Goal: Task Accomplishment & Management: Use online tool/utility

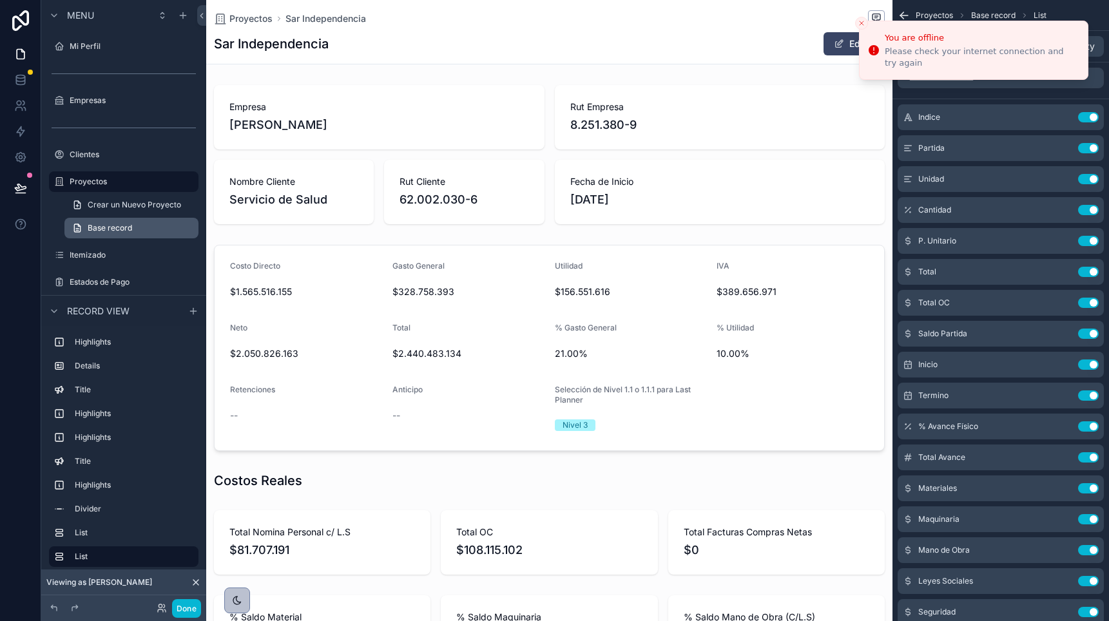
scroll to position [0, 670]
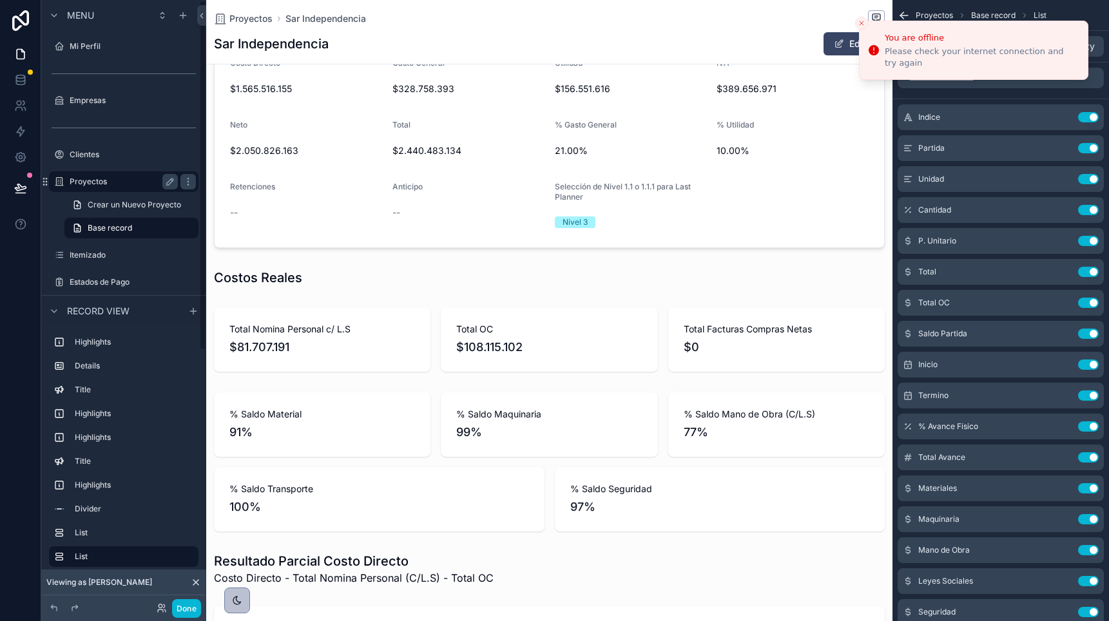
click at [93, 174] on div "Proyectos" at bounding box center [124, 181] width 108 height 15
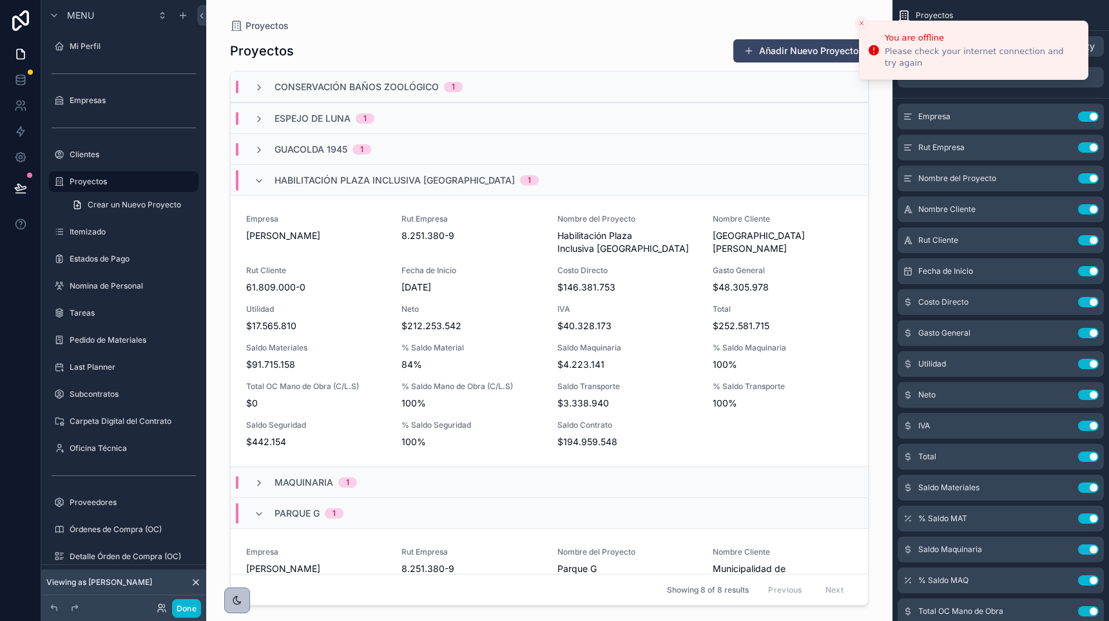
click at [305, 185] on span "Habilitación Plaza Inclusiva Parque Peñalolen" at bounding box center [395, 180] width 240 height 13
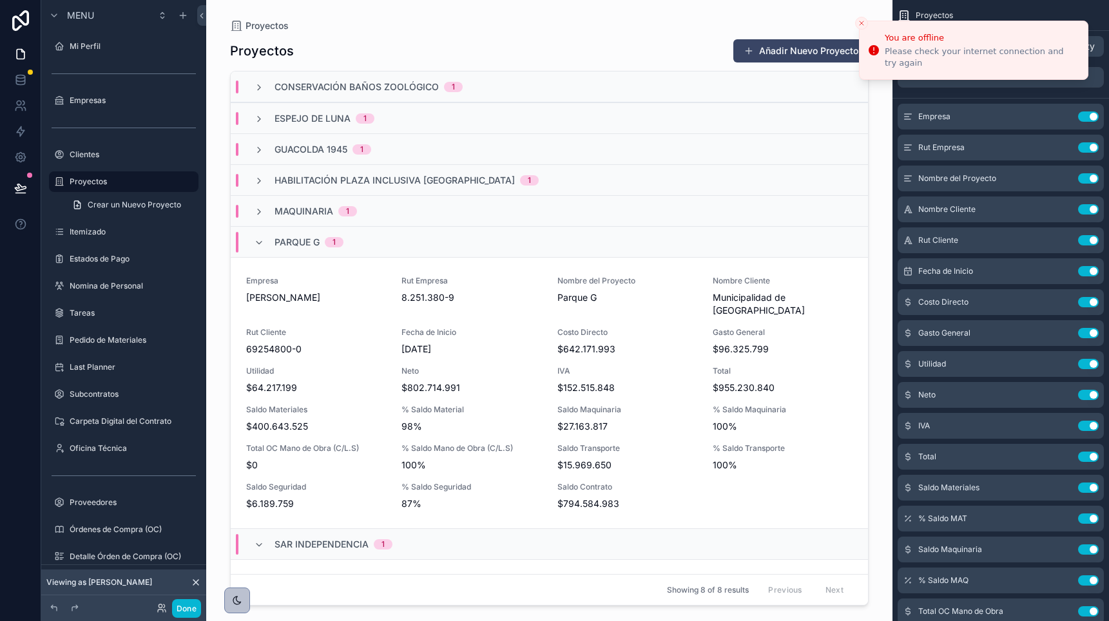
click at [309, 239] on span "Parque G" at bounding box center [297, 242] width 45 height 13
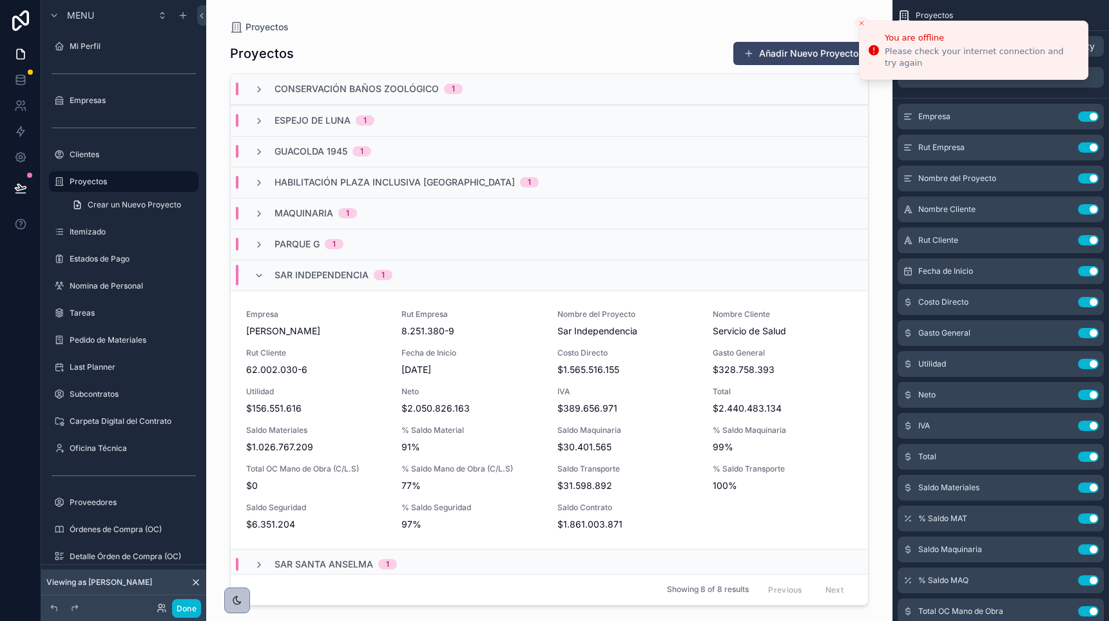
click at [331, 281] on span "Sar Independencia" at bounding box center [322, 275] width 94 height 13
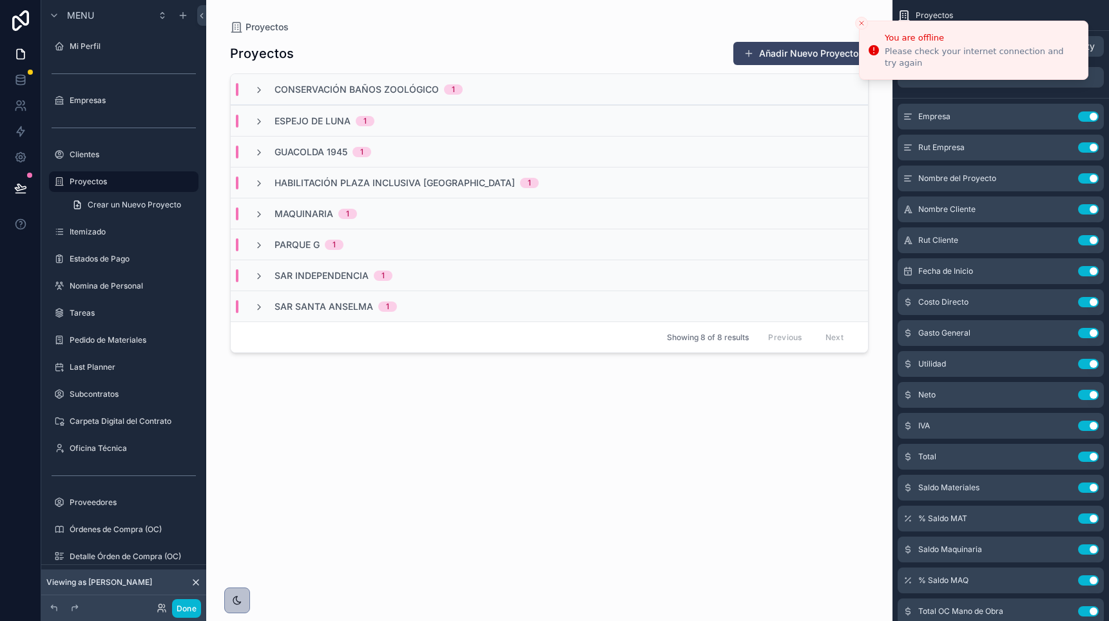
click at [301, 91] on span "Conservación Baños Zoológico" at bounding box center [357, 89] width 164 height 13
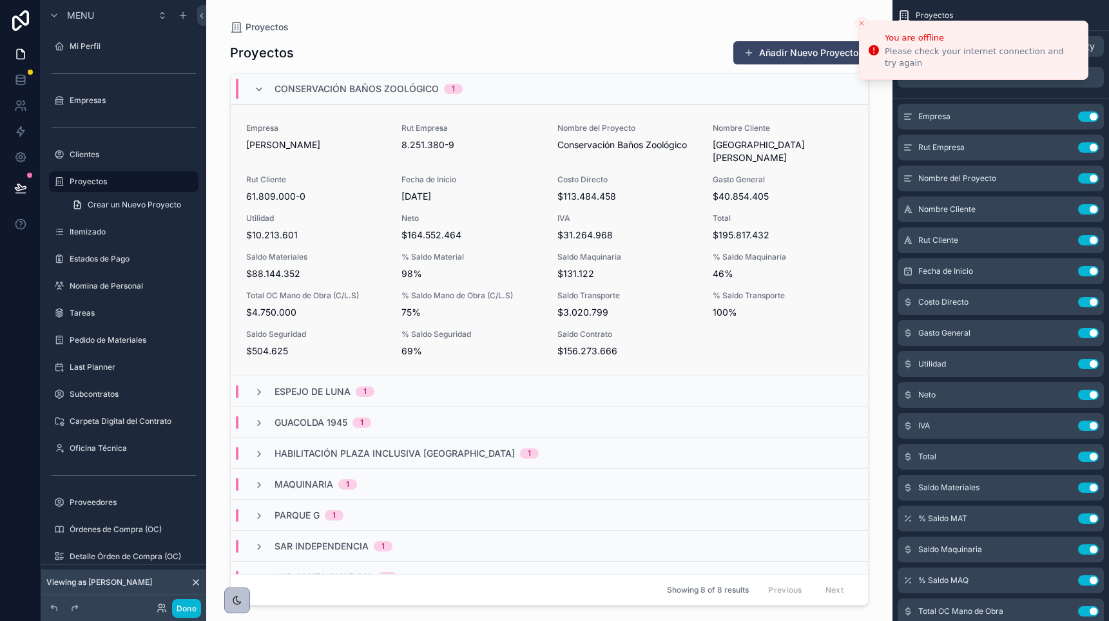
click at [312, 153] on div "Empresa Rodolfo Espina Santander" at bounding box center [316, 143] width 140 height 41
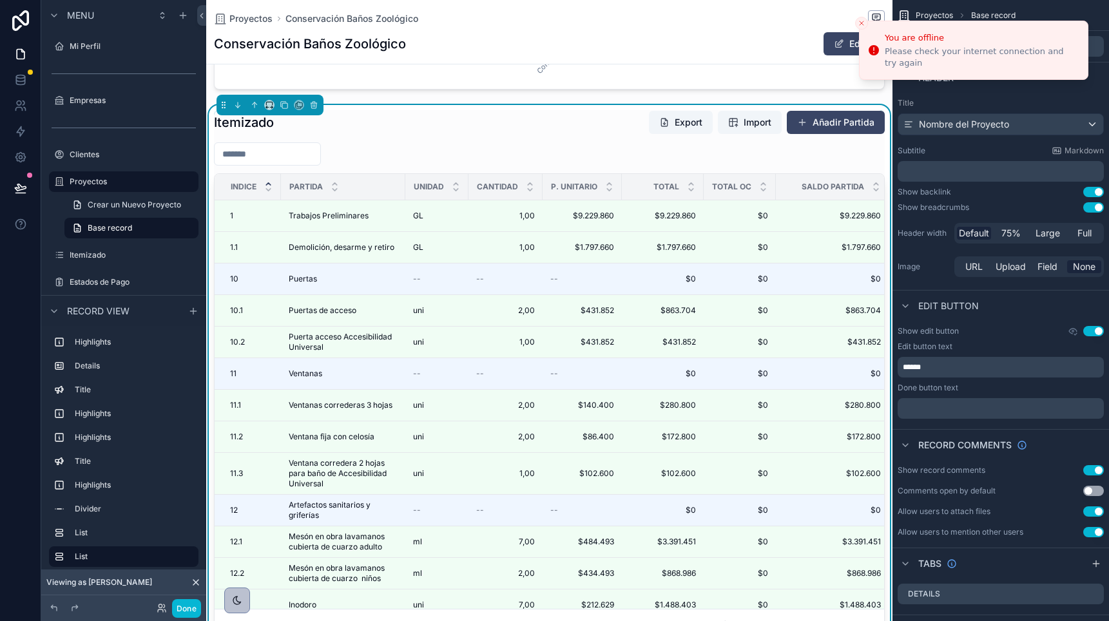
click at [283, 155] on input "scrollable content" at bounding box center [268, 154] width 106 height 18
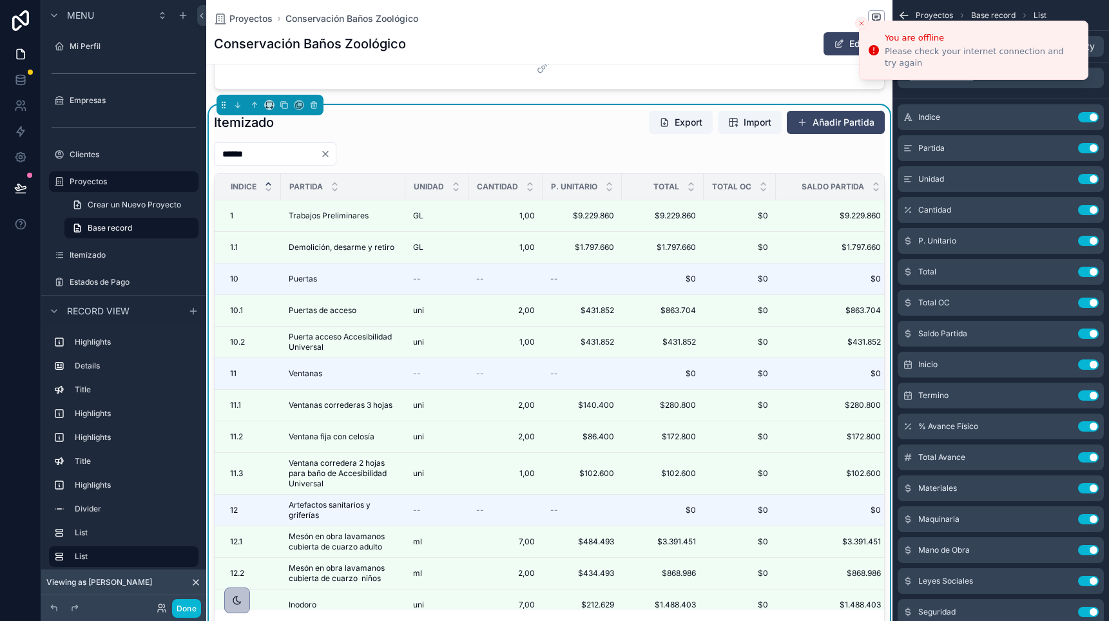
type input "*******"
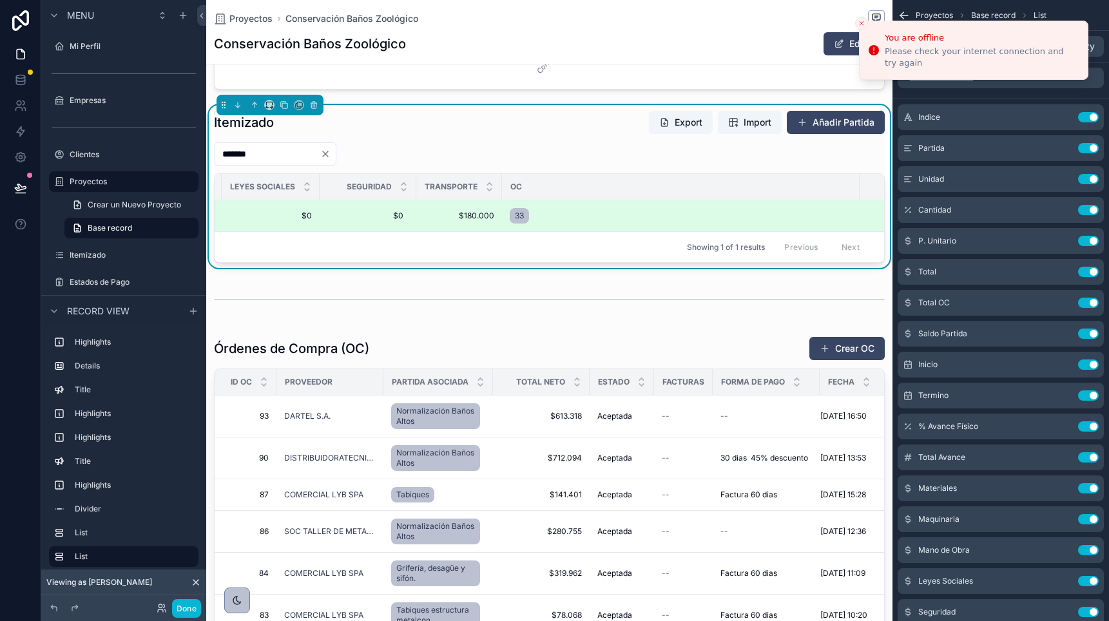
scroll to position [0, 1232]
click at [548, 215] on span "33" at bounding box center [550, 216] width 9 height 10
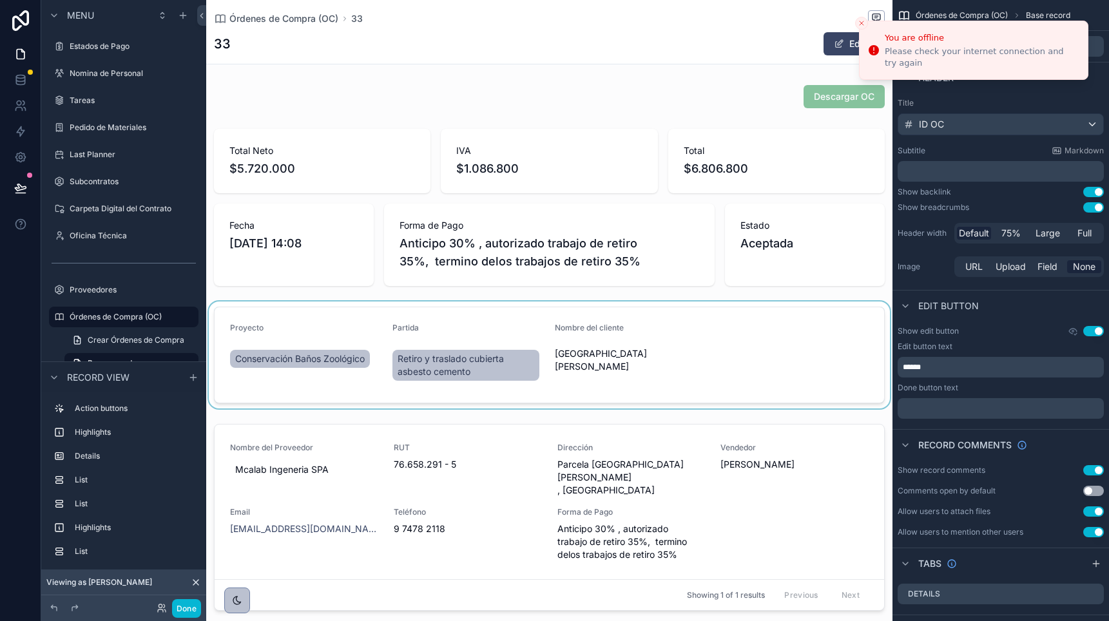
click at [432, 359] on div "scrollable content" at bounding box center [549, 355] width 686 height 107
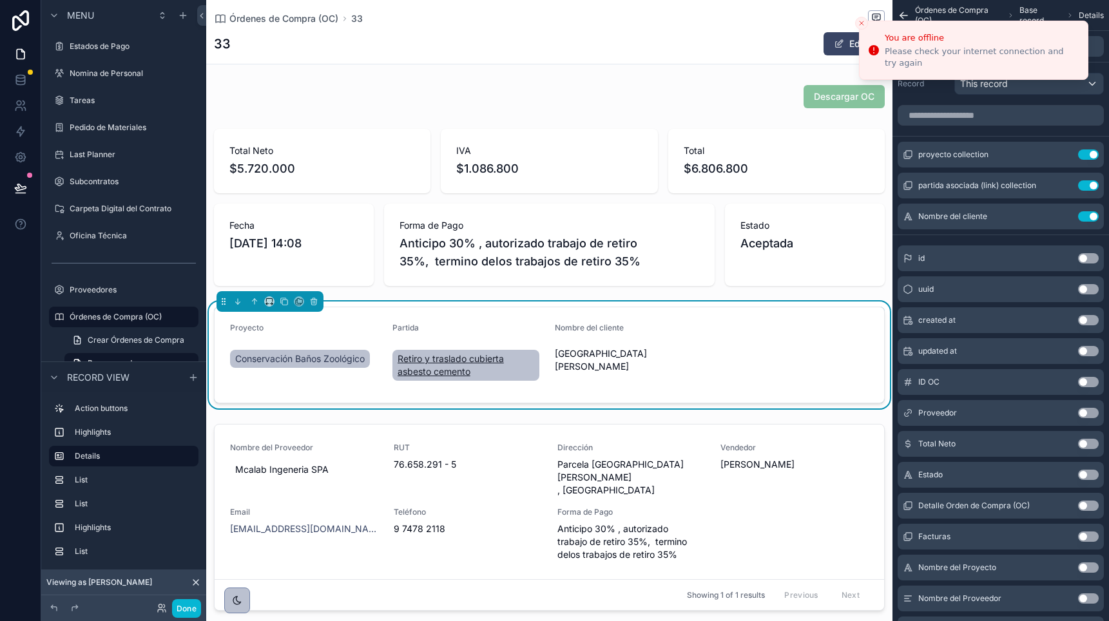
click at [454, 373] on span "Retiro y traslado cubierta asbesto cemento" at bounding box center [466, 366] width 137 height 26
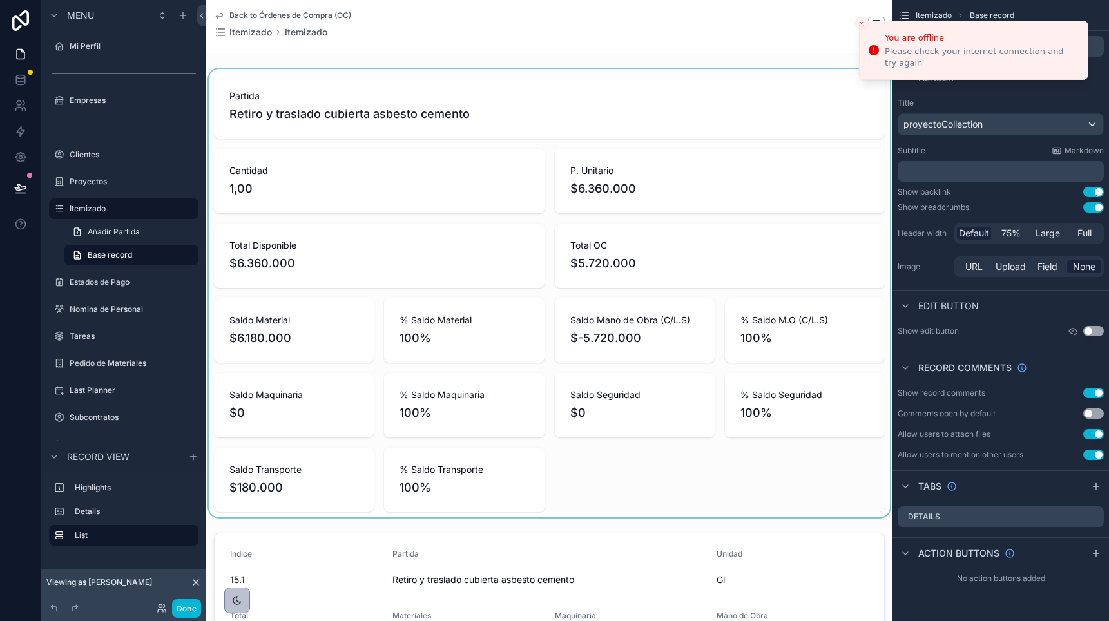
drag, startPoint x: 634, startPoint y: 341, endPoint x: 572, endPoint y: 319, distance: 65.6
click at [572, 319] on div "scrollable content" at bounding box center [549, 293] width 686 height 449
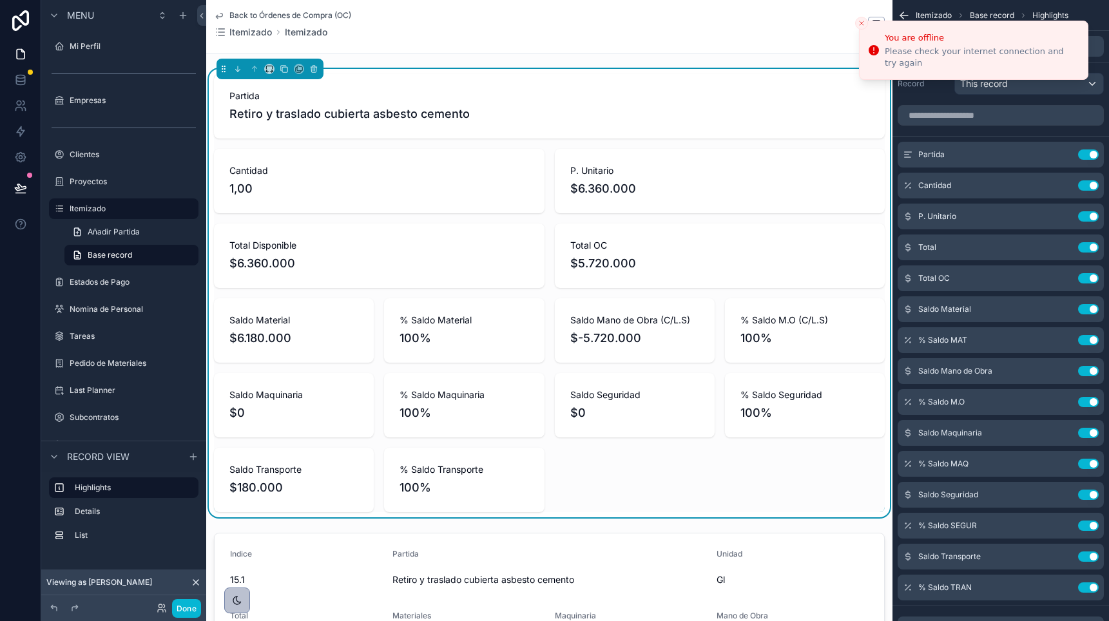
click at [243, 12] on span "Back to Órdenes de Compra (OC)" at bounding box center [290, 15] width 122 height 10
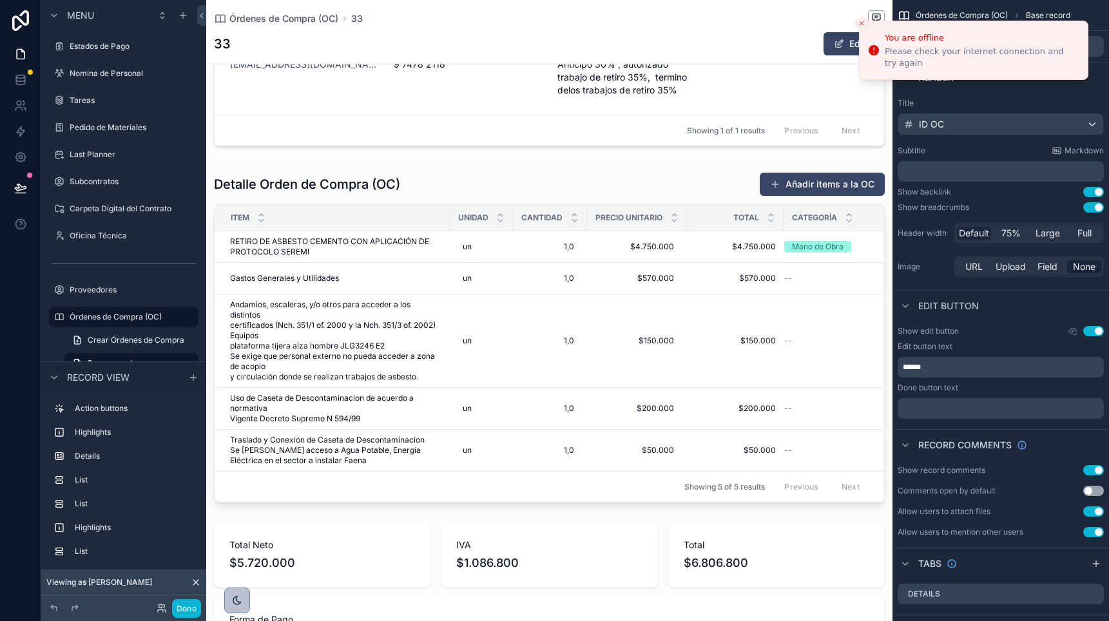
scroll to position [473, 0]
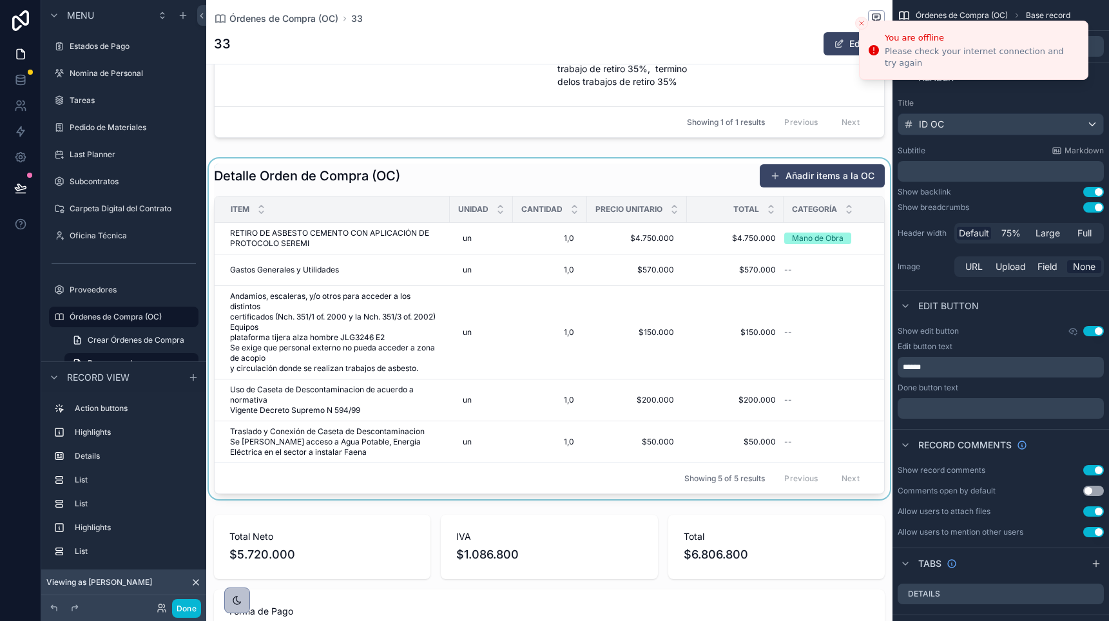
click at [359, 228] on div "scrollable content" at bounding box center [549, 329] width 686 height 341
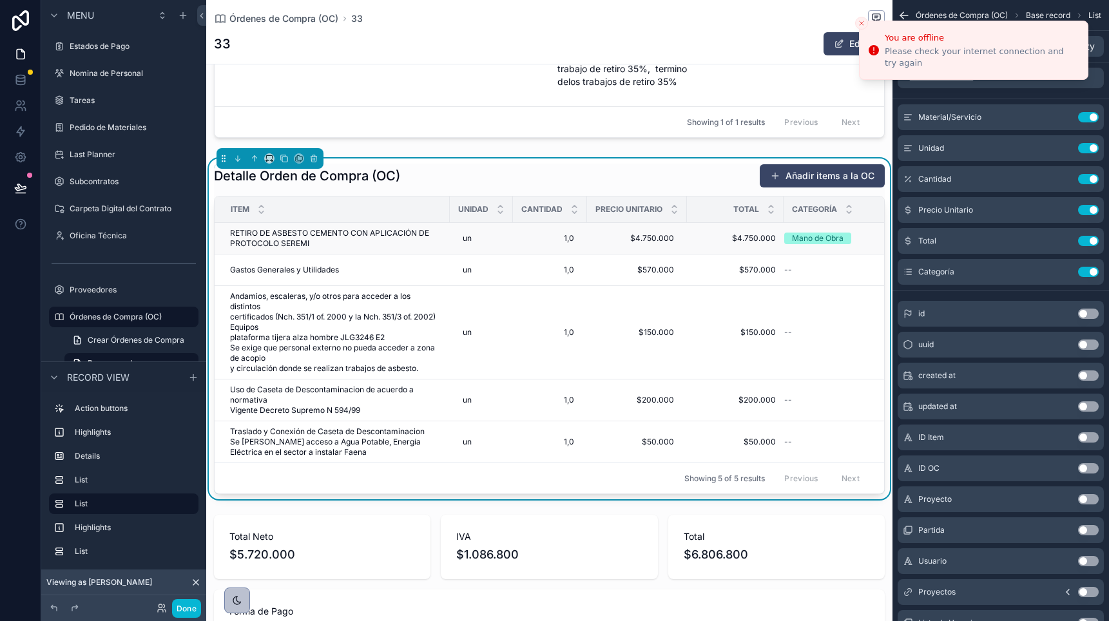
click at [305, 228] on span "RETIRO DE ASBESTO CEMENTO CON APLICACIÓN DE PROTOCOLO SEREMI" at bounding box center [336, 238] width 212 height 21
click at [334, 167] on h1 "Detalle Orden de Compra (OC)" at bounding box center [307, 176] width 186 height 18
click at [347, 167] on h1 "Detalle Orden de Compra (OC)" at bounding box center [307, 176] width 186 height 18
click at [345, 235] on td "RETIRO DE ASBESTO CEMENTO CON APLICACIÓN DE PROTOCOLO SEREMI RETIRO DE ASBESTO …" at bounding box center [332, 239] width 235 height 32
click at [865, 26] on icon "Close toast" at bounding box center [862, 23] width 8 height 8
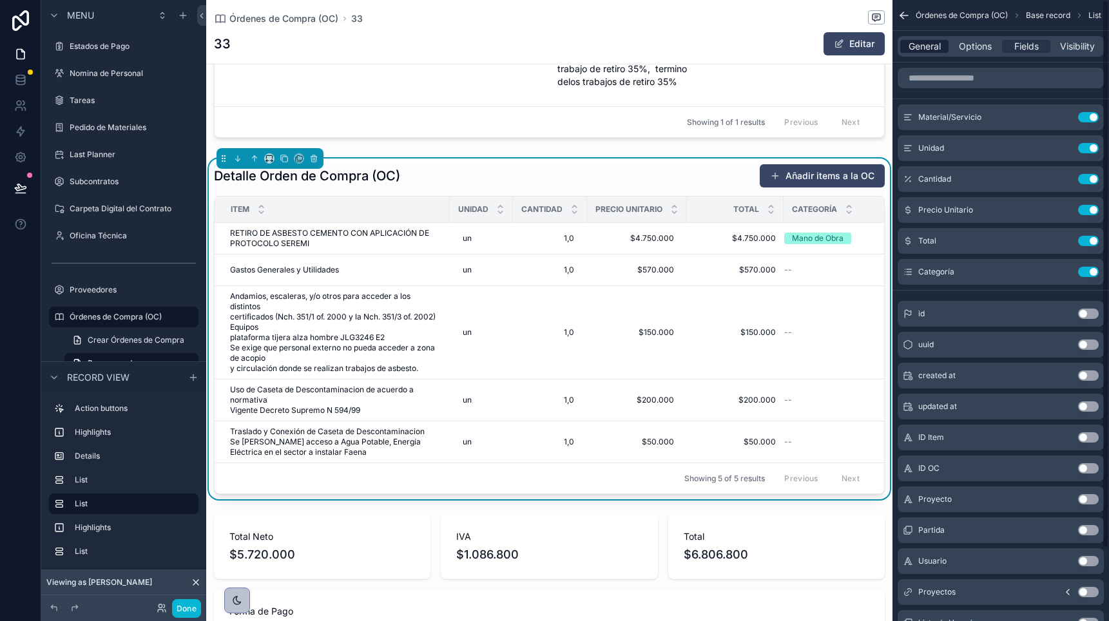
click at [921, 42] on span "General" at bounding box center [925, 46] width 32 height 13
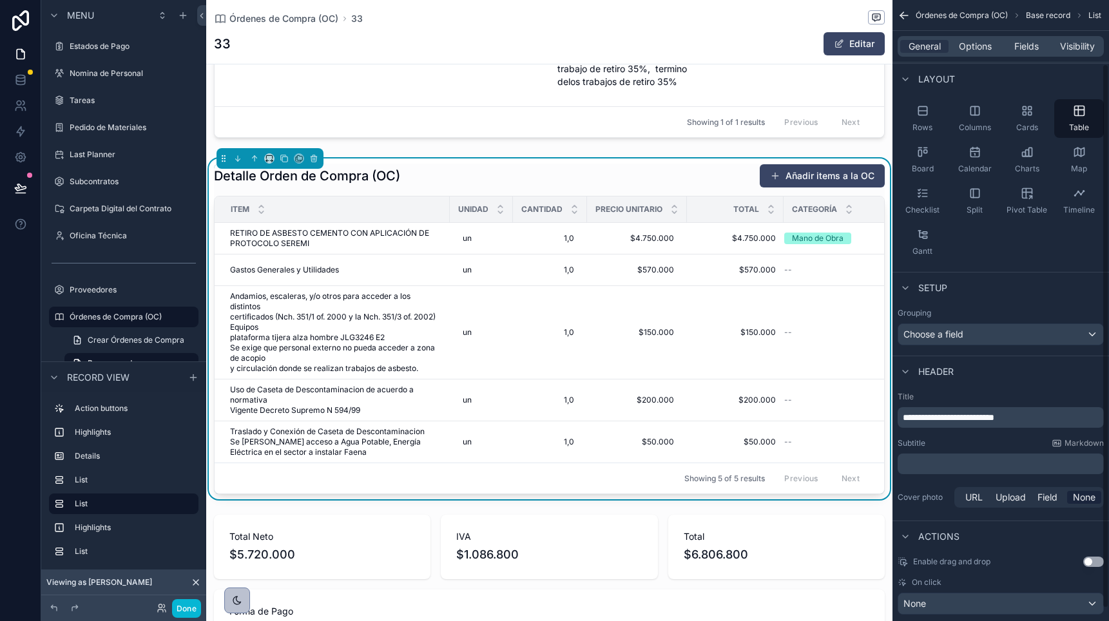
scroll to position [87, 0]
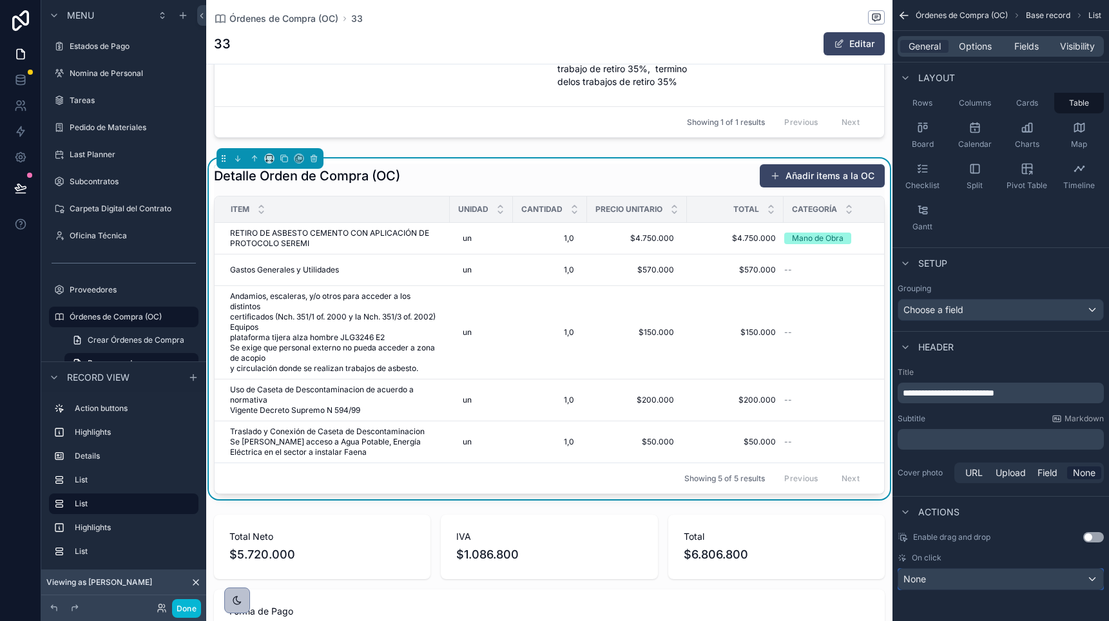
click at [973, 577] on div "None" at bounding box center [1000, 579] width 205 height 21
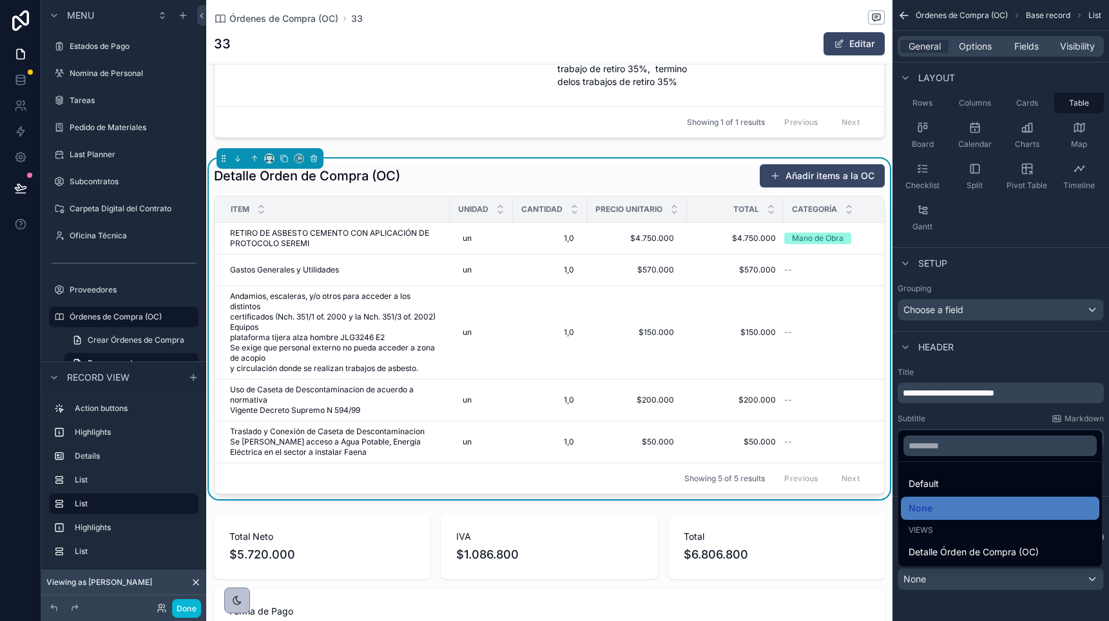
click at [973, 578] on div "scrollable content" at bounding box center [554, 310] width 1109 height 621
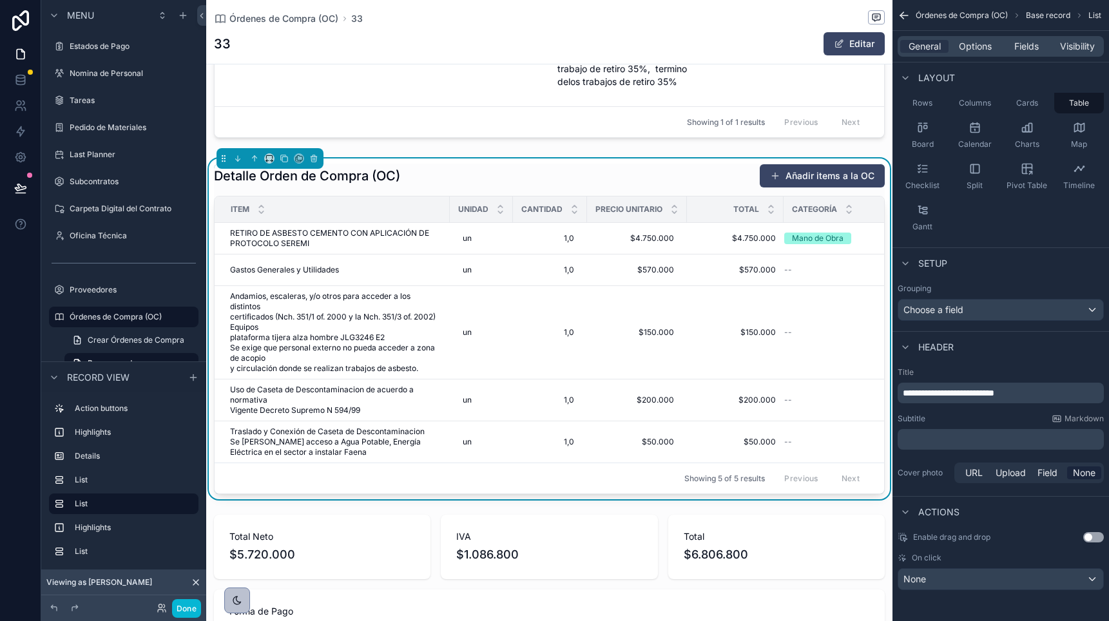
click at [976, 39] on div "General Options Fields Visibility" at bounding box center [1001, 46] width 206 height 21
click at [977, 44] on span "Options" at bounding box center [975, 46] width 33 height 13
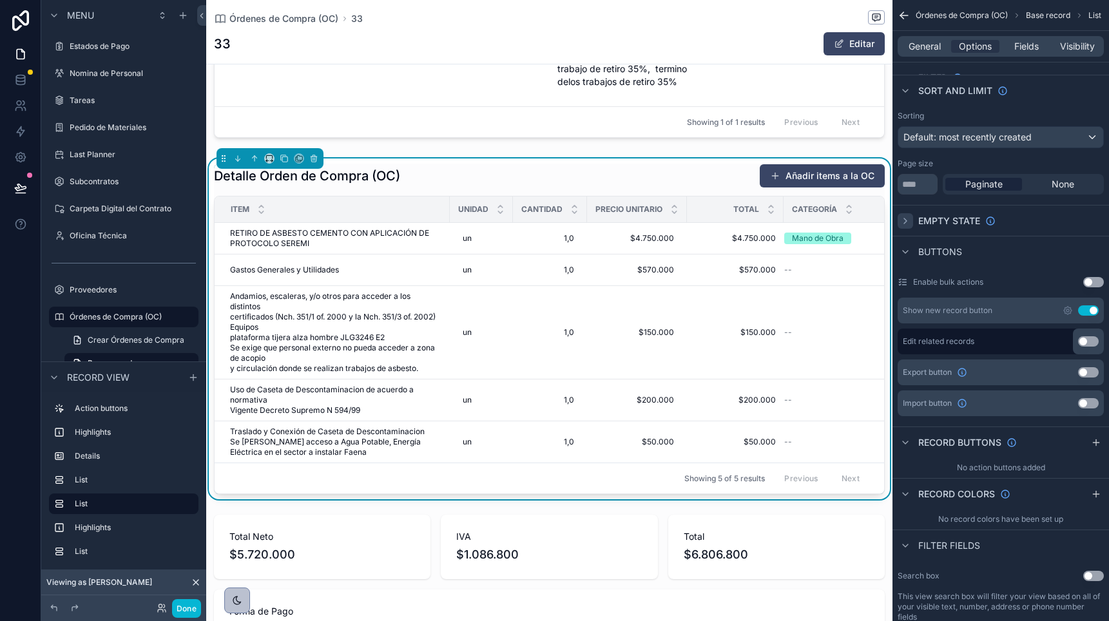
click at [904, 218] on icon "scrollable content" at bounding box center [905, 221] width 10 height 10
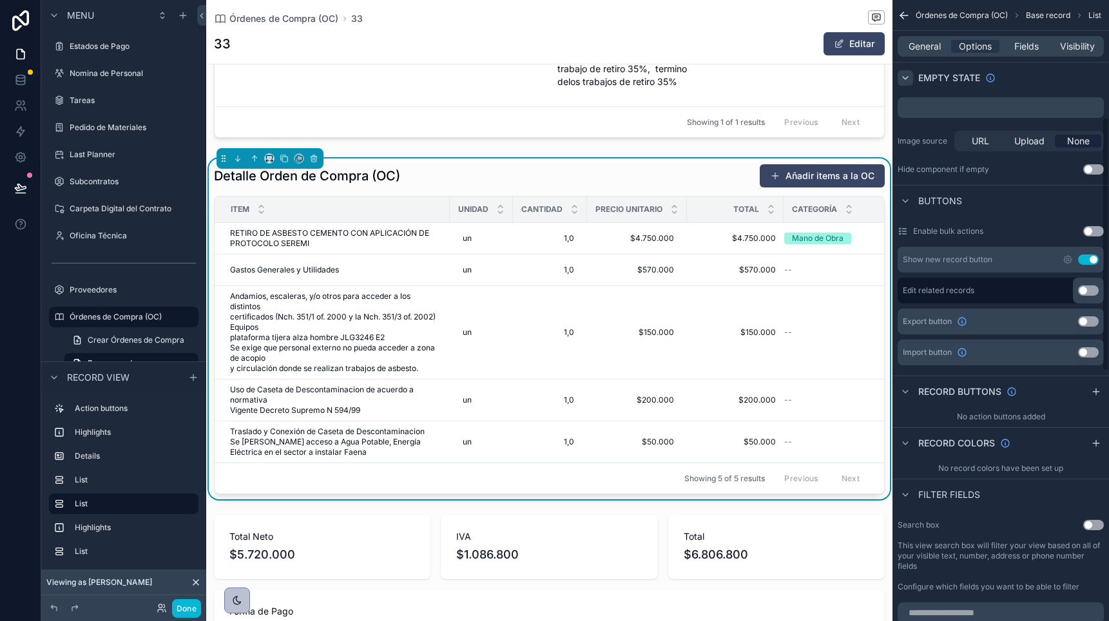
scroll to position [288, 0]
click at [1034, 48] on span "Fields" at bounding box center [1026, 46] width 24 height 13
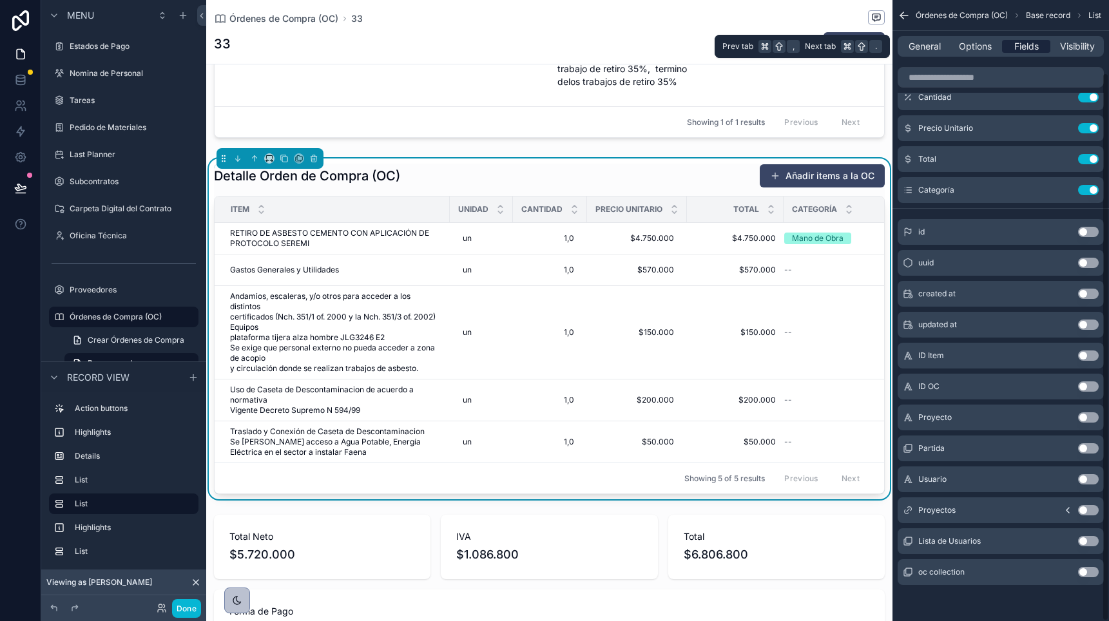
scroll to position [82, 0]
click at [1061, 189] on icon "scrollable content" at bounding box center [1063, 190] width 10 height 10
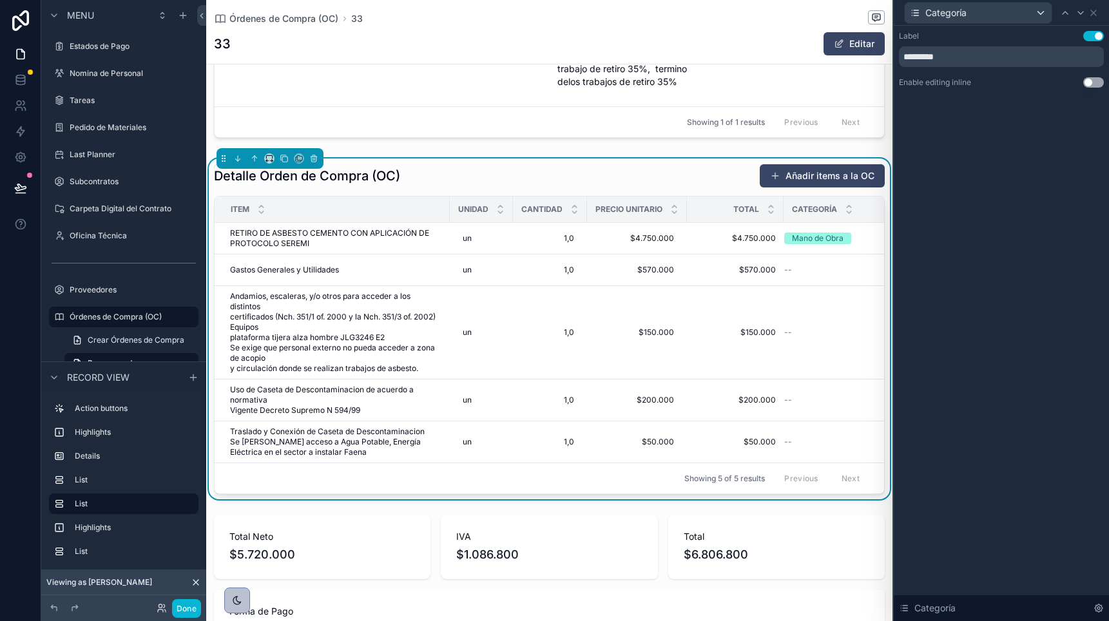
click at [1095, 85] on button "Use setting" at bounding box center [1093, 82] width 21 height 10
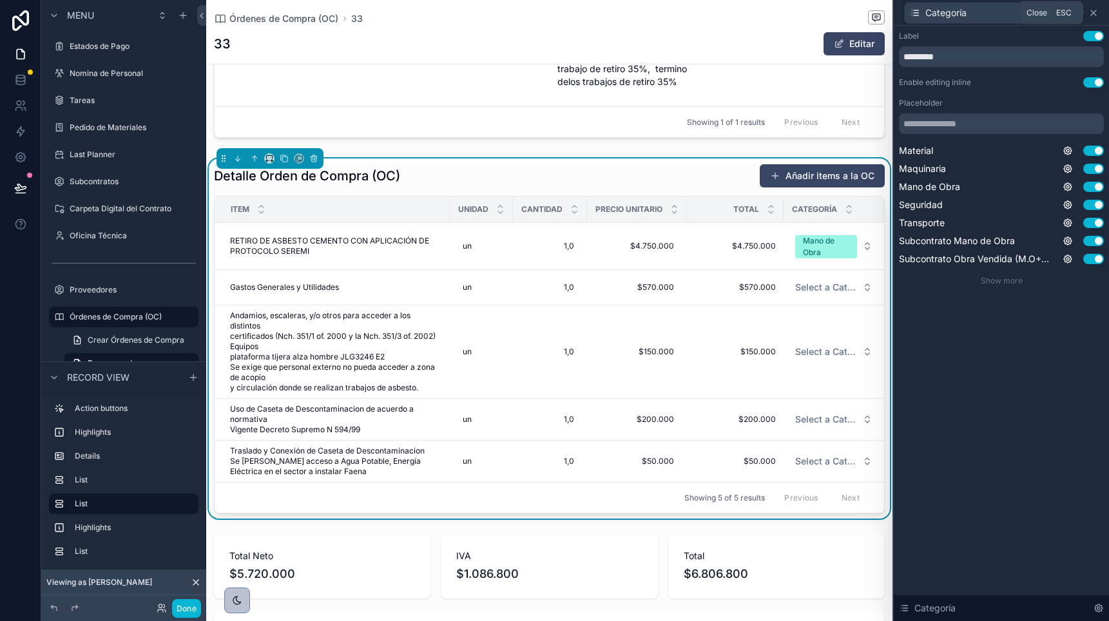
click at [1094, 11] on icon at bounding box center [1093, 12] width 5 height 5
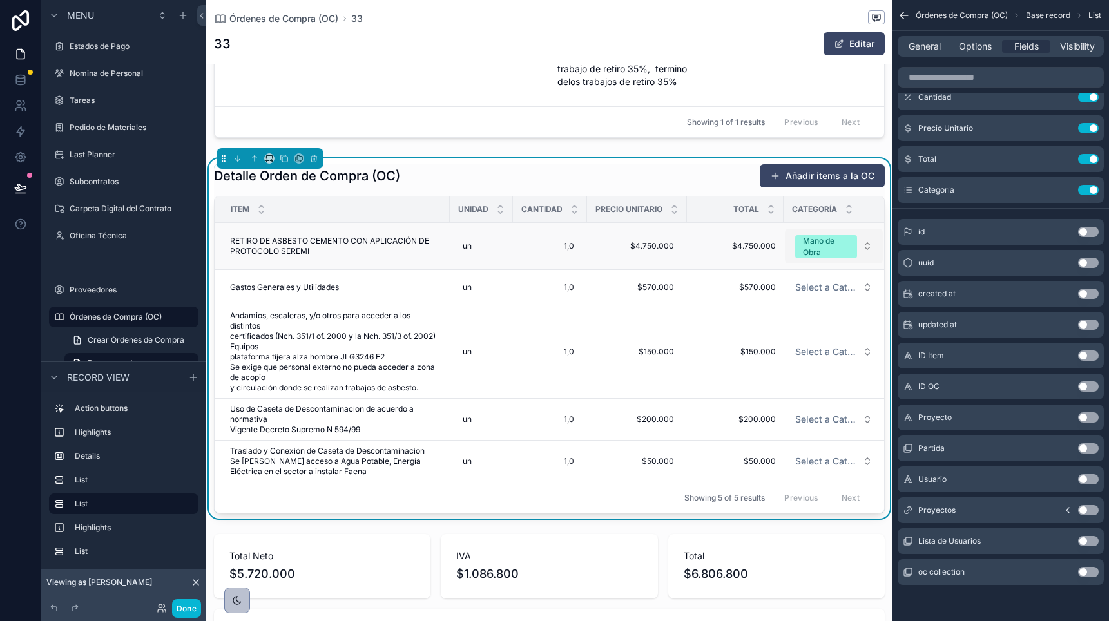
click at [869, 233] on button "Mano de Obra" at bounding box center [834, 246] width 98 height 35
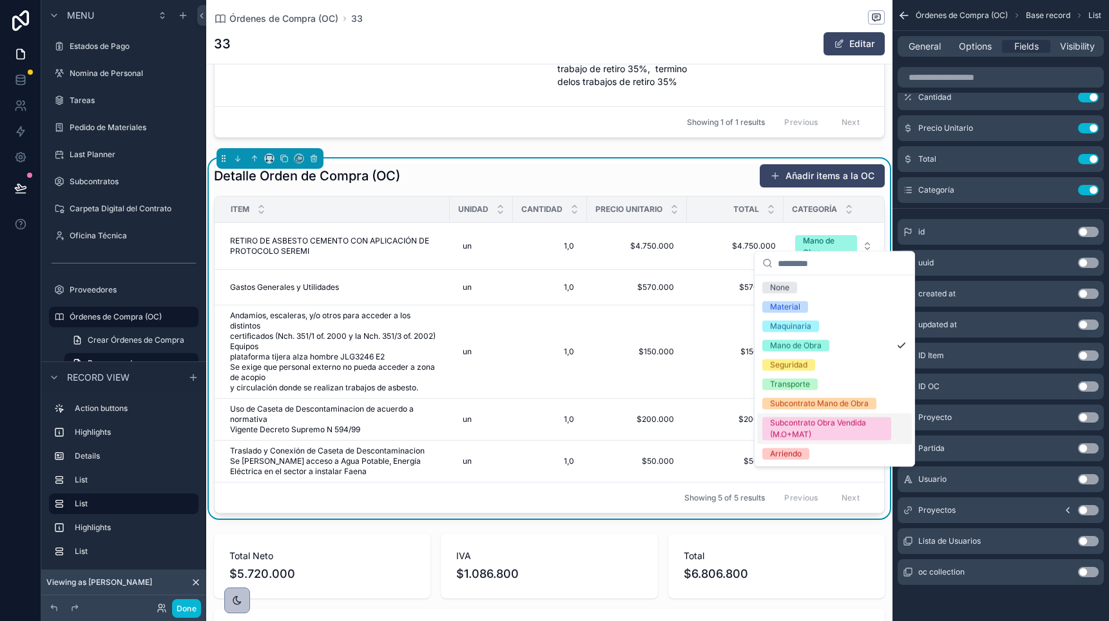
click at [779, 428] on div "Subcontrato Obra Vendida (M.O+MAT)" at bounding box center [826, 429] width 113 height 23
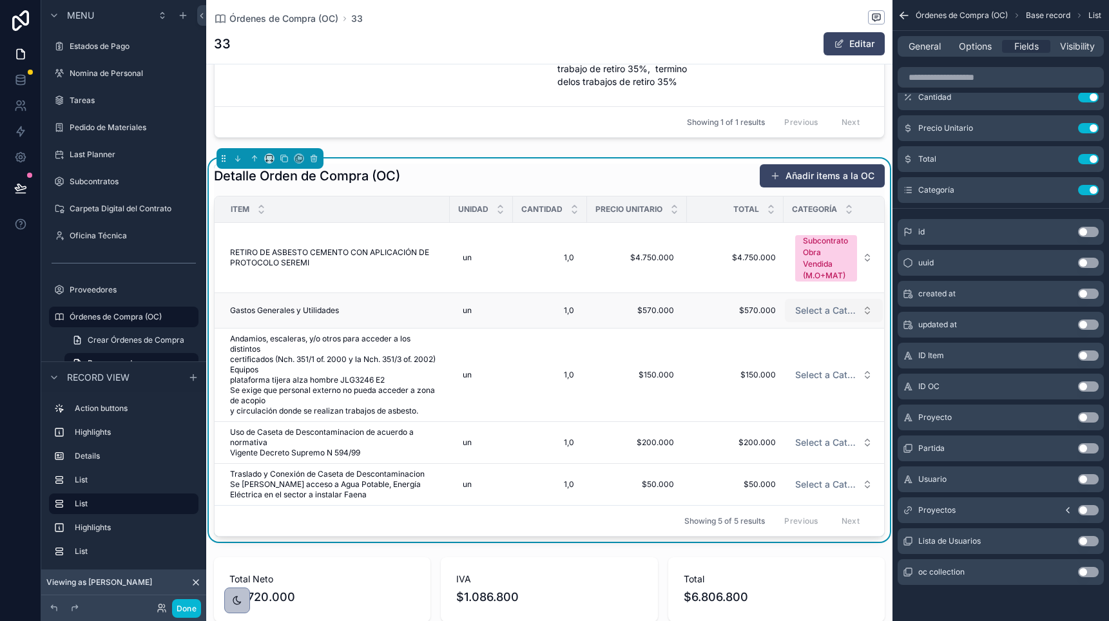
click at [819, 304] on span "Select a Categoría" at bounding box center [826, 310] width 62 height 13
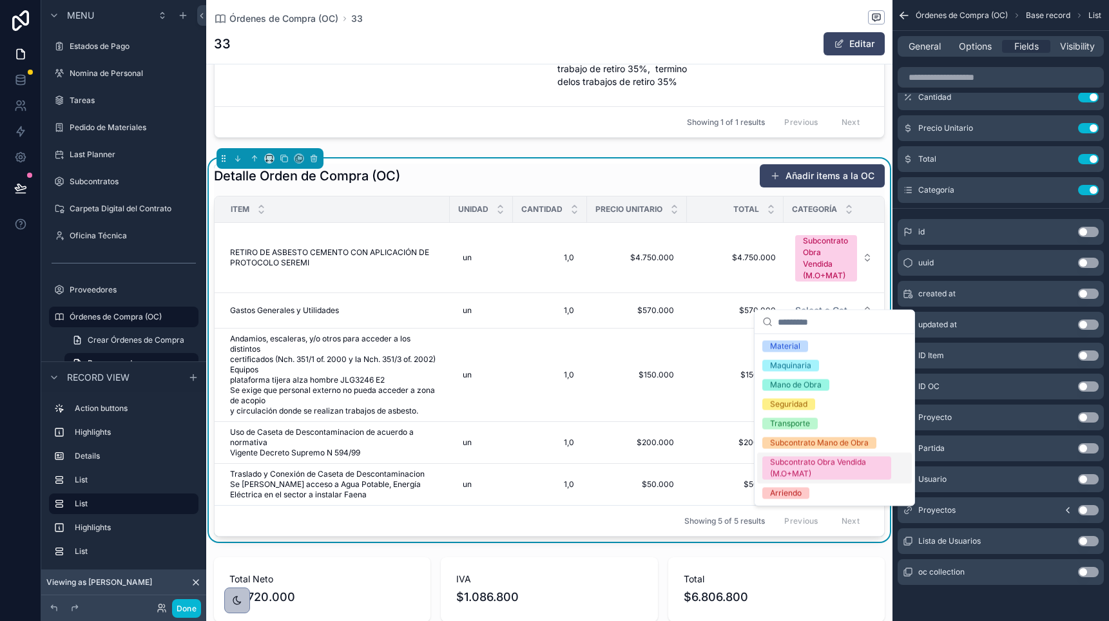
click at [790, 469] on div "Subcontrato Obra Vendida (M.O+MAT)" at bounding box center [826, 468] width 113 height 23
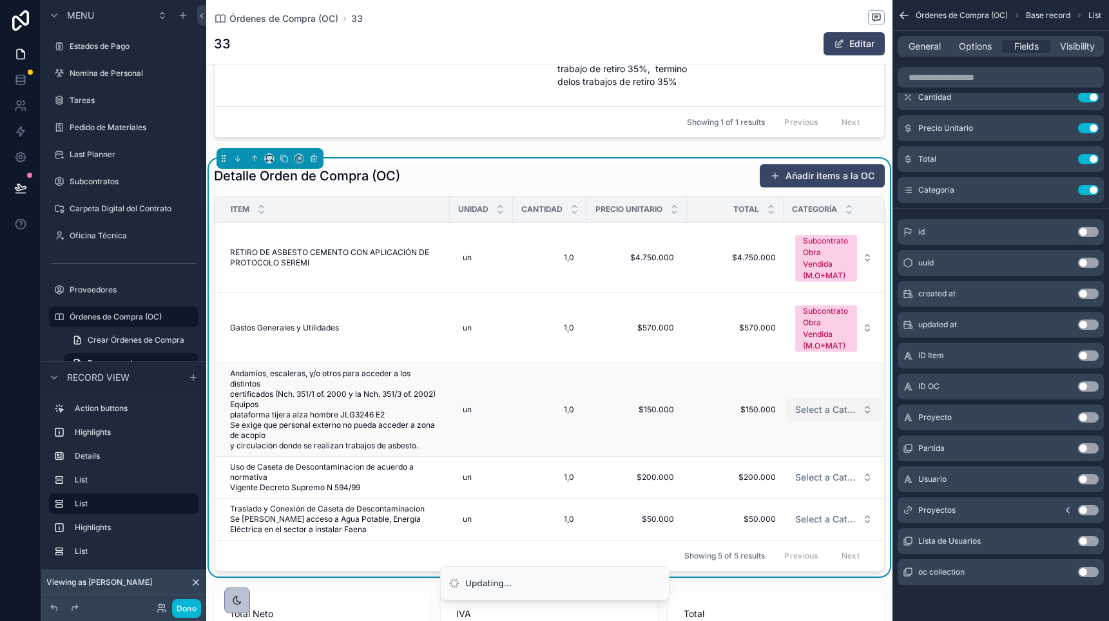
click at [813, 398] on button "Select a Categoría" at bounding box center [834, 409] width 98 height 23
click at [811, 403] on span "Select a Categoría" at bounding box center [826, 409] width 62 height 13
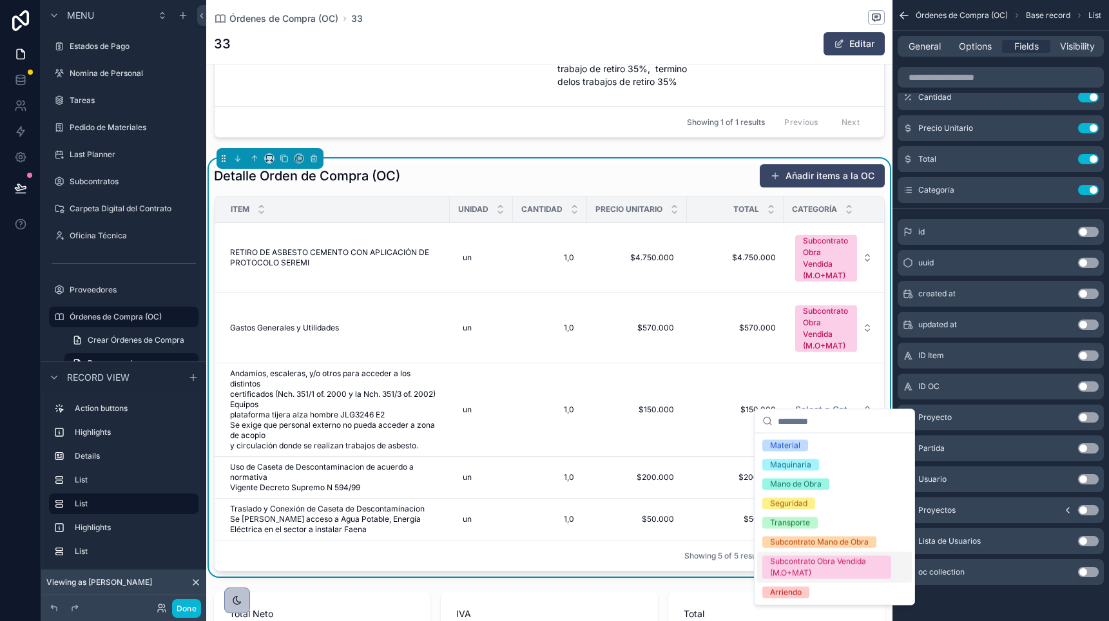
click at [807, 568] on div "Subcontrato Obra Vendida (M.O+MAT)" at bounding box center [826, 567] width 113 height 23
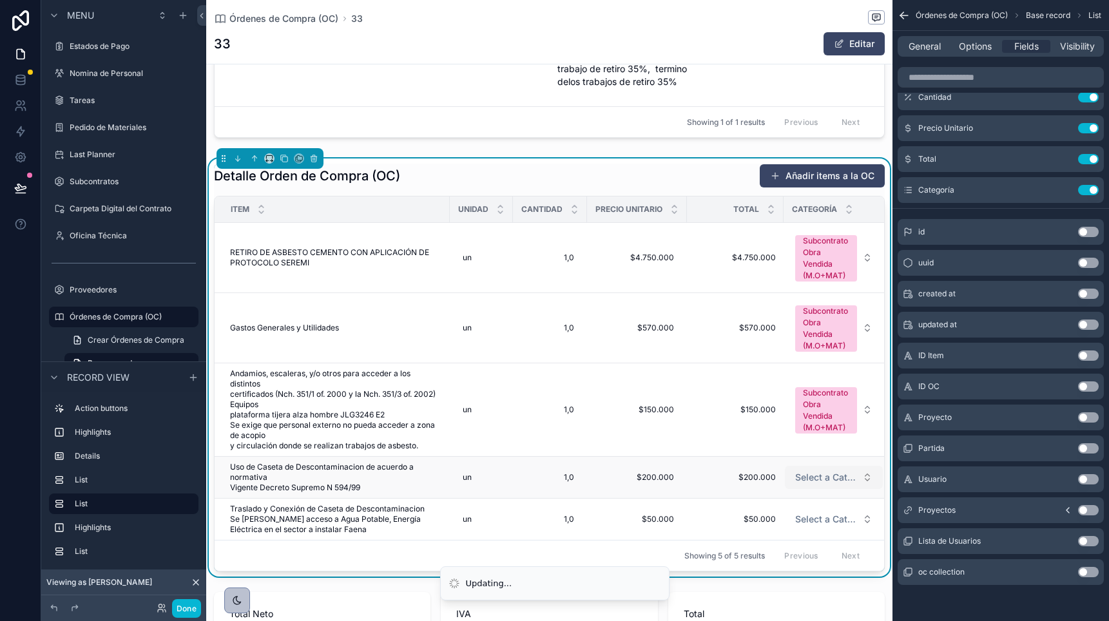
click at [817, 470] on button "Select a Categoría" at bounding box center [834, 477] width 98 height 23
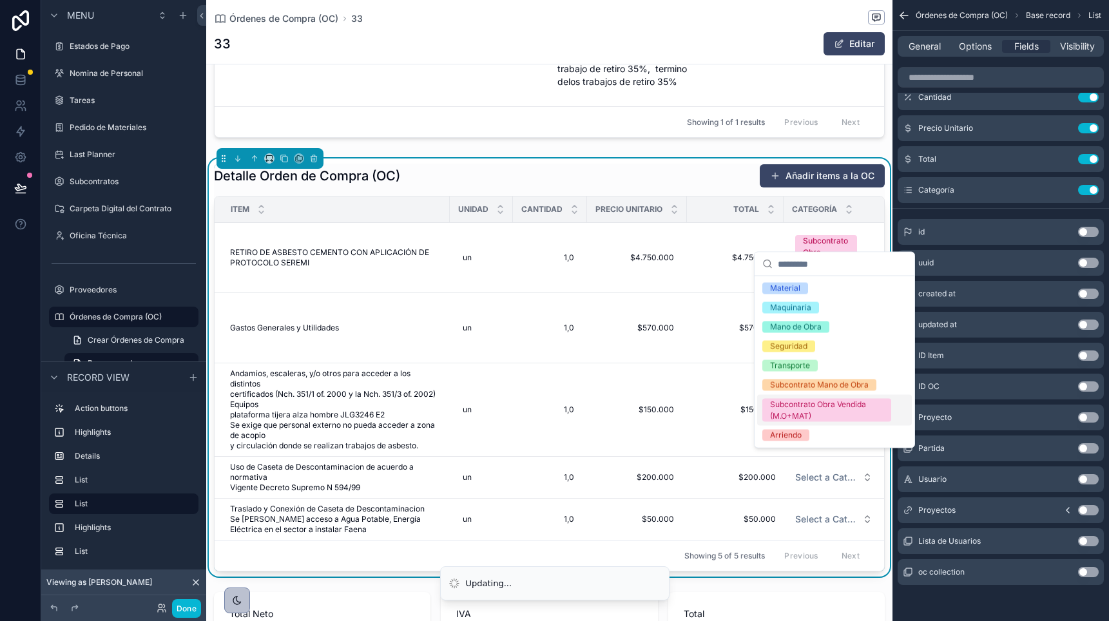
click at [798, 423] on div "Subcontrato Obra Vendida (M.O+MAT)" at bounding box center [834, 410] width 155 height 31
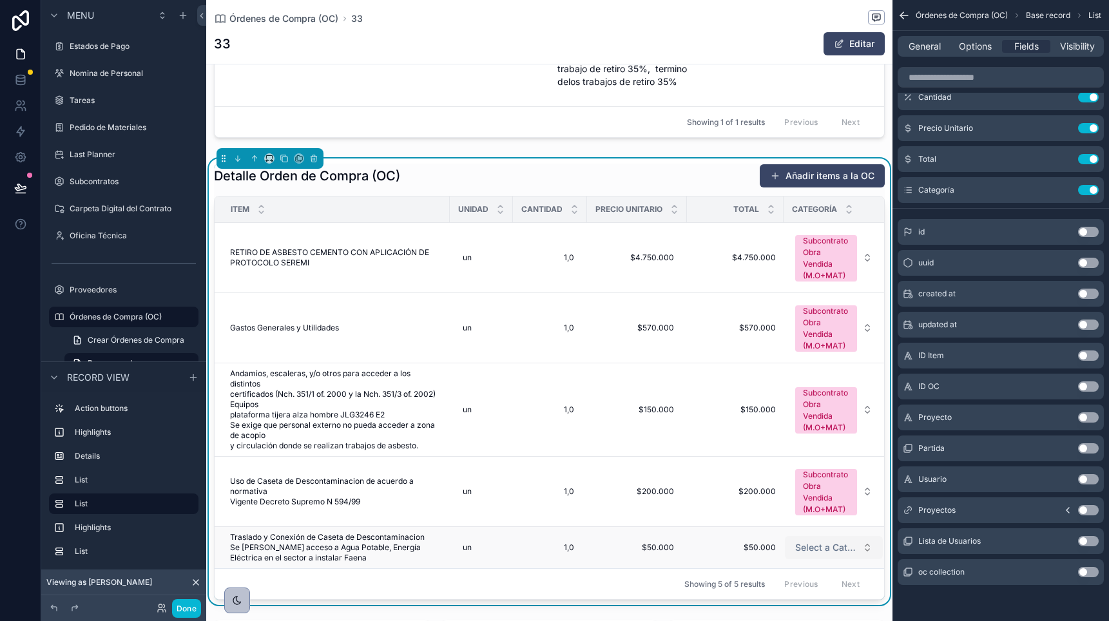
click at [813, 541] on span "Select a Categoría" at bounding box center [826, 547] width 62 height 13
click at [812, 541] on span "Select a Categoría" at bounding box center [826, 547] width 62 height 13
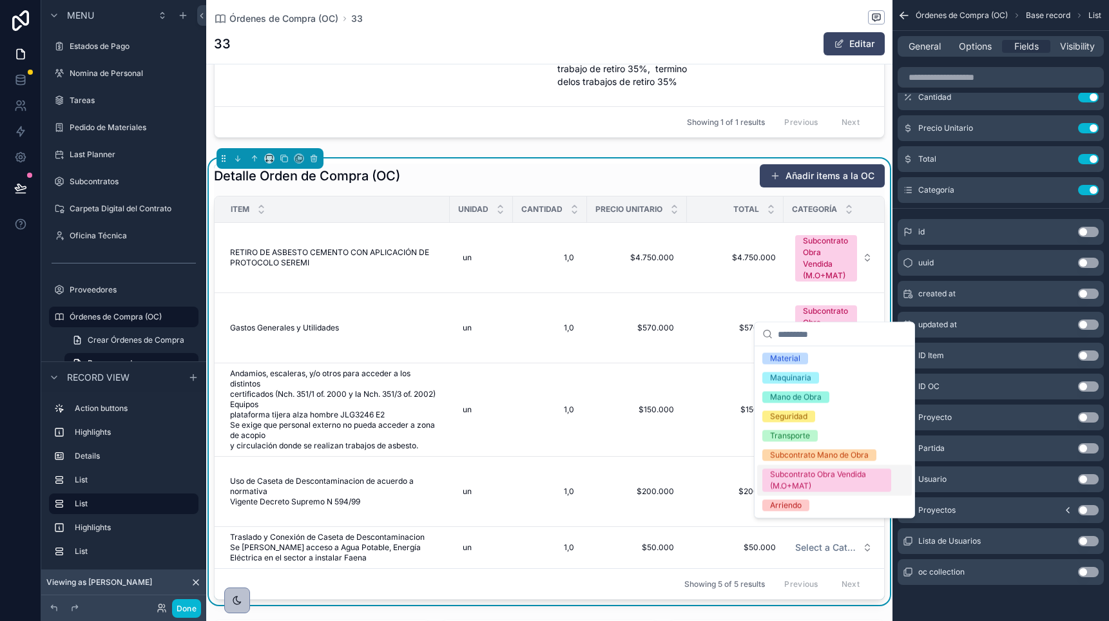
click at [809, 475] on div "Subcontrato Obra Vendida (M.O+MAT)" at bounding box center [826, 480] width 113 height 23
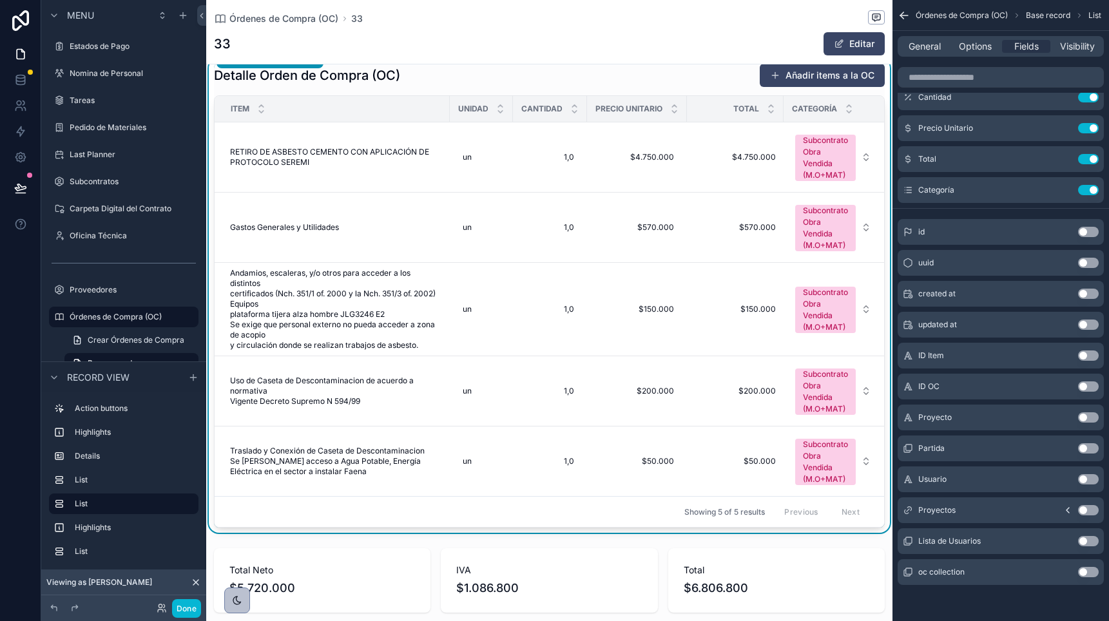
scroll to position [440, 0]
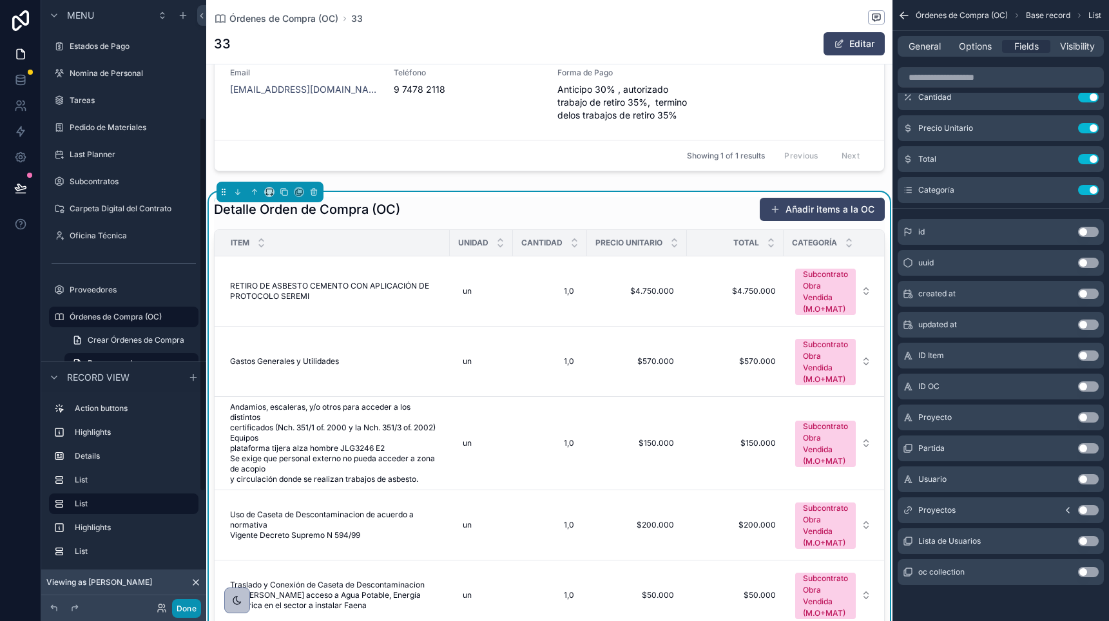
click at [184, 605] on button "Done" at bounding box center [186, 608] width 29 height 19
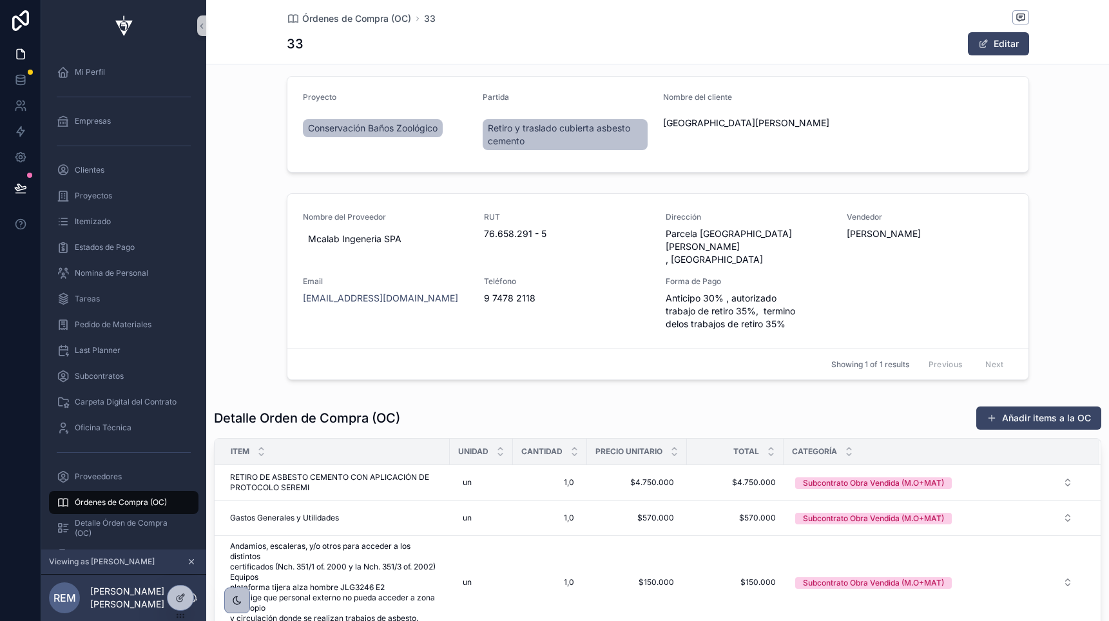
scroll to position [0, 0]
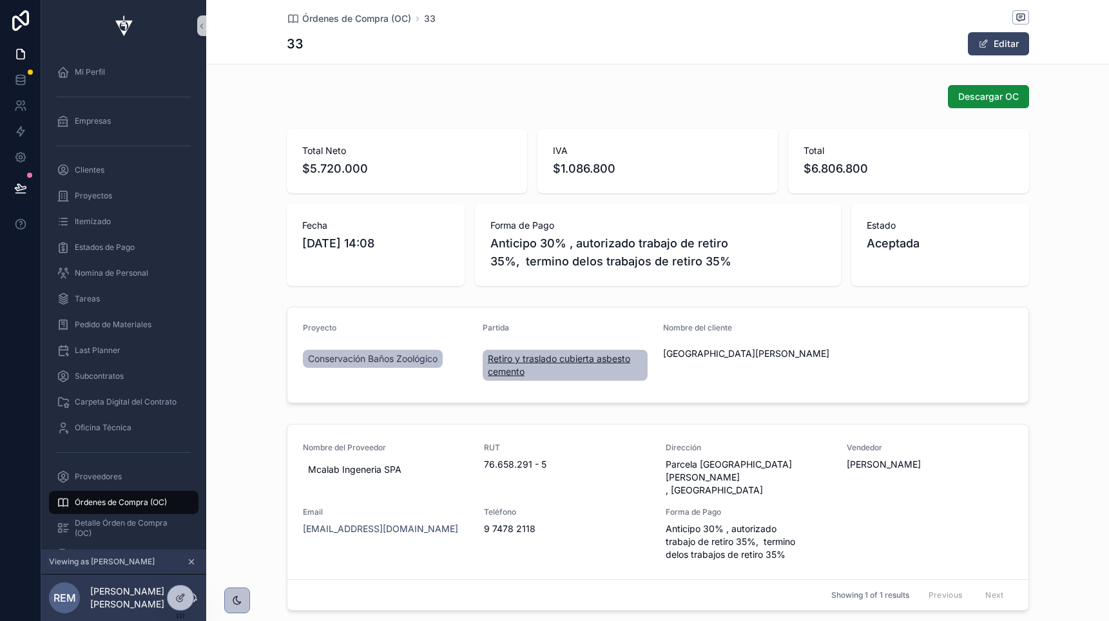
click at [554, 360] on span "Retiro y traslado cubierta asbesto cemento" at bounding box center [565, 366] width 155 height 26
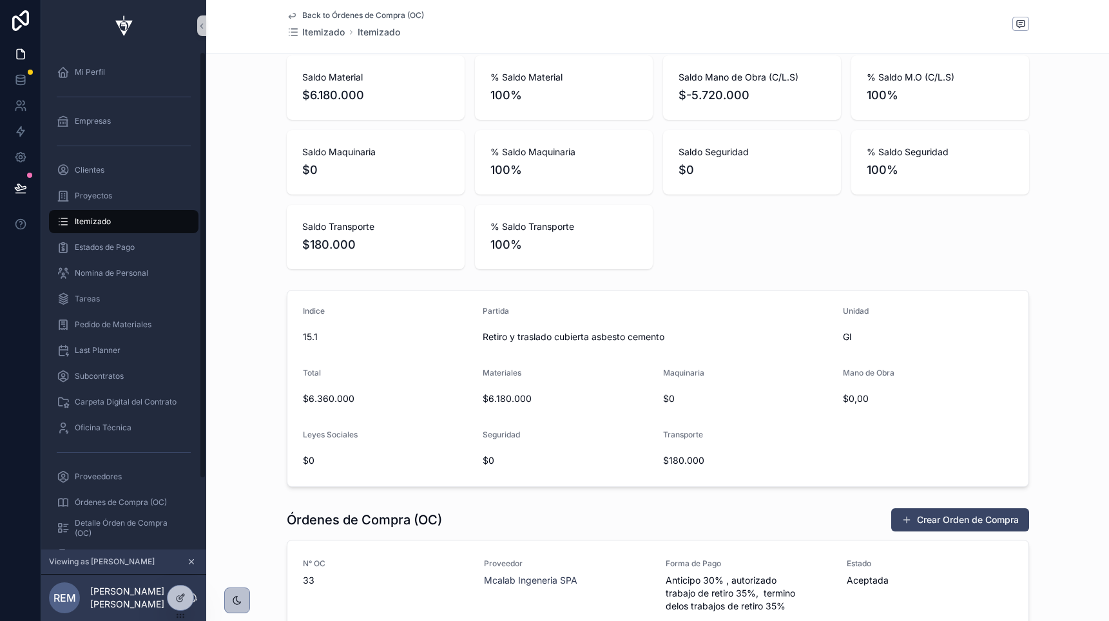
scroll to position [449, 0]
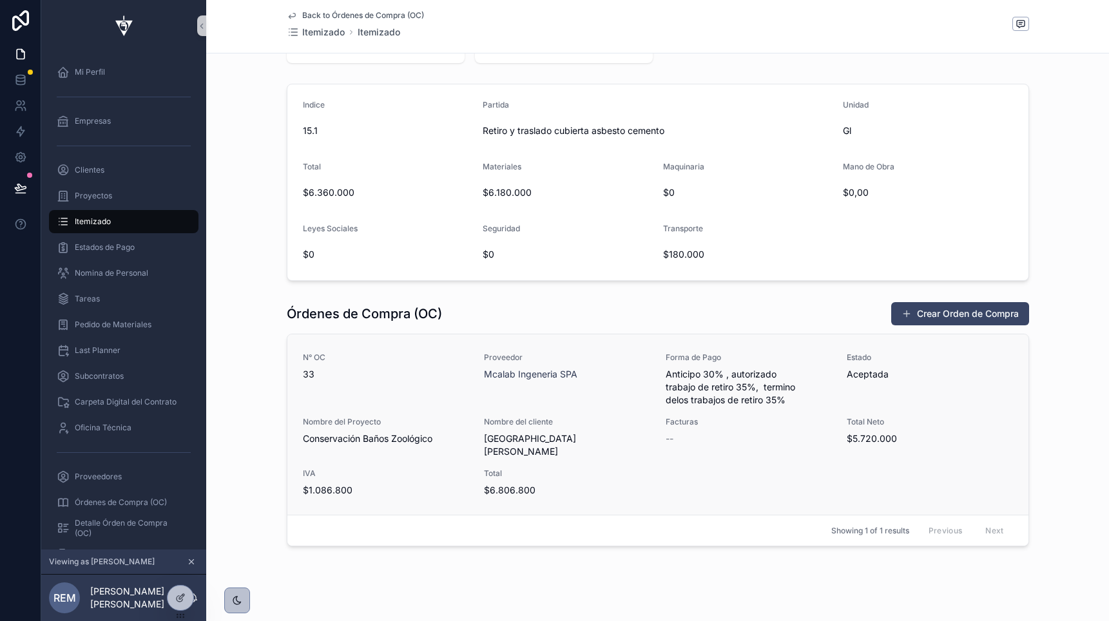
click at [434, 408] on div "N° OC 33 Proveedor Mcalab Ingeneria SPA Forma de Pago Anticipo 30% , autorizado…" at bounding box center [658, 425] width 710 height 144
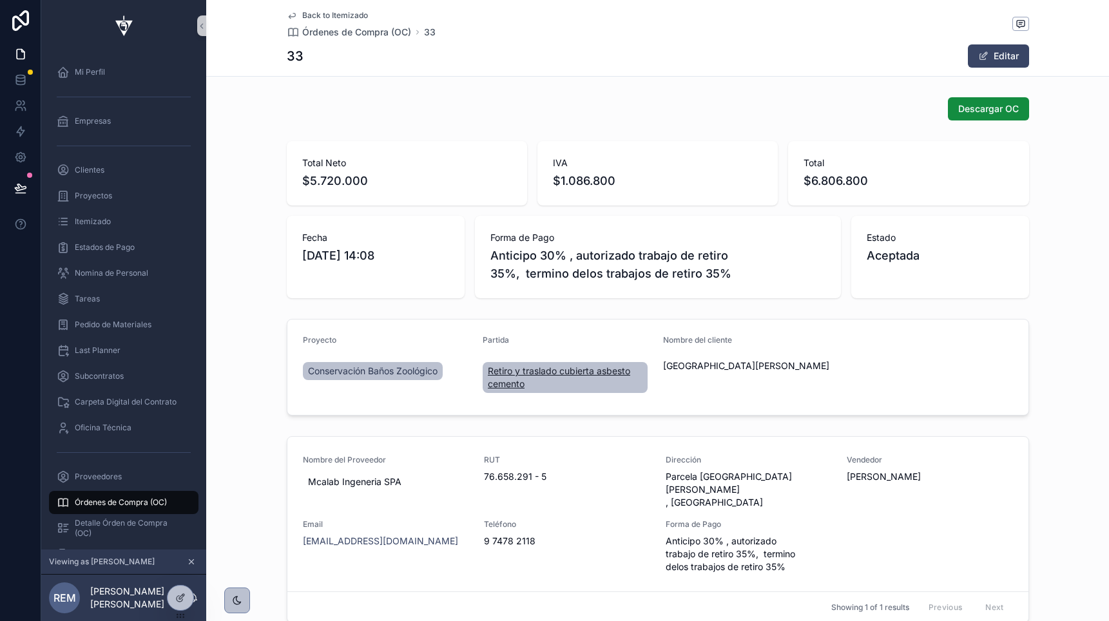
click at [499, 376] on span "Retiro y traslado cubierta asbesto cemento" at bounding box center [565, 378] width 155 height 26
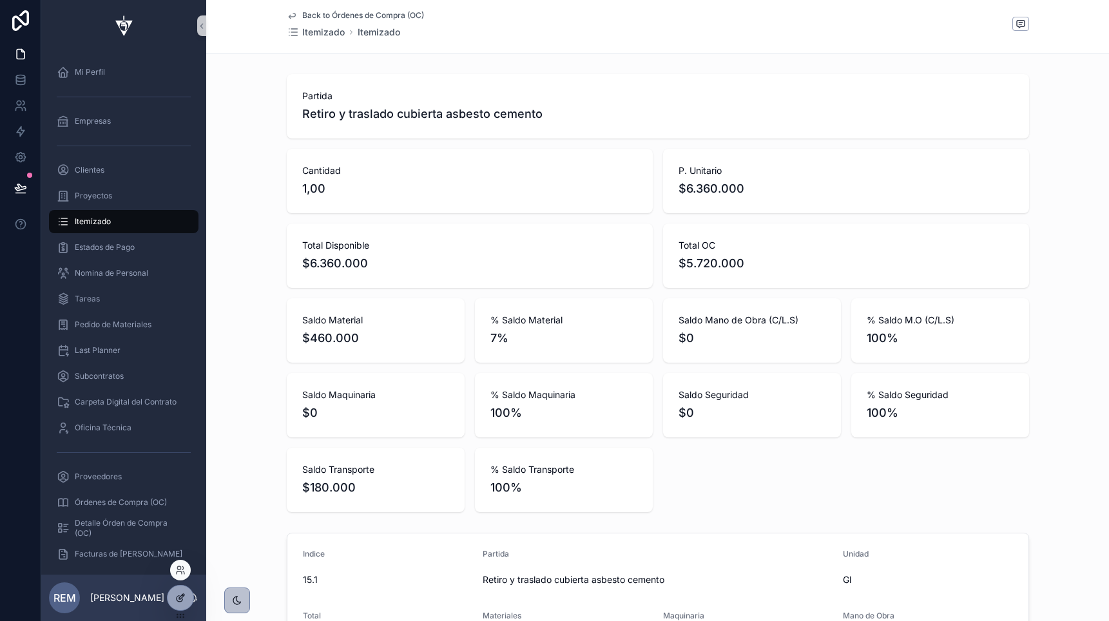
click at [179, 603] on div at bounding box center [181, 598] width 26 height 24
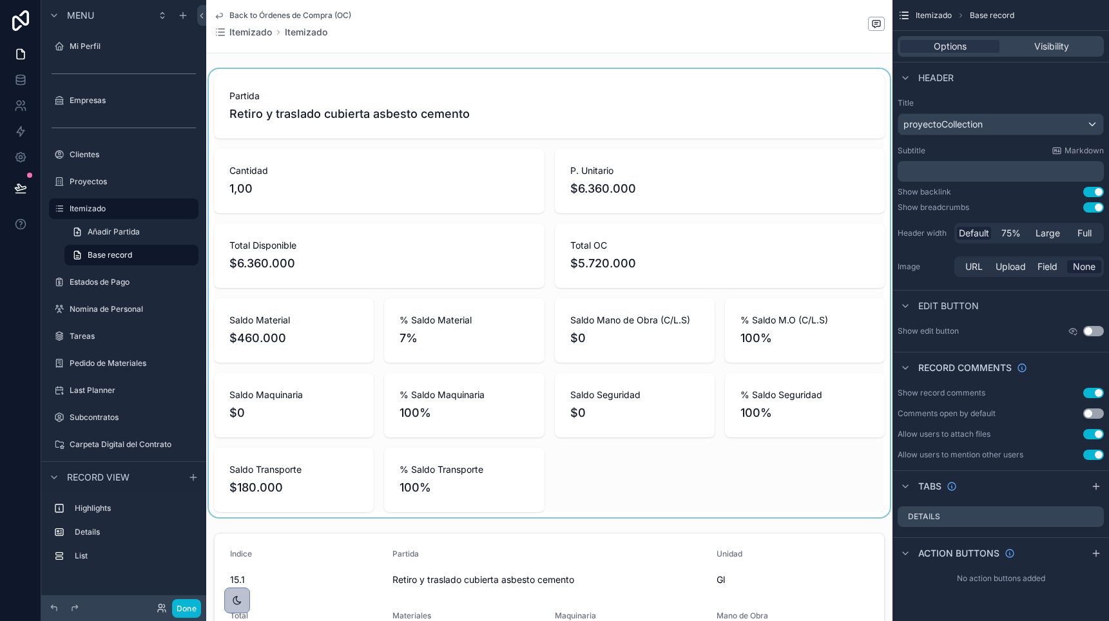
click at [670, 130] on div "scrollable content" at bounding box center [549, 293] width 686 height 449
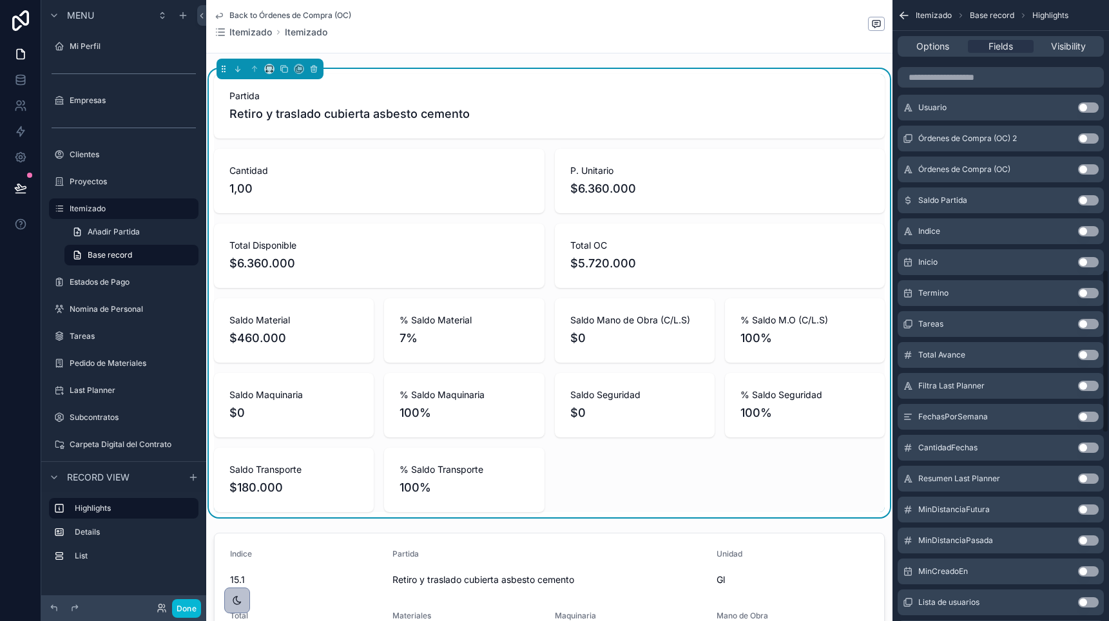
scroll to position [1016, 0]
click at [1085, 200] on button "Use setting" at bounding box center [1088, 201] width 21 height 10
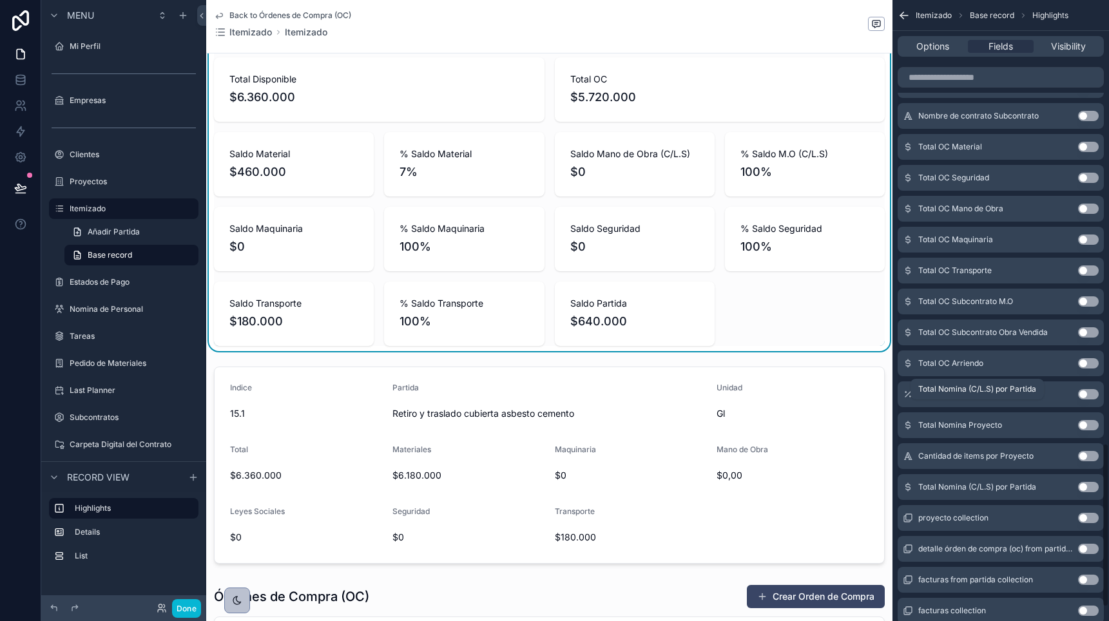
scroll to position [1676, 0]
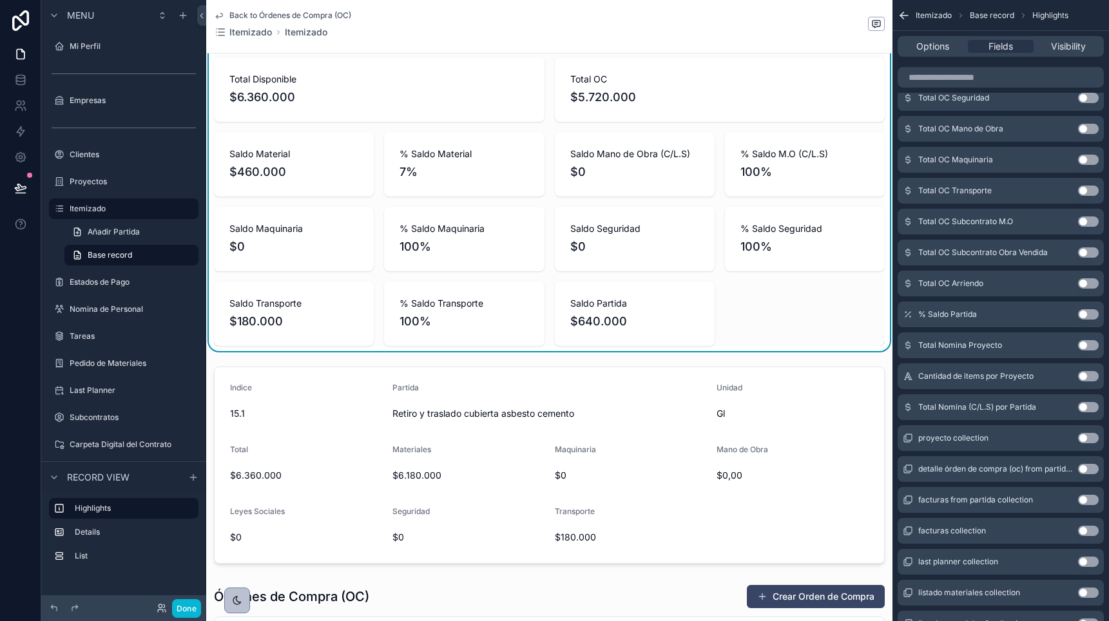
click at [1087, 315] on button "Use setting" at bounding box center [1088, 314] width 21 height 10
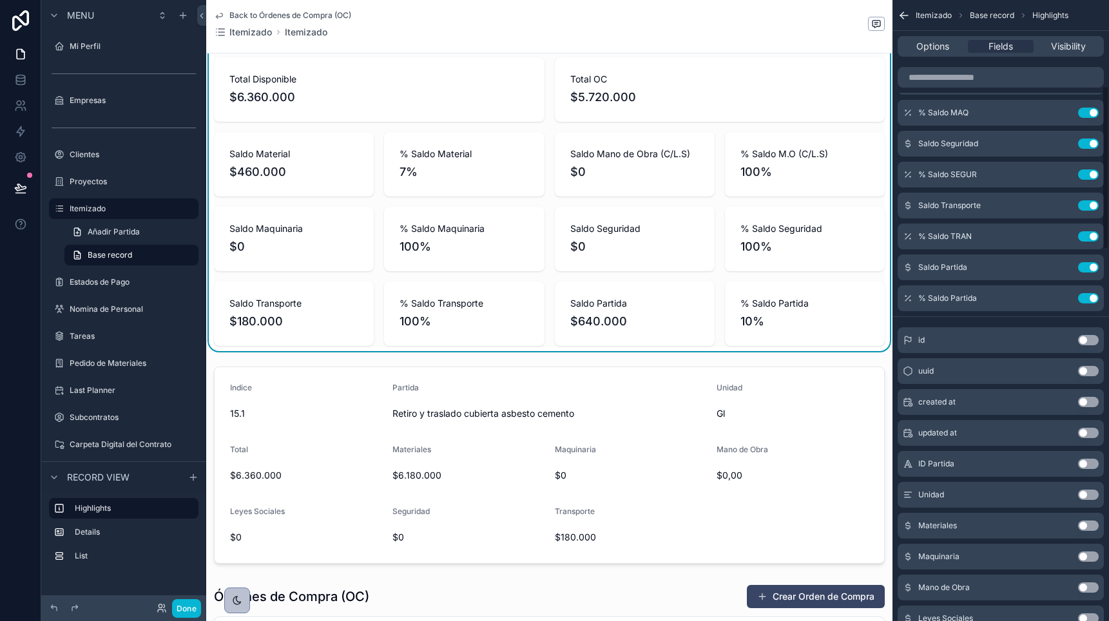
scroll to position [324, 0]
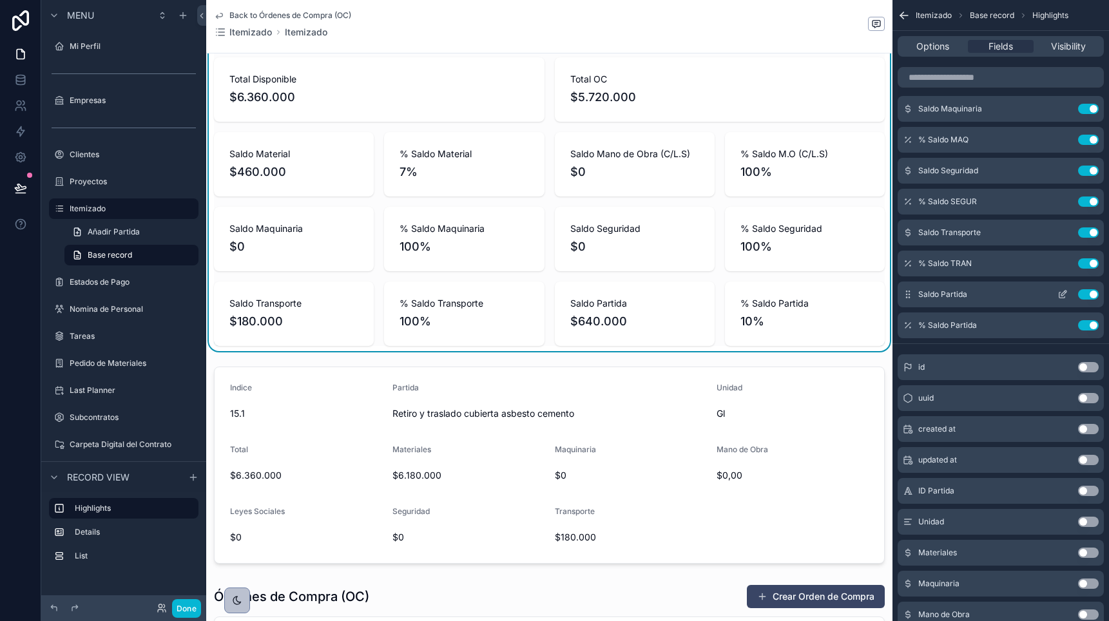
click at [1062, 292] on icon "scrollable content" at bounding box center [1063, 294] width 10 height 10
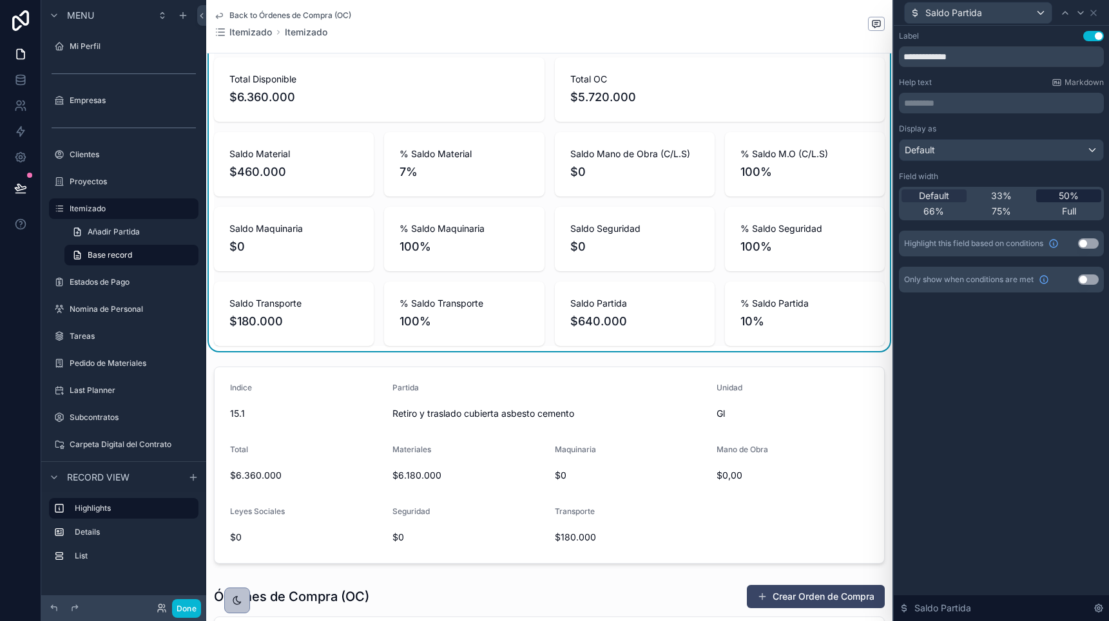
click at [1063, 193] on span "50%" at bounding box center [1069, 195] width 20 height 13
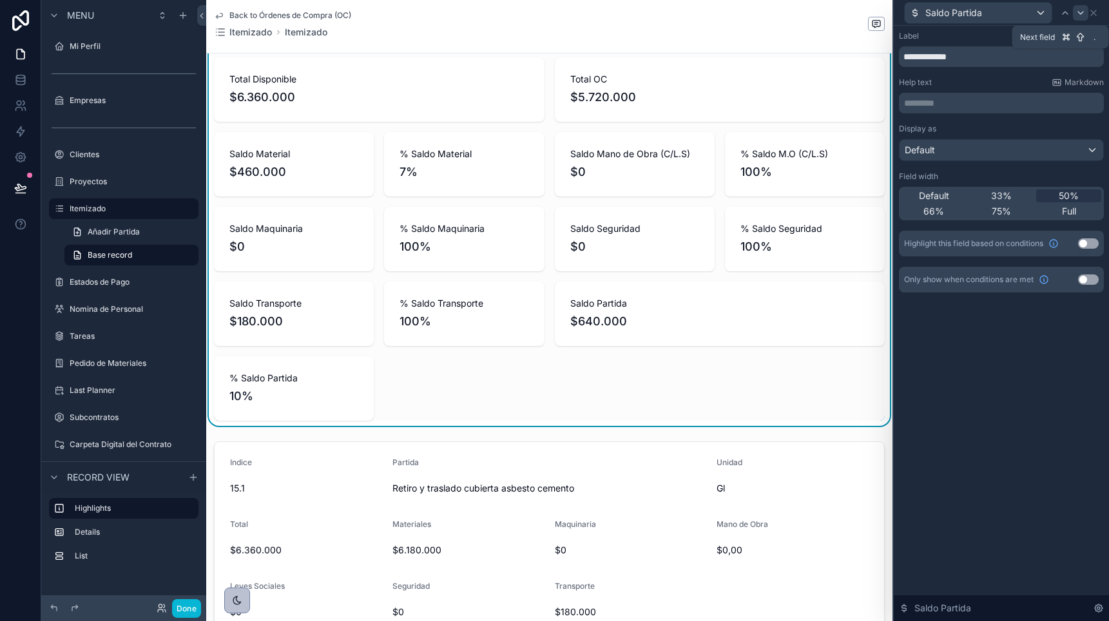
click at [1077, 11] on icon at bounding box center [1081, 13] width 10 height 10
click at [1073, 191] on span "50%" at bounding box center [1069, 195] width 20 height 13
click at [1081, 12] on icon at bounding box center [1081, 13] width 10 height 10
click at [1065, 14] on icon at bounding box center [1065, 13] width 10 height 10
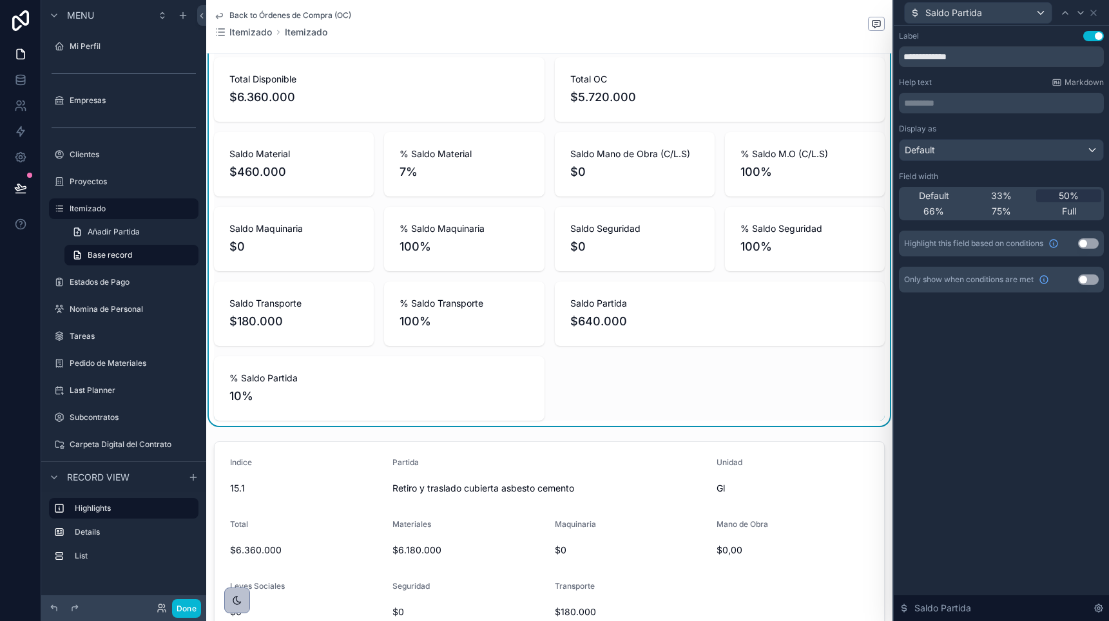
click at [1083, 244] on button "Use setting" at bounding box center [1088, 243] width 21 height 10
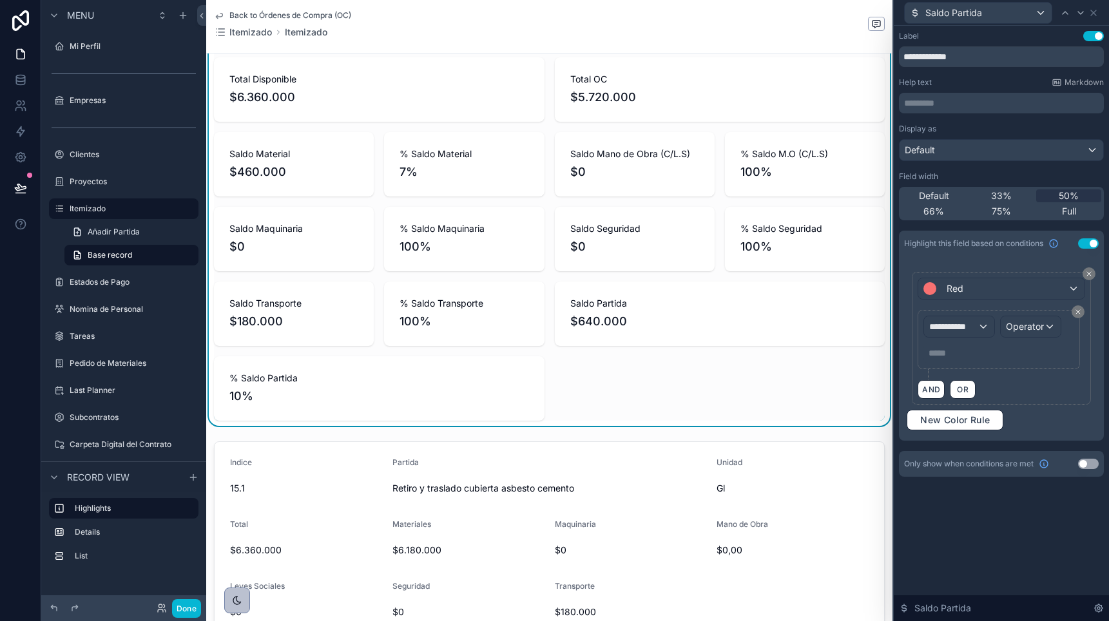
click at [1083, 244] on button "Use setting" at bounding box center [1088, 243] width 21 height 10
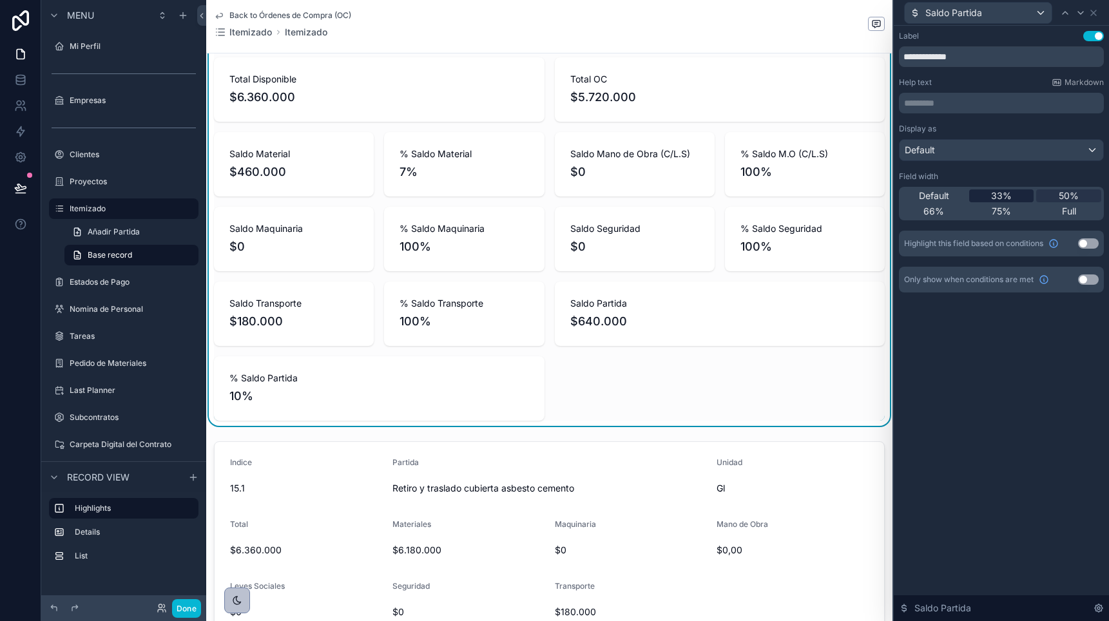
click at [1002, 193] on span "33%" at bounding box center [1001, 195] width 21 height 13
click at [947, 193] on span "Default" at bounding box center [934, 195] width 30 height 13
click at [993, 189] on span "33%" at bounding box center [1001, 195] width 21 height 13
click at [1064, 13] on icon at bounding box center [1065, 13] width 10 height 10
click at [1078, 12] on icon at bounding box center [1080, 13] width 5 height 3
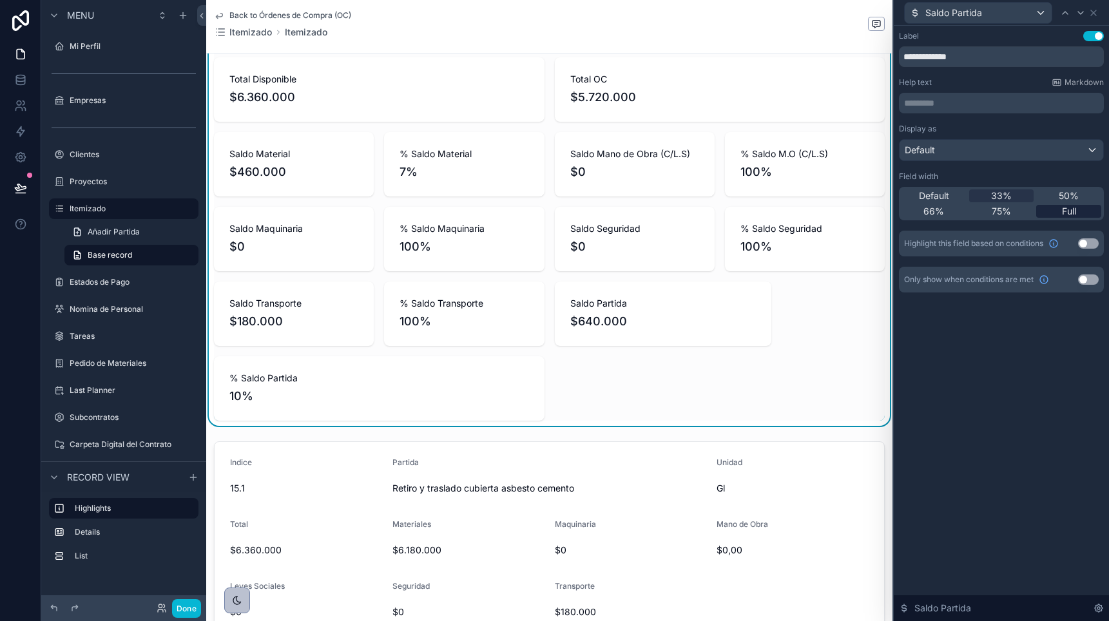
click at [1067, 213] on span "Full" at bounding box center [1069, 211] width 14 height 13
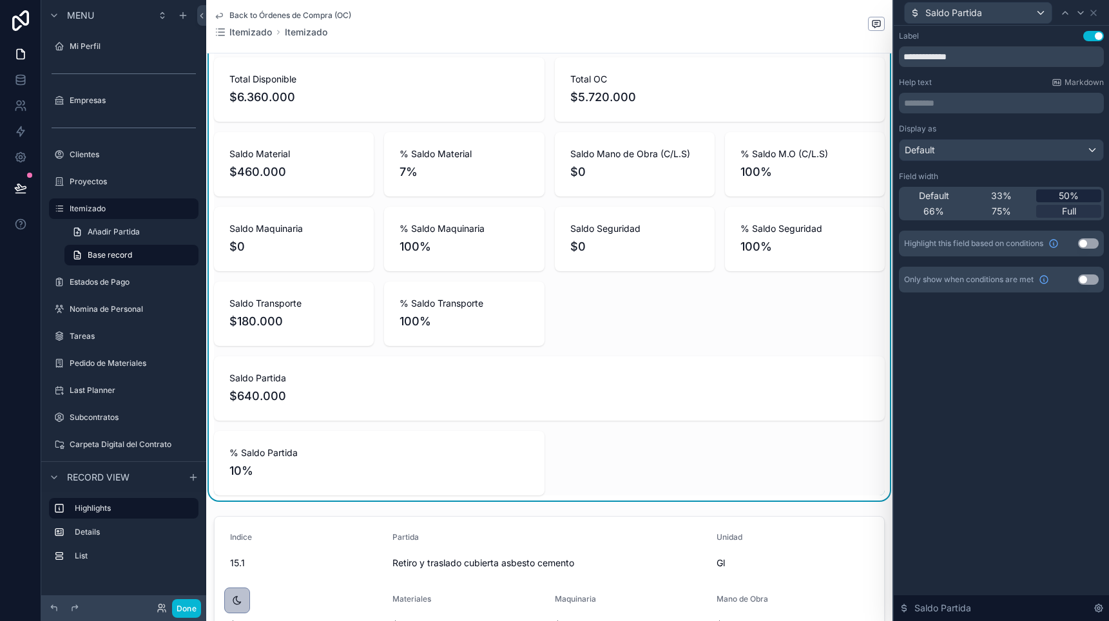
click at [1066, 197] on span "50%" at bounding box center [1069, 195] width 20 height 13
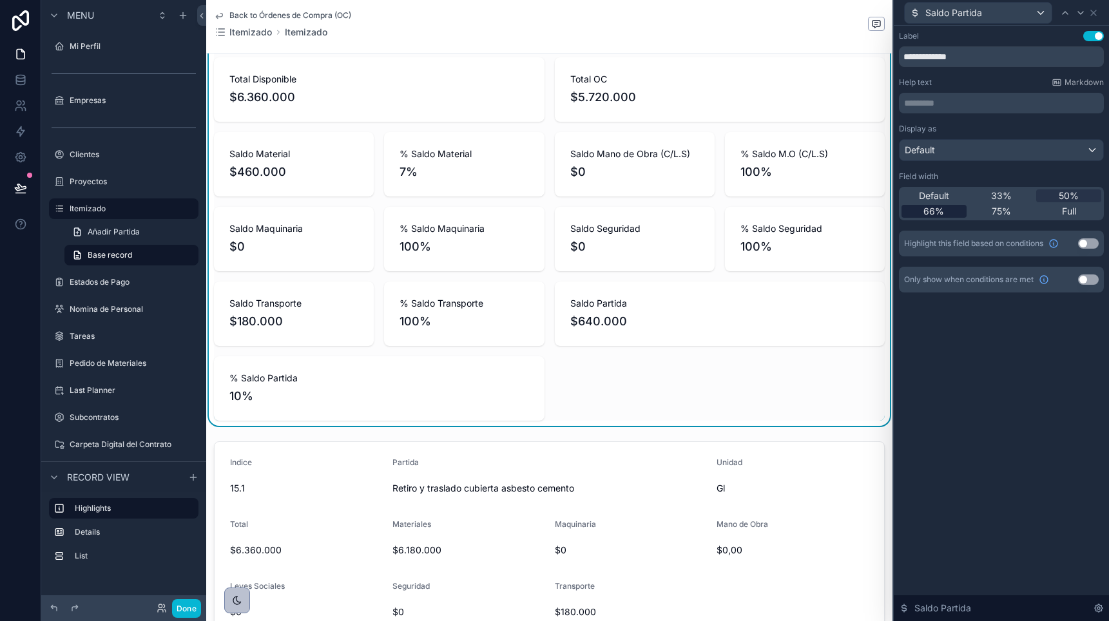
click at [945, 206] on div "66%" at bounding box center [934, 211] width 65 height 13
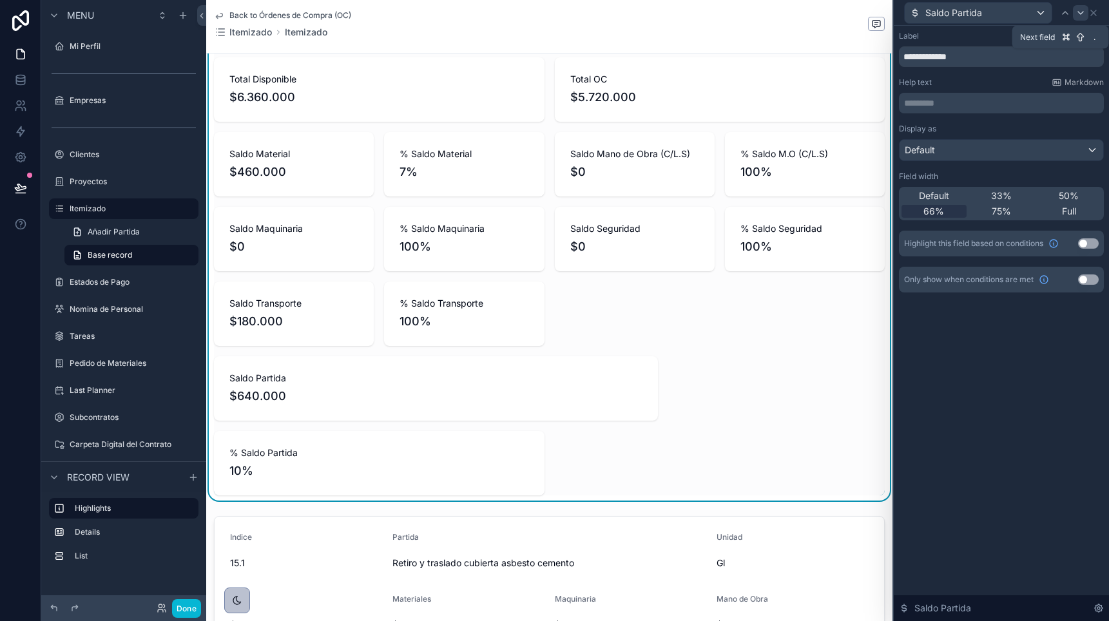
click at [1078, 12] on icon at bounding box center [1081, 13] width 10 height 10
click at [1005, 193] on span "33%" at bounding box center [1001, 195] width 21 height 13
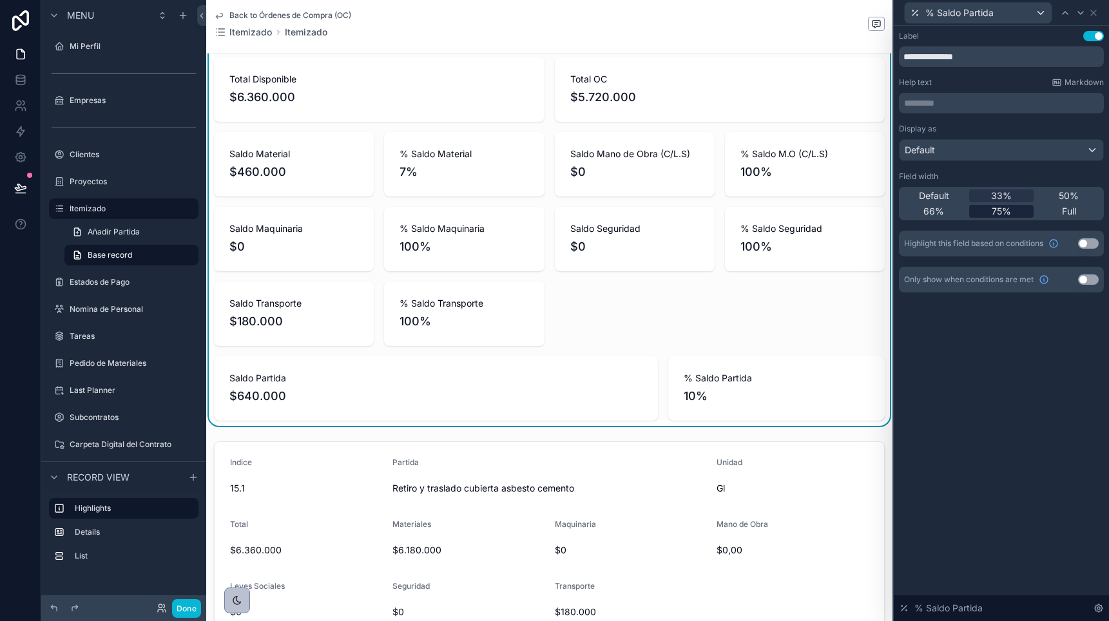
click at [993, 211] on span "75%" at bounding box center [1001, 211] width 19 height 13
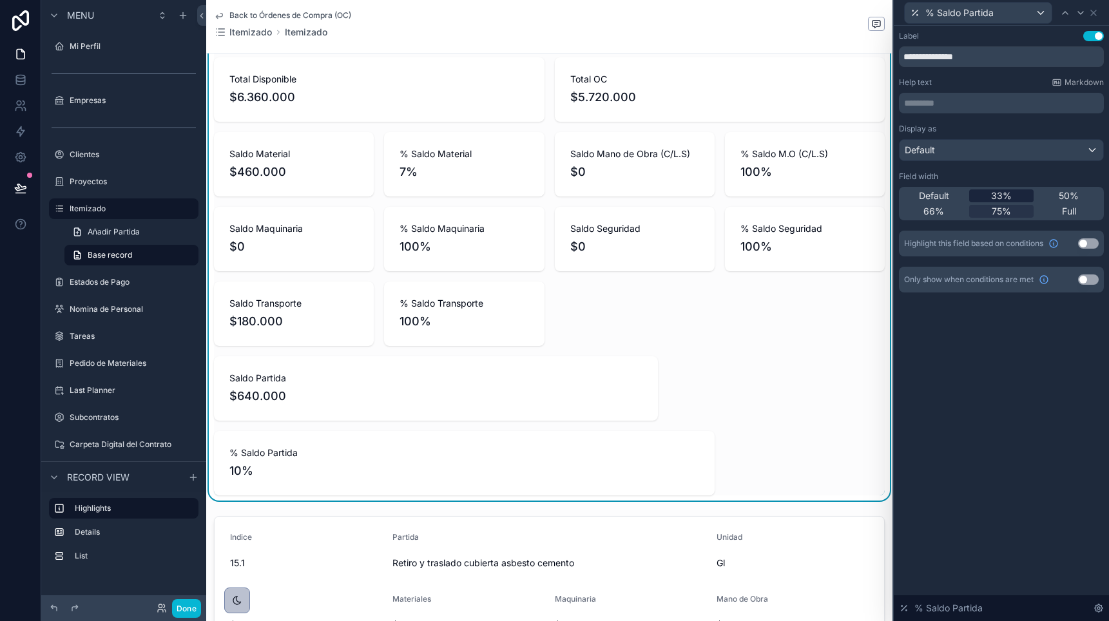
click at [994, 193] on span "33%" at bounding box center [1001, 195] width 21 height 13
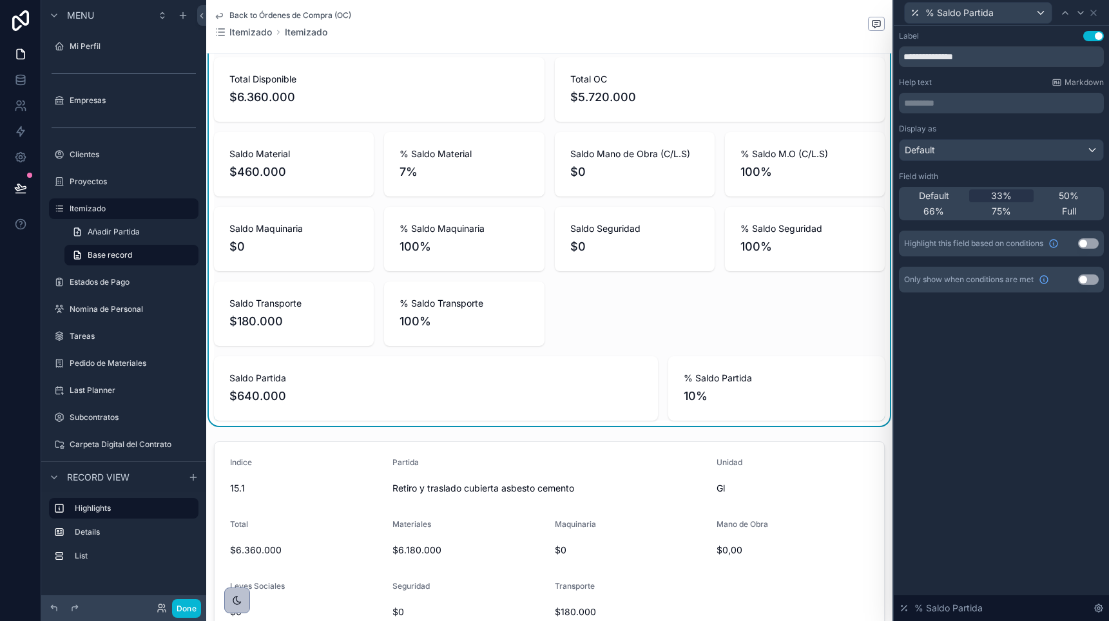
click at [1089, 242] on button "Use setting" at bounding box center [1088, 243] width 21 height 10
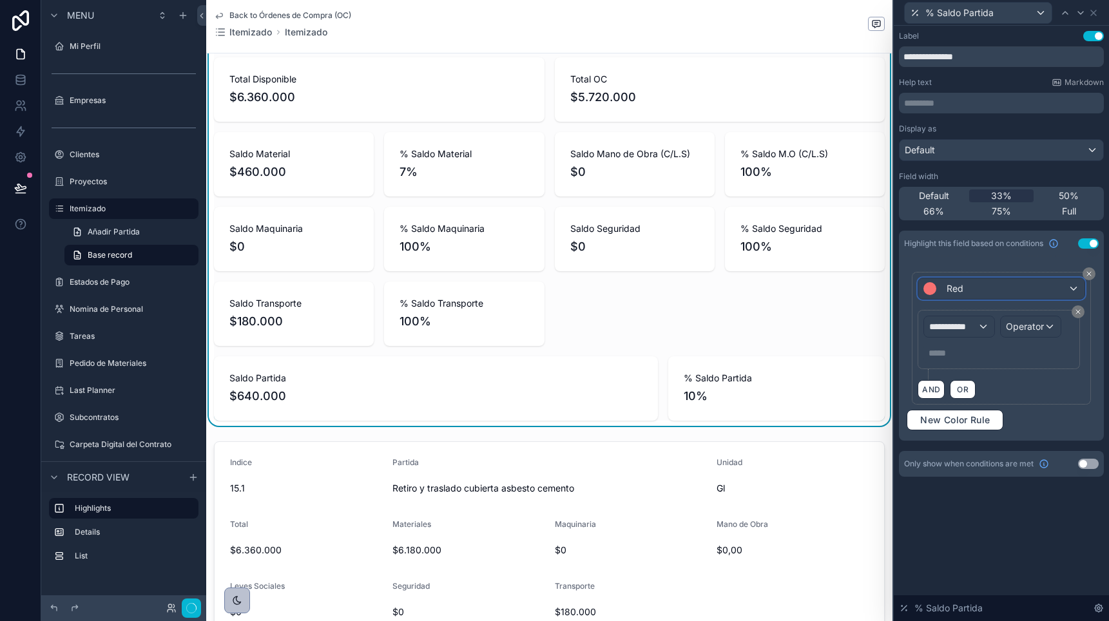
click at [972, 295] on div "Red" at bounding box center [1001, 288] width 166 height 21
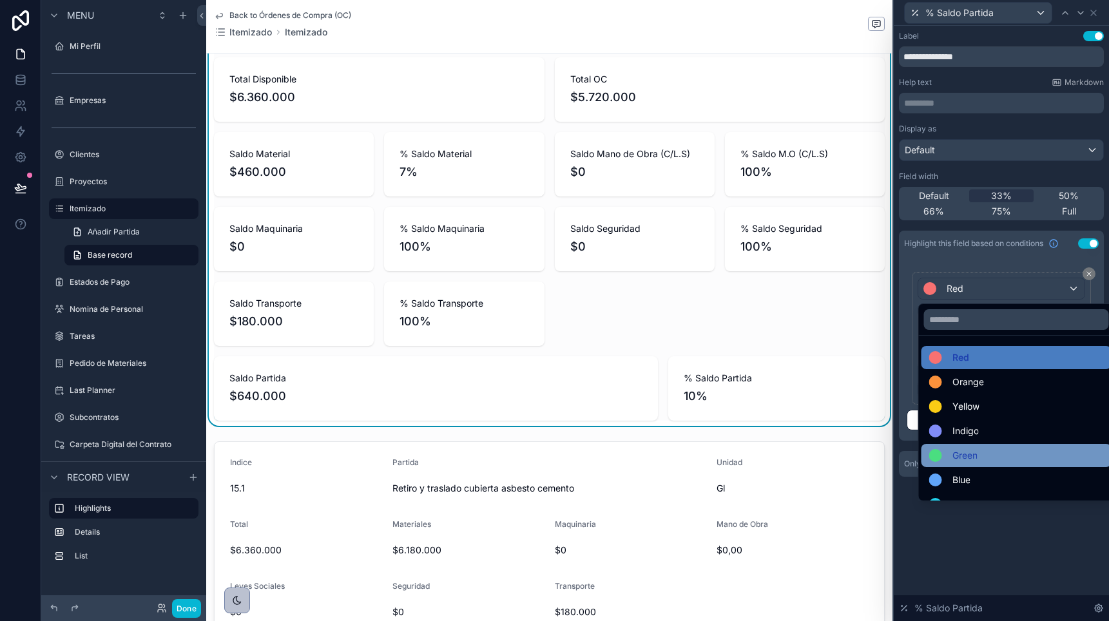
click at [969, 456] on span "Green" at bounding box center [964, 455] width 25 height 15
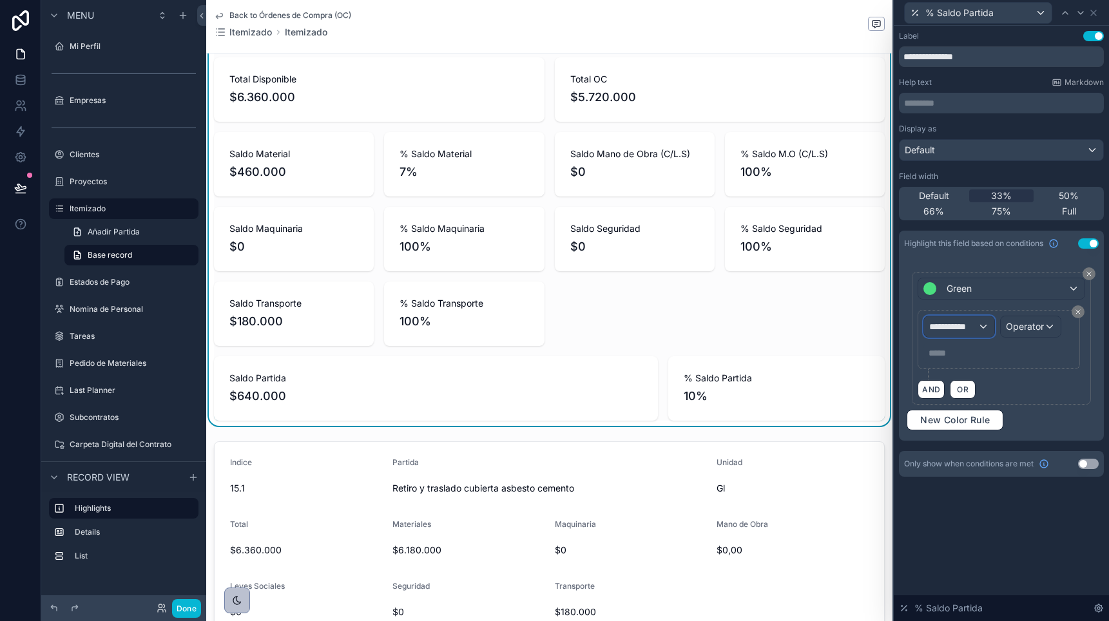
click at [964, 329] on span "**********" at bounding box center [953, 326] width 48 height 13
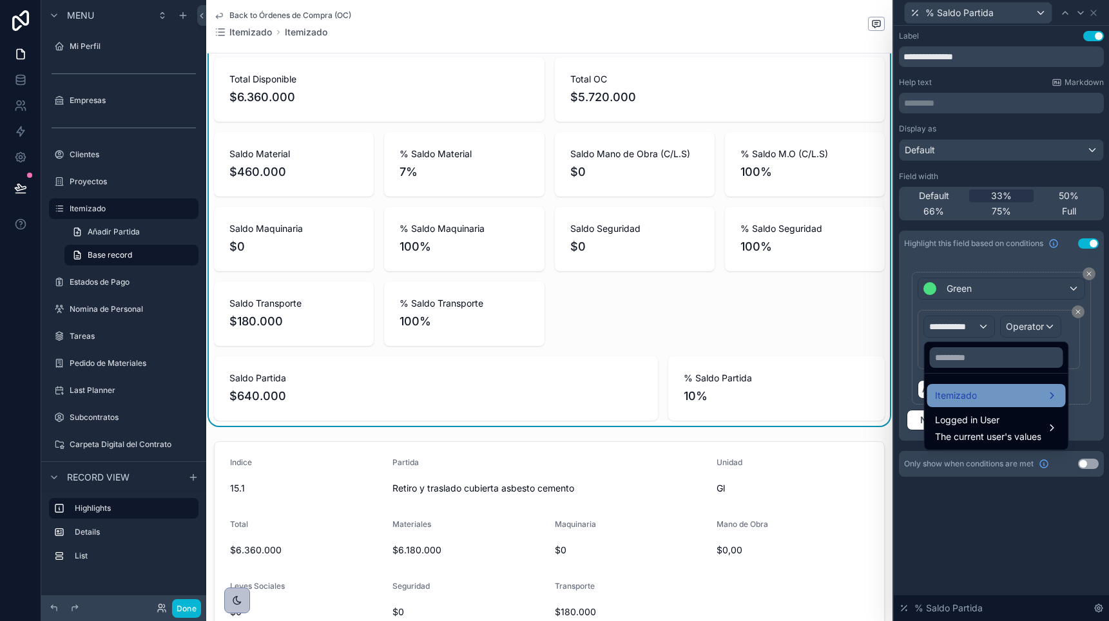
click at [962, 401] on span "Itemizado" at bounding box center [956, 395] width 42 height 15
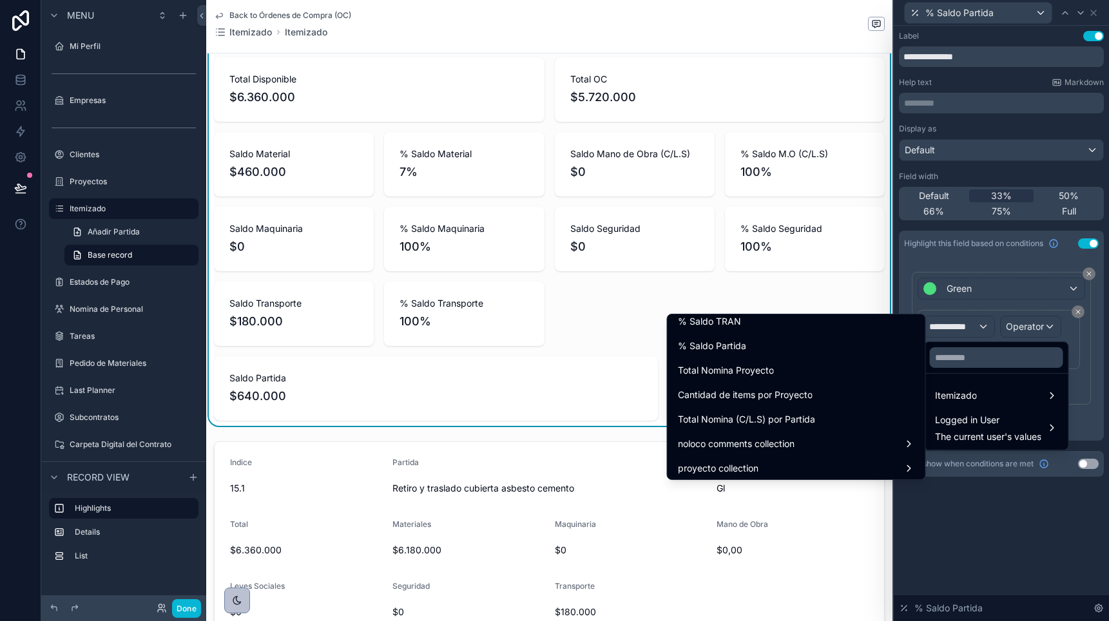
scroll to position [1425, 0]
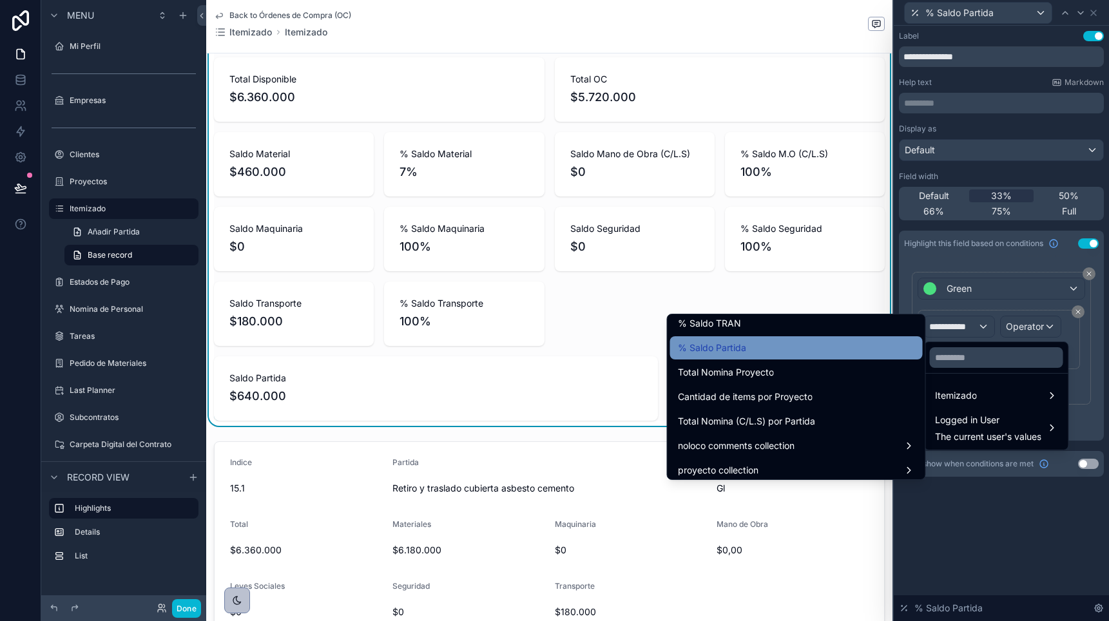
click at [770, 345] on div "% Saldo Partida" at bounding box center [796, 347] width 237 height 15
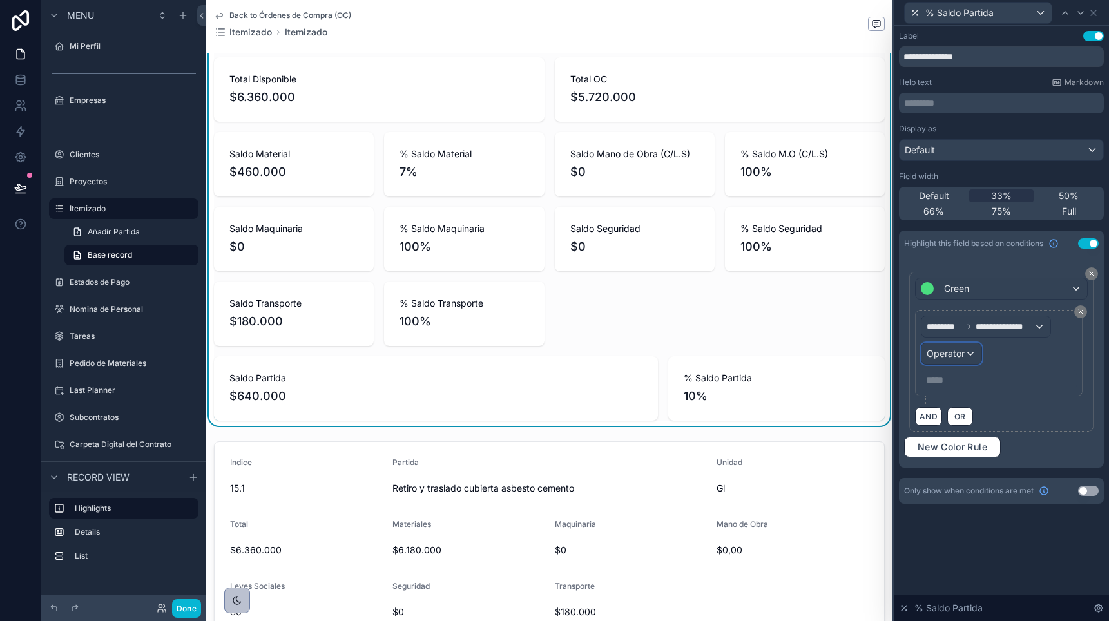
click at [946, 357] on span "Operator" at bounding box center [946, 353] width 38 height 11
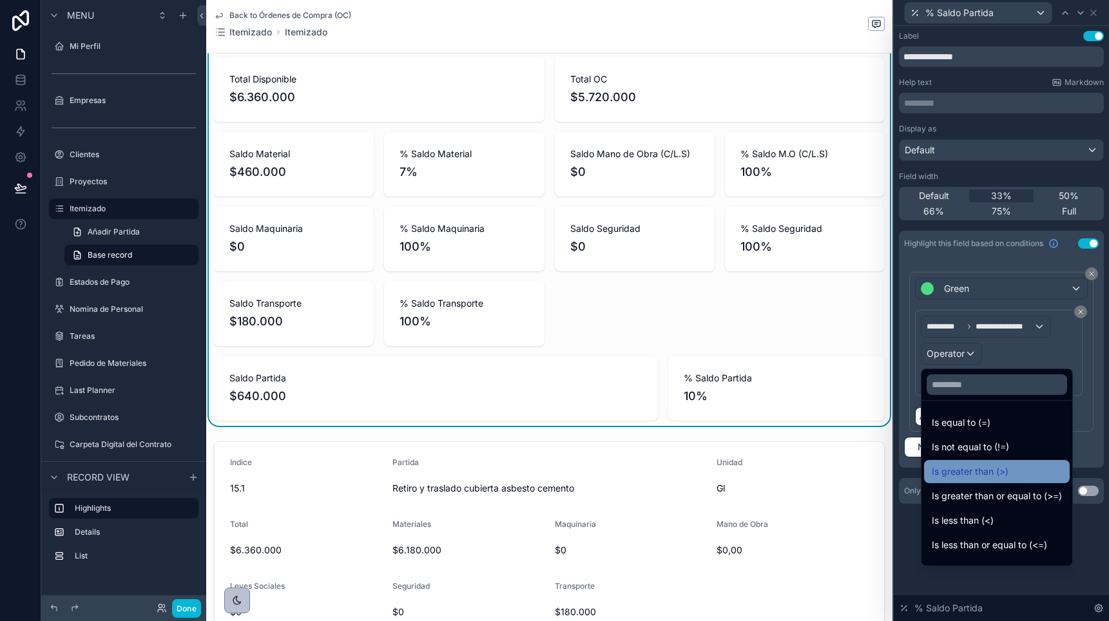
click at [959, 468] on span "Is greater than (>)" at bounding box center [970, 471] width 77 height 15
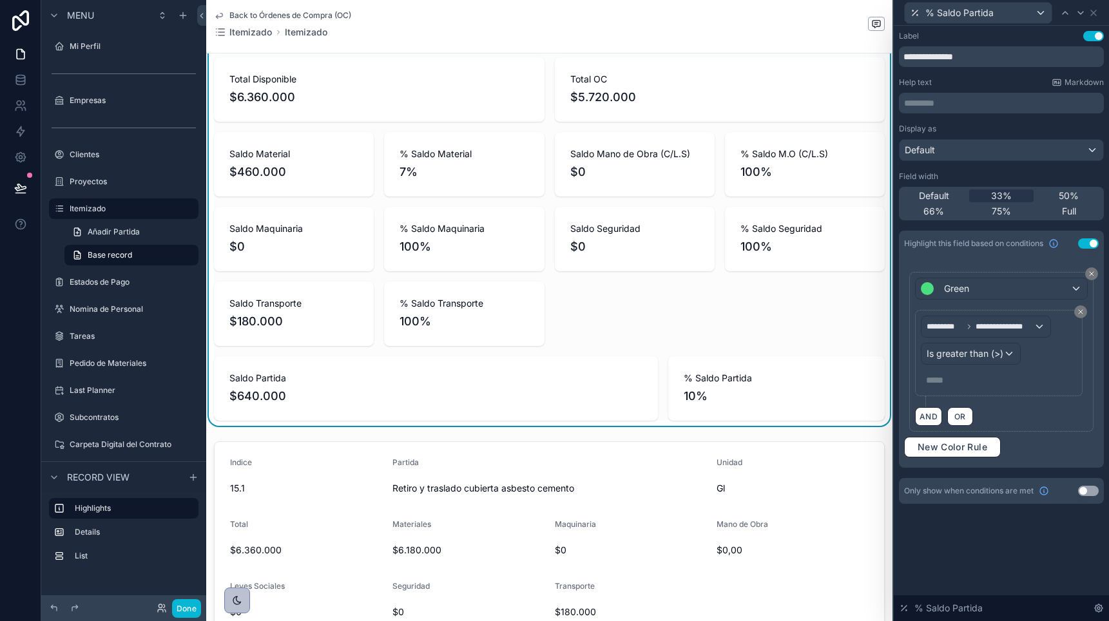
click at [950, 383] on p "***** ﻿" at bounding box center [1000, 380] width 148 height 13
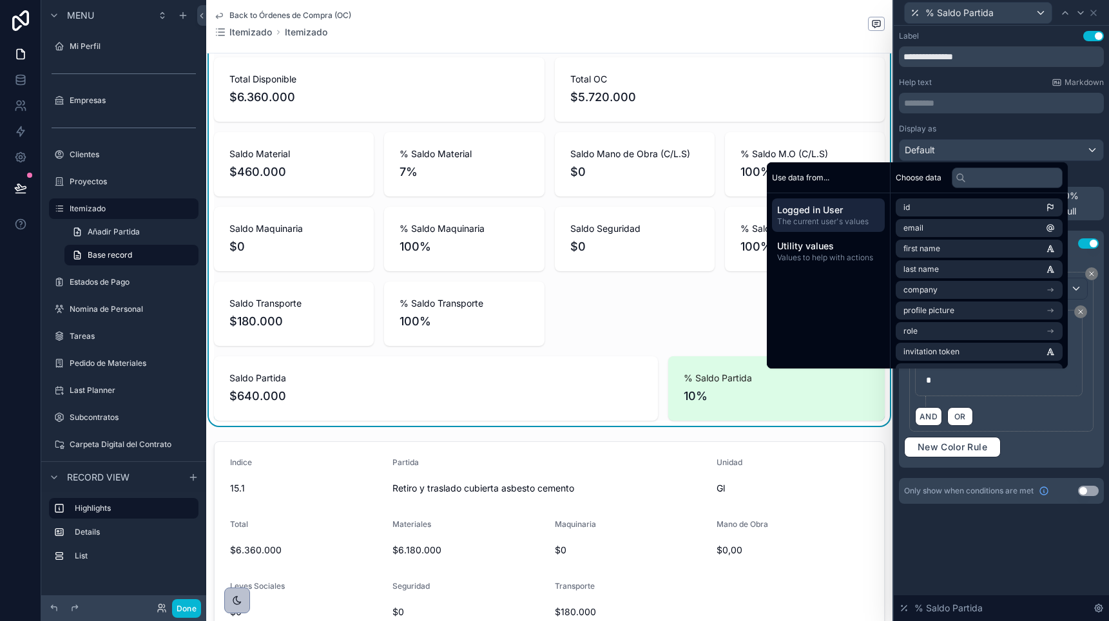
click at [1004, 416] on div "AND OR" at bounding box center [1001, 416] width 173 height 19
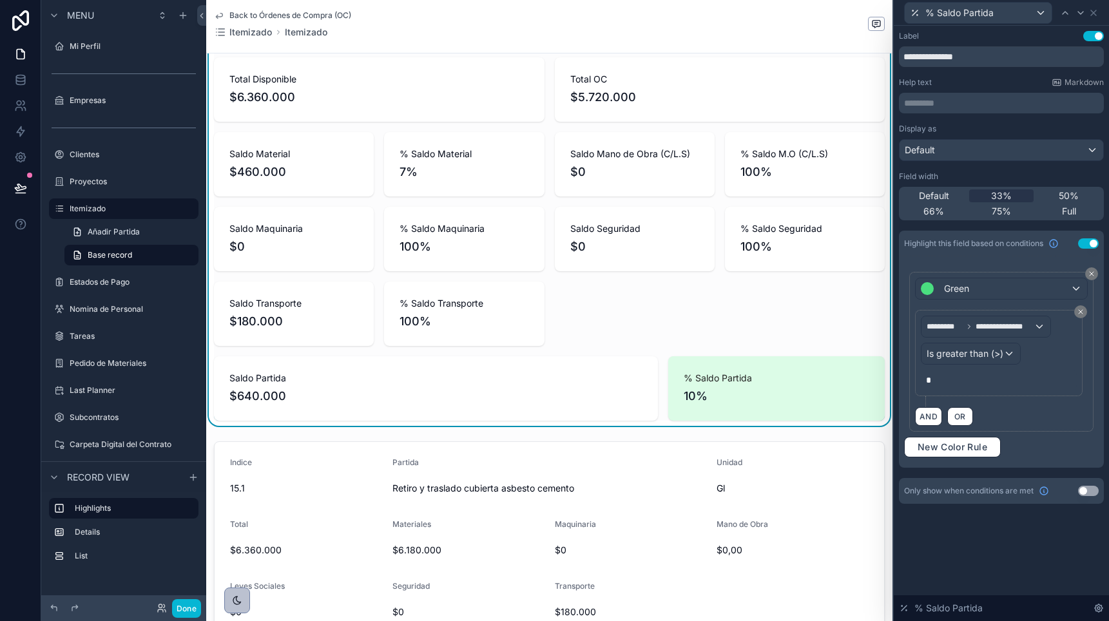
click at [952, 380] on p "*" at bounding box center [1000, 380] width 148 height 13
drag, startPoint x: 952, startPoint y: 380, endPoint x: 925, endPoint y: 380, distance: 27.7
click at [925, 380] on div "*" at bounding box center [999, 380] width 156 height 21
click at [926, 381] on span "*" at bounding box center [928, 380] width 5 height 9
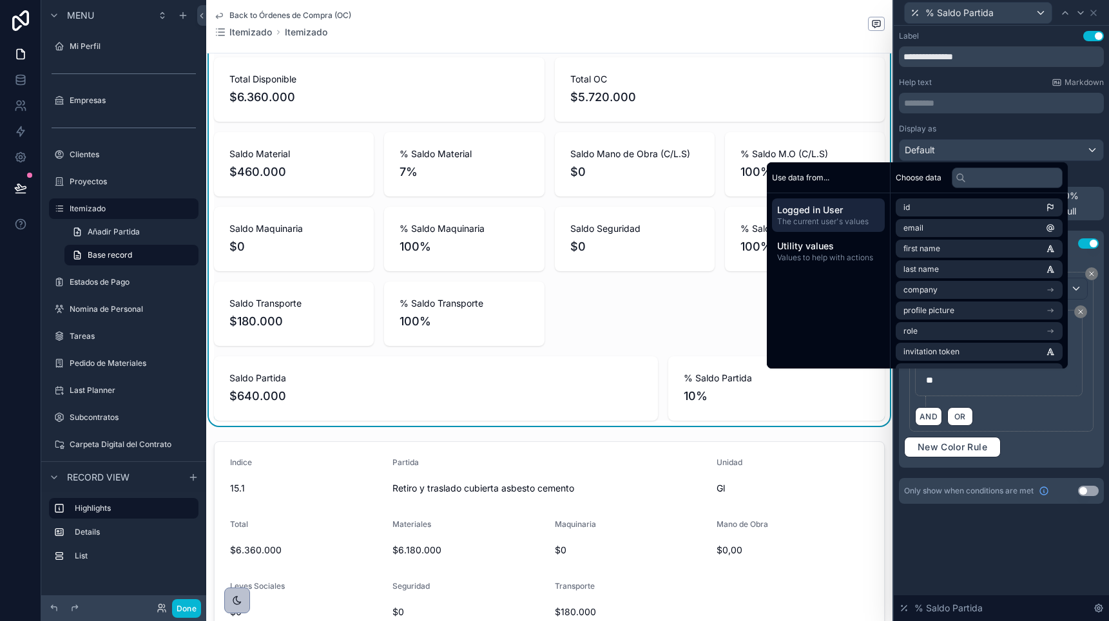
click at [1009, 391] on div "**********" at bounding box center [999, 353] width 168 height 86
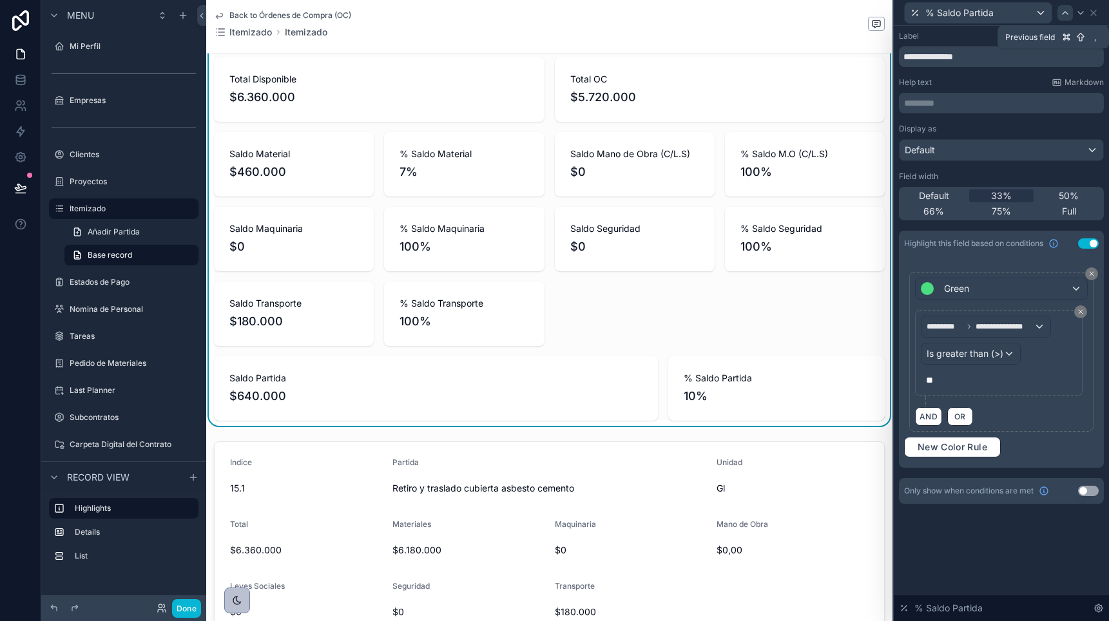
click at [1060, 10] on icon at bounding box center [1065, 13] width 10 height 10
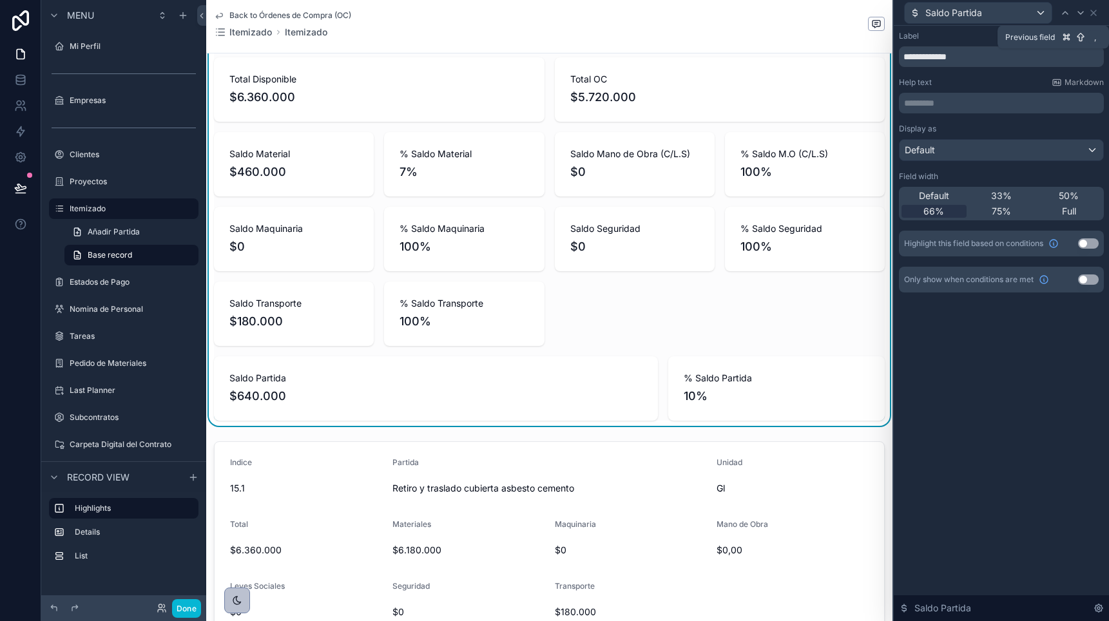
click at [1060, 10] on icon at bounding box center [1065, 13] width 10 height 10
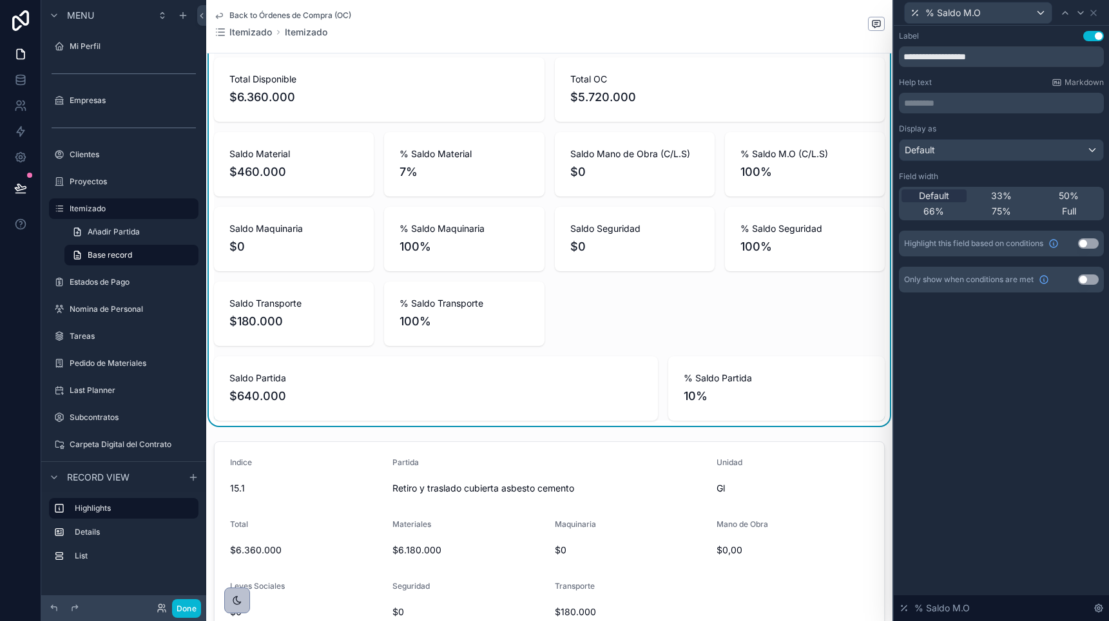
click at [1060, 10] on icon at bounding box center [1065, 13] width 10 height 10
click at [1083, 243] on button "Use setting" at bounding box center [1088, 243] width 21 height 10
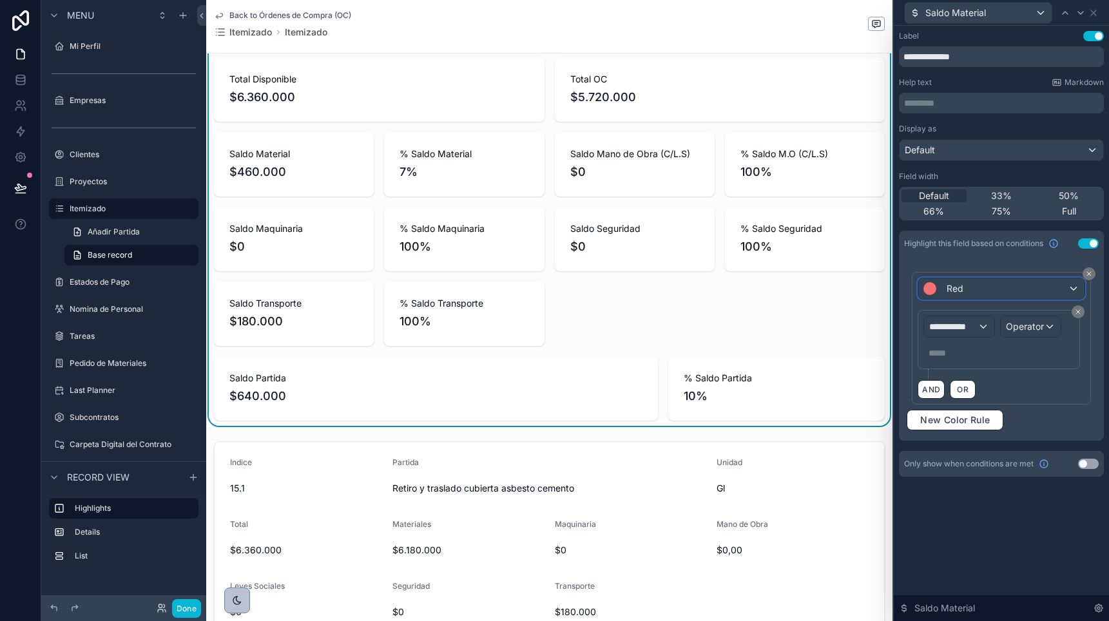
click at [970, 284] on div "Red" at bounding box center [1001, 288] width 166 height 21
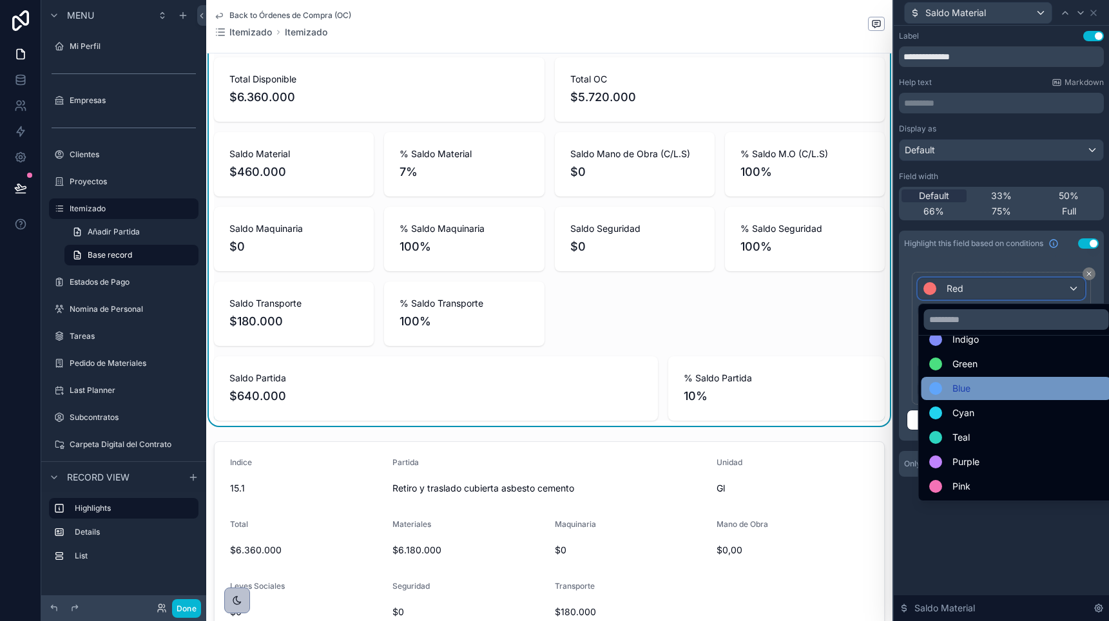
scroll to position [0, 0]
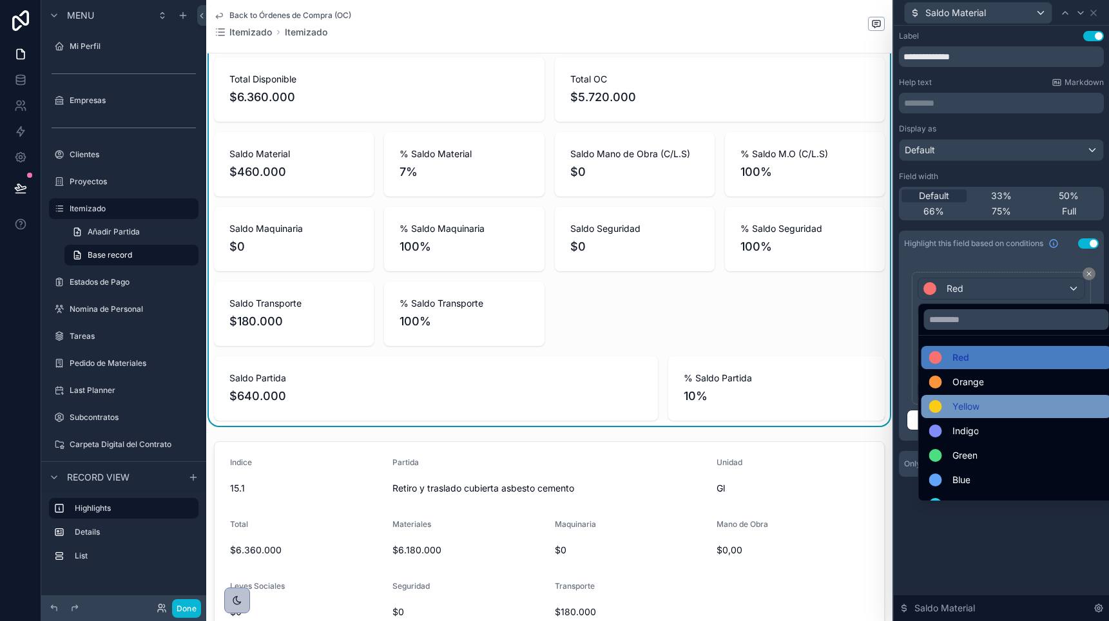
click at [960, 405] on span "Yellow" at bounding box center [965, 406] width 27 height 15
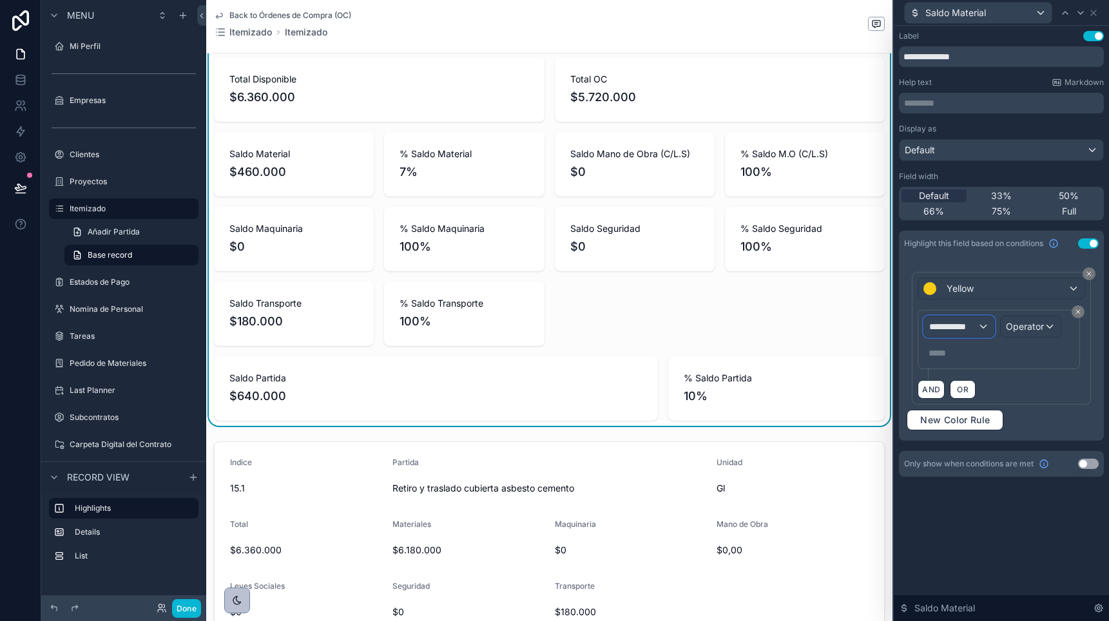
click at [963, 334] on div "**********" at bounding box center [959, 326] width 70 height 21
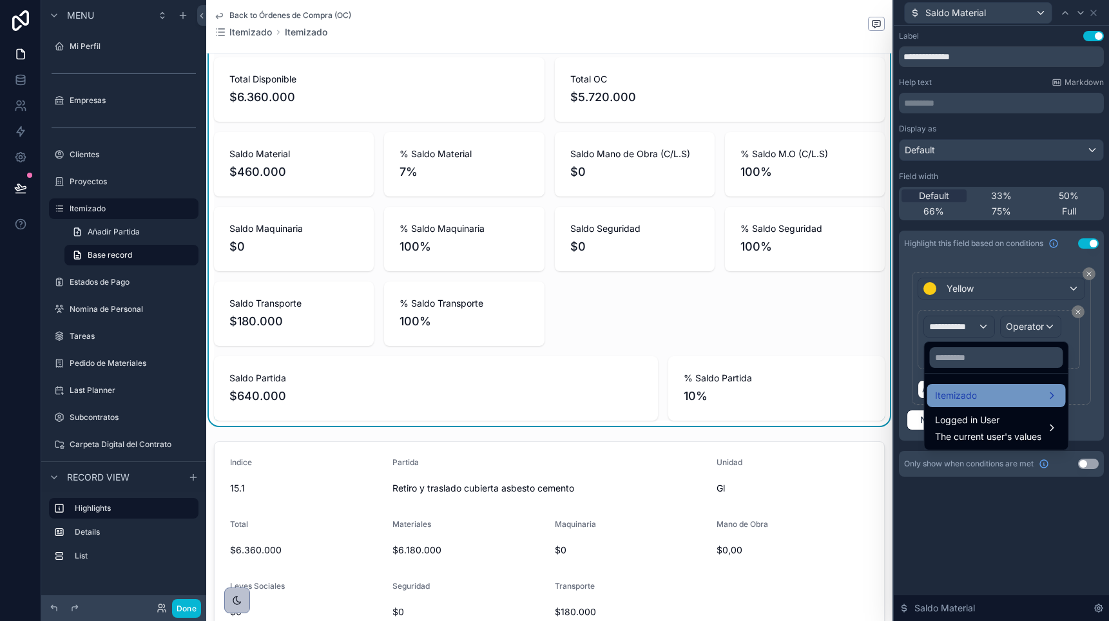
click at [966, 404] on div "Itemizado" at bounding box center [996, 395] width 139 height 23
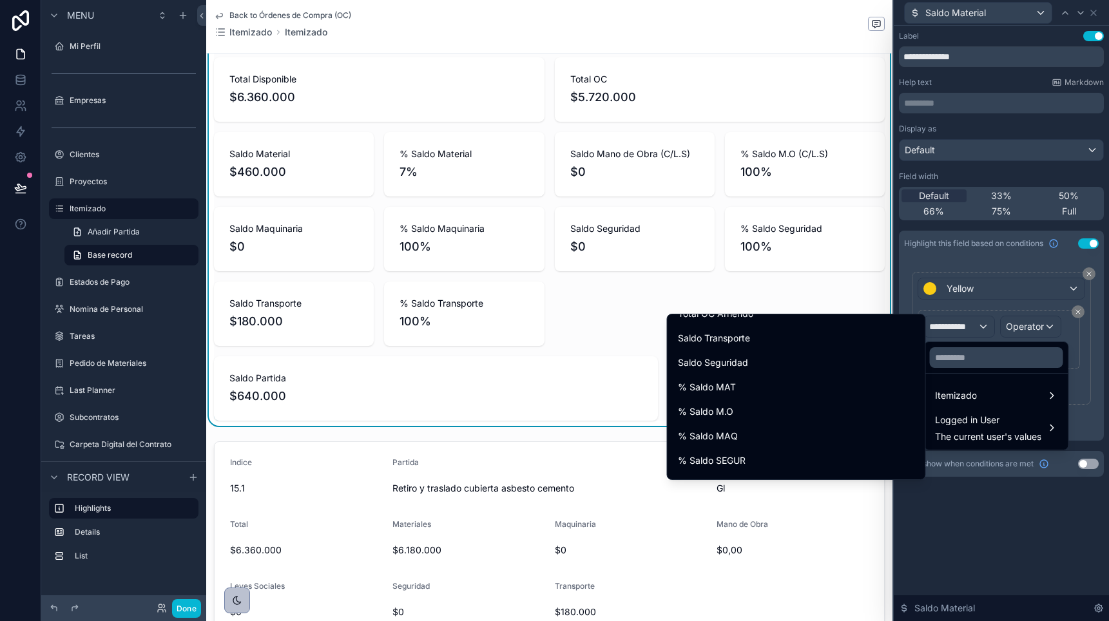
scroll to position [1277, 0]
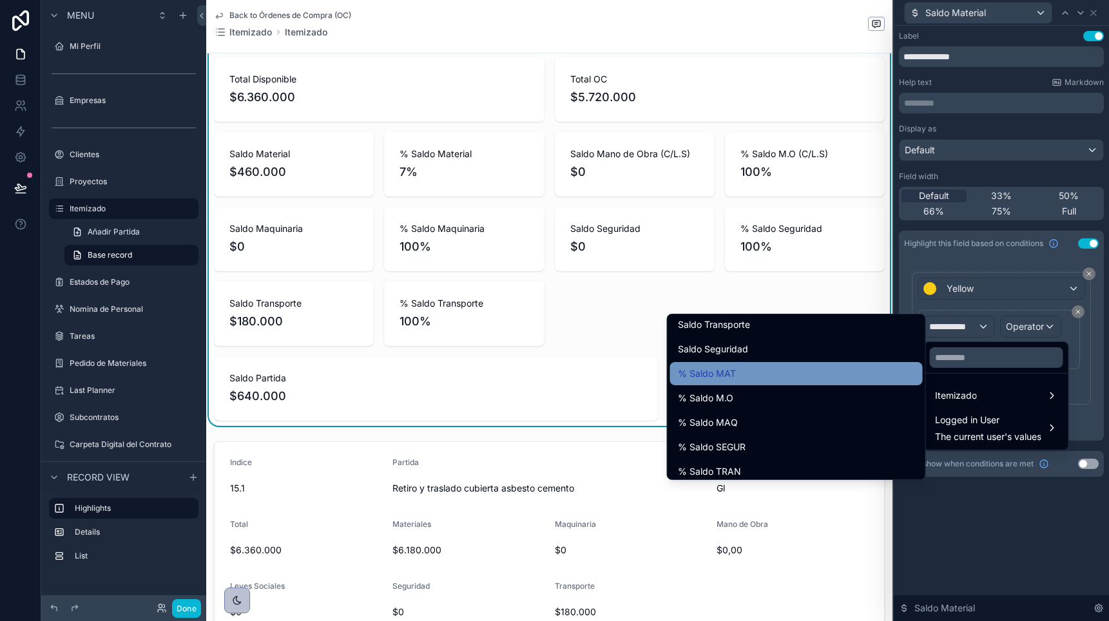
click at [831, 372] on div "% Saldo MAT" at bounding box center [796, 373] width 237 height 15
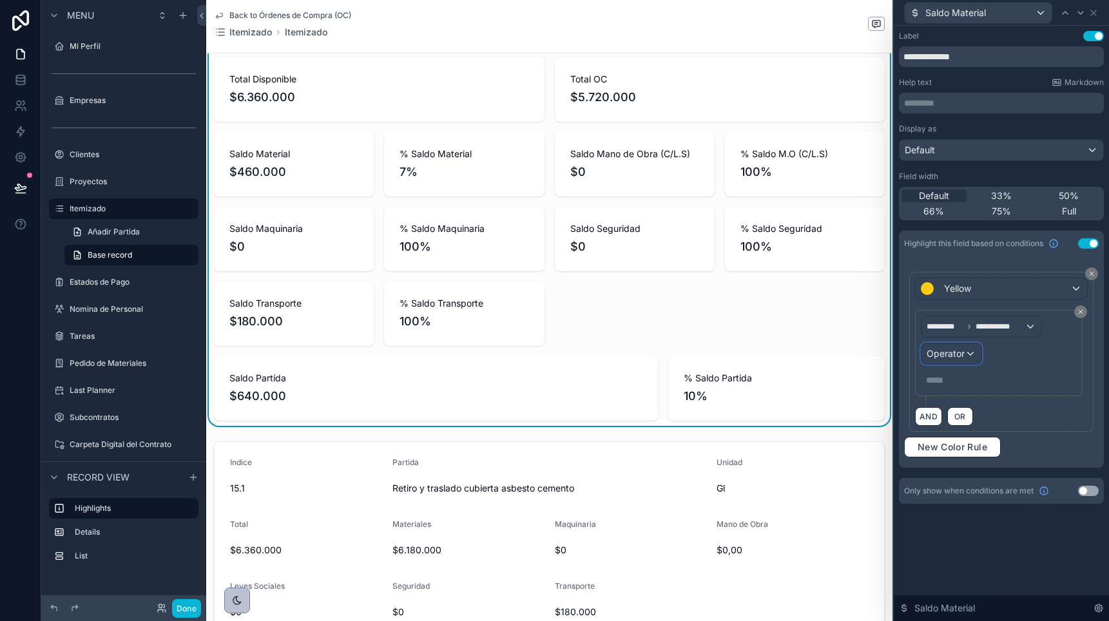
click at [940, 361] on div "Operator" at bounding box center [952, 353] width 60 height 21
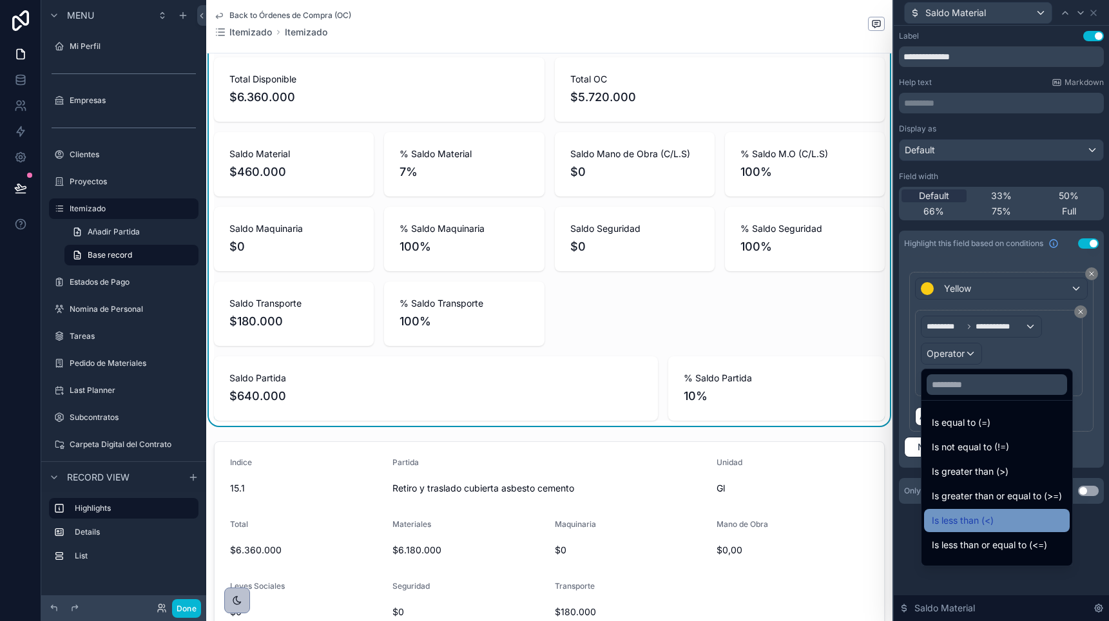
click at [956, 521] on span "Is less than (<)" at bounding box center [963, 520] width 62 height 15
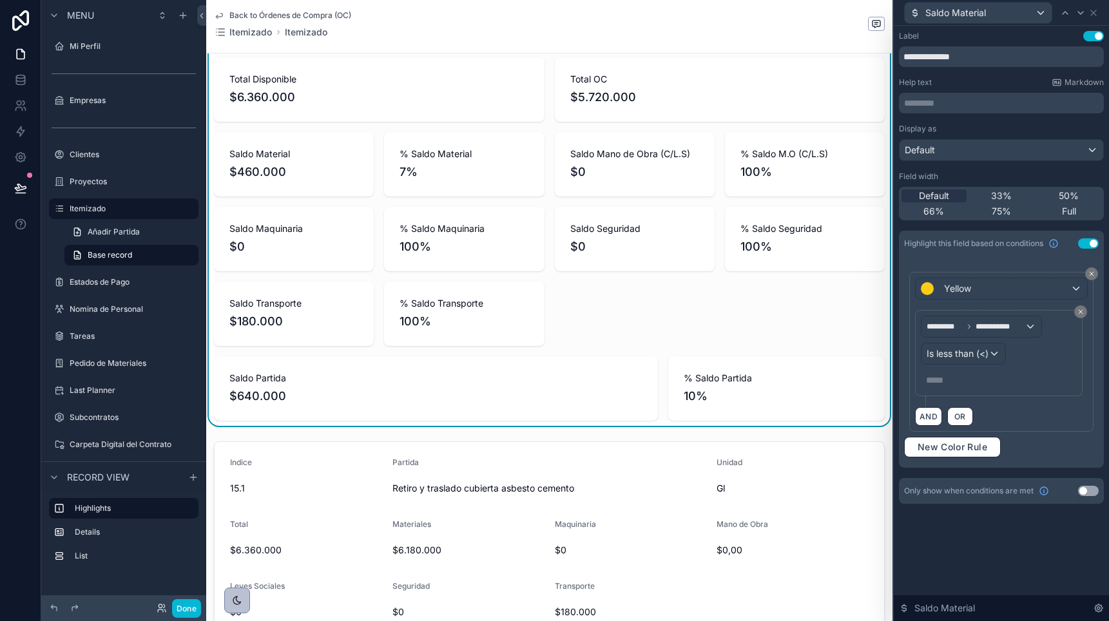
click at [945, 383] on p "***** ﻿" at bounding box center [1000, 380] width 148 height 13
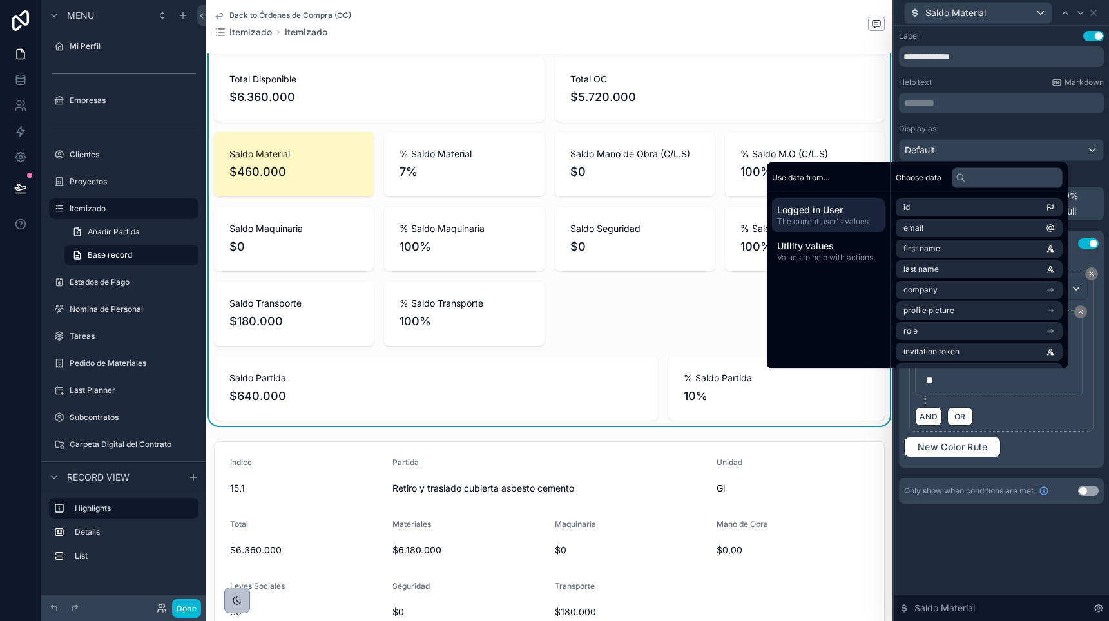
click at [1017, 415] on div "AND OR" at bounding box center [1001, 416] width 173 height 19
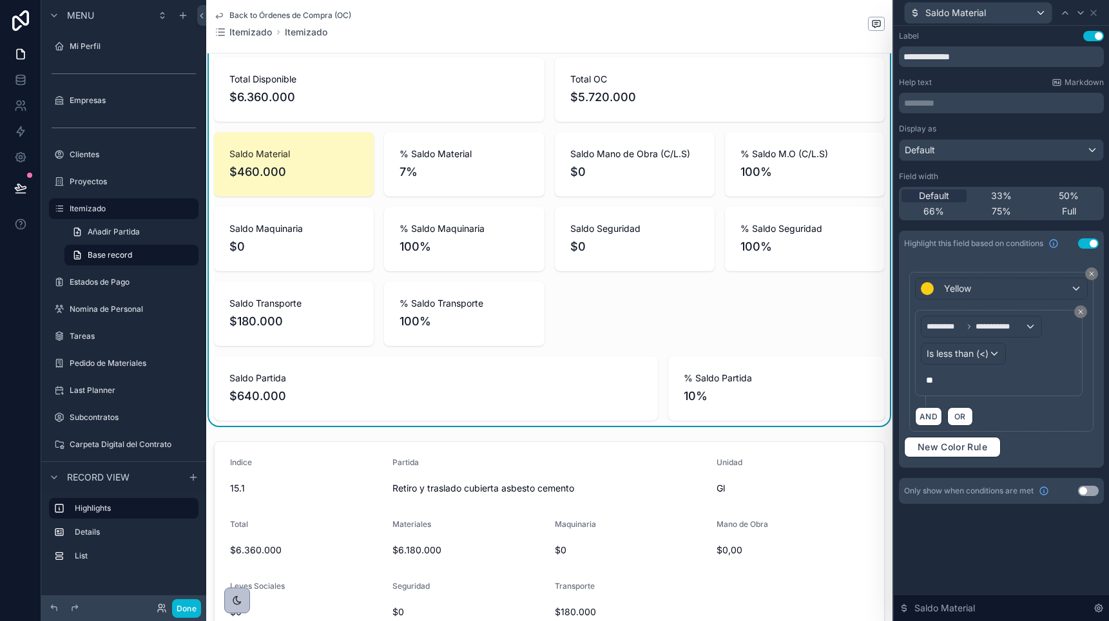
click at [1091, 246] on button "Use setting" at bounding box center [1088, 243] width 21 height 10
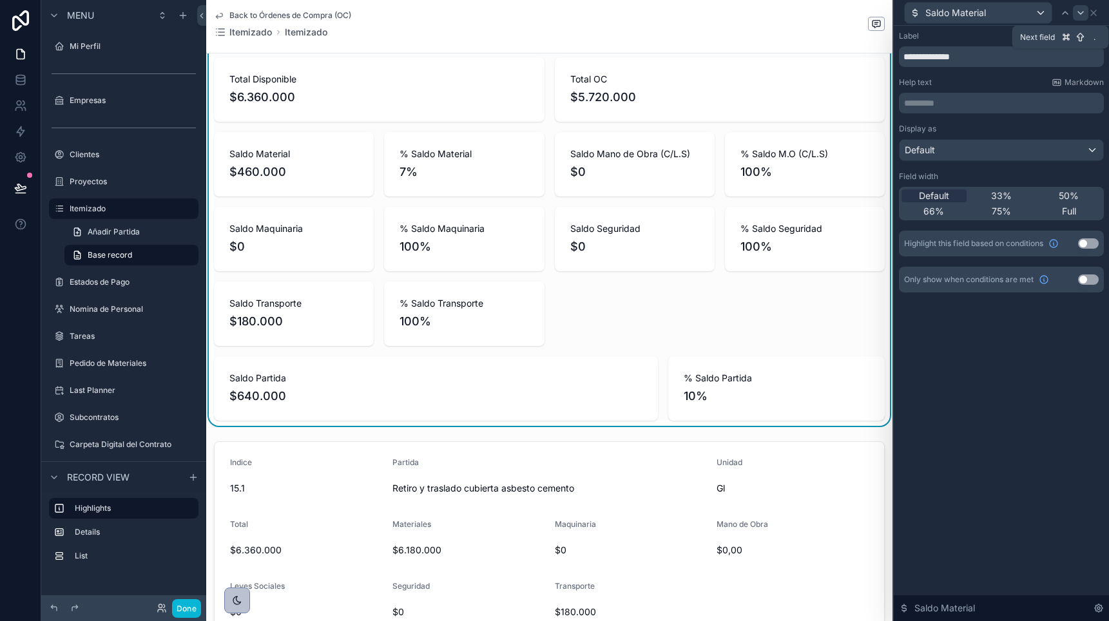
click at [1080, 12] on icon at bounding box center [1081, 13] width 10 height 10
click at [1087, 246] on button "Use setting" at bounding box center [1088, 243] width 21 height 10
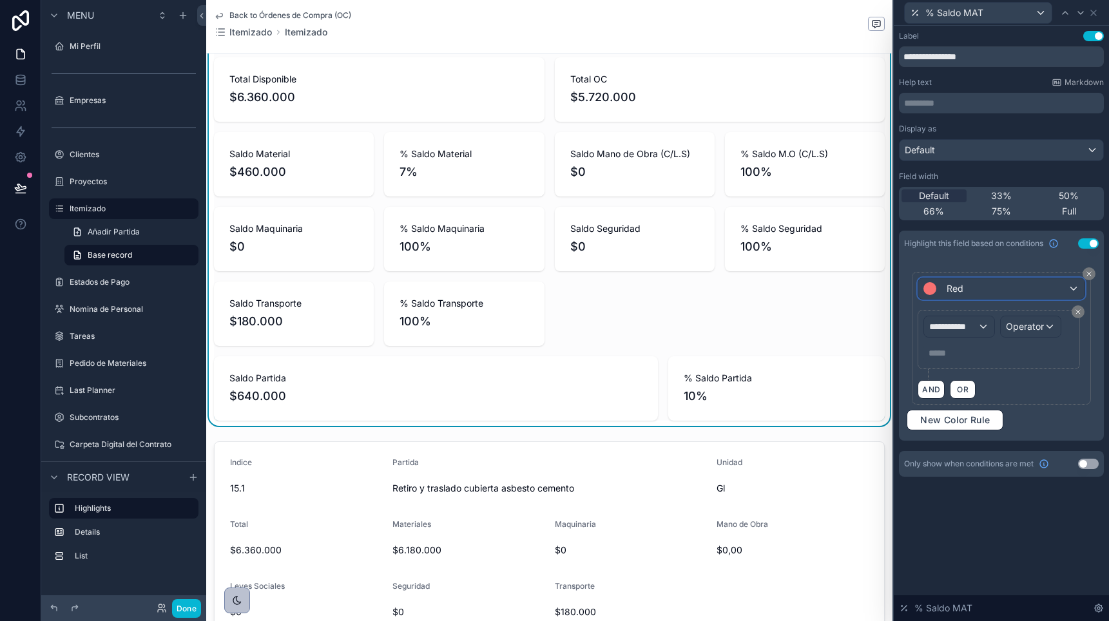
click at [967, 287] on div "Red" at bounding box center [1001, 288] width 166 height 21
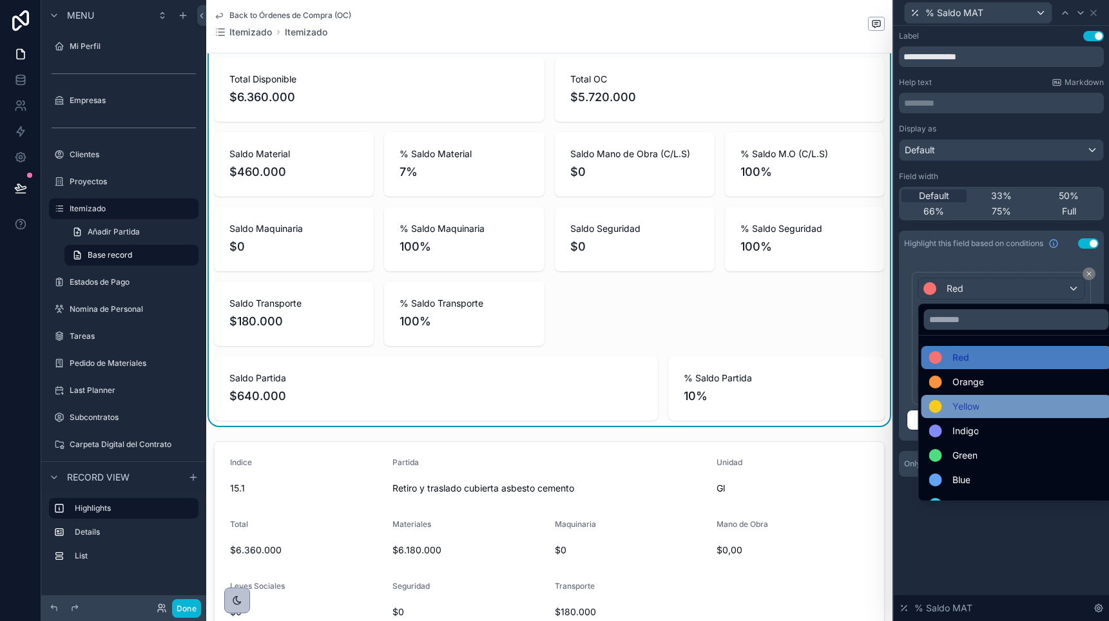
click at [953, 400] on span "Yellow" at bounding box center [965, 406] width 27 height 15
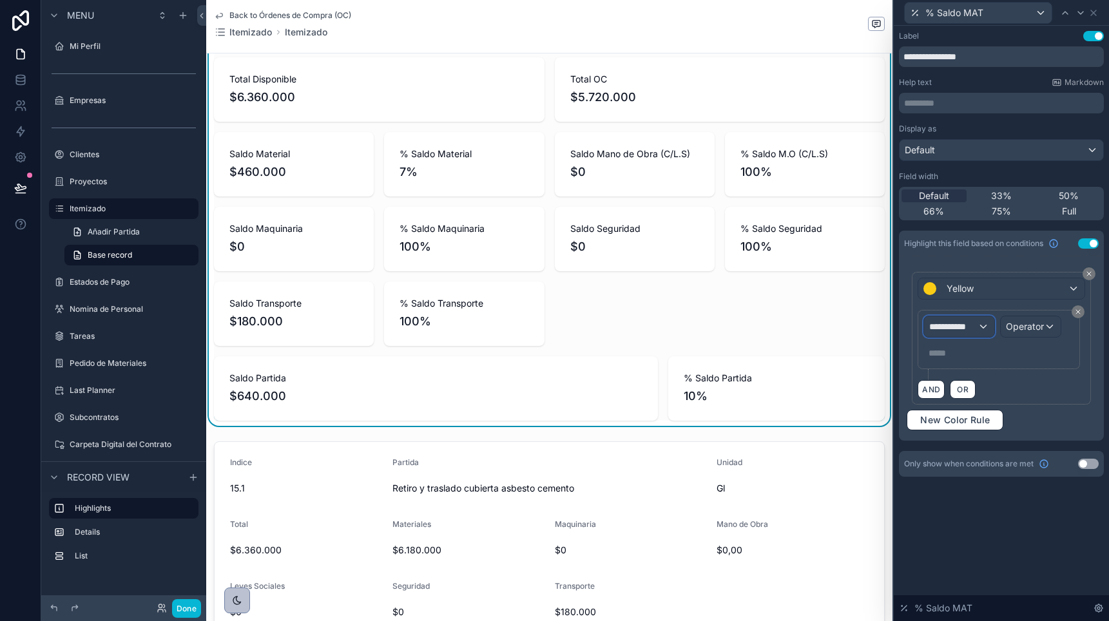
click at [950, 329] on span "**********" at bounding box center [953, 326] width 48 height 13
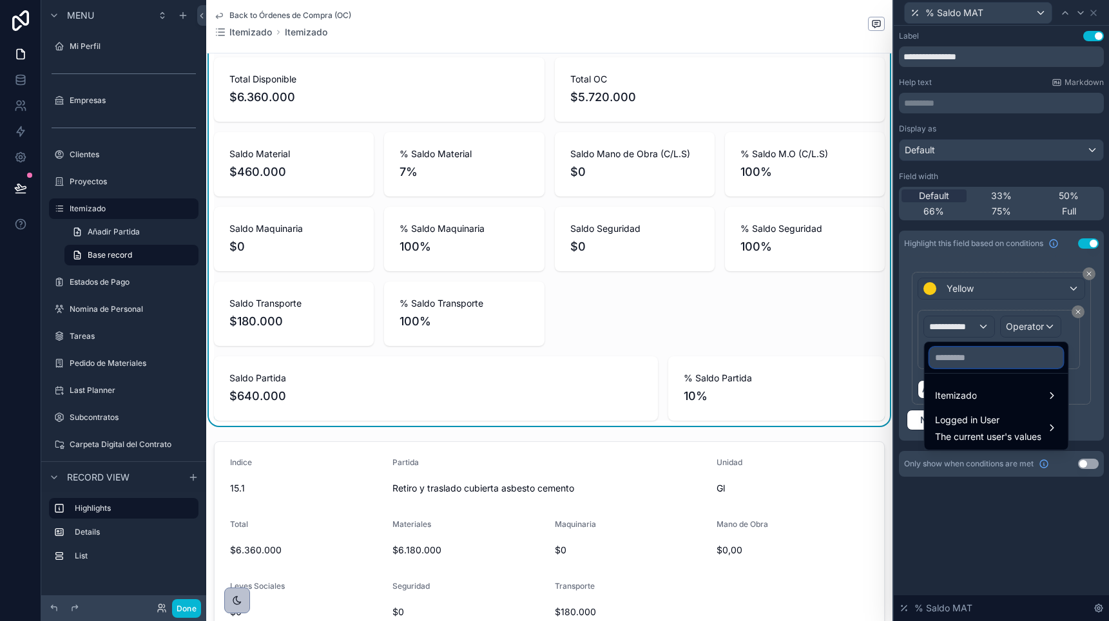
click at [954, 356] on input "text" at bounding box center [996, 357] width 133 height 21
click at [961, 397] on span "Itemizado" at bounding box center [956, 395] width 42 height 15
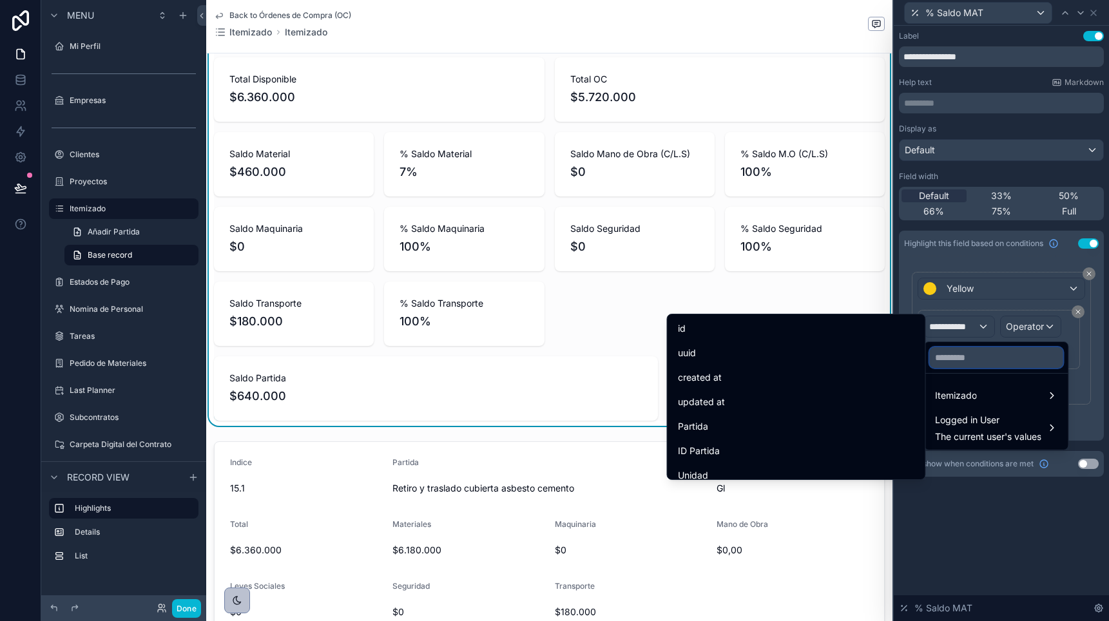
click at [964, 352] on input "text" at bounding box center [996, 357] width 133 height 21
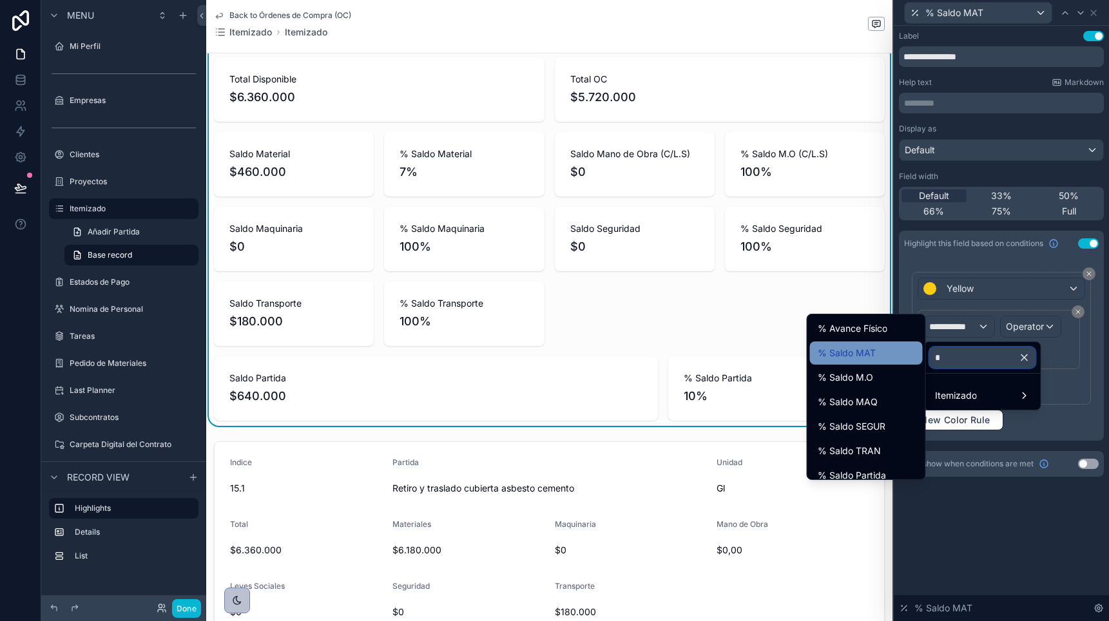
type input "*"
click at [866, 353] on span "% Saldo MAT" at bounding box center [847, 352] width 58 height 15
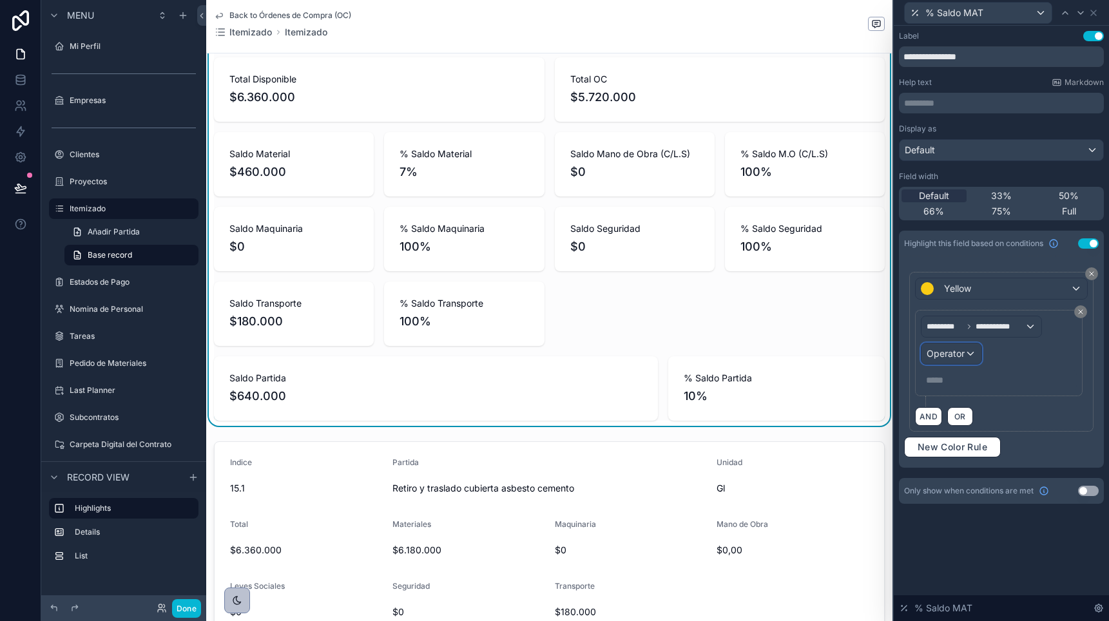
click at [957, 353] on span "Operator" at bounding box center [946, 353] width 38 height 11
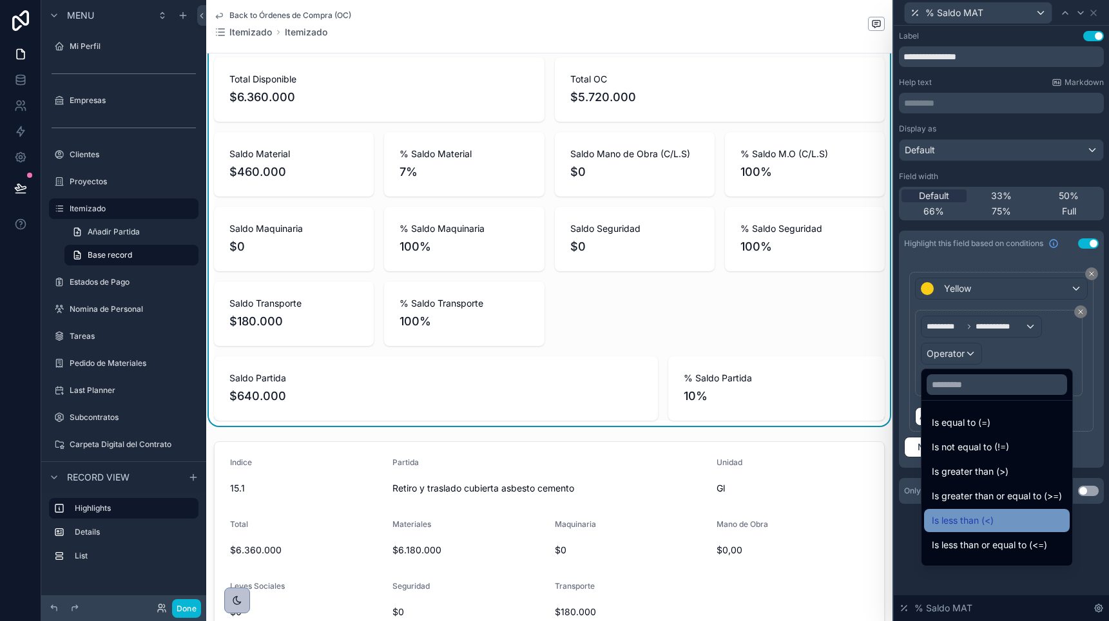
click at [954, 518] on span "Is less than (<)" at bounding box center [963, 520] width 62 height 15
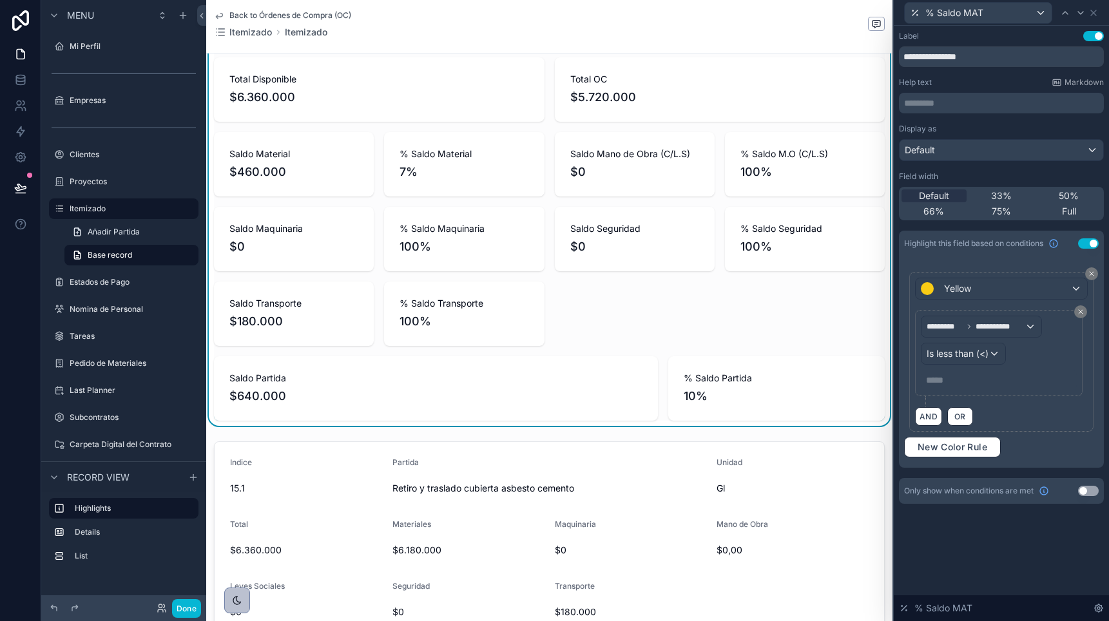
click at [939, 382] on p "***** ﻿" at bounding box center [1000, 380] width 148 height 13
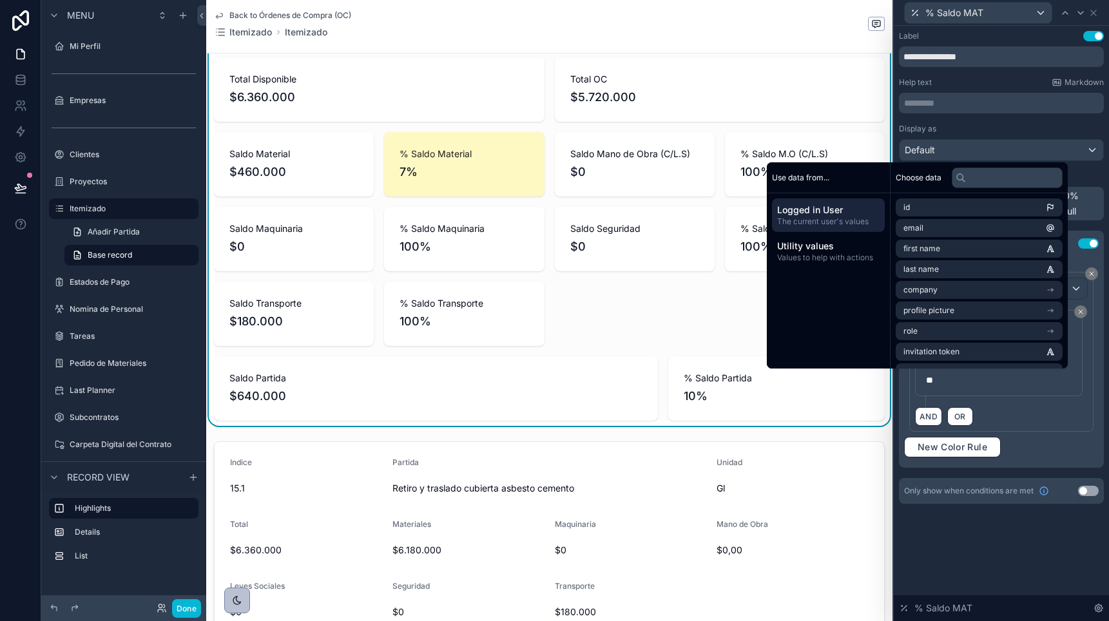
click at [1013, 409] on div "AND OR" at bounding box center [1001, 416] width 173 height 19
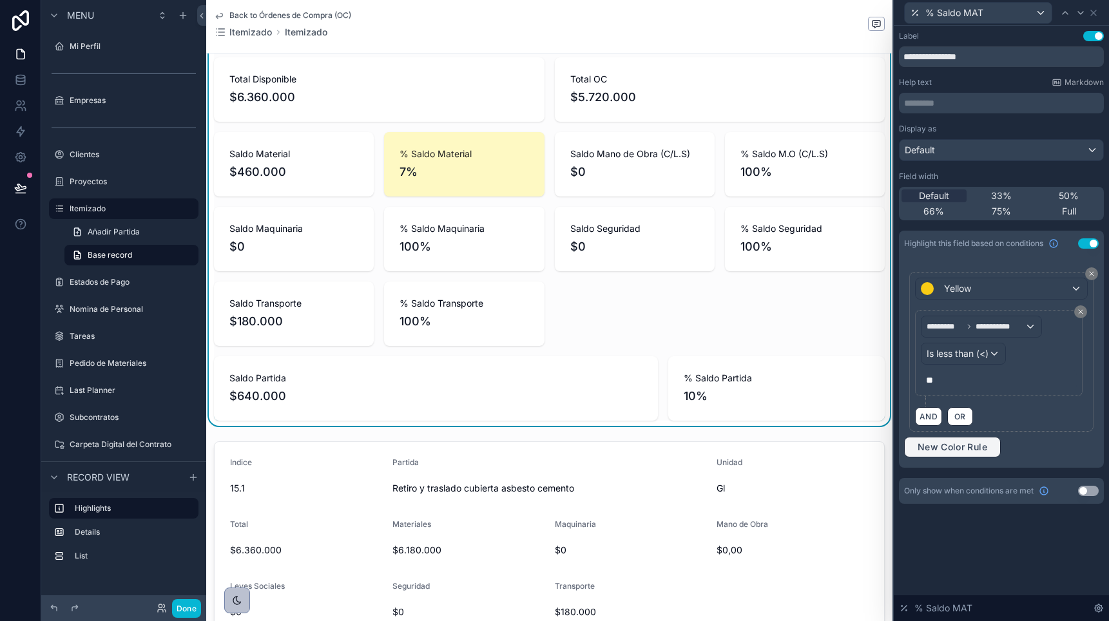
click at [945, 445] on span "New Color Rule" at bounding box center [953, 447] width 80 height 12
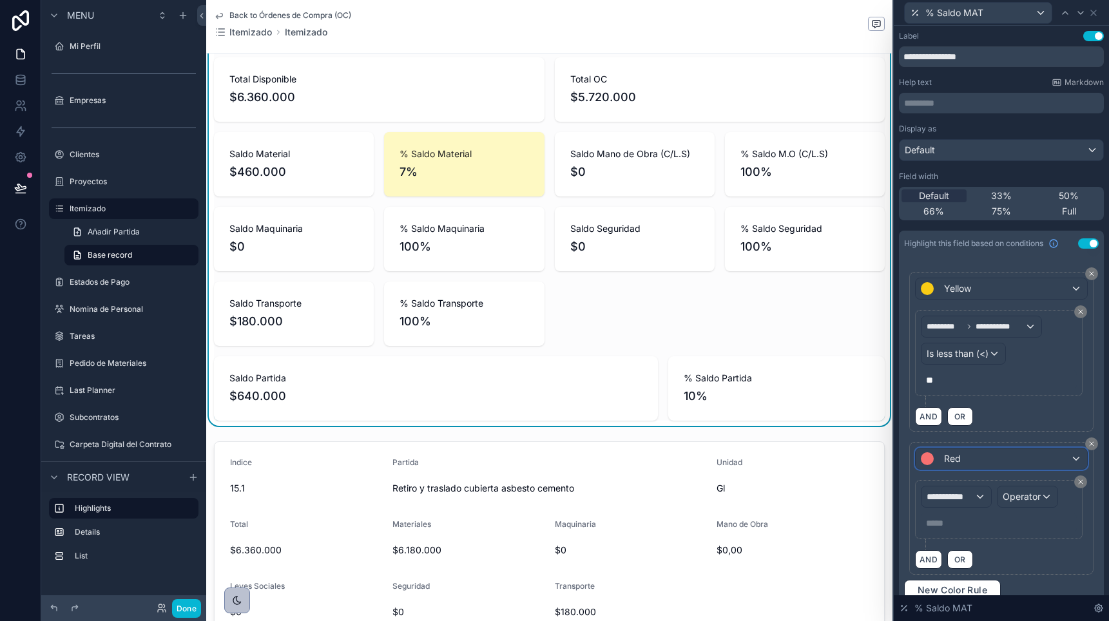
click at [965, 459] on div "Red" at bounding box center [1001, 459] width 171 height 21
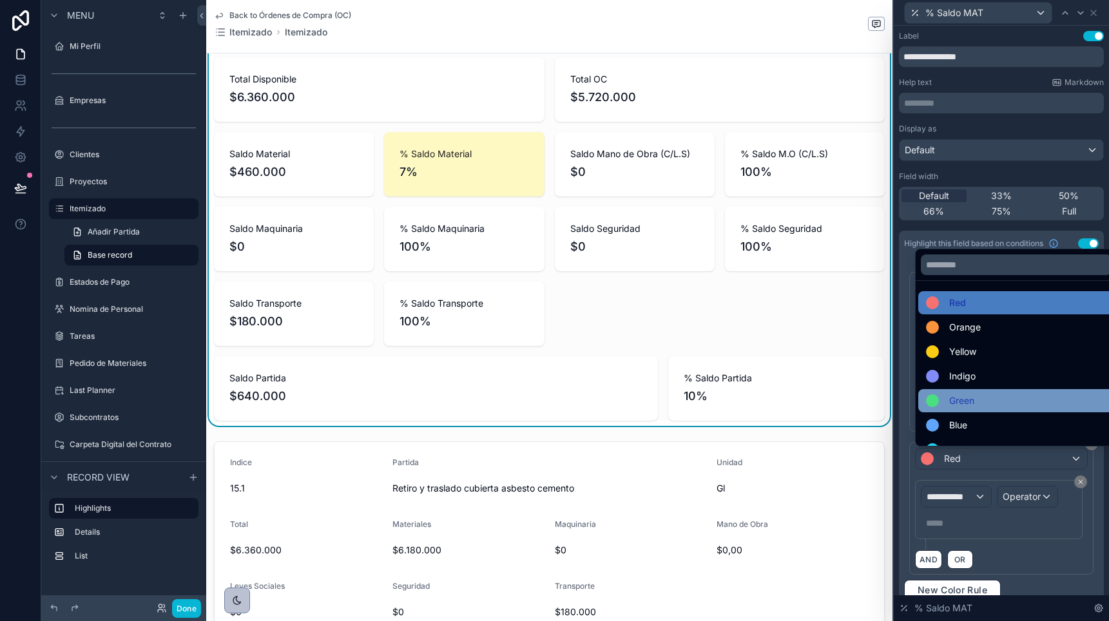
click at [958, 400] on span "Green" at bounding box center [961, 400] width 25 height 15
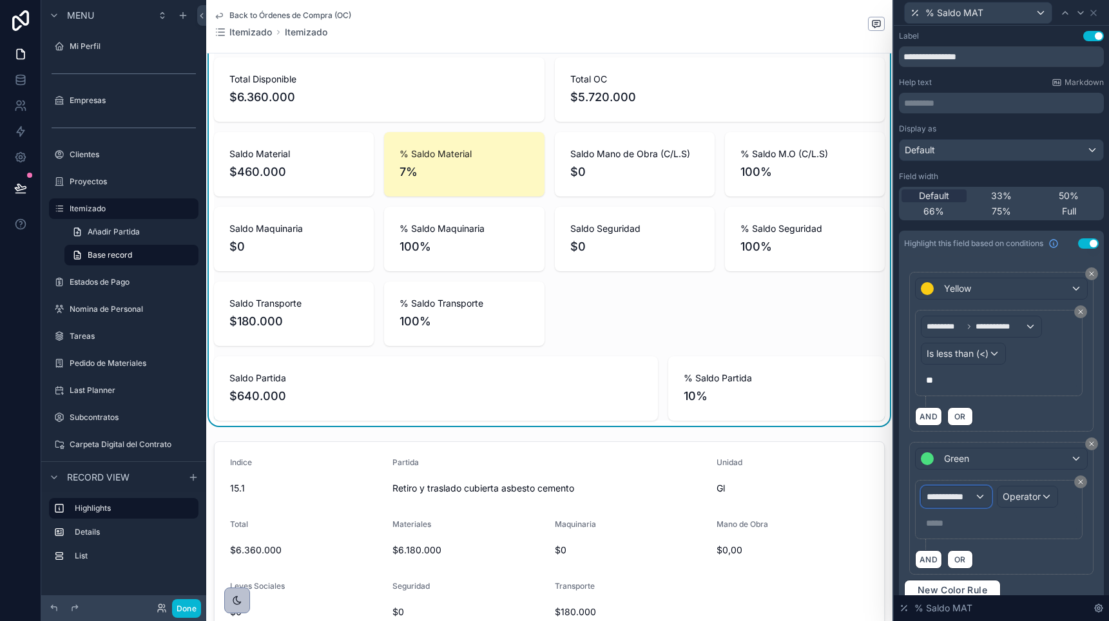
click at [962, 492] on span "**********" at bounding box center [951, 496] width 48 height 13
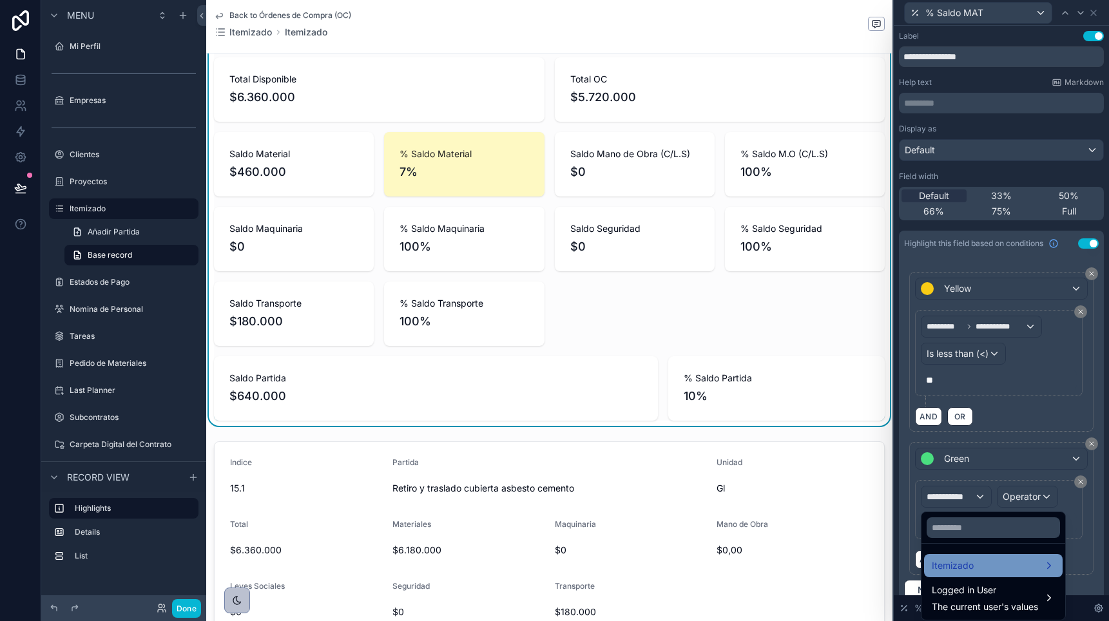
click at [966, 565] on span "Itemizado" at bounding box center [953, 565] width 42 height 15
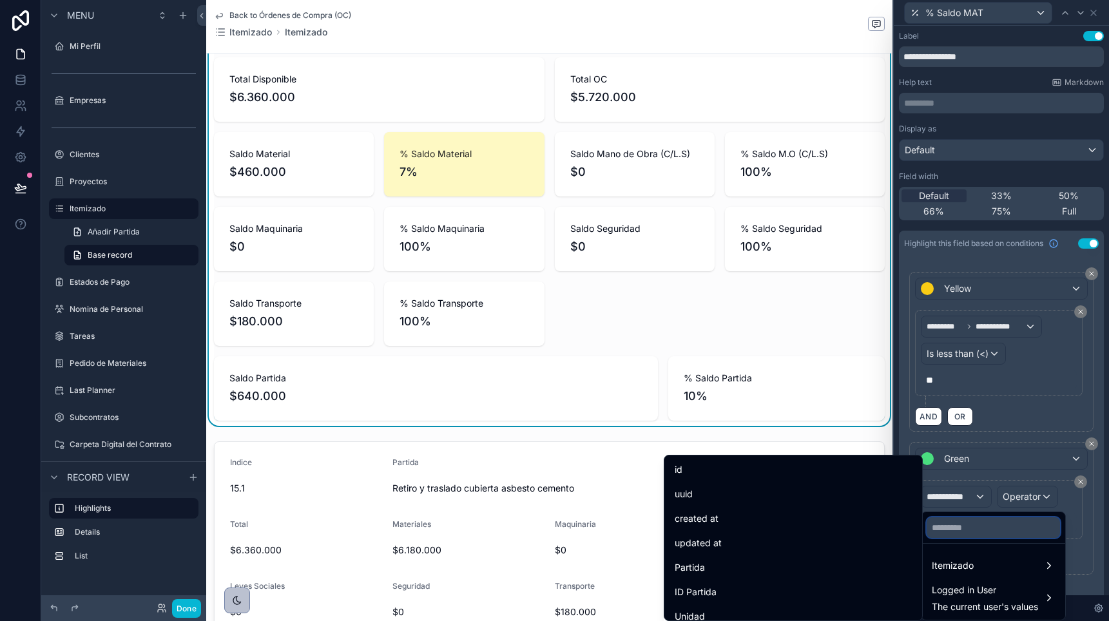
click at [963, 521] on input "text" at bounding box center [993, 527] width 133 height 21
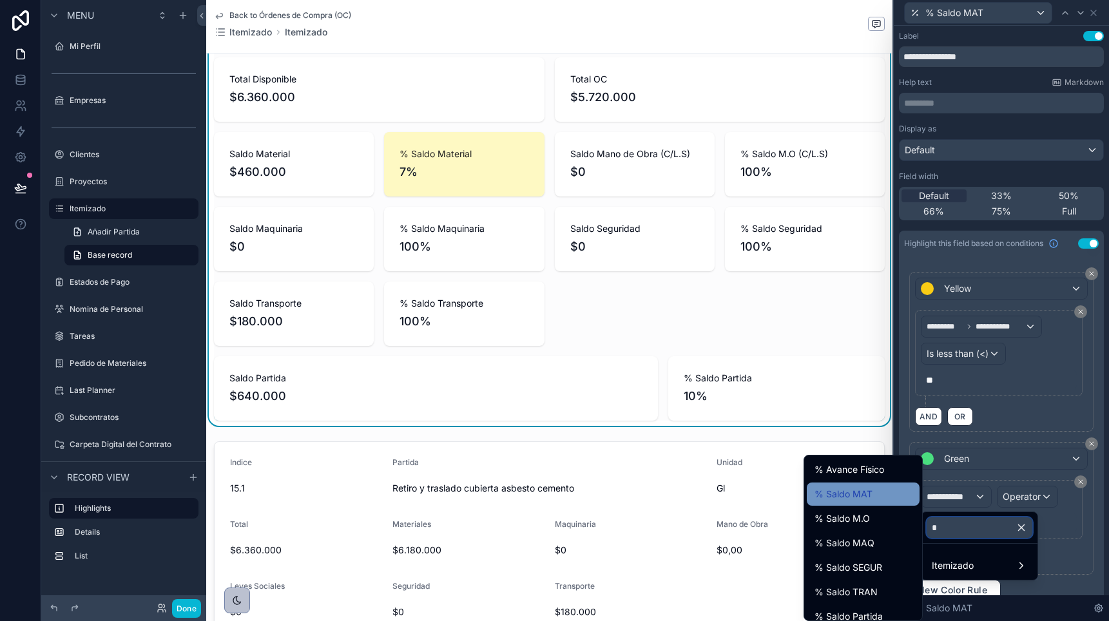
type input "*"
click at [850, 497] on span "% Saldo MAT" at bounding box center [844, 494] width 58 height 15
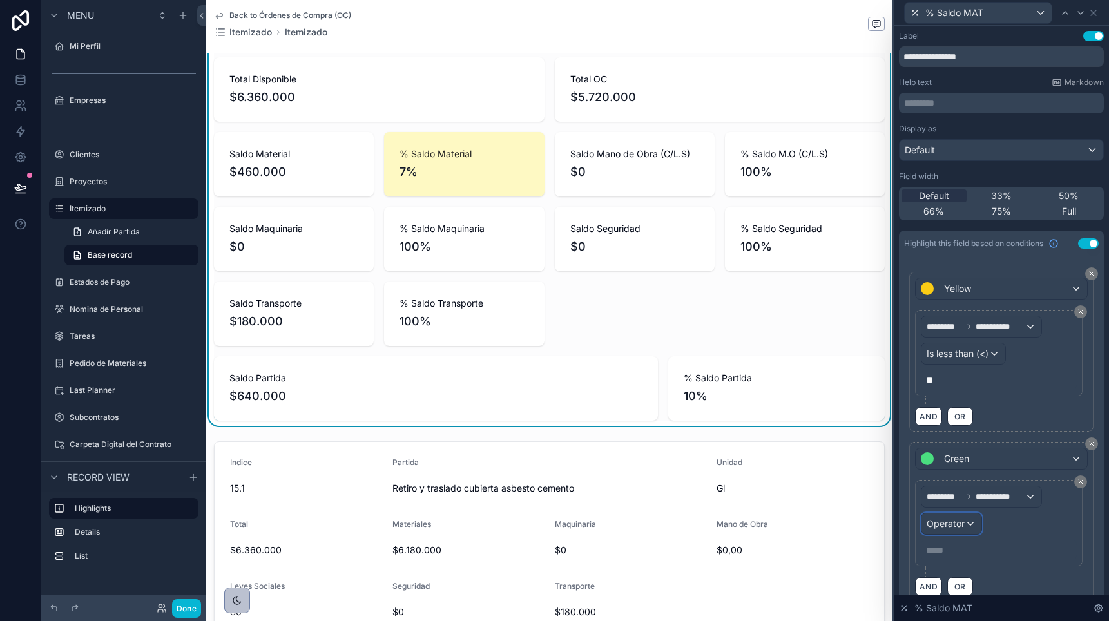
click at [940, 521] on span "Operator" at bounding box center [946, 523] width 38 height 11
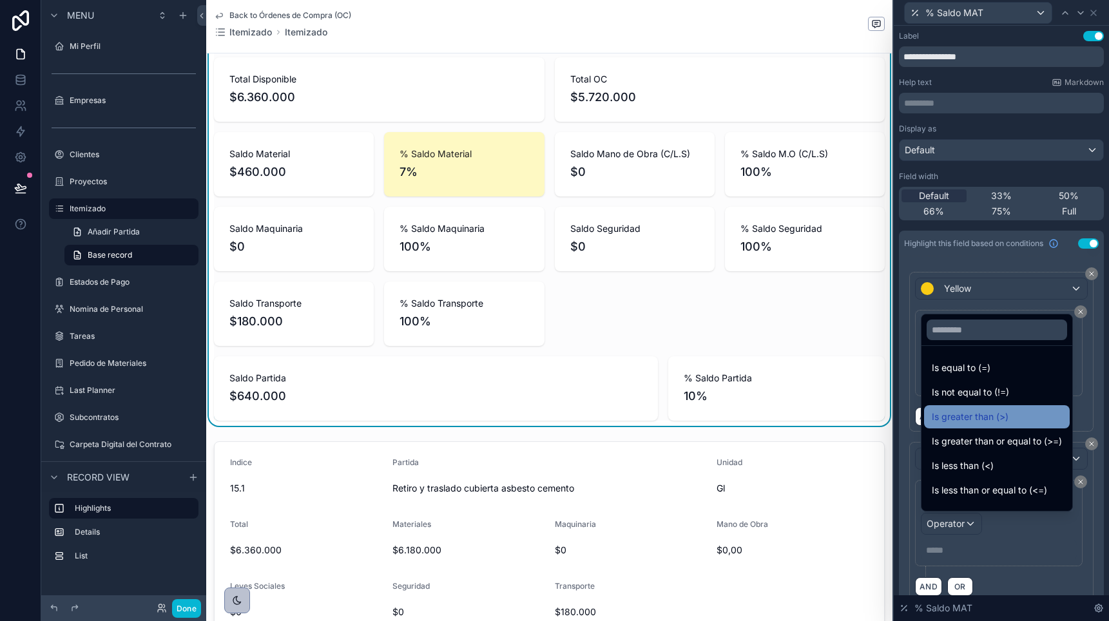
click at [962, 417] on span "Is greater than (>)" at bounding box center [970, 416] width 77 height 15
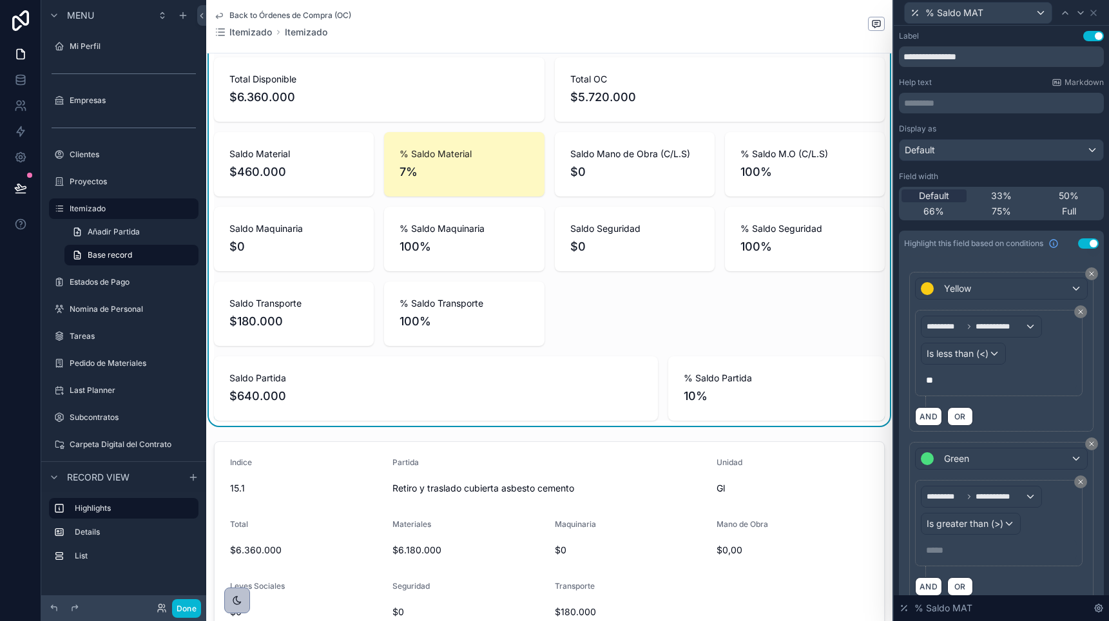
click at [960, 542] on div "***** ﻿" at bounding box center [999, 550] width 156 height 21
click at [959, 552] on p "***** ﻿" at bounding box center [1000, 550] width 148 height 13
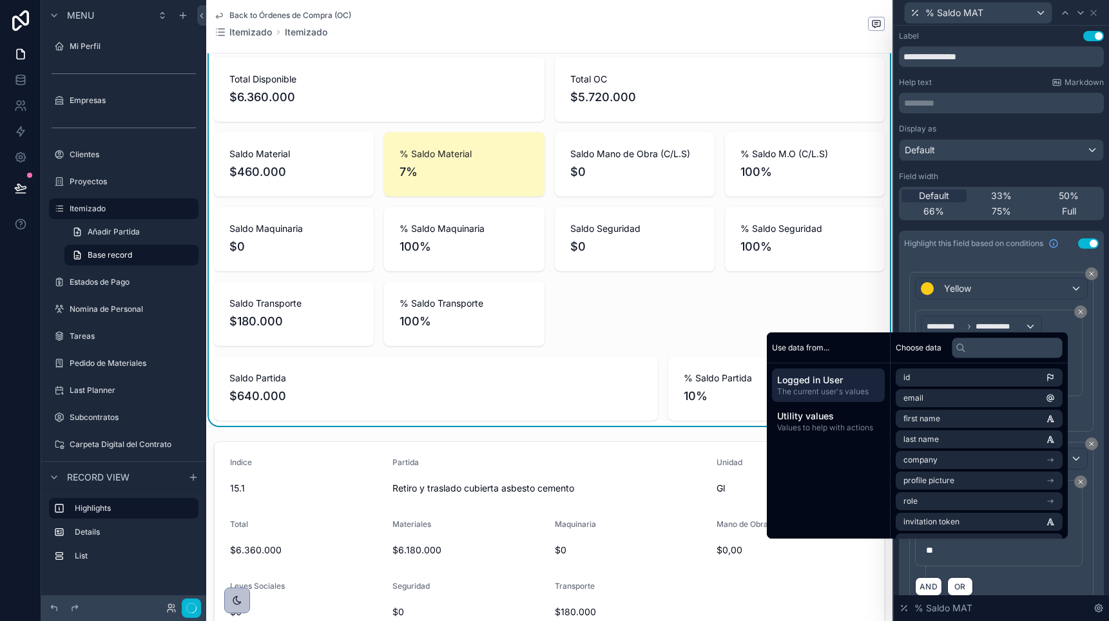
click at [1012, 565] on div "**********" at bounding box center [999, 523] width 168 height 86
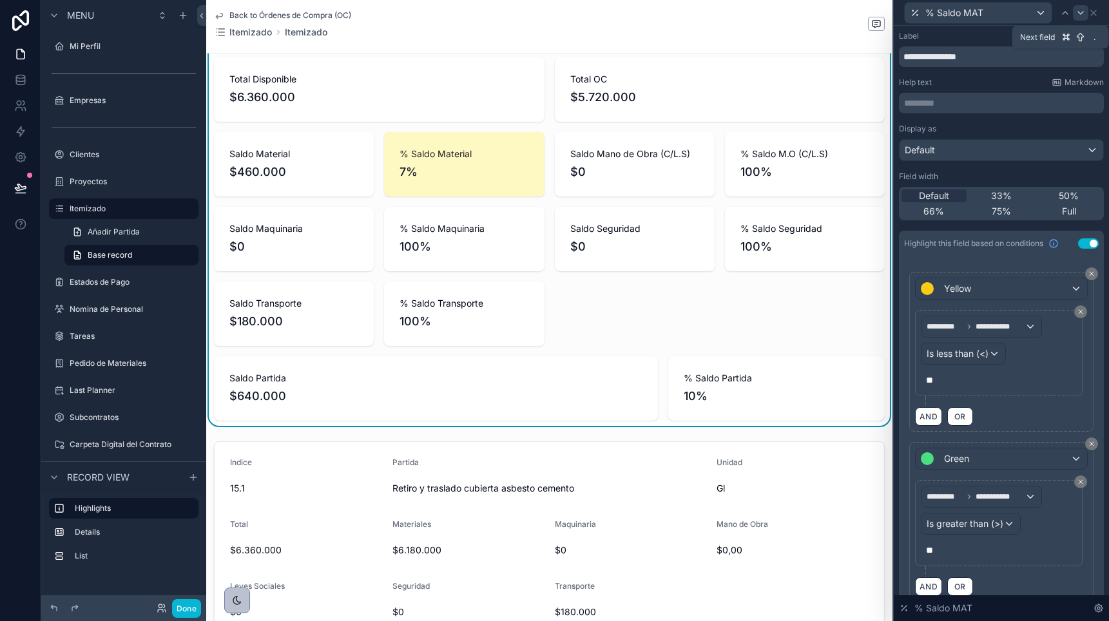
click at [1080, 13] on icon at bounding box center [1080, 13] width 5 height 3
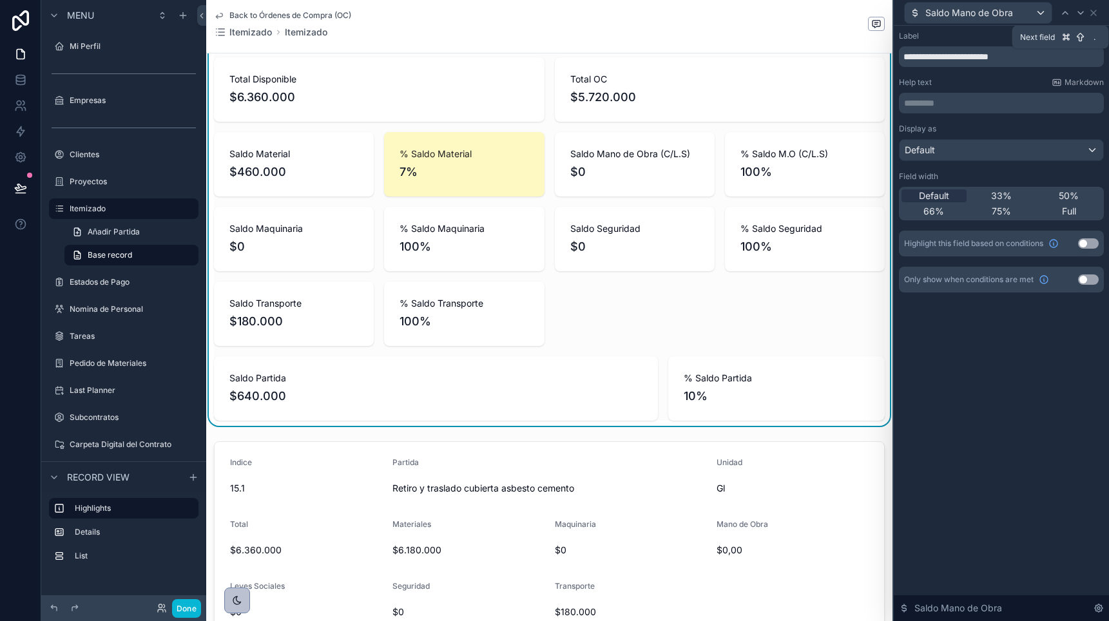
click at [1080, 13] on icon at bounding box center [1080, 13] width 5 height 3
click at [1086, 243] on button "Use setting" at bounding box center [1088, 243] width 21 height 10
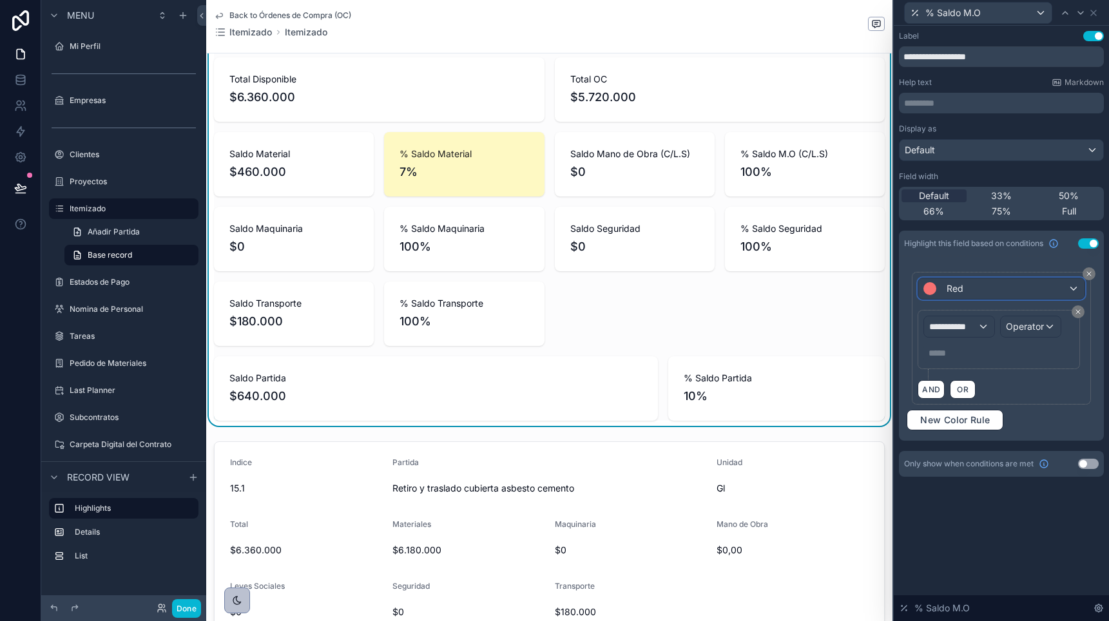
click at [1050, 287] on div "Red" at bounding box center [1001, 288] width 166 height 21
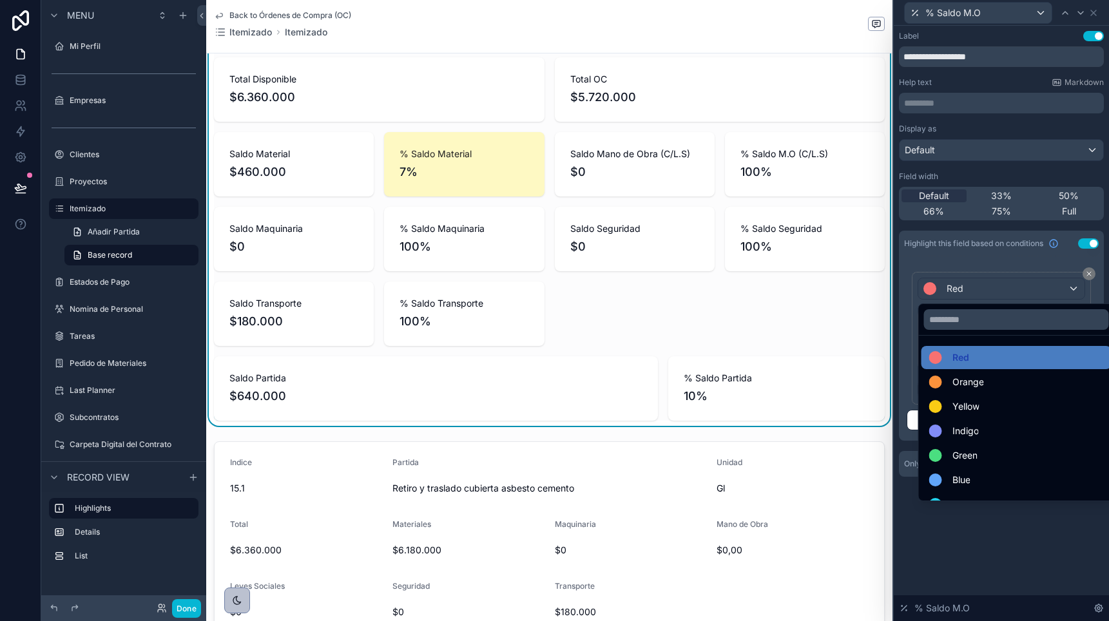
click at [1065, 14] on div at bounding box center [1001, 310] width 215 height 621
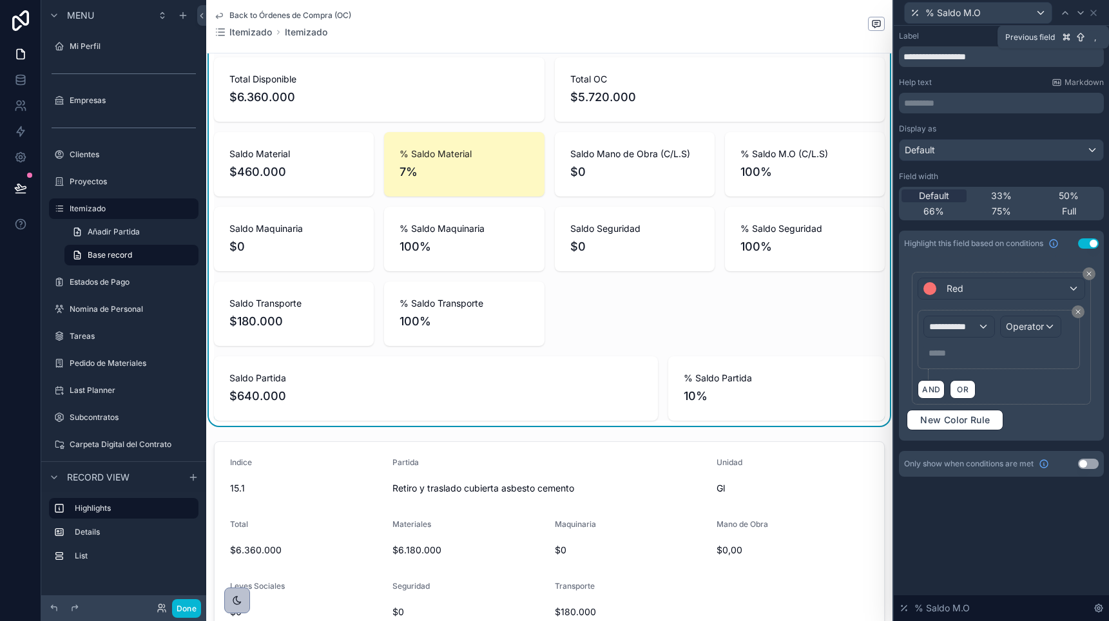
click at [1065, 14] on icon at bounding box center [1065, 13] width 10 height 10
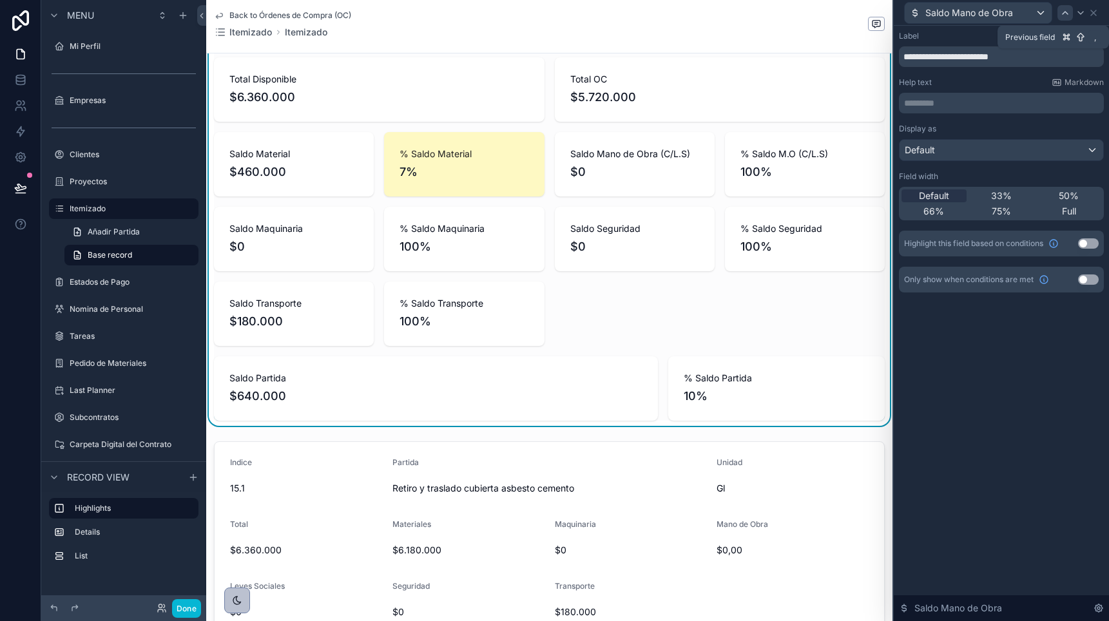
click at [1065, 14] on icon at bounding box center [1065, 13] width 10 height 10
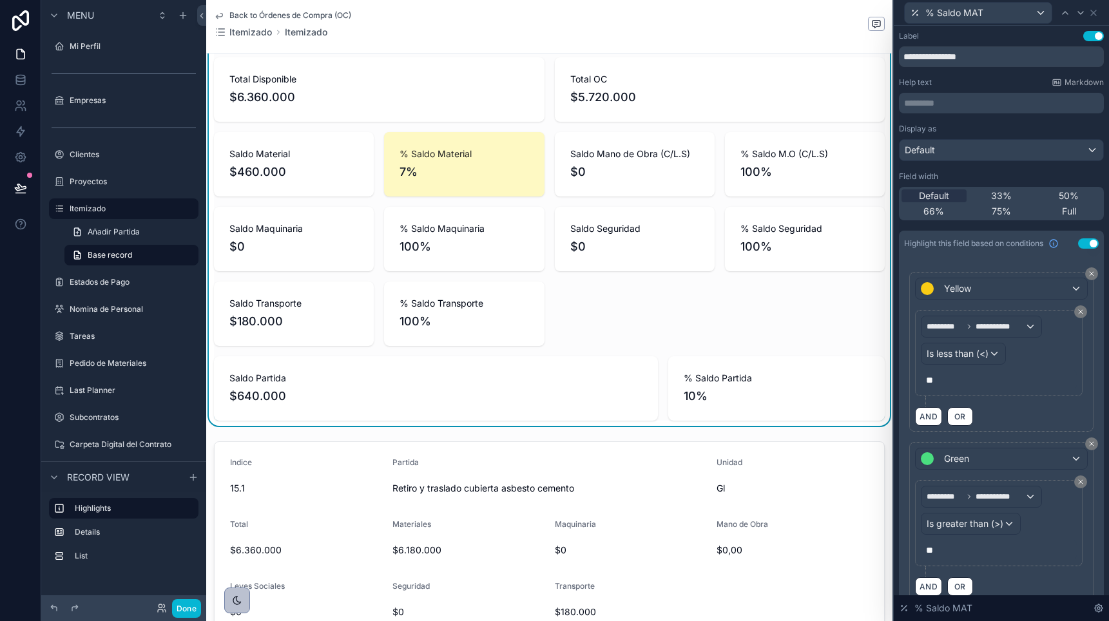
scroll to position [83, 0]
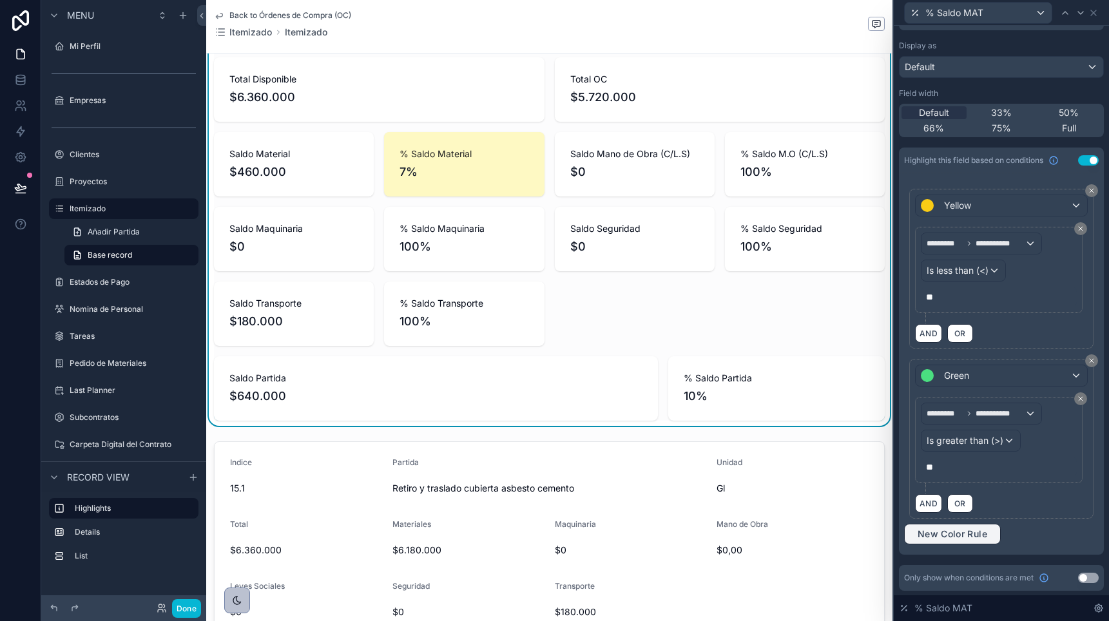
click at [929, 537] on span "New Color Rule" at bounding box center [953, 534] width 80 height 12
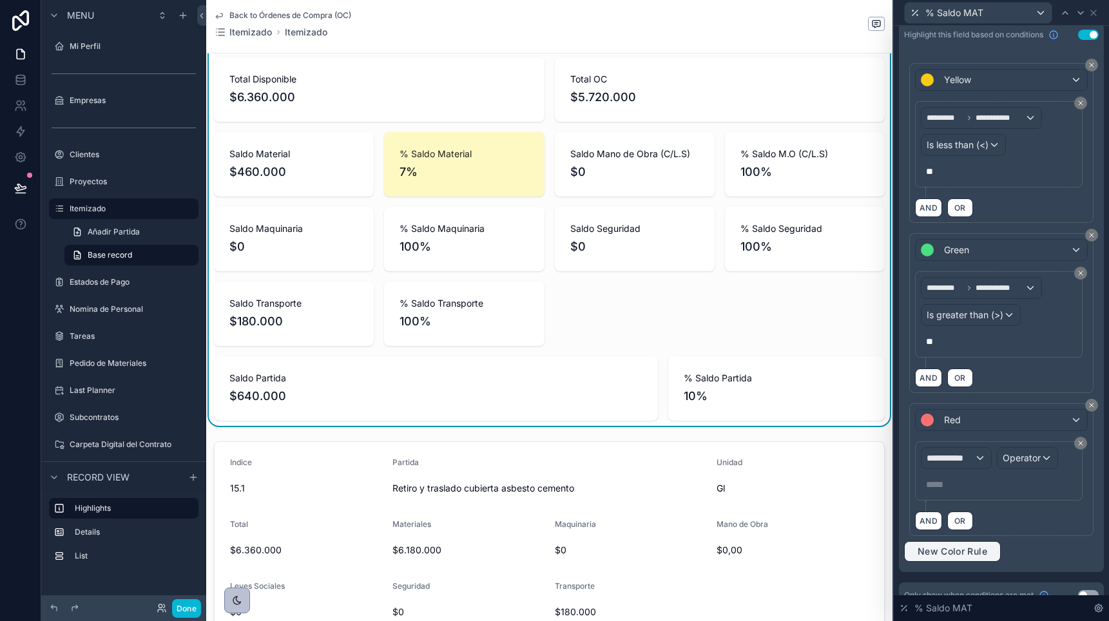
scroll to position [226, 0]
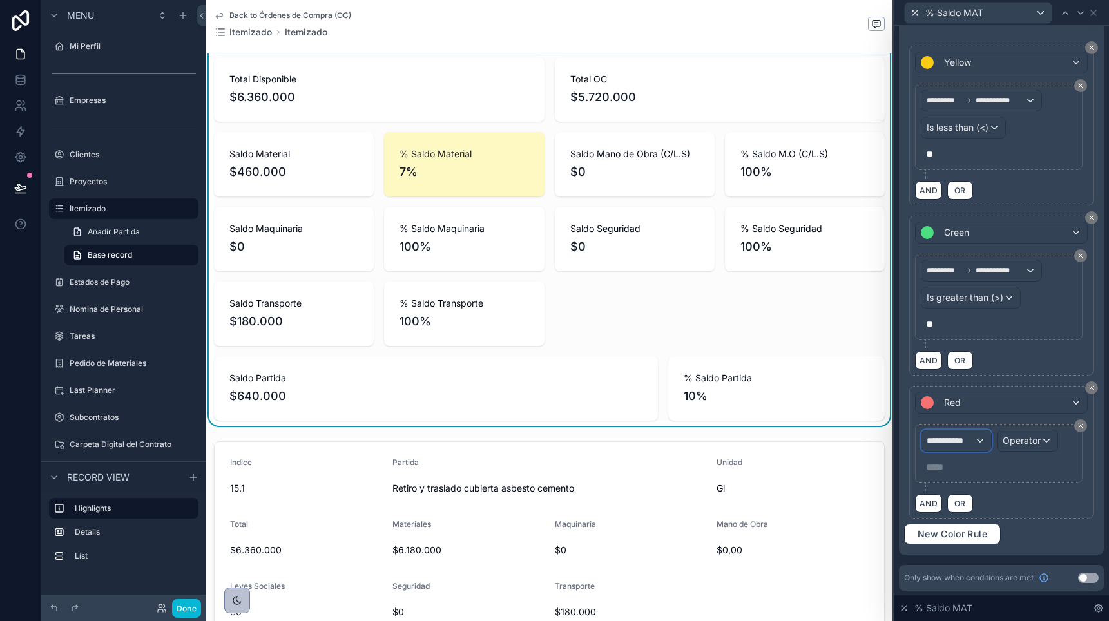
click at [950, 438] on span "**********" at bounding box center [951, 440] width 48 height 13
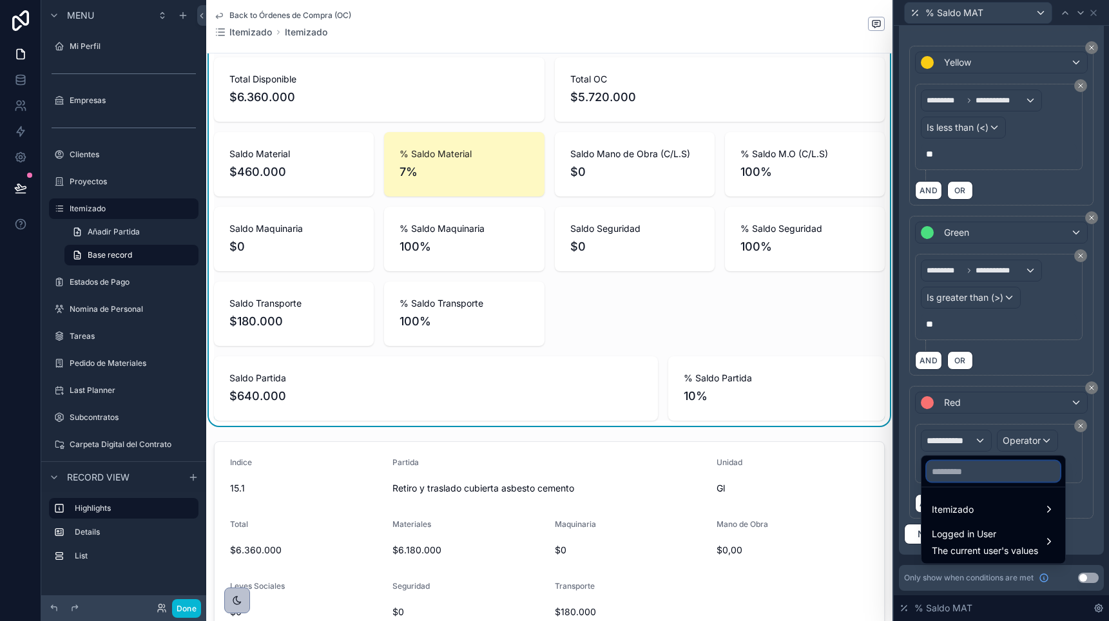
click at [947, 464] on input "text" at bounding box center [993, 471] width 133 height 21
type input "*"
click at [949, 473] on input "text" at bounding box center [993, 471] width 133 height 21
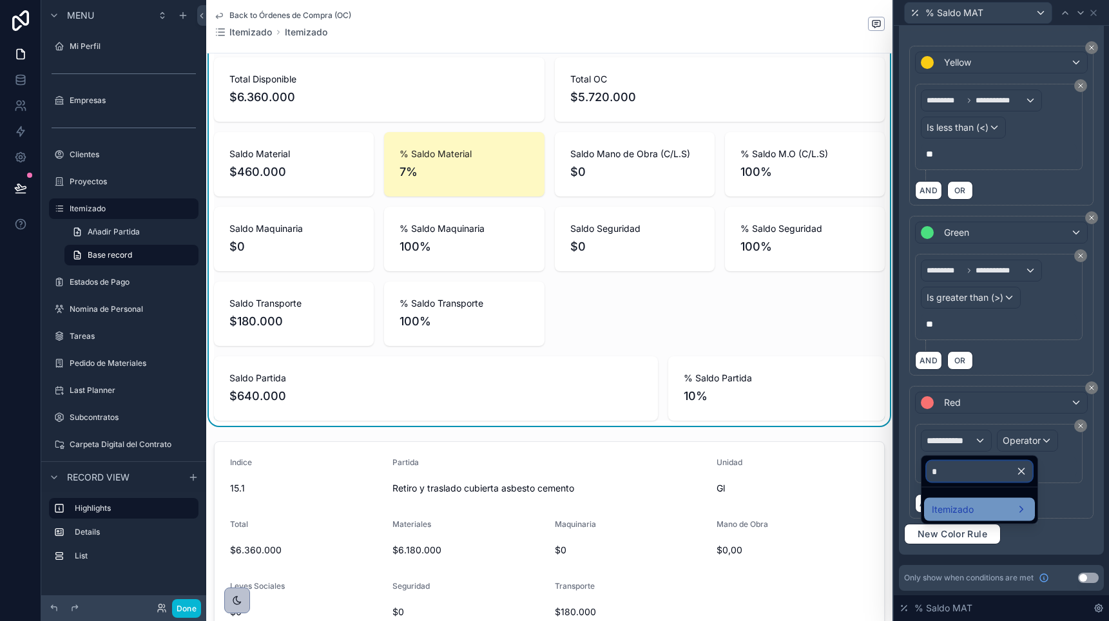
type input "*"
click at [959, 511] on span "Itemizado" at bounding box center [953, 509] width 42 height 15
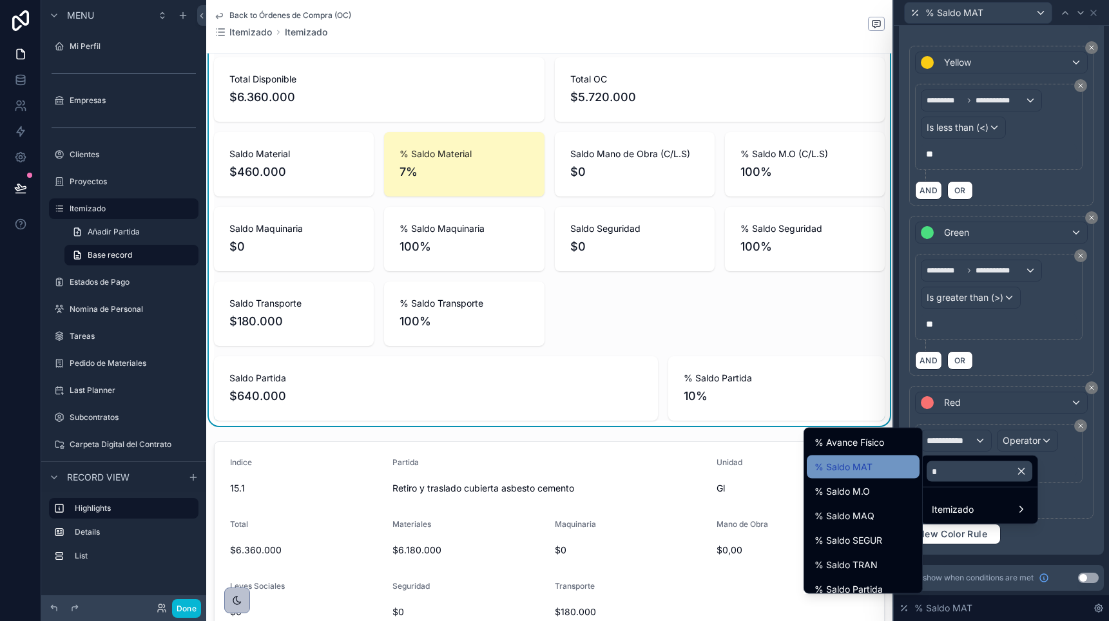
click at [865, 468] on span "% Saldo MAT" at bounding box center [844, 466] width 58 height 15
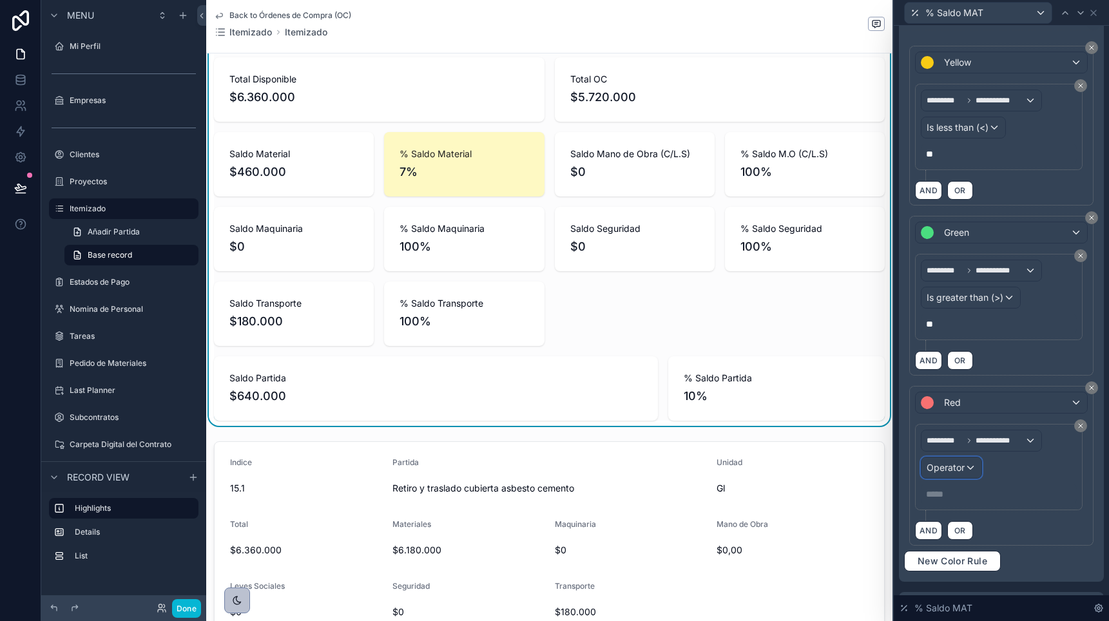
click at [968, 466] on div "Operator" at bounding box center [952, 468] width 60 height 21
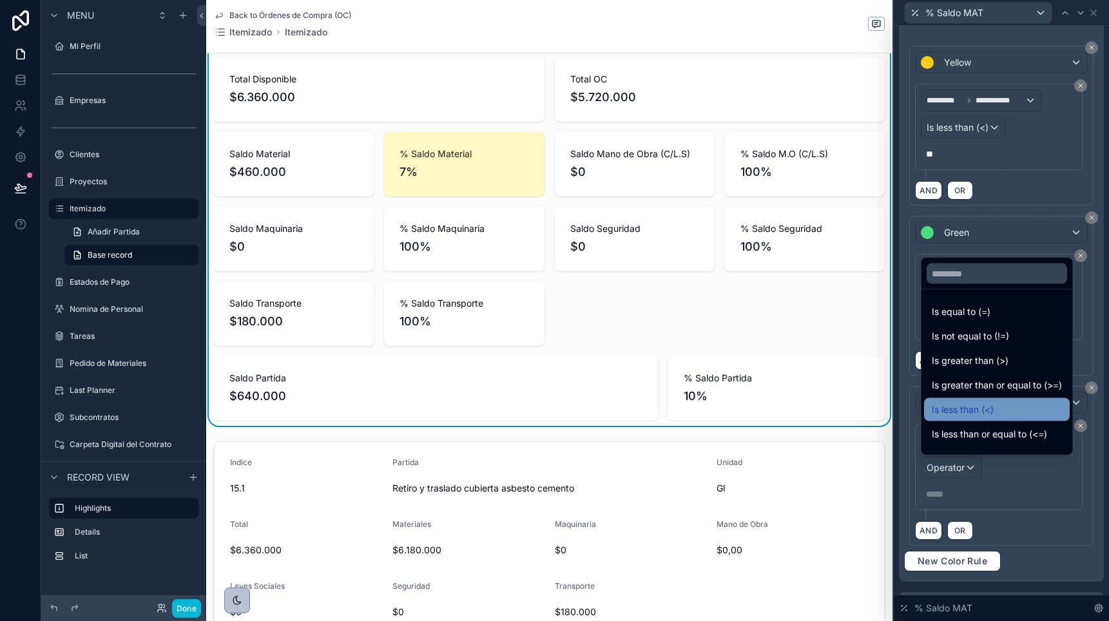
click at [970, 407] on span "Is less than (<)" at bounding box center [963, 409] width 62 height 15
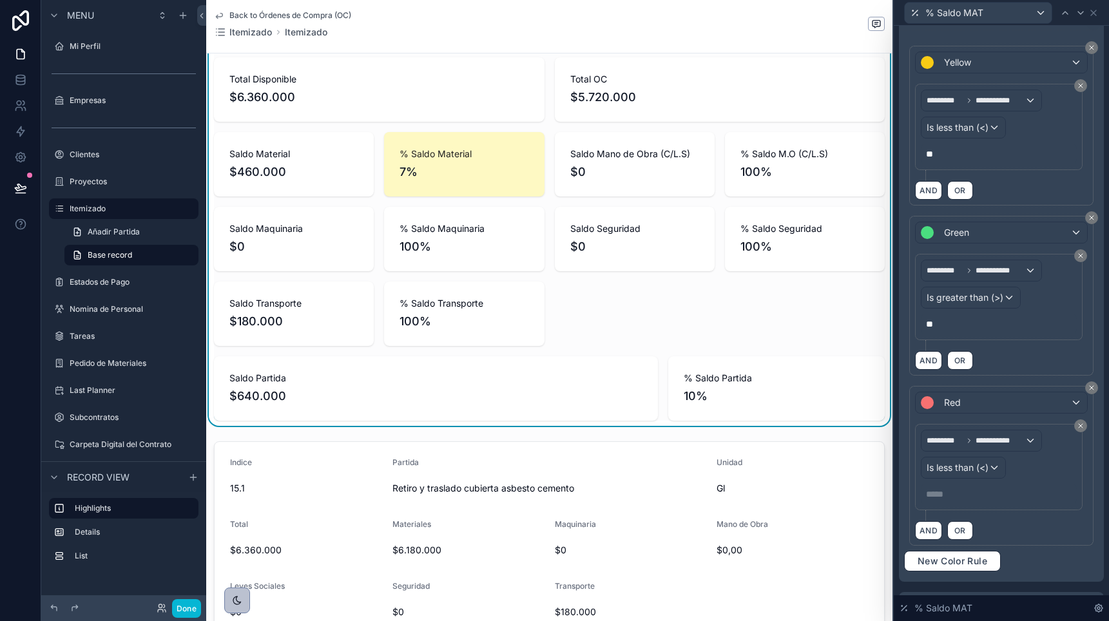
click at [958, 503] on div "***** ﻿" at bounding box center [999, 494] width 156 height 21
click at [958, 498] on p "***** ﻿" at bounding box center [1000, 494] width 148 height 13
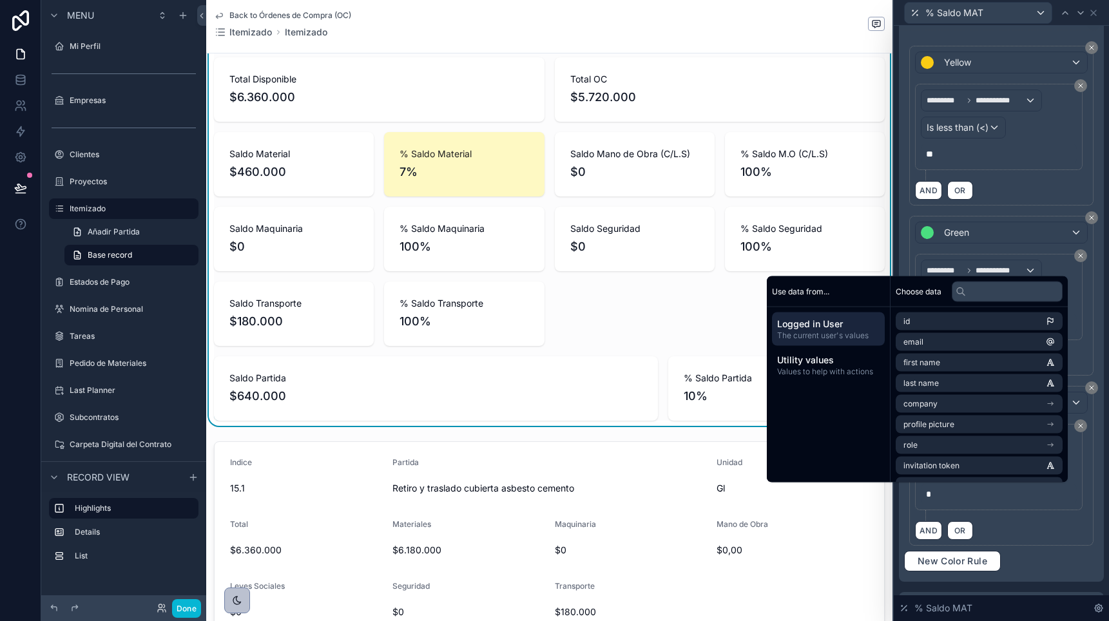
click at [1045, 537] on div "AND OR" at bounding box center [1001, 530] width 173 height 19
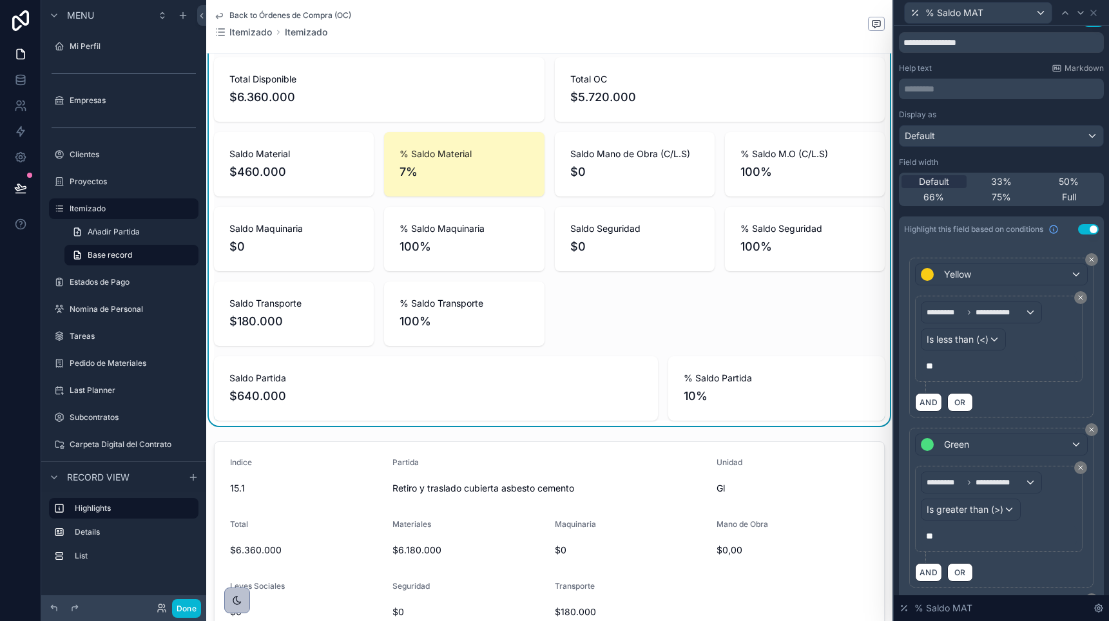
scroll to position [0, 0]
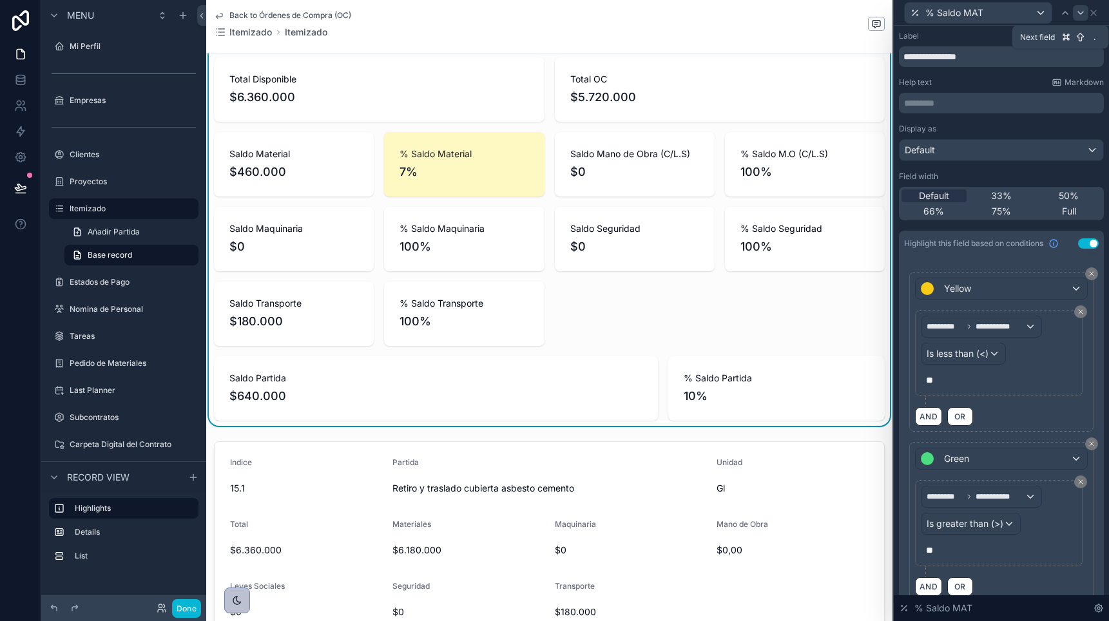
click at [1080, 11] on icon at bounding box center [1081, 13] width 10 height 10
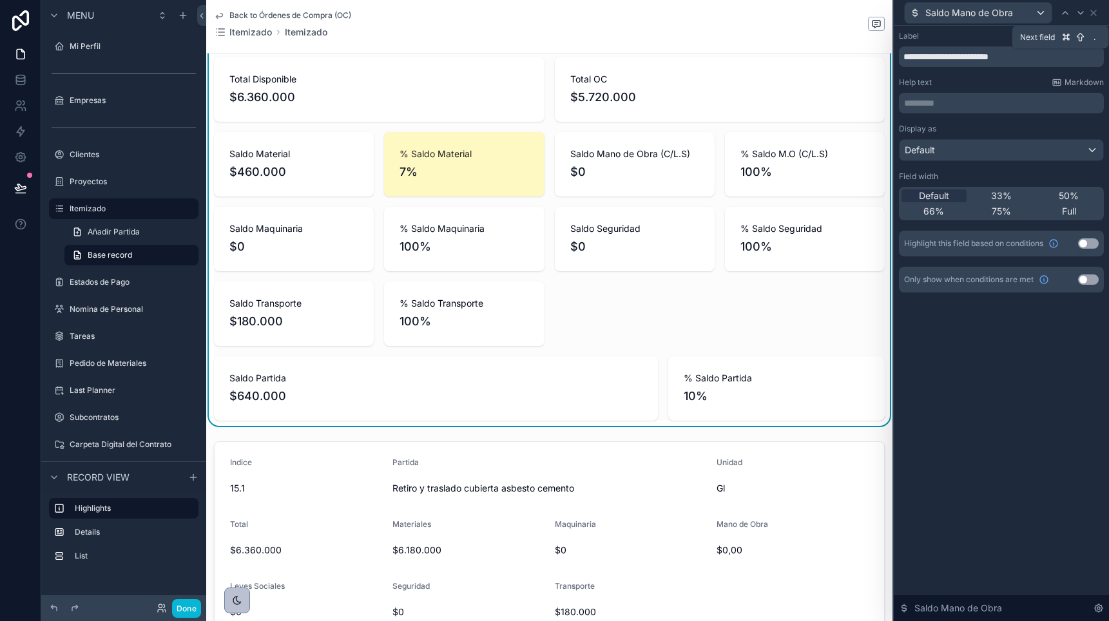
click at [1080, 11] on icon at bounding box center [1081, 13] width 10 height 10
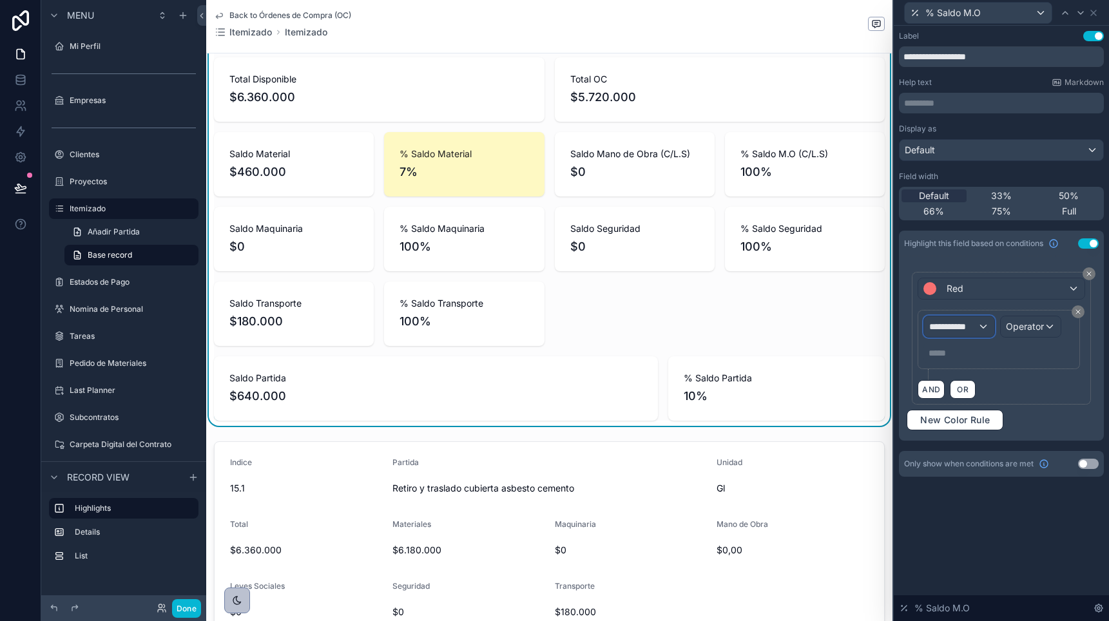
click at [968, 328] on span "**********" at bounding box center [953, 326] width 48 height 13
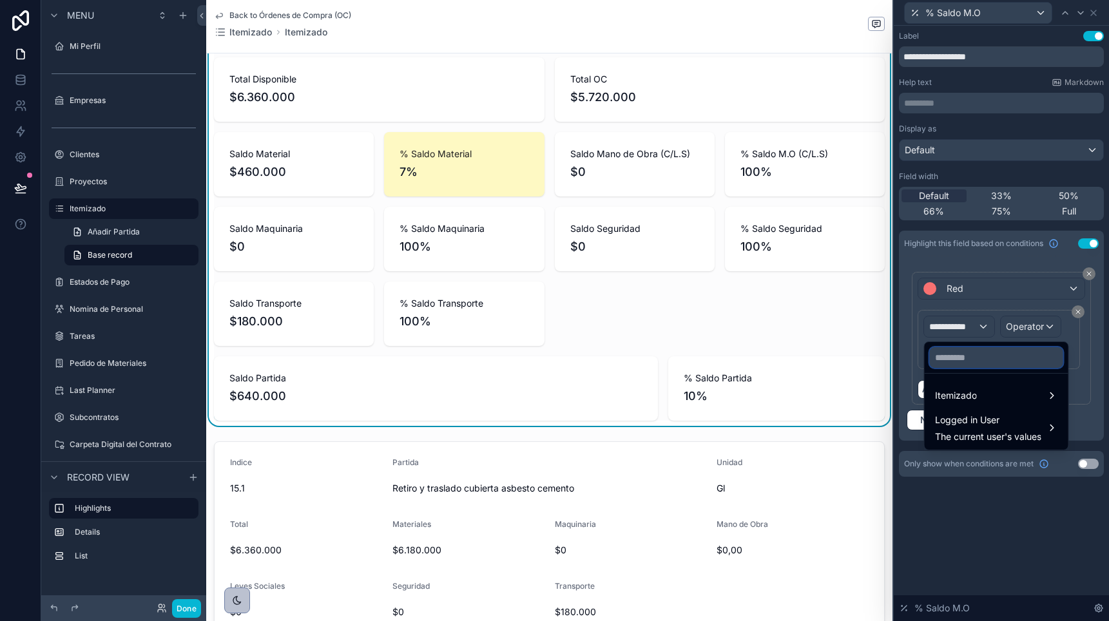
click at [967, 359] on input "text" at bounding box center [996, 357] width 133 height 21
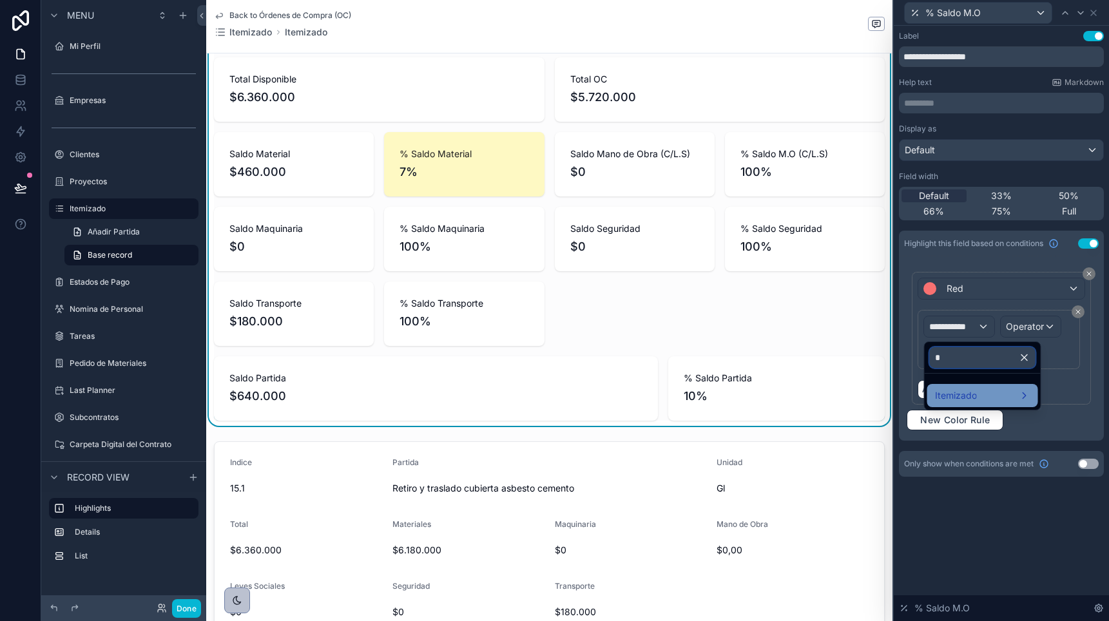
type input "*"
click at [960, 396] on span "Itemizado" at bounding box center [956, 395] width 42 height 15
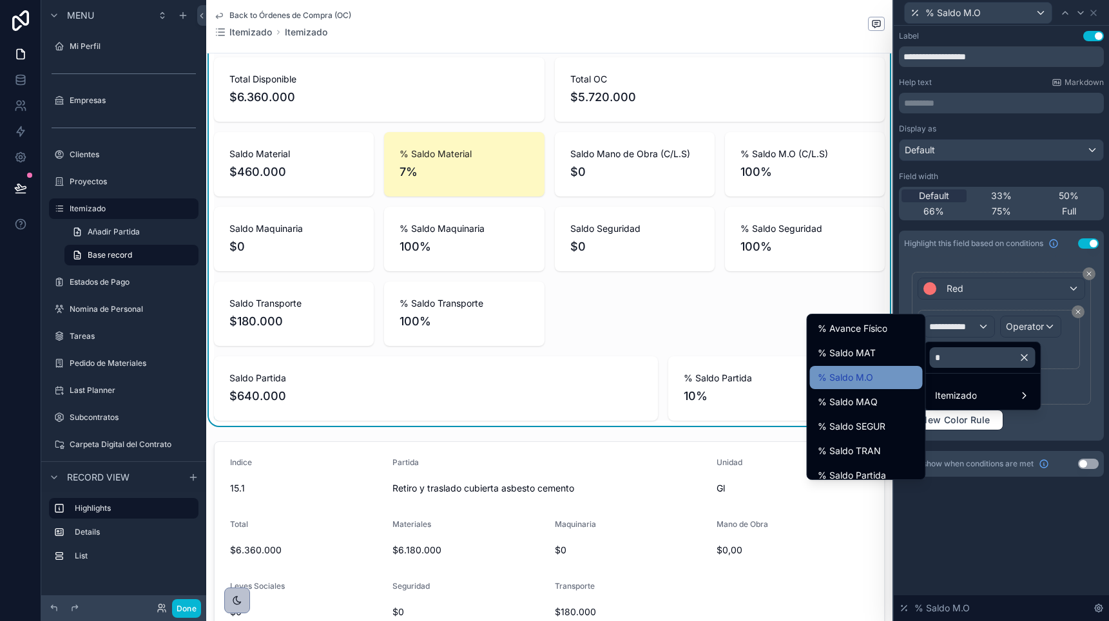
click at [885, 380] on div "% Saldo M.O" at bounding box center [866, 377] width 97 height 15
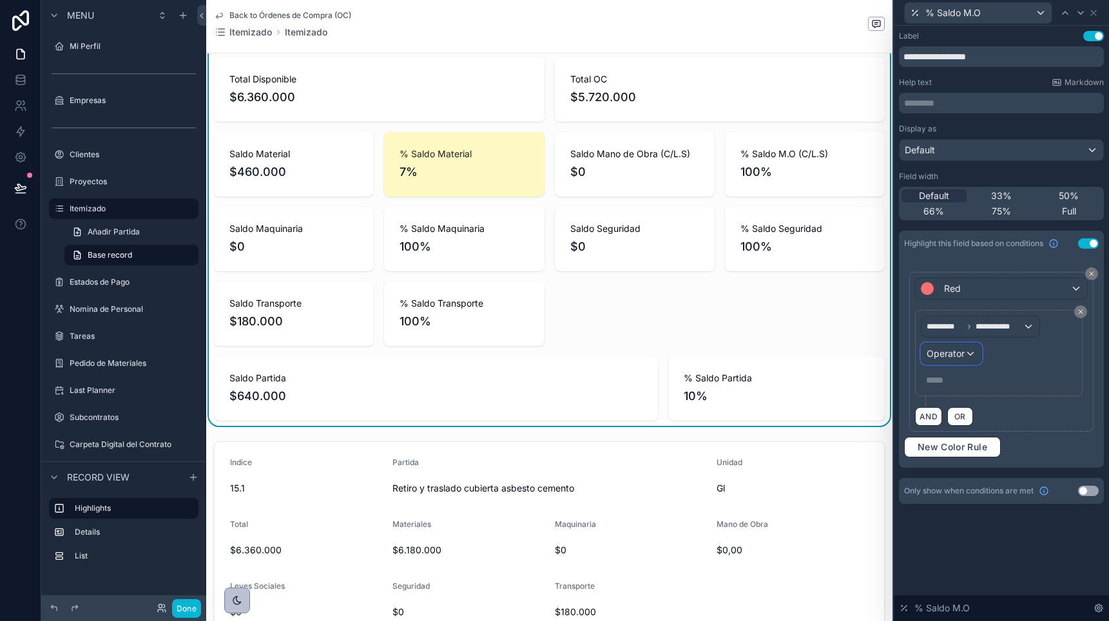
click at [964, 352] on span "Operator" at bounding box center [946, 353] width 38 height 11
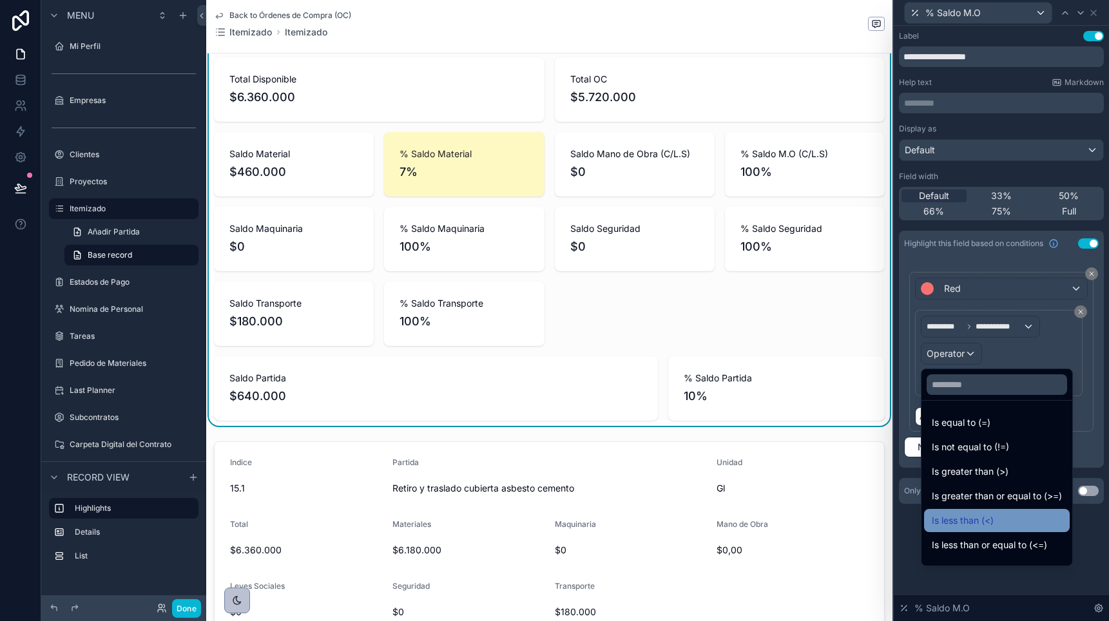
click at [954, 521] on span "Is less than (<)" at bounding box center [963, 520] width 62 height 15
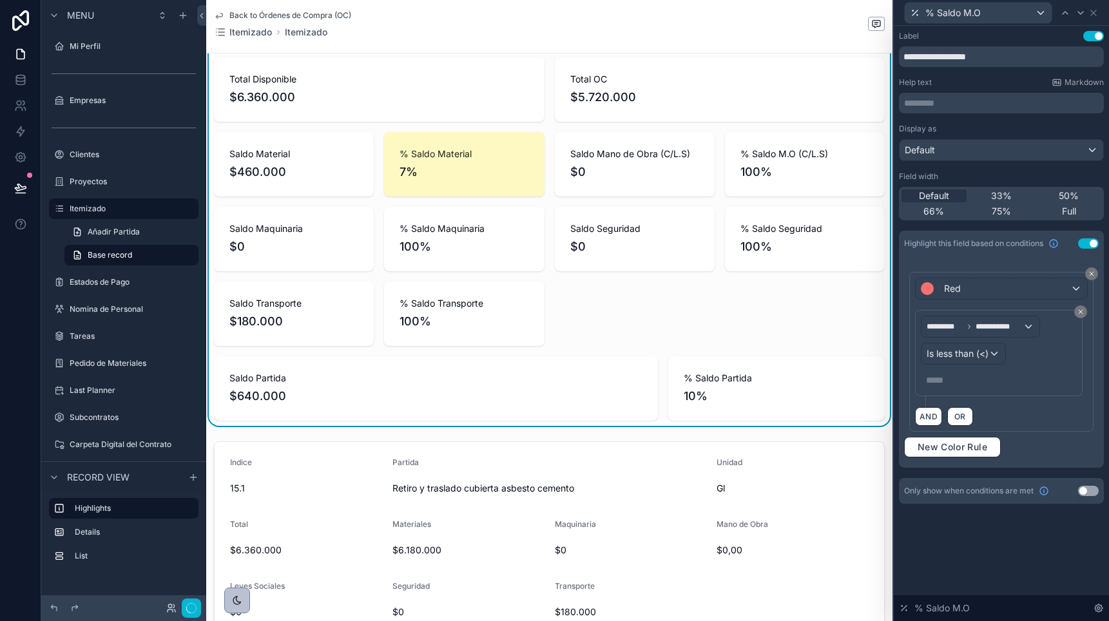
click at [942, 385] on p "***** ﻿" at bounding box center [1000, 380] width 148 height 13
click at [943, 445] on span "New Color Rule" at bounding box center [953, 447] width 80 height 12
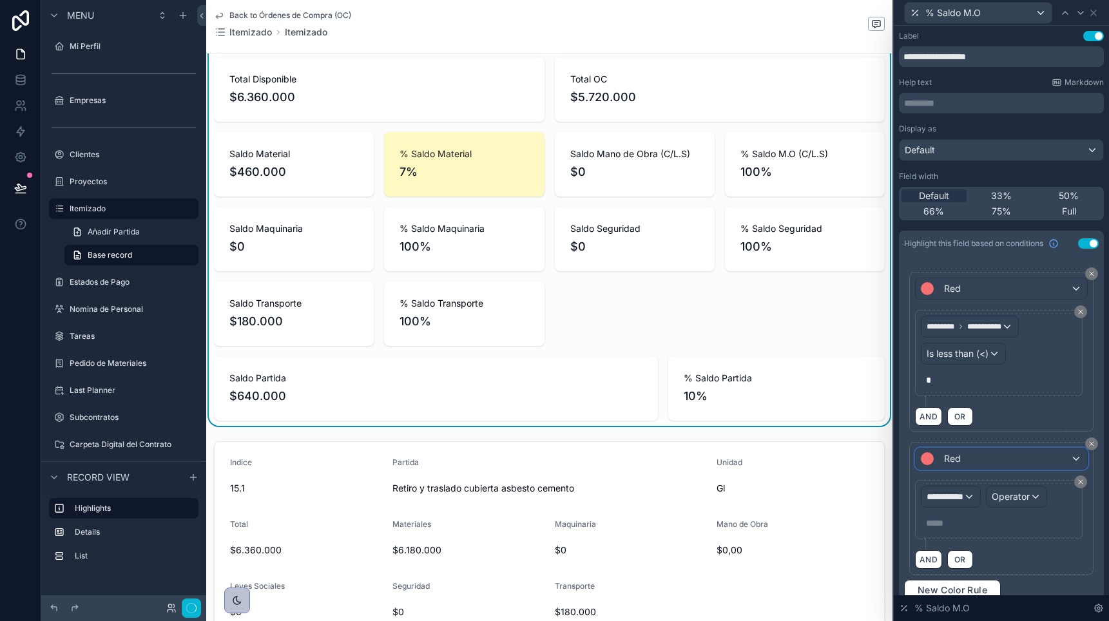
click at [948, 460] on span "Red" at bounding box center [952, 458] width 17 height 13
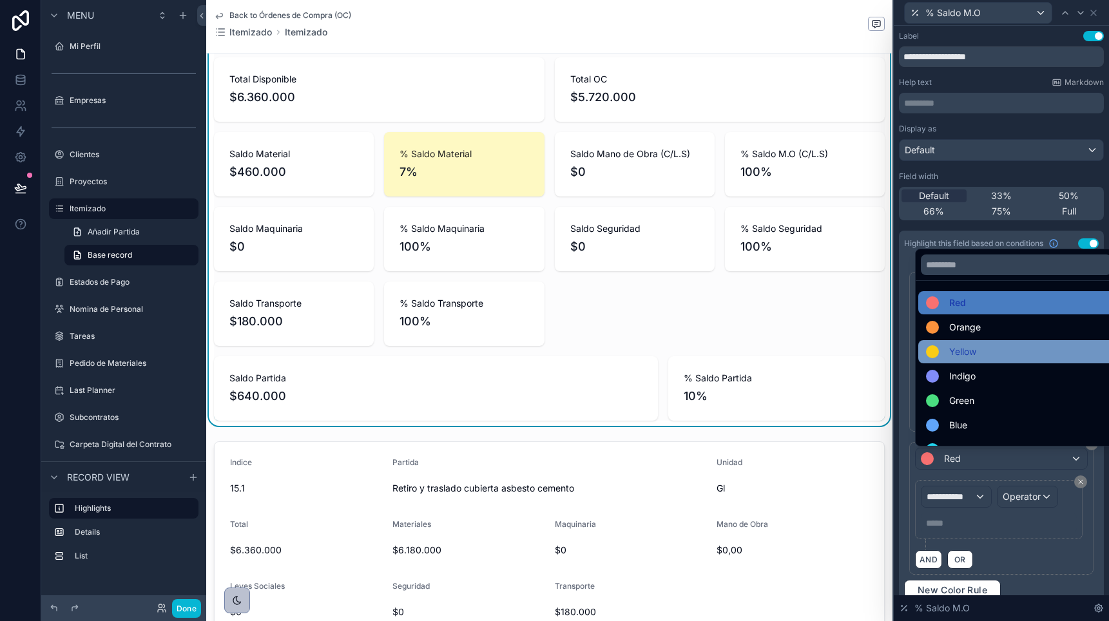
click at [961, 351] on span "Yellow" at bounding box center [962, 351] width 27 height 15
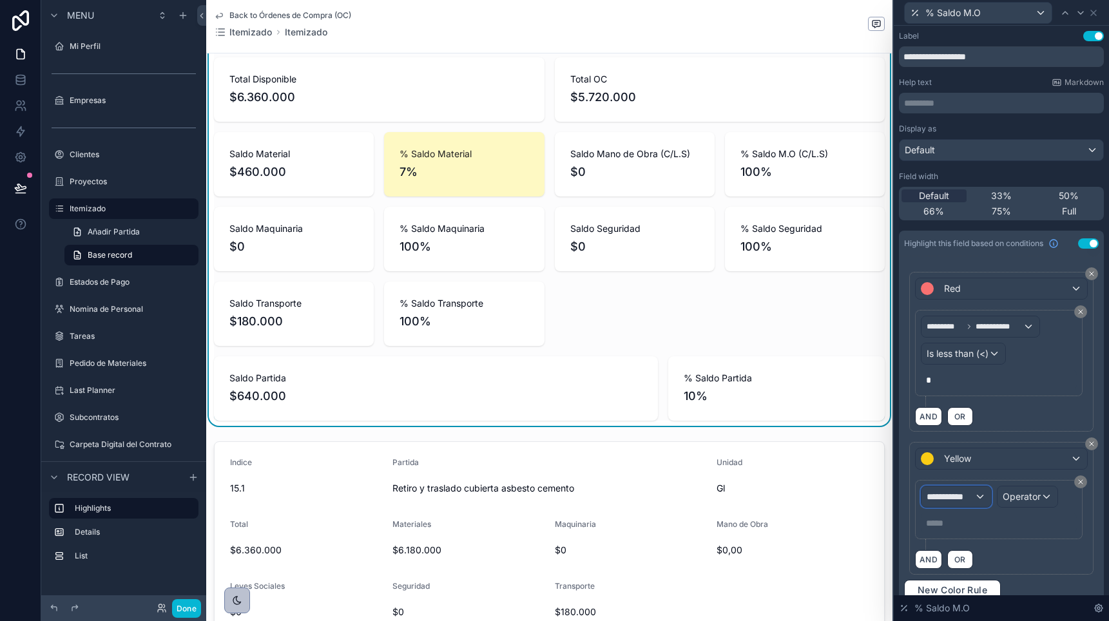
click at [967, 497] on span "**********" at bounding box center [951, 496] width 48 height 13
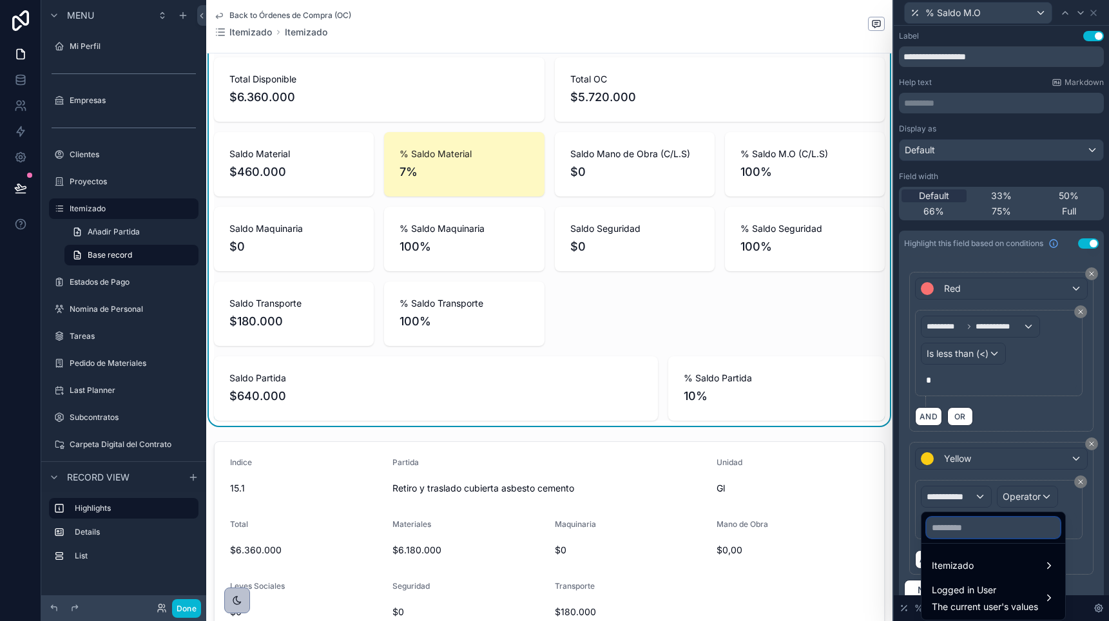
click at [951, 534] on input "text" at bounding box center [993, 527] width 133 height 21
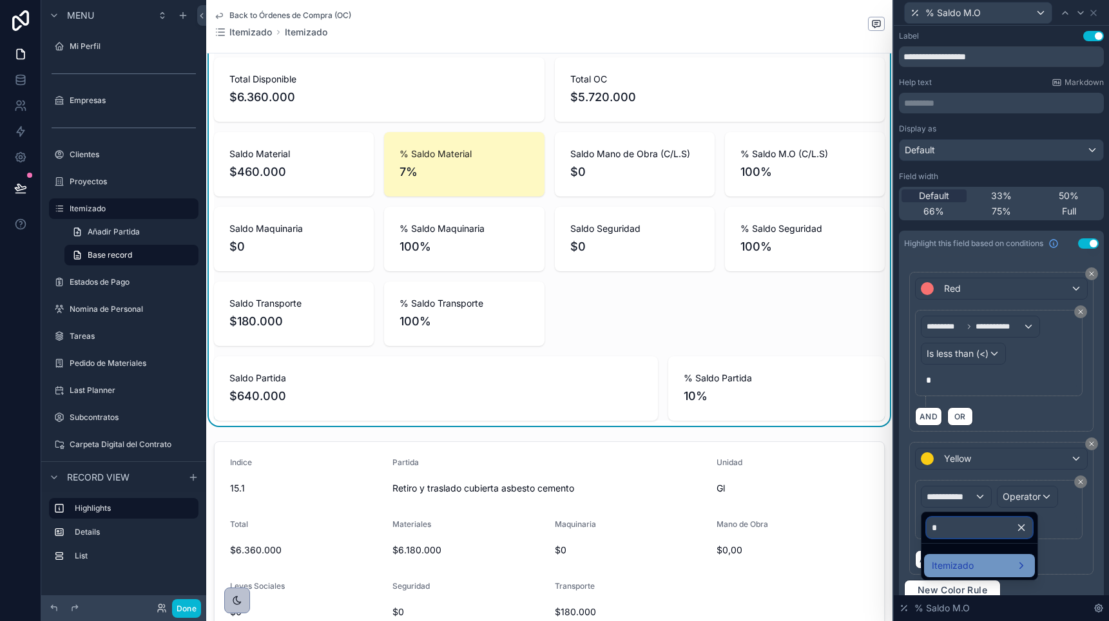
type input "*"
click at [947, 568] on span "Itemizado" at bounding box center [953, 565] width 42 height 15
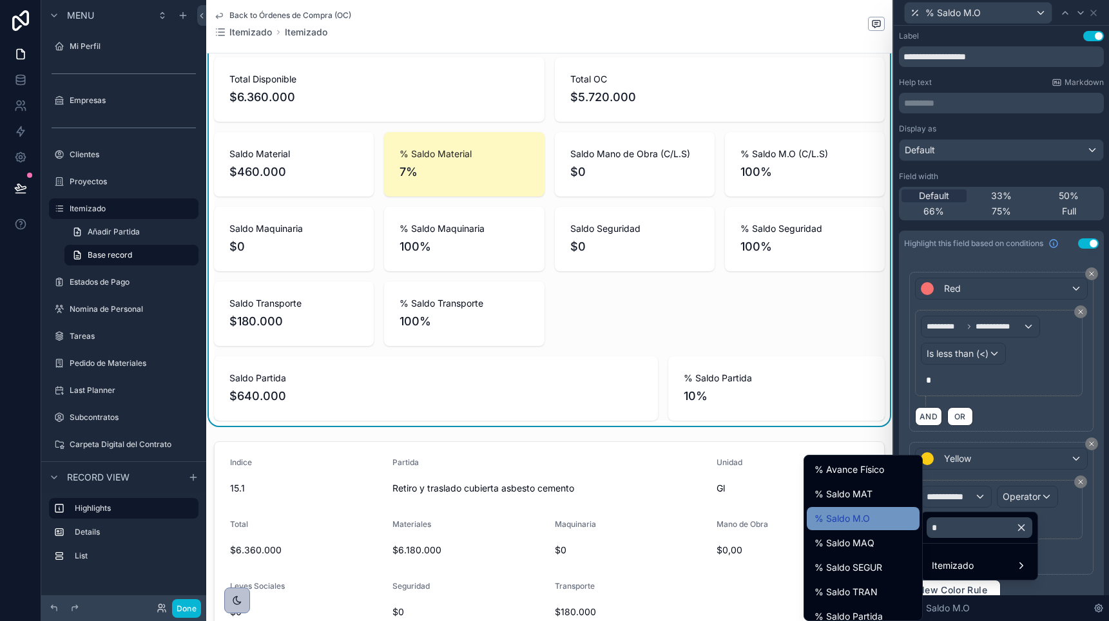
click at [882, 521] on div "% Saldo M.O" at bounding box center [863, 518] width 97 height 15
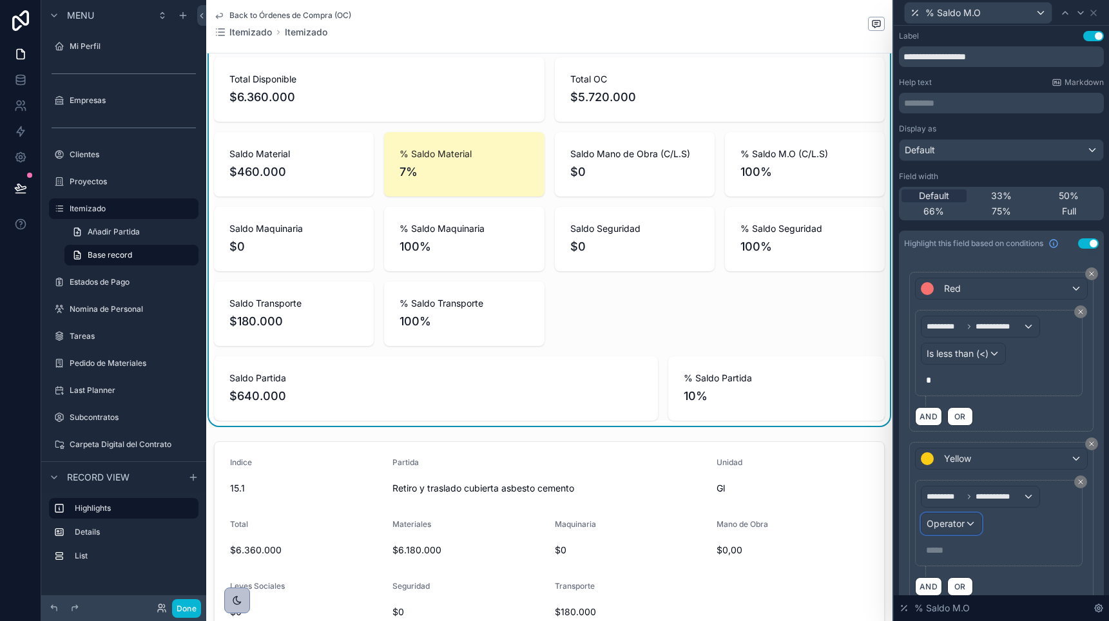
click at [958, 528] on span "Operator" at bounding box center [946, 523] width 38 height 11
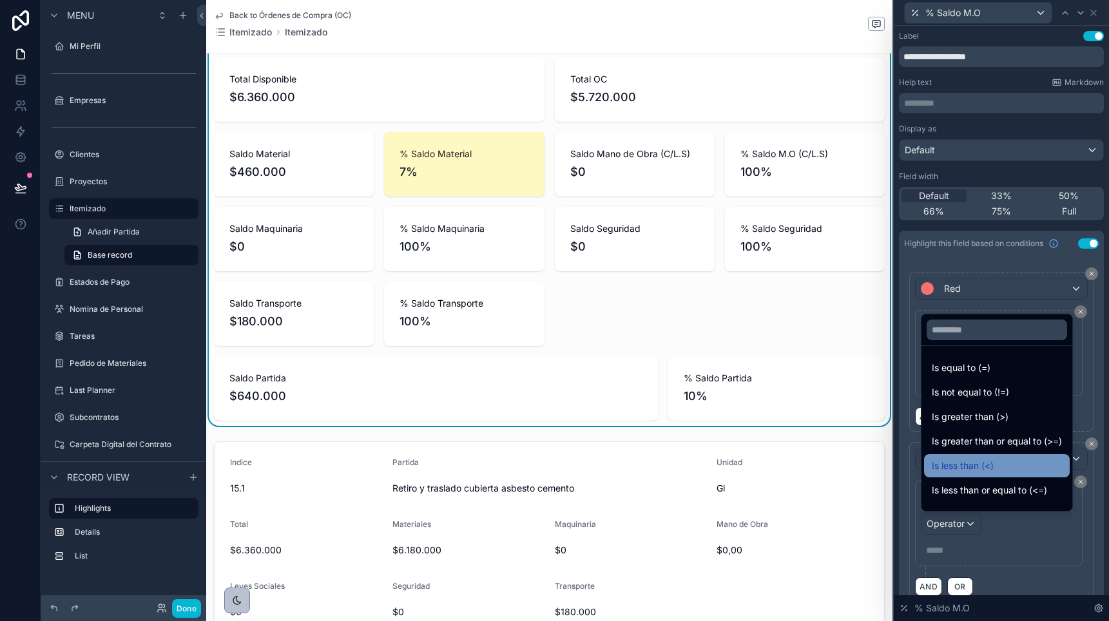
drag, startPoint x: 972, startPoint y: 417, endPoint x: 973, endPoint y: 463, distance: 46.4
click at [973, 463] on ul "Is equal to (=) Is not equal to (!=) Is greater than (>) Is greater than or equ…" at bounding box center [997, 428] width 151 height 165
click at [973, 463] on span "Is less than (<)" at bounding box center [963, 465] width 62 height 15
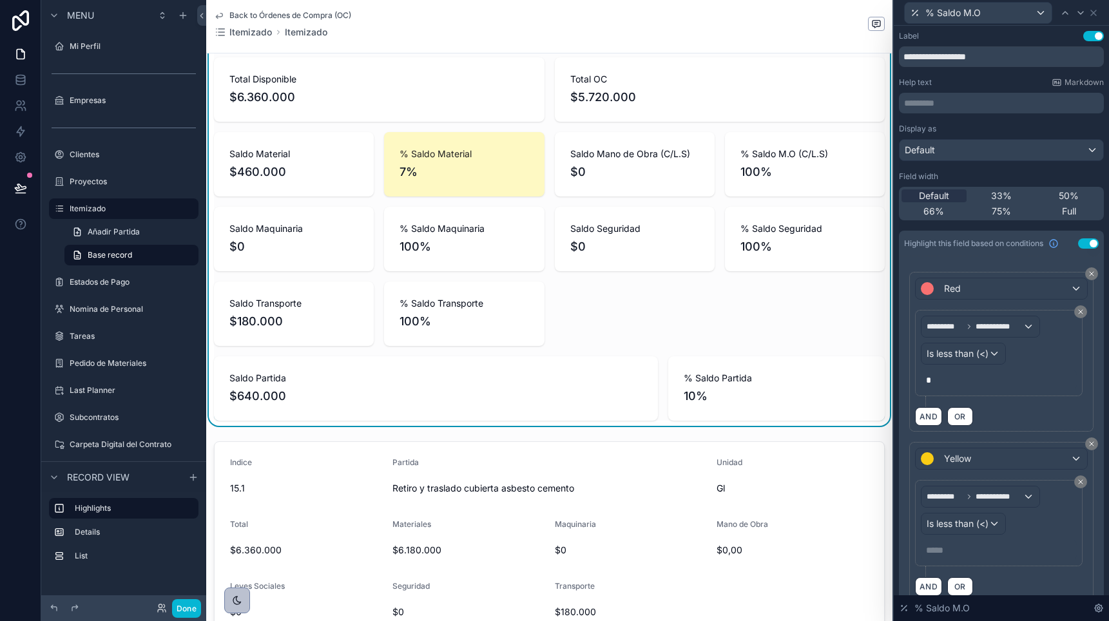
click at [960, 543] on div "***** ﻿" at bounding box center [999, 550] width 156 height 21
click at [960, 548] on p "***** ﻿" at bounding box center [1000, 550] width 148 height 13
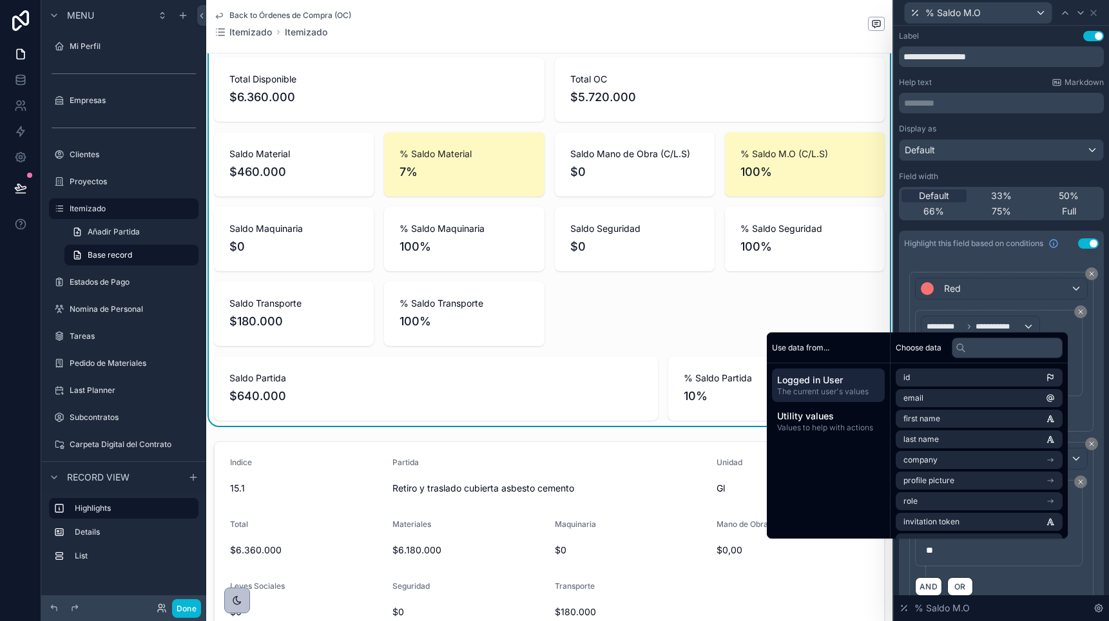
click at [1003, 551] on p "**" at bounding box center [1000, 550] width 148 height 13
click at [1019, 555] on p "**" at bounding box center [1000, 550] width 148 height 13
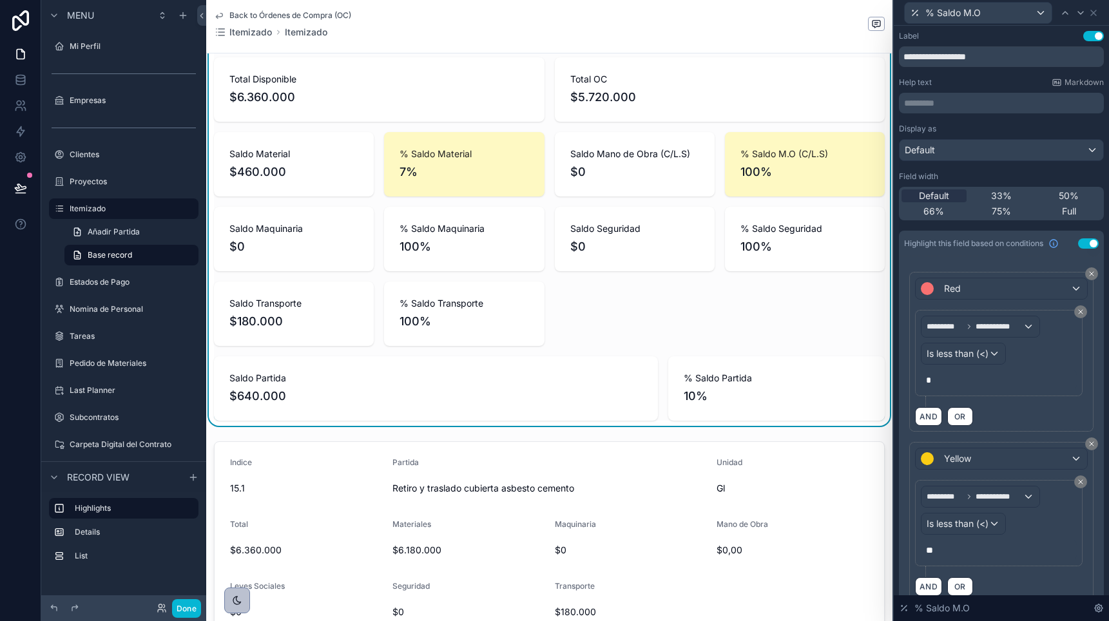
click at [1032, 583] on div "AND OR" at bounding box center [1001, 586] width 173 height 19
click at [969, 555] on p "**" at bounding box center [1000, 550] width 148 height 13
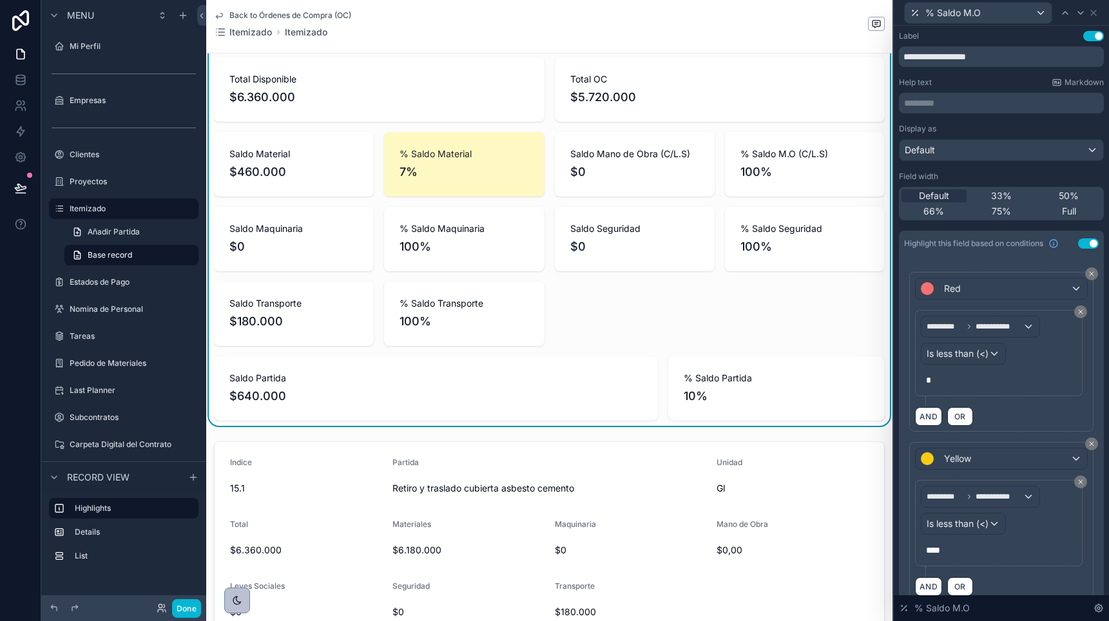
click at [1011, 581] on div "AND OR" at bounding box center [1001, 586] width 173 height 19
click at [1062, 19] on div at bounding box center [1065, 12] width 15 height 15
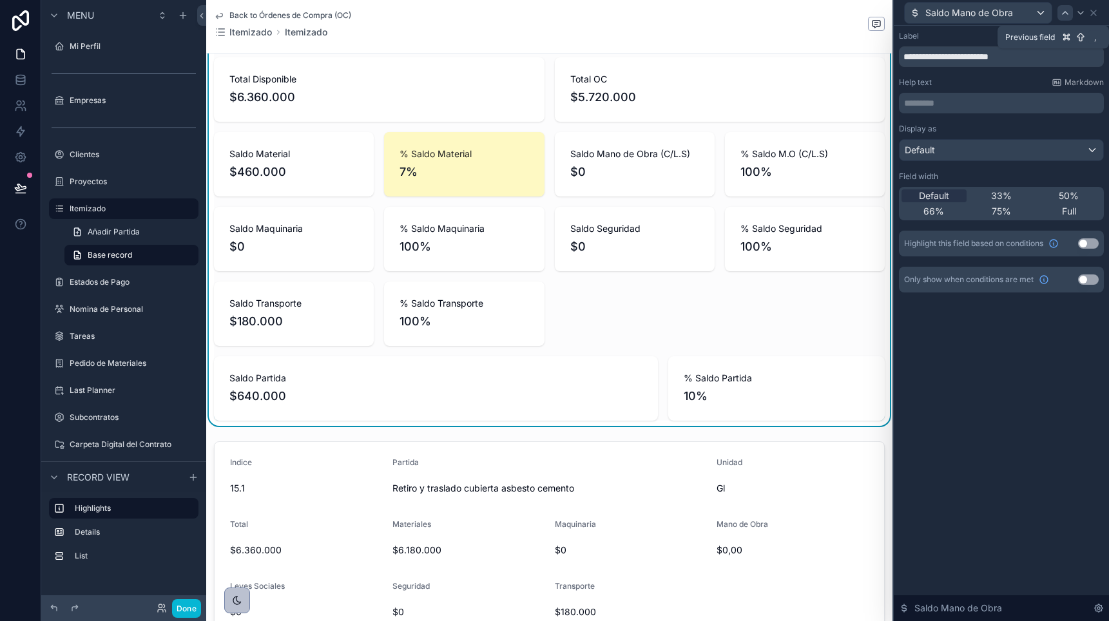
click at [1064, 12] on icon at bounding box center [1065, 13] width 5 height 3
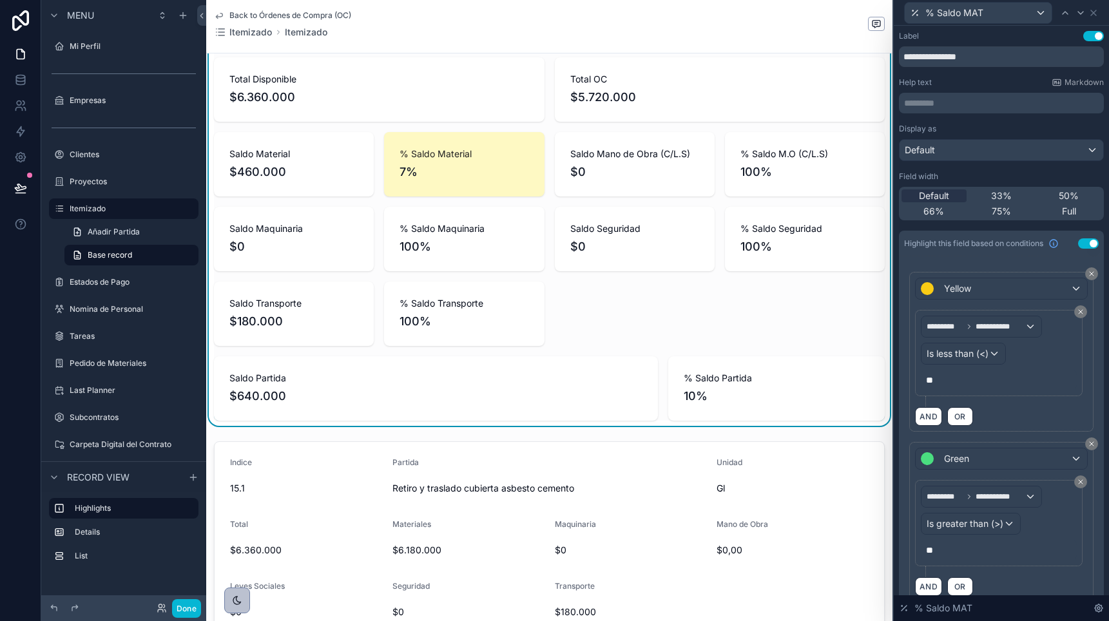
click at [950, 384] on p "**" at bounding box center [1000, 380] width 148 height 13
click at [927, 382] on span "**" at bounding box center [929, 380] width 7 height 9
click at [926, 552] on span "**" at bounding box center [929, 550] width 7 height 9
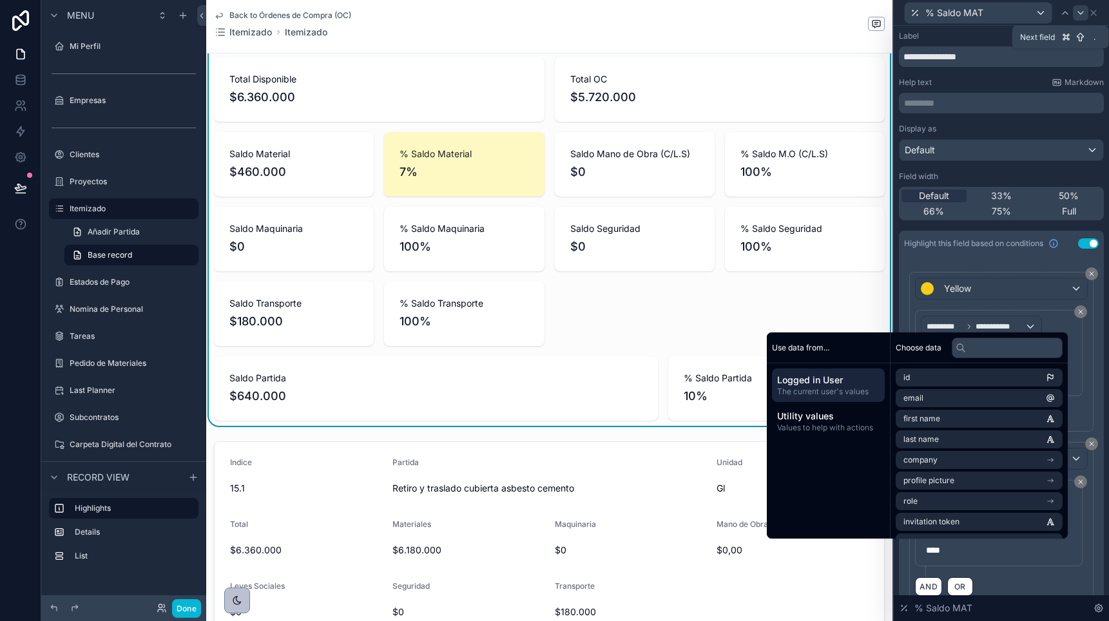
click at [1079, 12] on icon at bounding box center [1080, 13] width 5 height 3
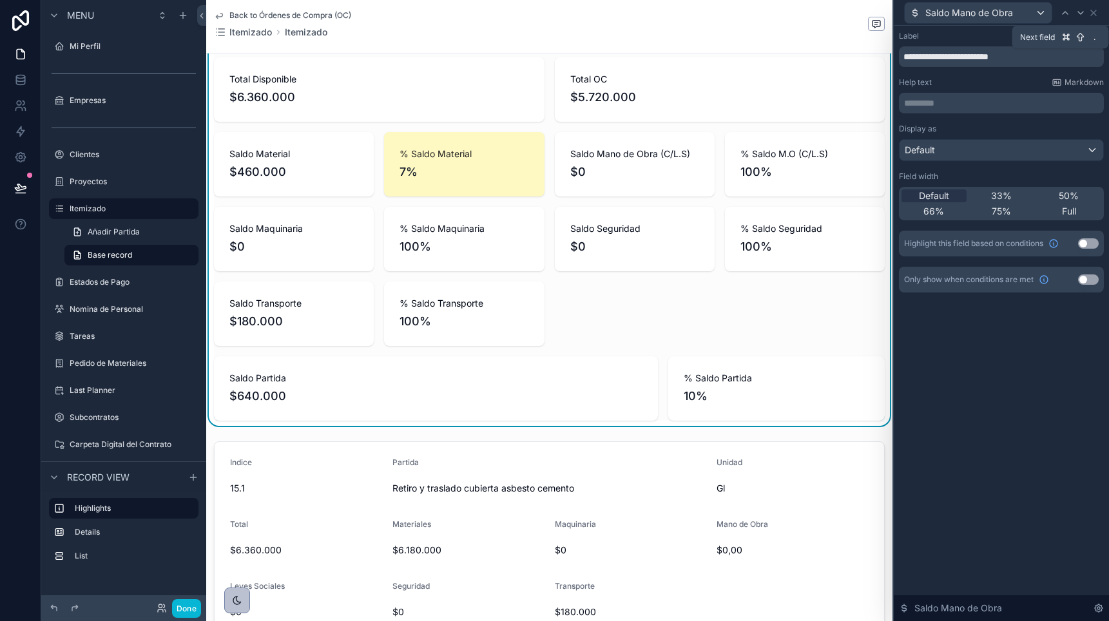
click at [1079, 12] on icon at bounding box center [1080, 13] width 5 height 3
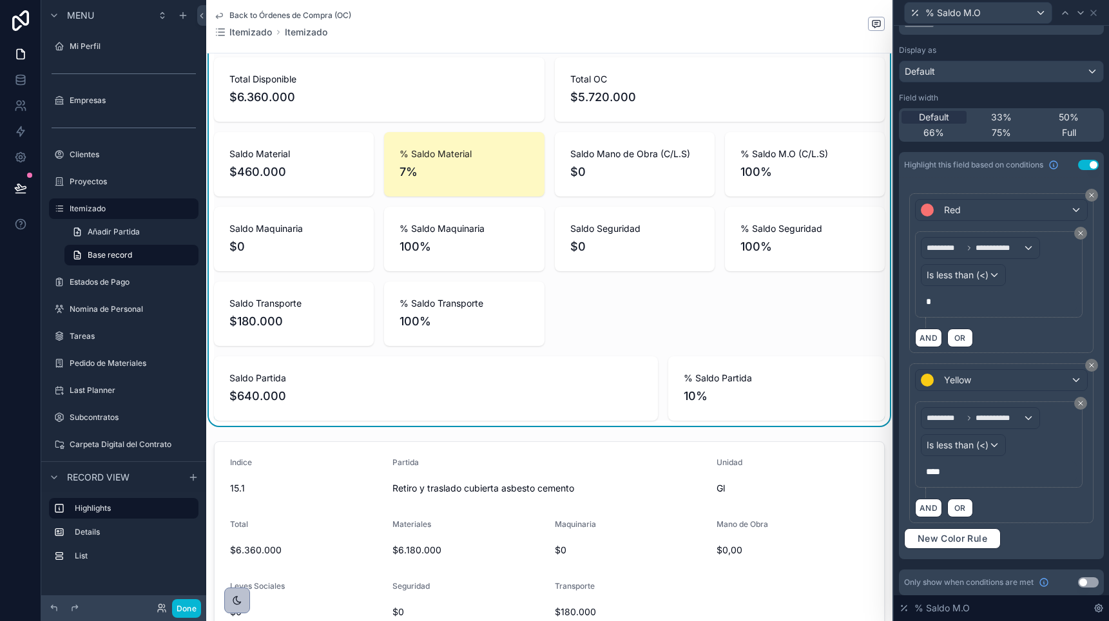
scroll to position [83, 0]
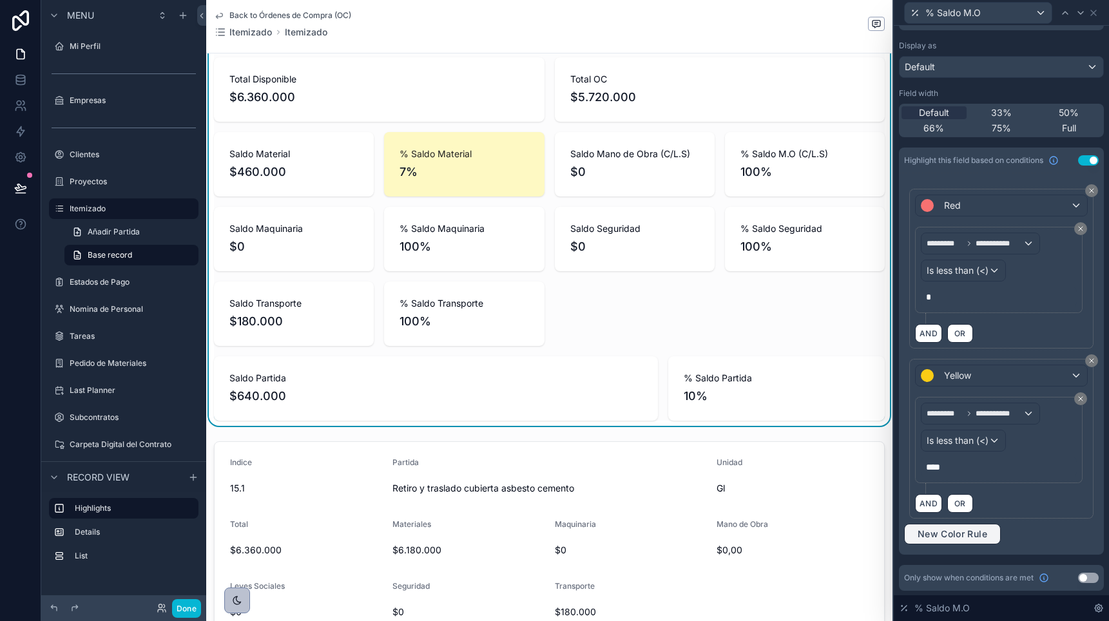
click at [944, 534] on span "New Color Rule" at bounding box center [953, 534] width 80 height 12
click at [950, 546] on span "Red" at bounding box center [952, 545] width 17 height 13
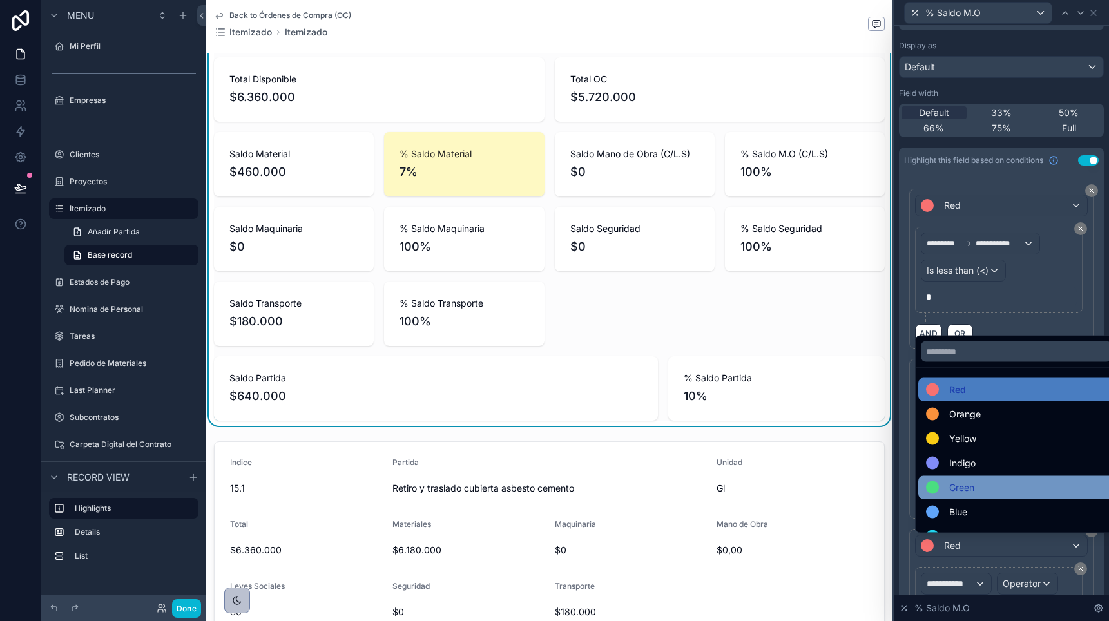
click at [955, 483] on span "Green" at bounding box center [961, 487] width 25 height 15
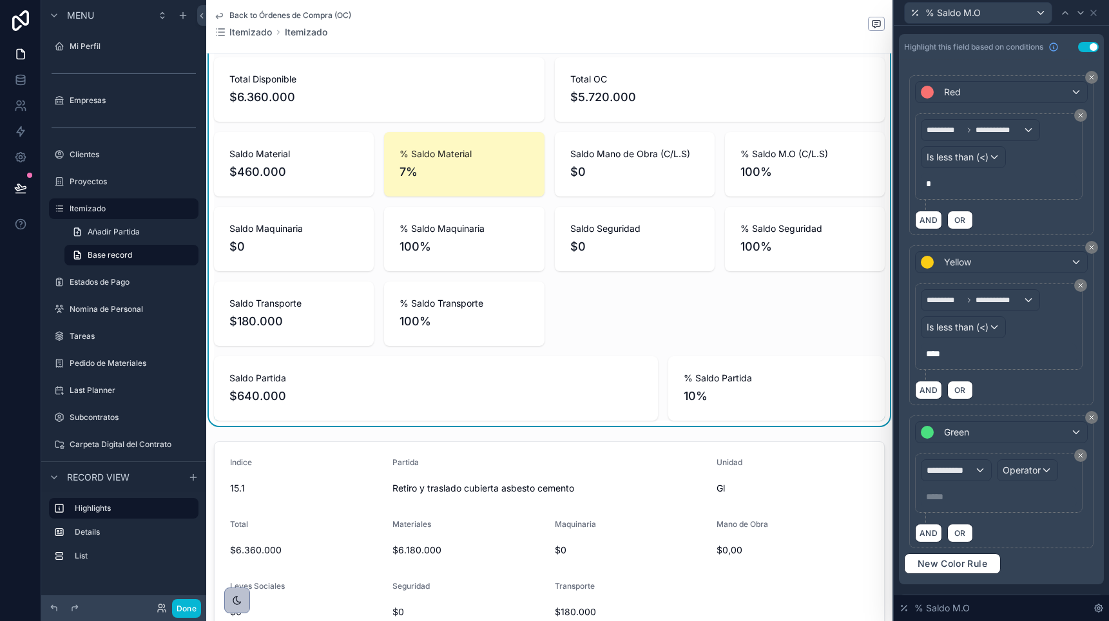
scroll to position [226, 0]
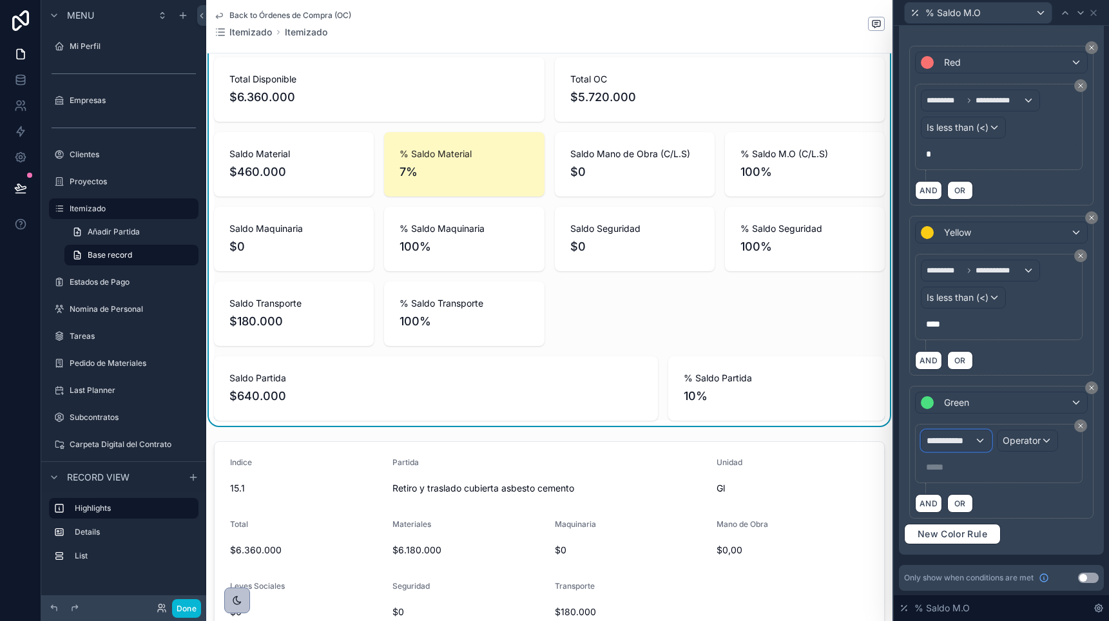
click at [953, 439] on span "**********" at bounding box center [951, 440] width 48 height 13
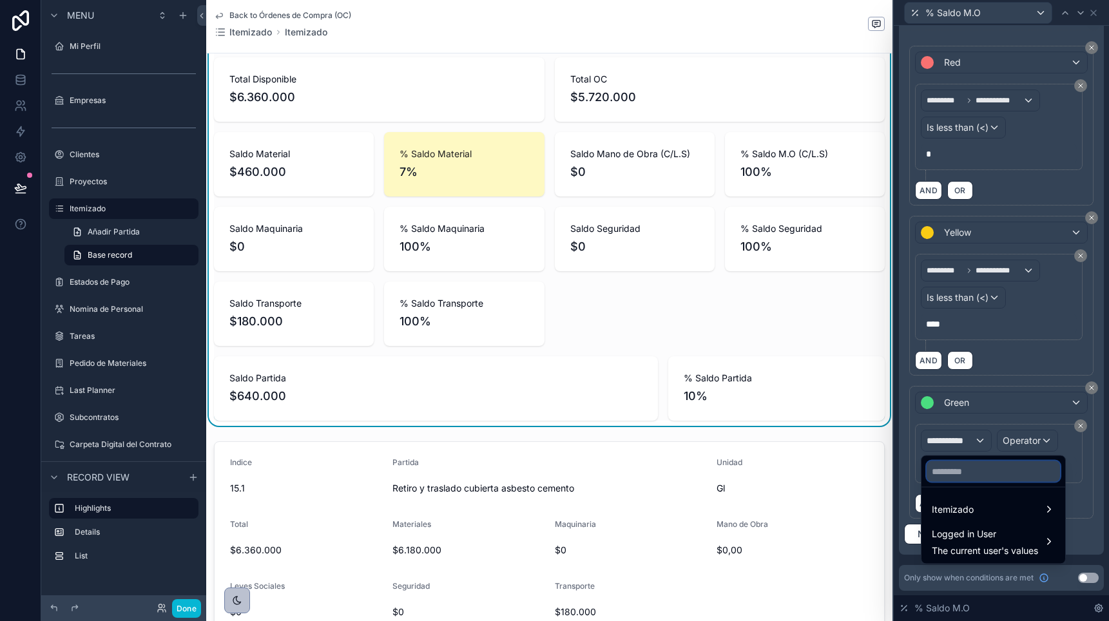
click at [952, 475] on input "text" at bounding box center [993, 471] width 133 height 21
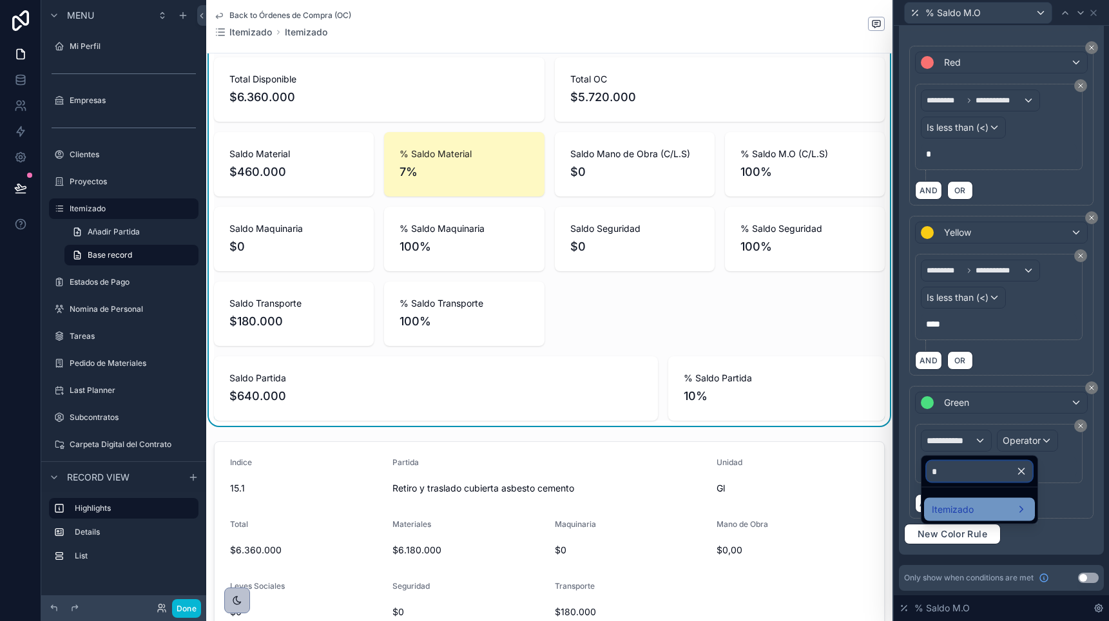
type input "*"
click at [948, 505] on span "Itemizado" at bounding box center [953, 509] width 42 height 15
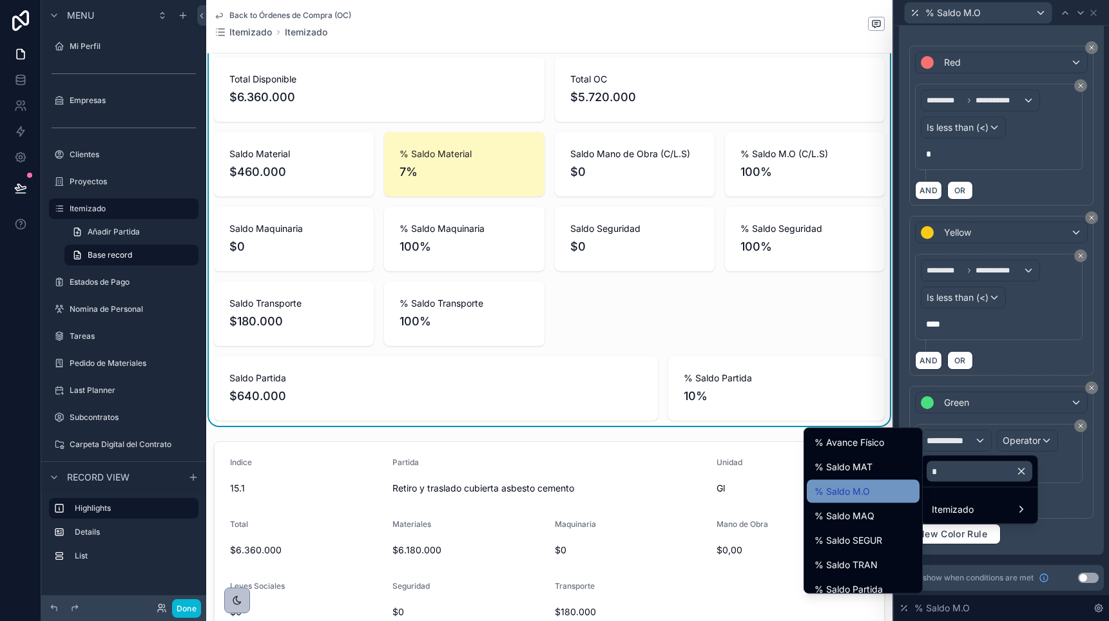
click at [862, 490] on span "% Saldo M.O" at bounding box center [842, 491] width 55 height 15
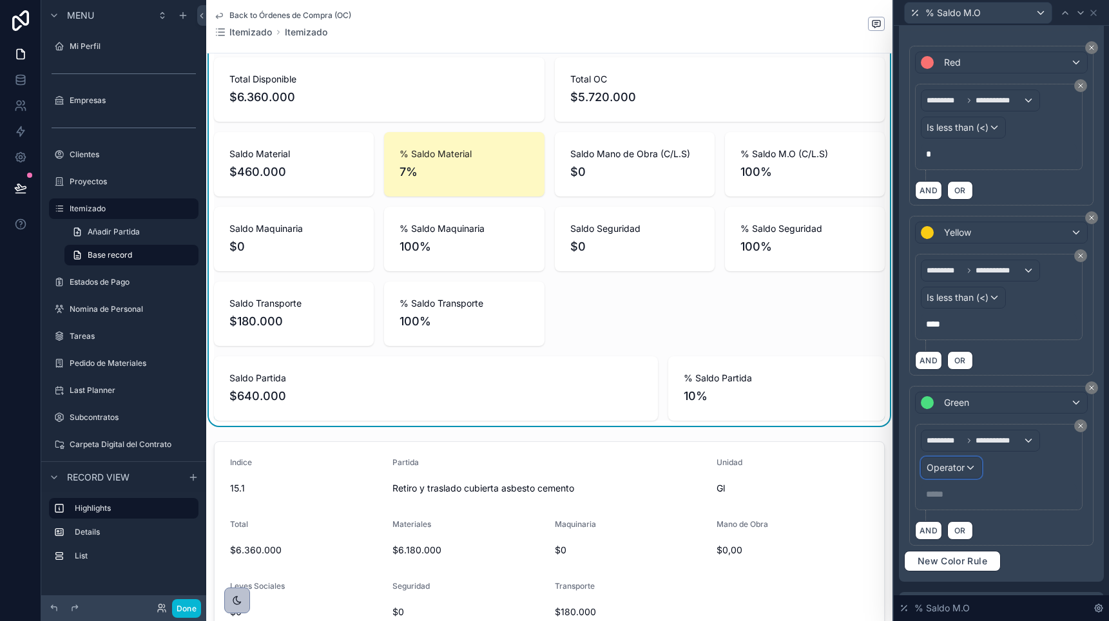
click at [942, 463] on span "Operator" at bounding box center [946, 467] width 38 height 11
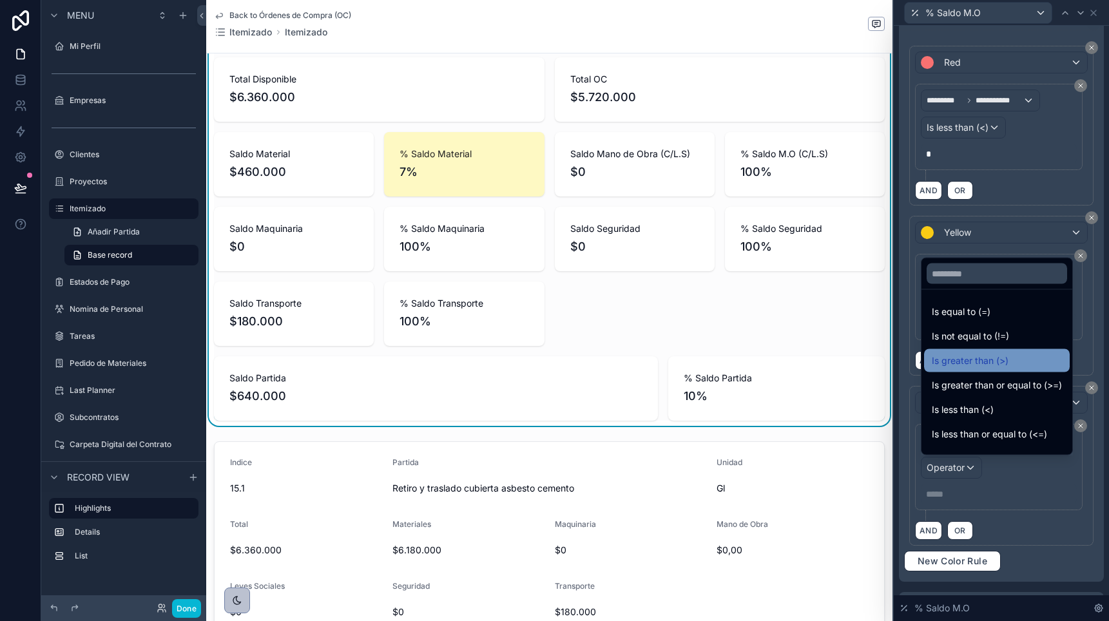
click at [954, 359] on span "Is greater than (>)" at bounding box center [970, 360] width 77 height 15
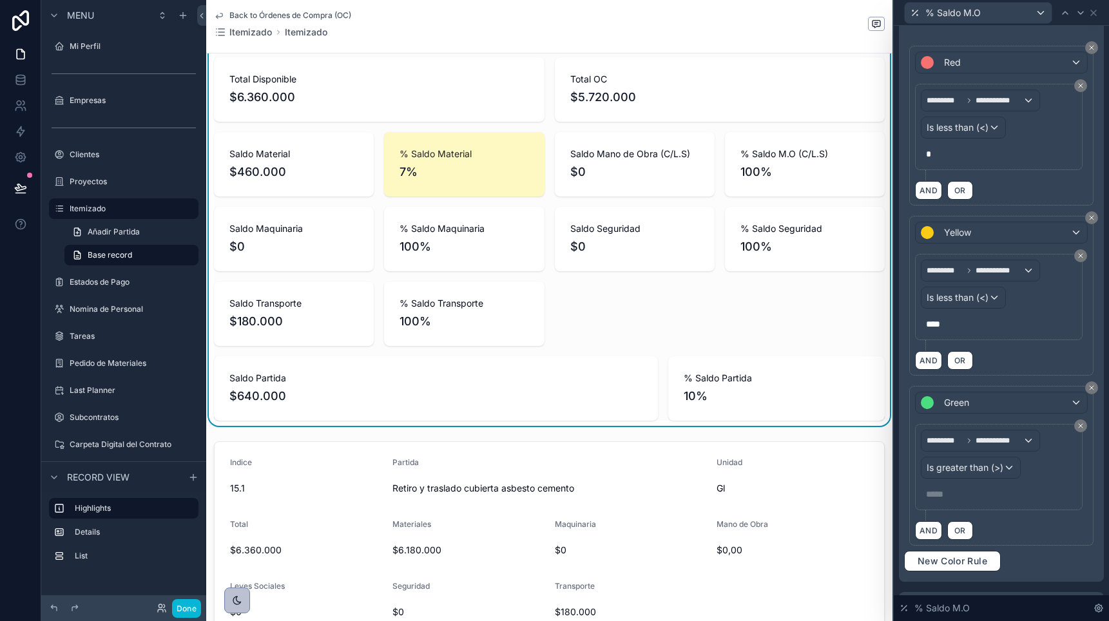
click at [945, 492] on p "***** ﻿" at bounding box center [1000, 494] width 148 height 13
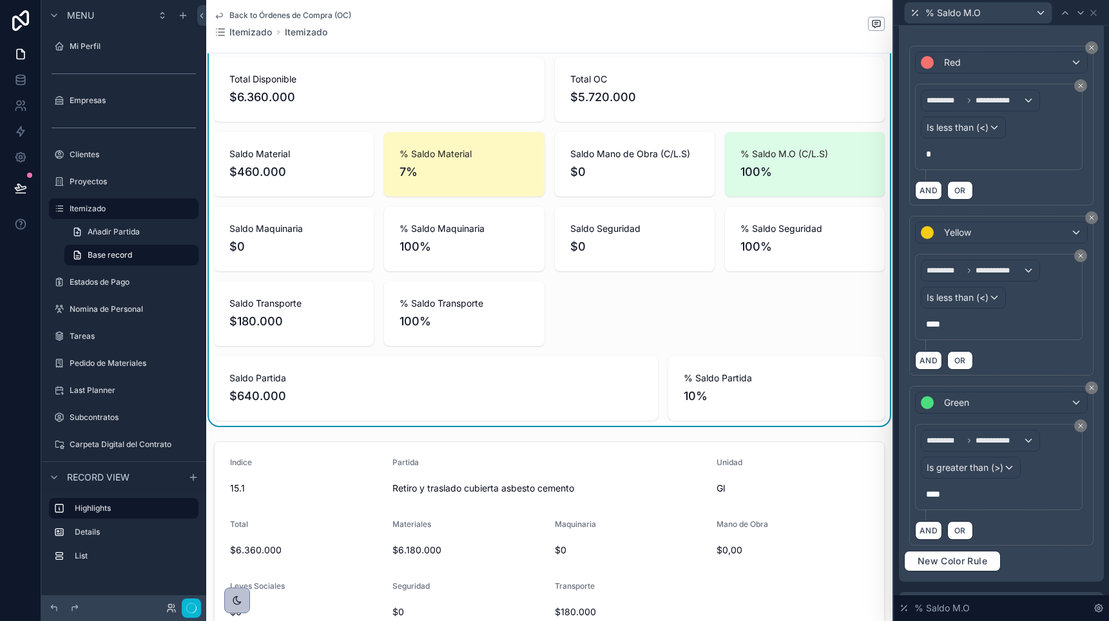
click at [1022, 536] on div "AND OR" at bounding box center [1001, 530] width 173 height 19
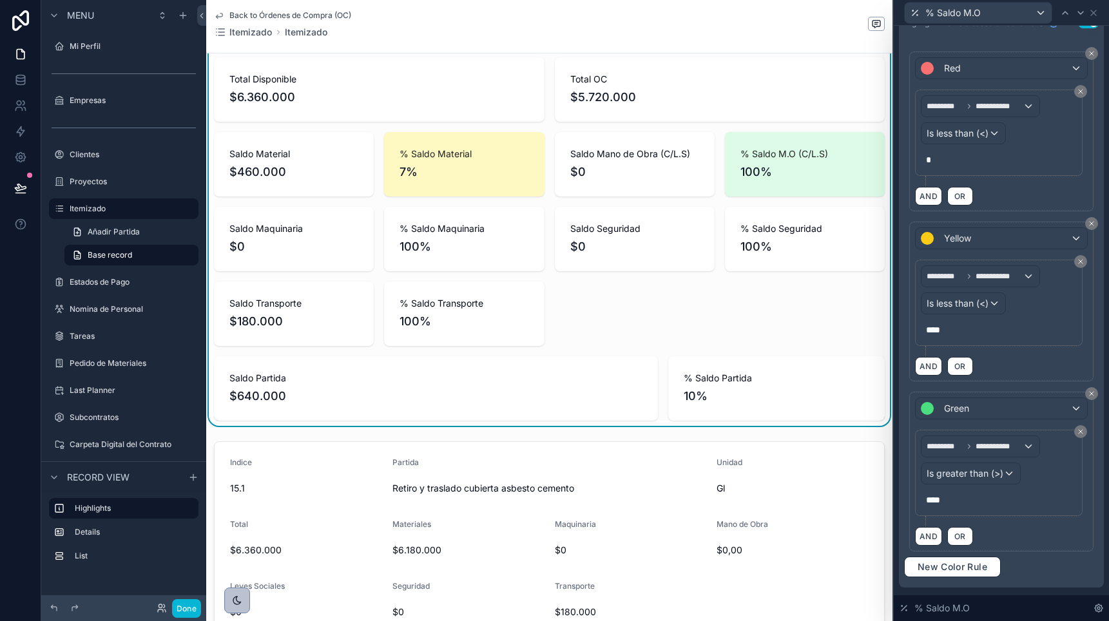
scroll to position [226, 0]
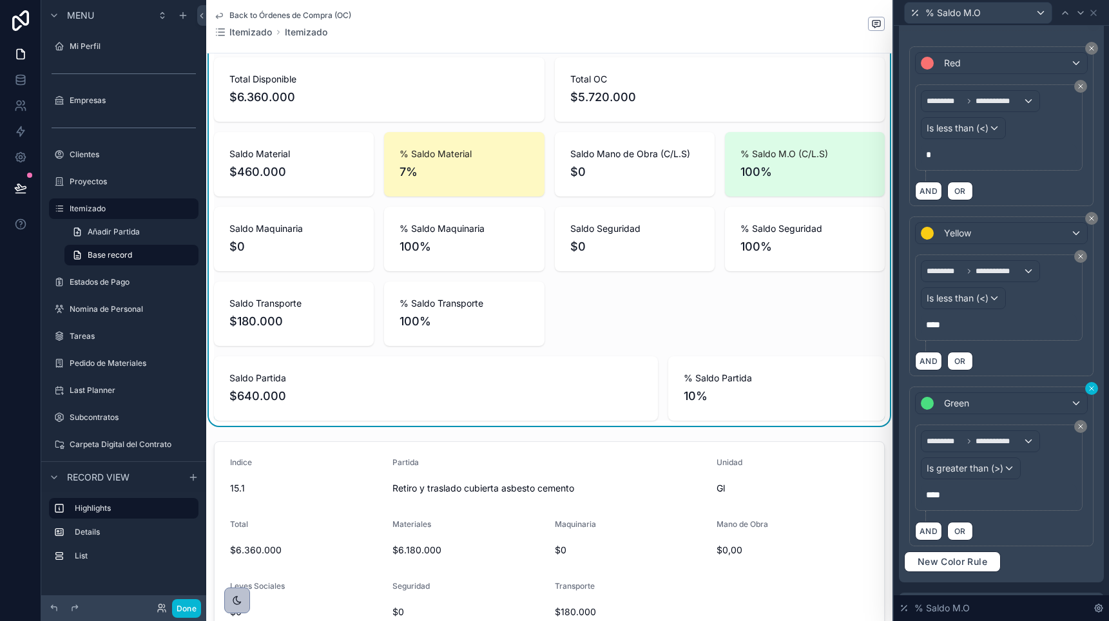
click at [1094, 387] on icon at bounding box center [1092, 389] width 8 height 8
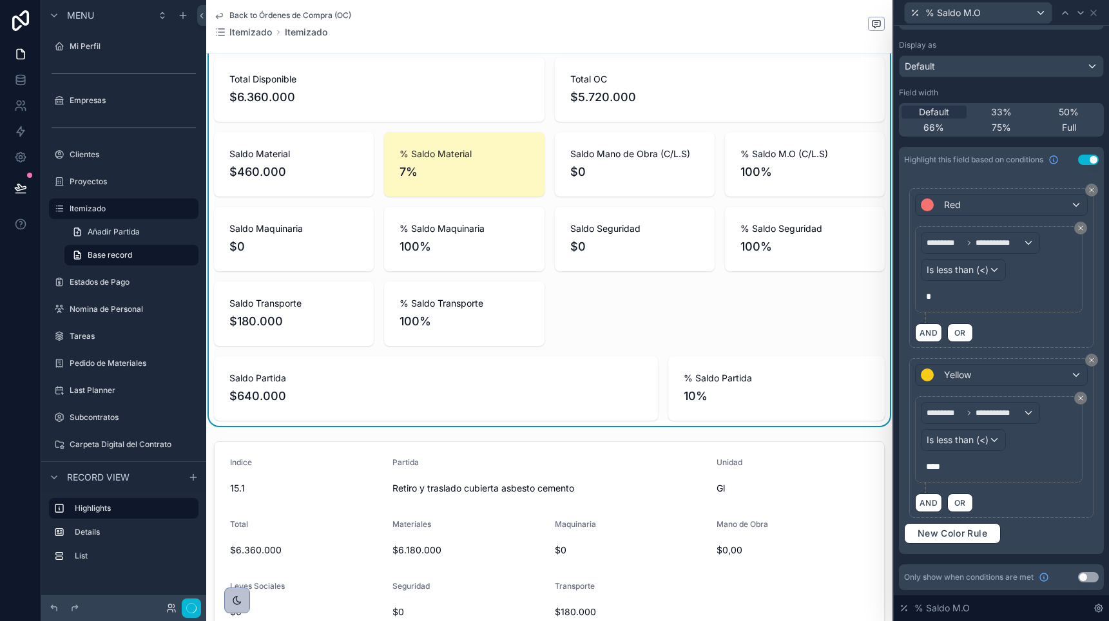
scroll to position [83, 0]
click at [1090, 364] on button at bounding box center [1091, 360] width 13 height 13
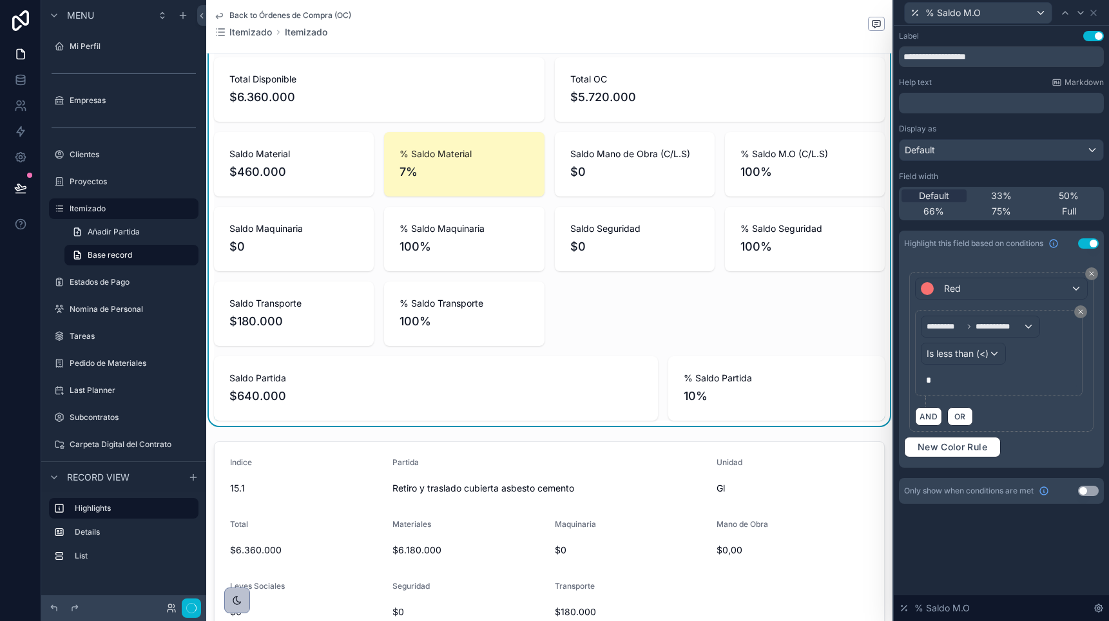
scroll to position [0, 0]
click at [1094, 281] on div "**********" at bounding box center [1001, 349] width 195 height 165
click at [927, 447] on span "New Color Rule" at bounding box center [953, 447] width 80 height 12
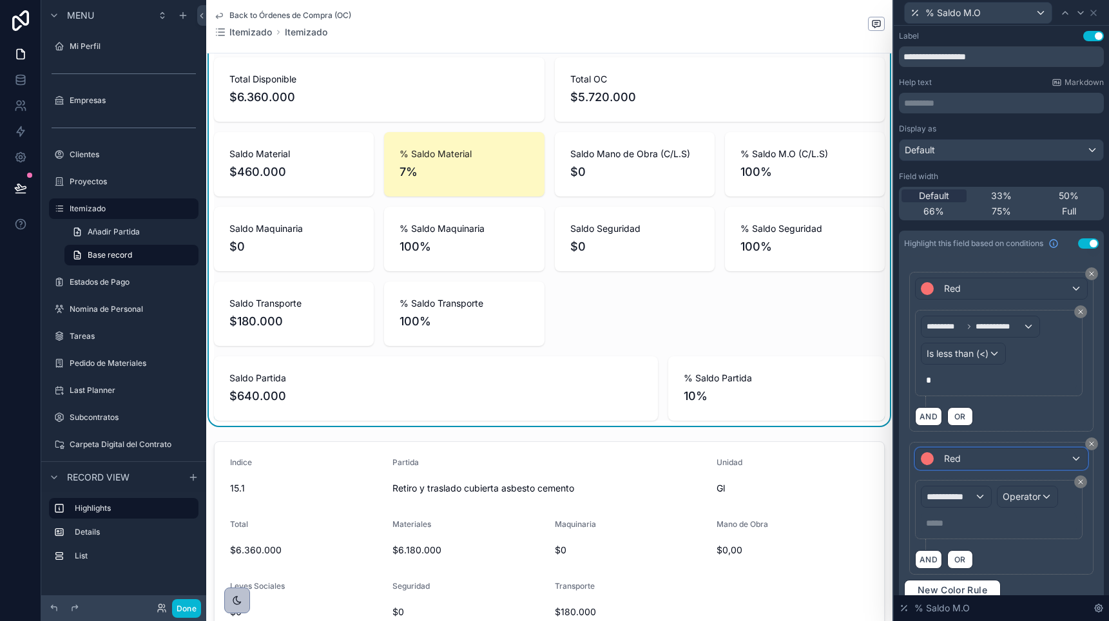
click at [933, 461] on span at bounding box center [930, 458] width 18 height 13
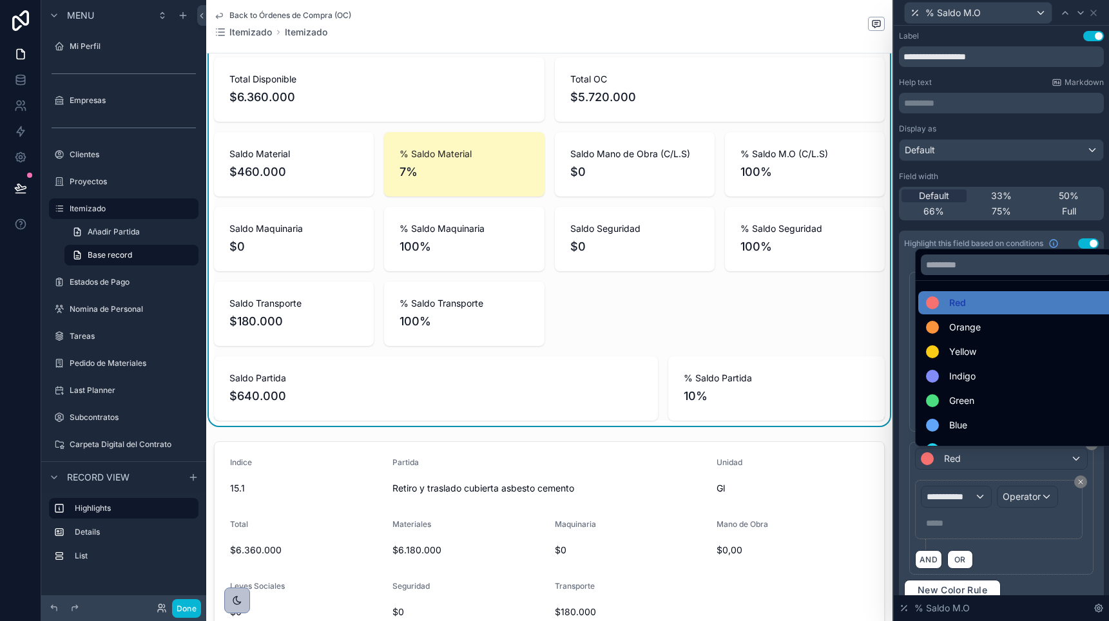
click at [936, 358] on div "Yellow" at bounding box center [951, 351] width 50 height 15
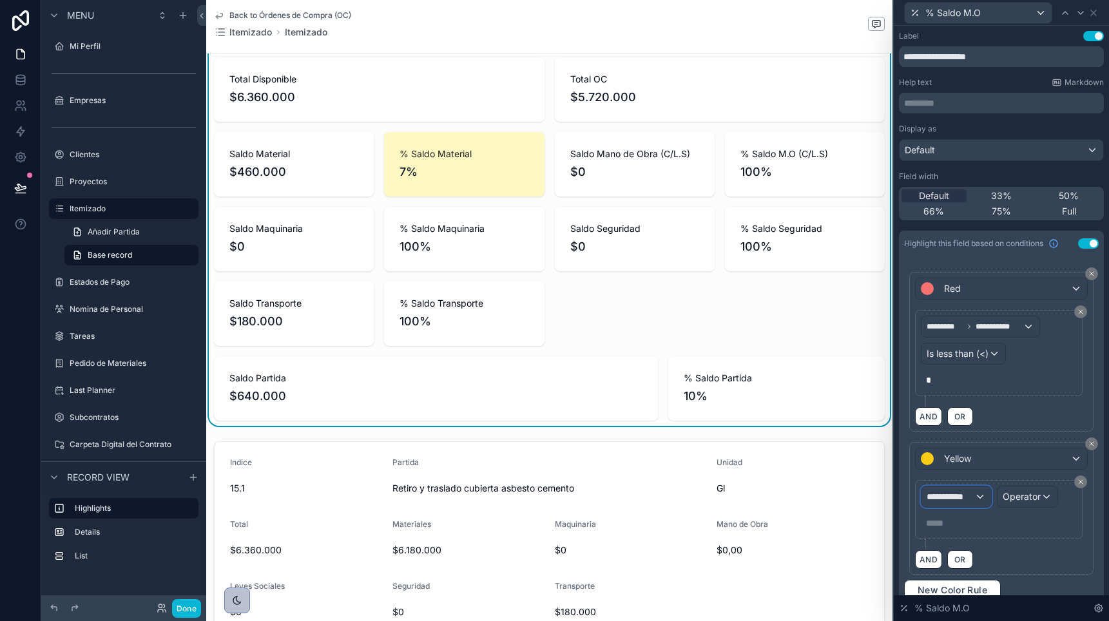
click at [945, 488] on div "**********" at bounding box center [957, 497] width 70 height 21
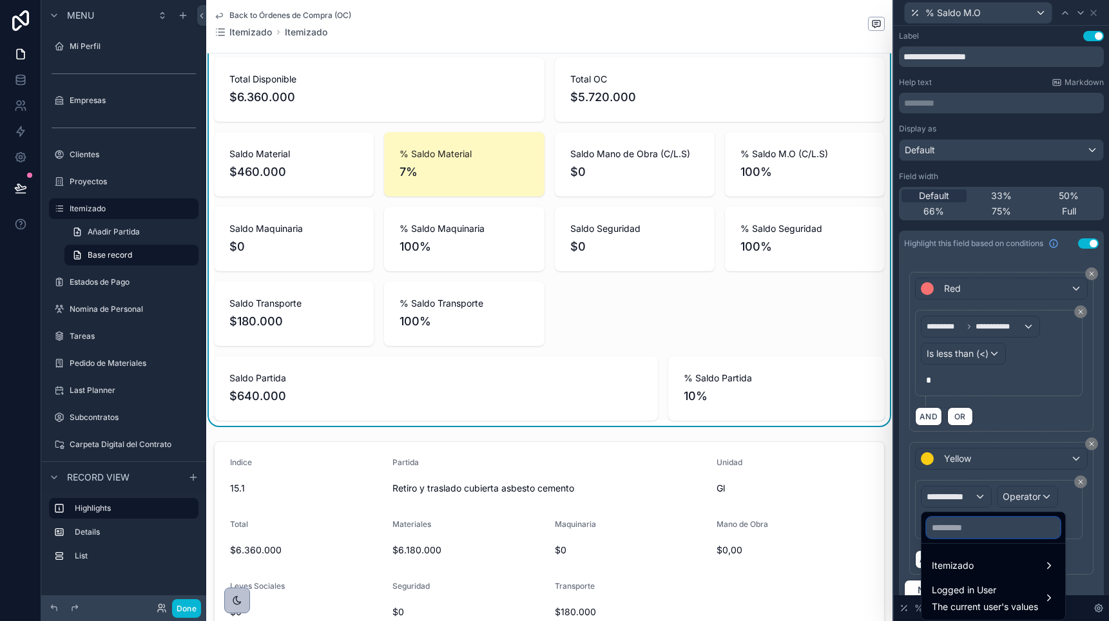
click at [947, 532] on input "text" at bounding box center [993, 527] width 133 height 21
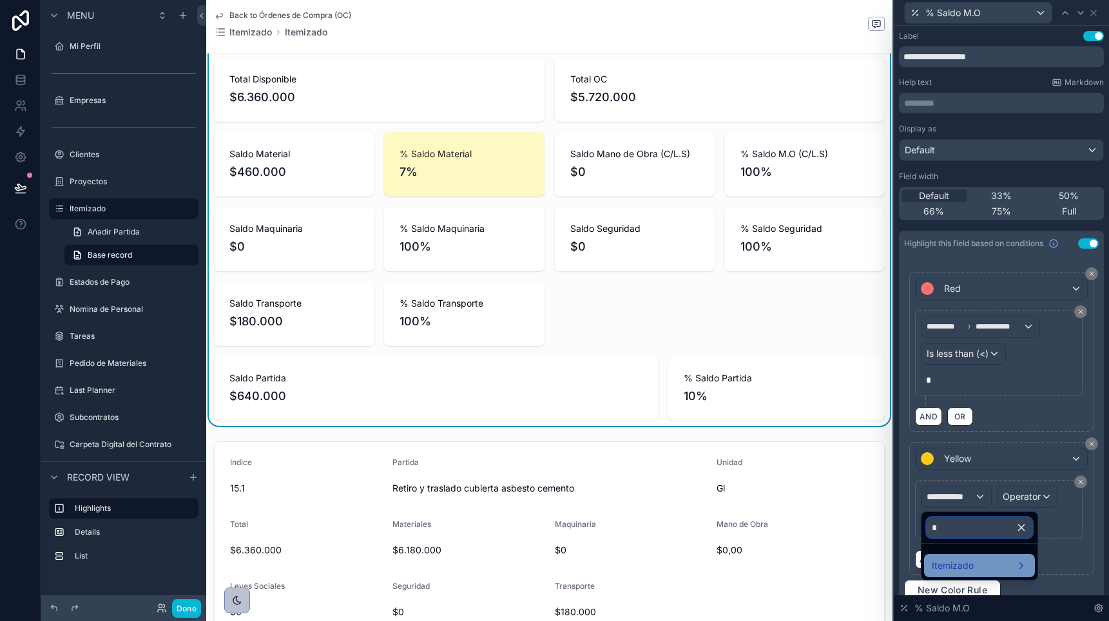
type input "*"
click at [969, 565] on span "Itemizado" at bounding box center [953, 565] width 42 height 15
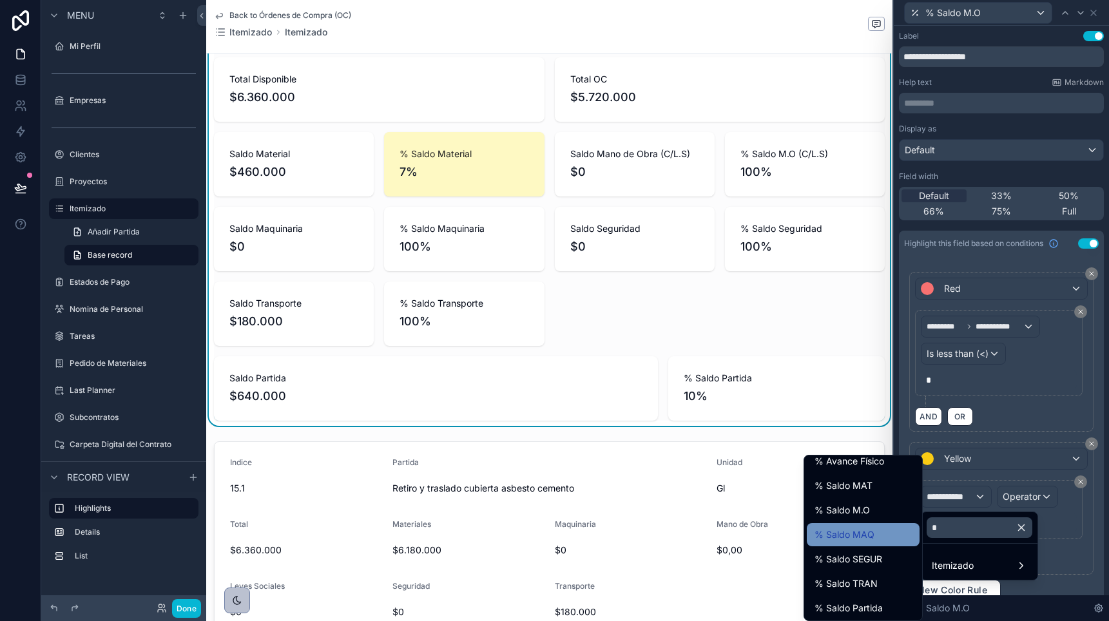
scroll to position [3, 0]
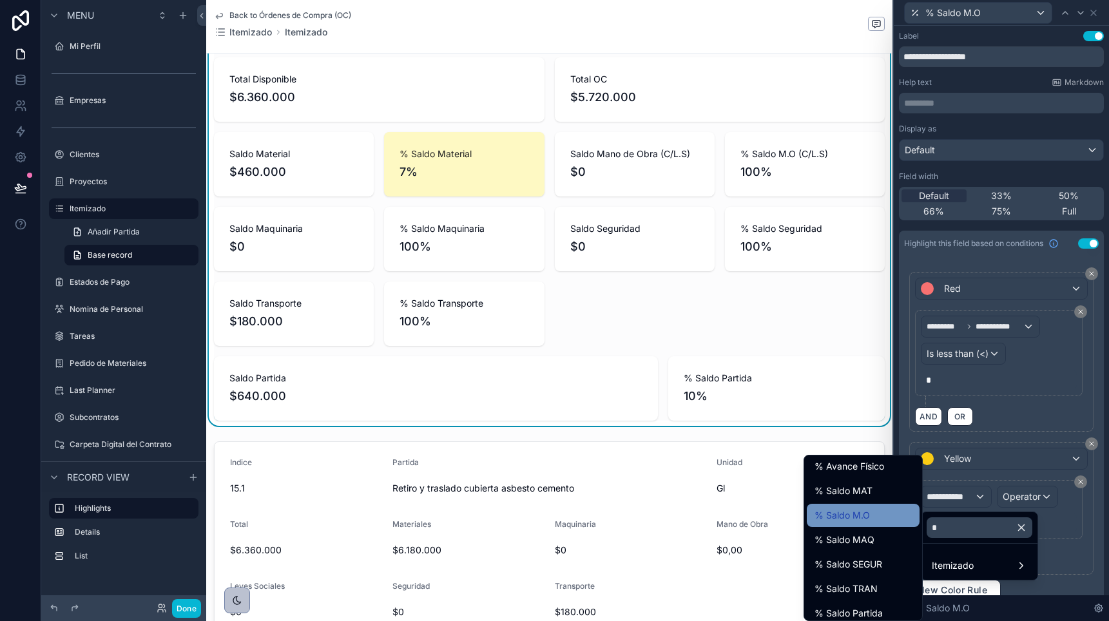
click at [849, 515] on span "% Saldo M.O" at bounding box center [842, 515] width 55 height 15
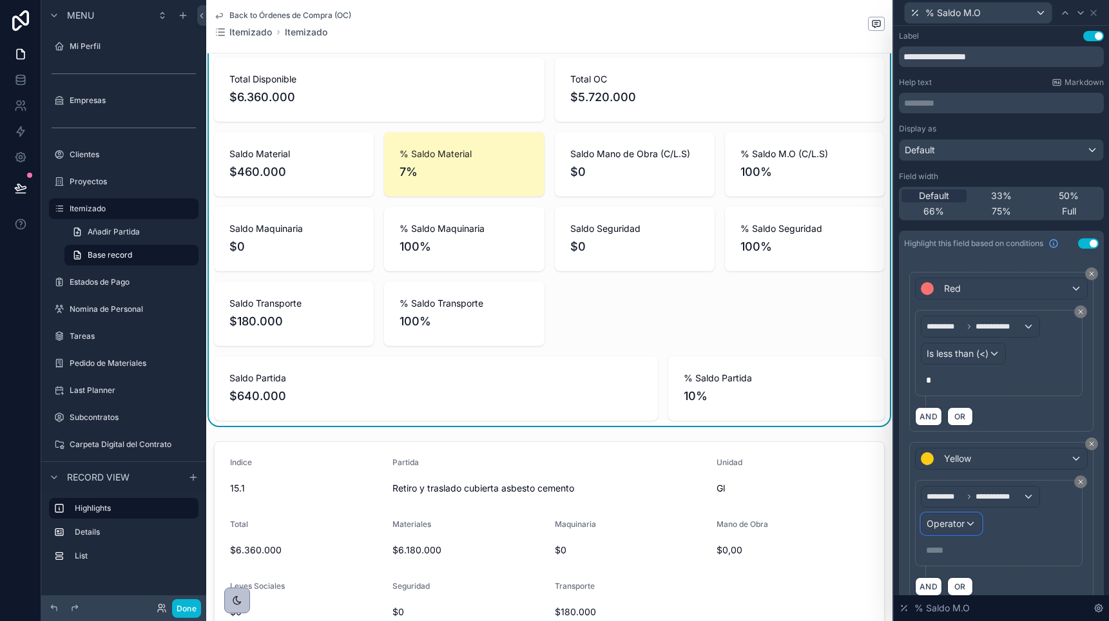
click at [937, 523] on span "Operator" at bounding box center [946, 523] width 38 height 11
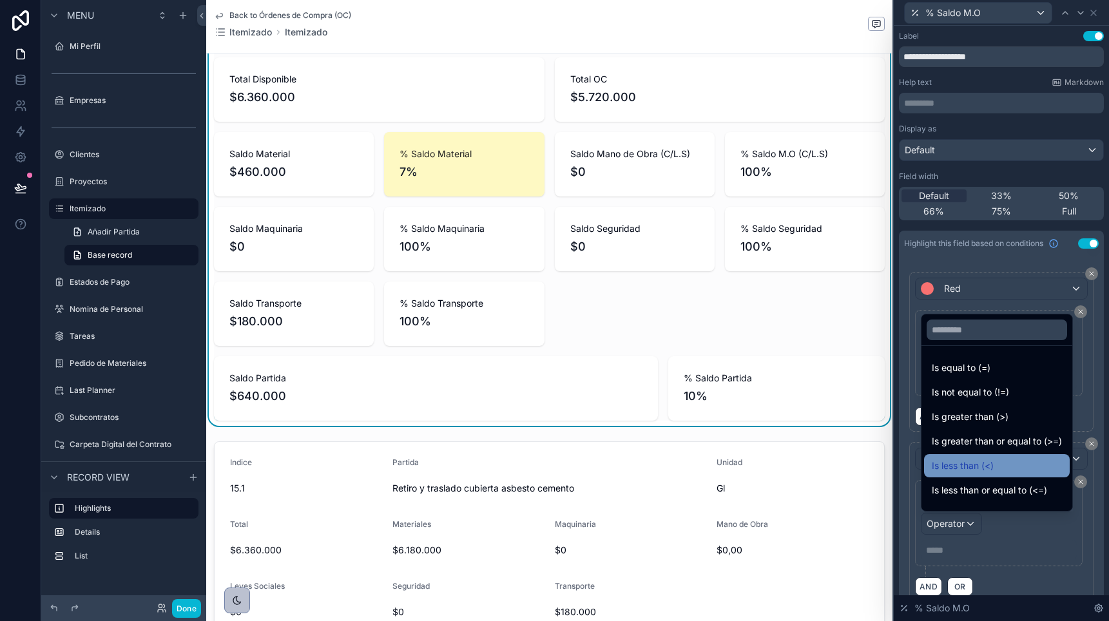
click at [952, 462] on span "Is less than (<)" at bounding box center [963, 465] width 62 height 15
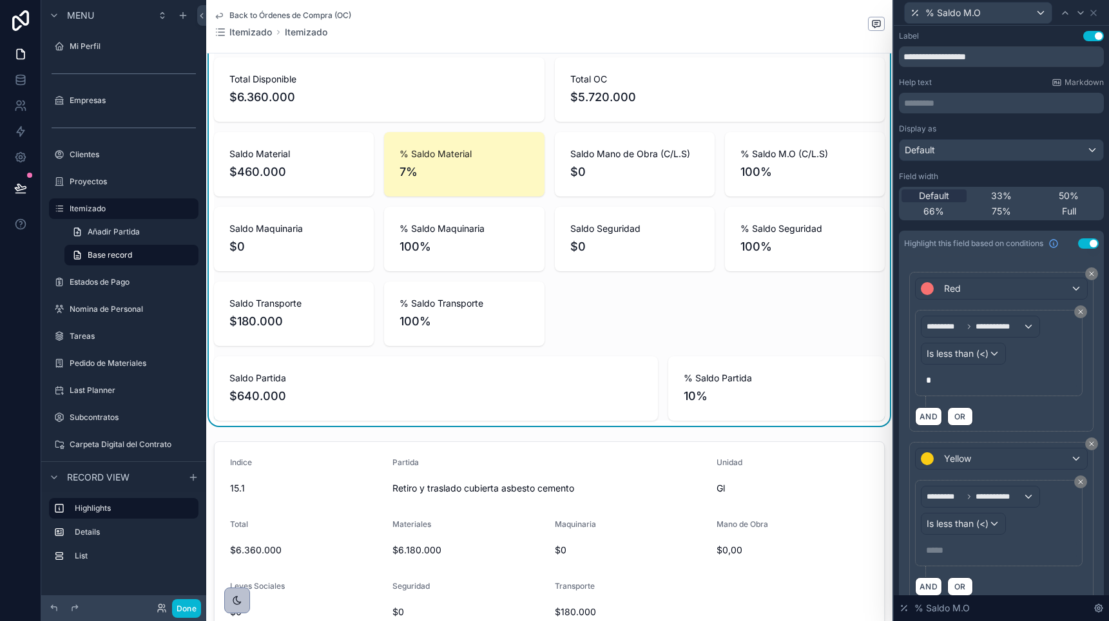
click at [952, 555] on p "***** ﻿" at bounding box center [1000, 550] width 148 height 13
drag, startPoint x: 916, startPoint y: 585, endPoint x: 905, endPoint y: 541, distance: 45.3
click at [905, 541] on div "**********" at bounding box center [1001, 519] width 195 height 165
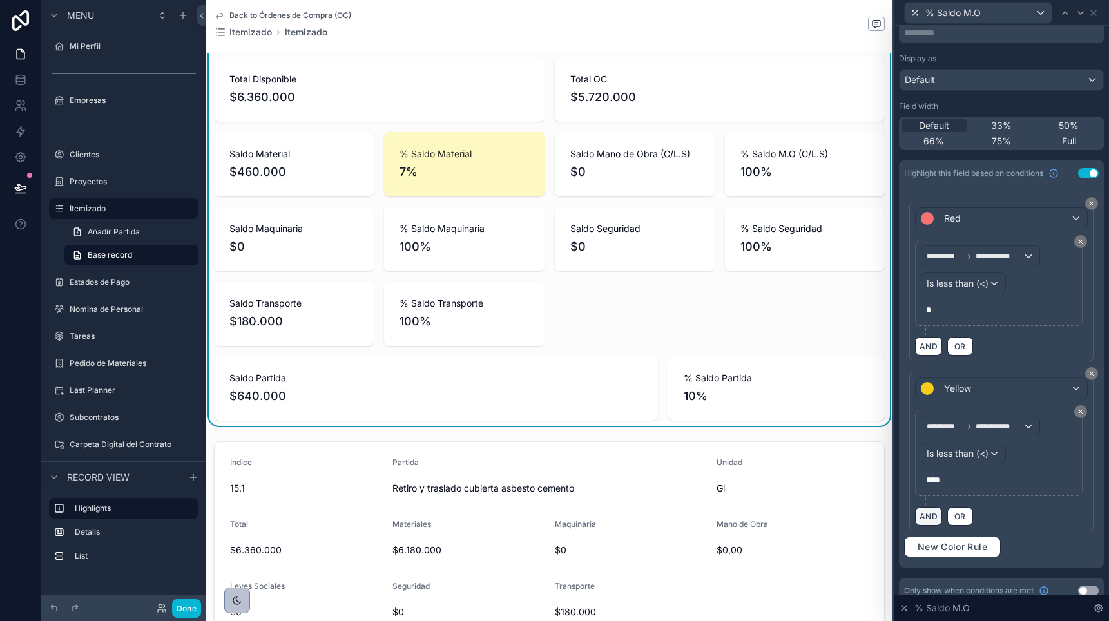
scroll to position [83, 0]
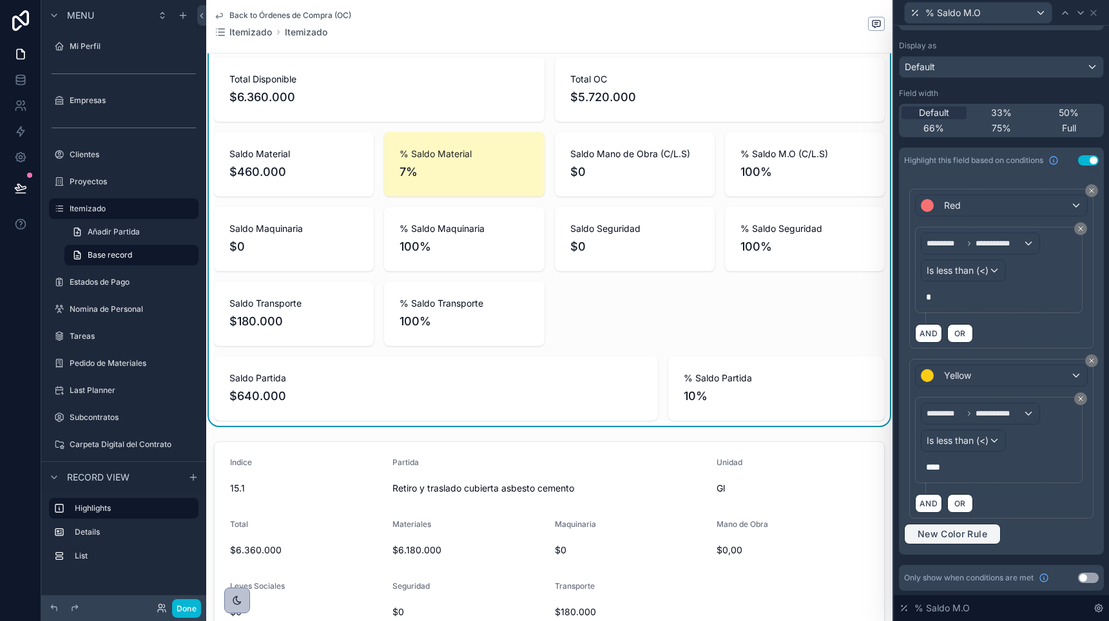
click at [922, 535] on span "New Color Rule" at bounding box center [953, 534] width 80 height 12
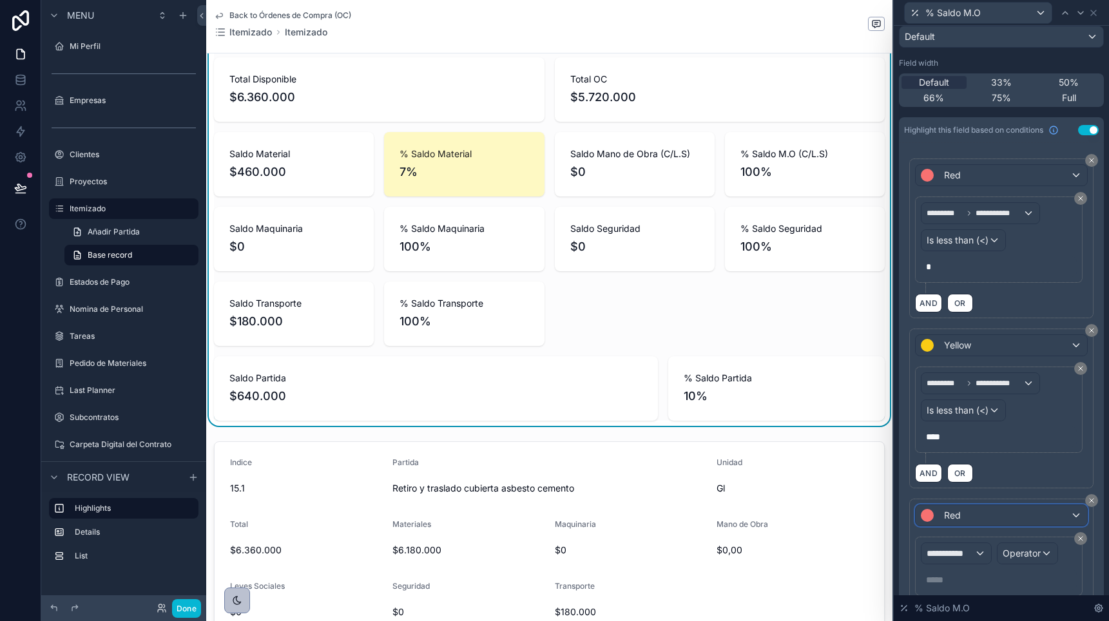
click at [944, 512] on span "Red" at bounding box center [952, 515] width 17 height 13
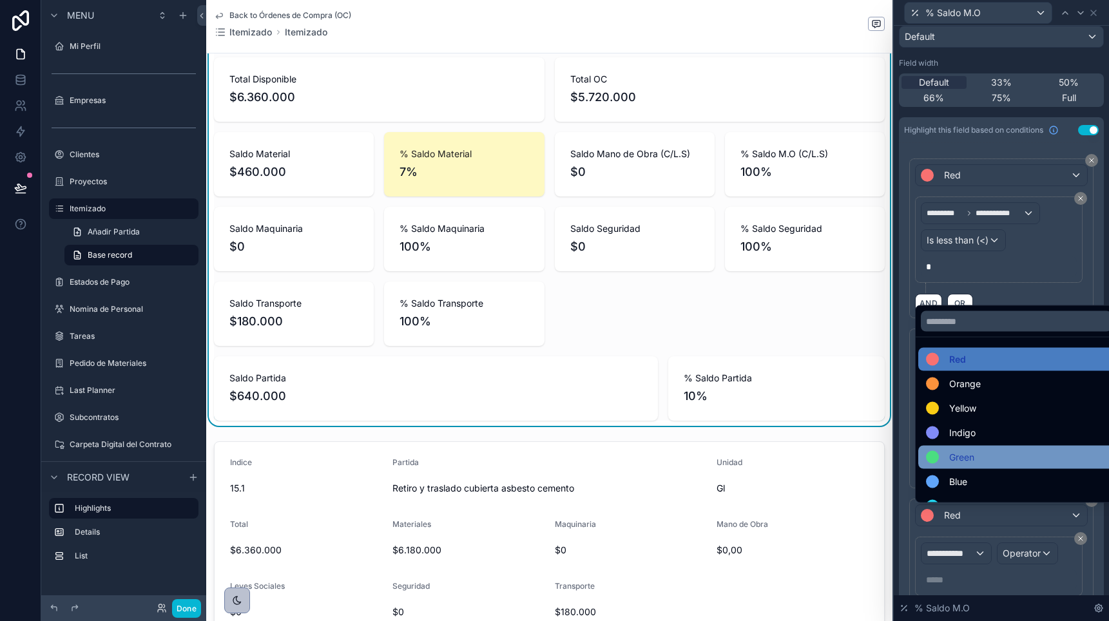
click at [944, 446] on div "Green" at bounding box center [1016, 457] width 196 height 23
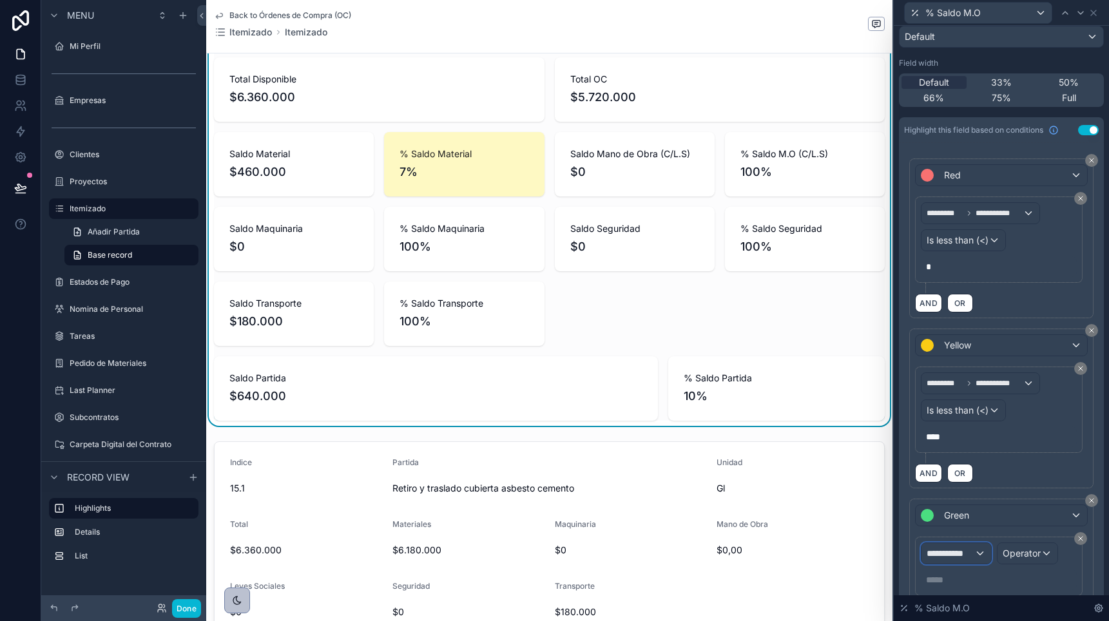
click at [955, 547] on span "**********" at bounding box center [951, 553] width 48 height 13
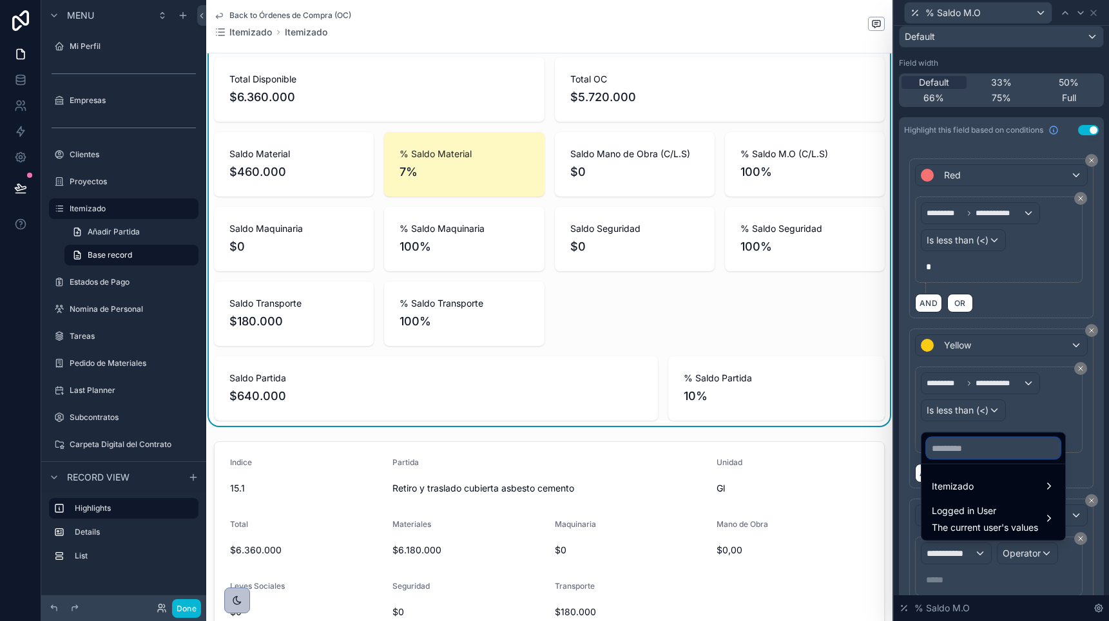
click at [947, 443] on input "text" at bounding box center [993, 448] width 133 height 21
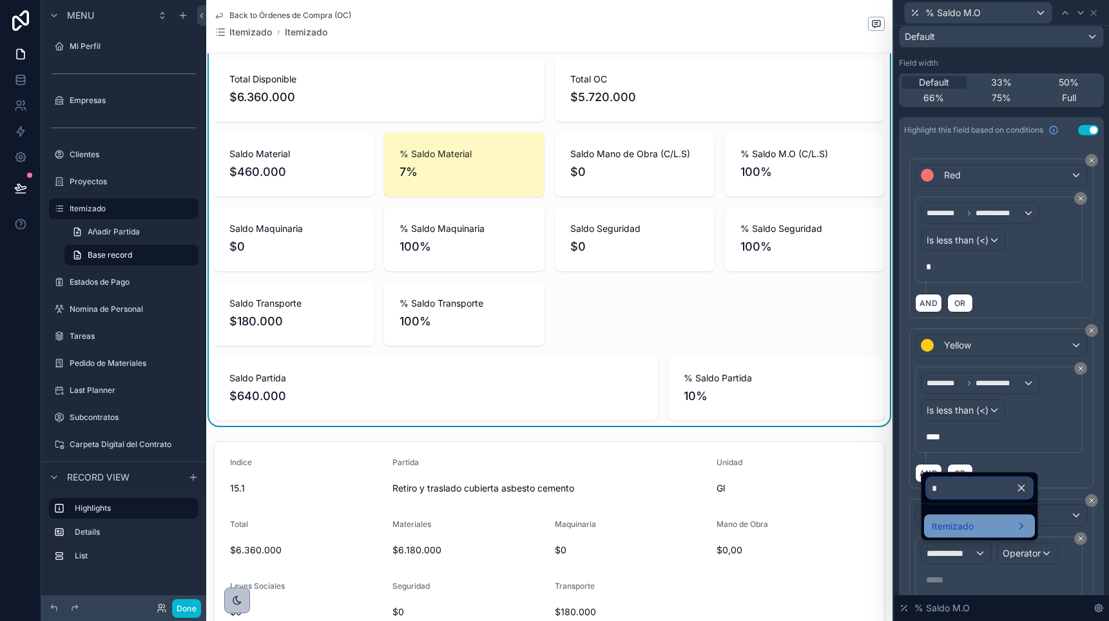
type input "*"
click at [953, 521] on span "Itemizado" at bounding box center [953, 526] width 42 height 15
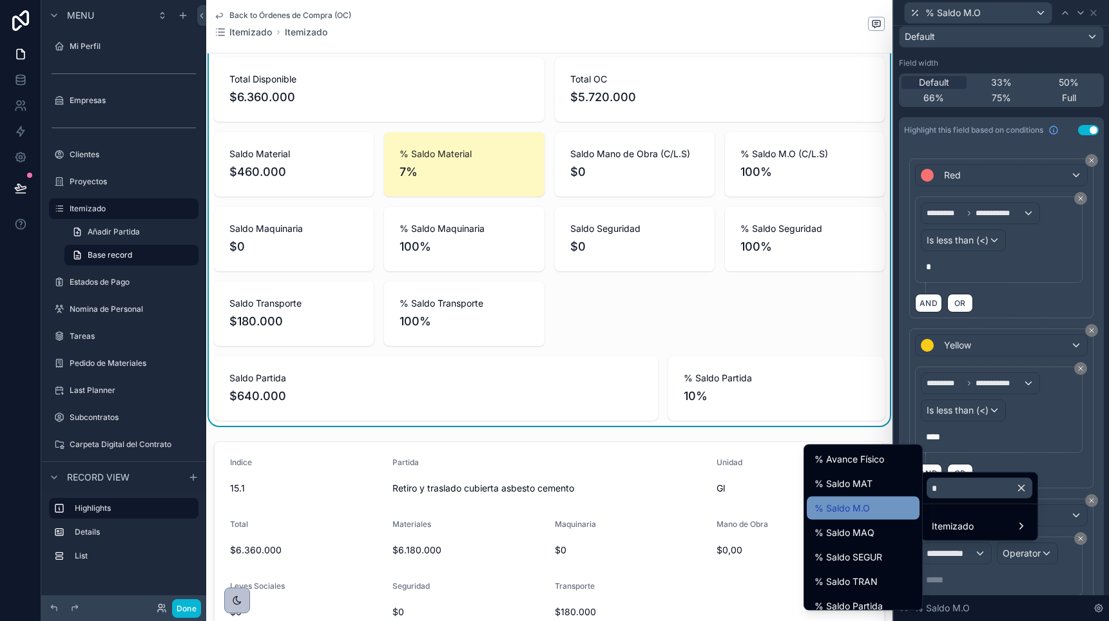
click at [880, 508] on div "% Saldo M.O" at bounding box center [863, 508] width 97 height 15
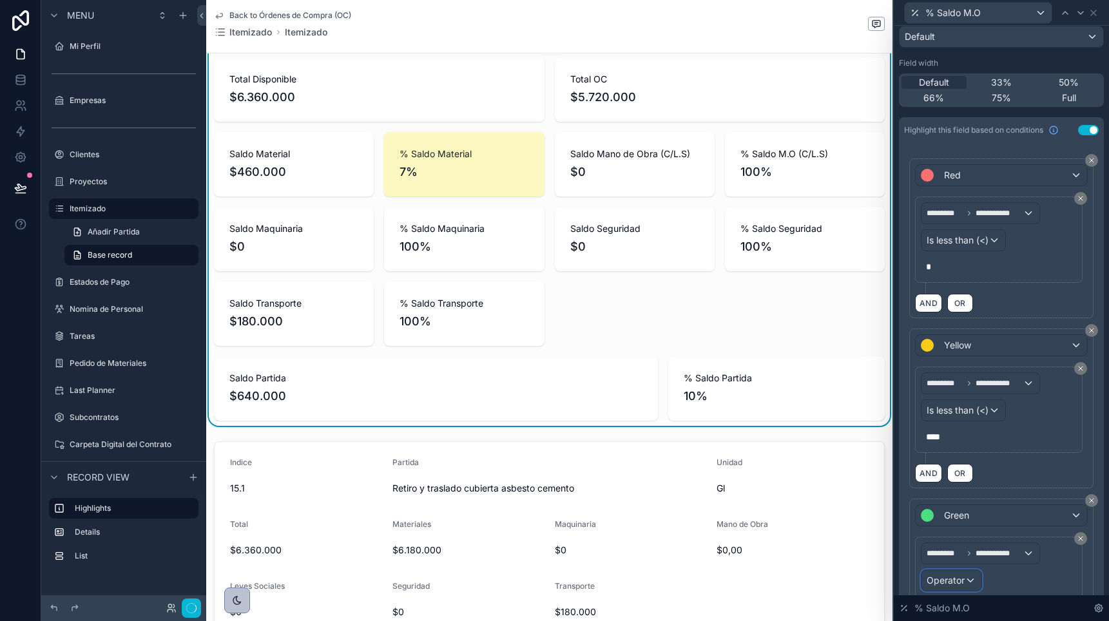
click at [938, 574] on span "Operator" at bounding box center [946, 580] width 38 height 13
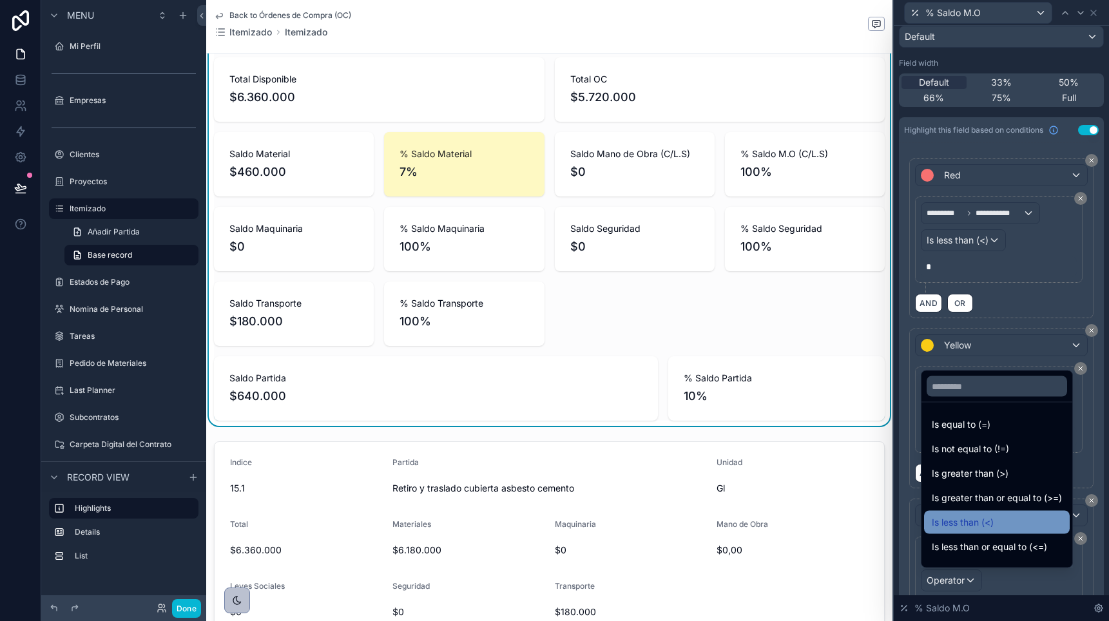
click at [949, 521] on span "Is less than (<)" at bounding box center [963, 522] width 62 height 15
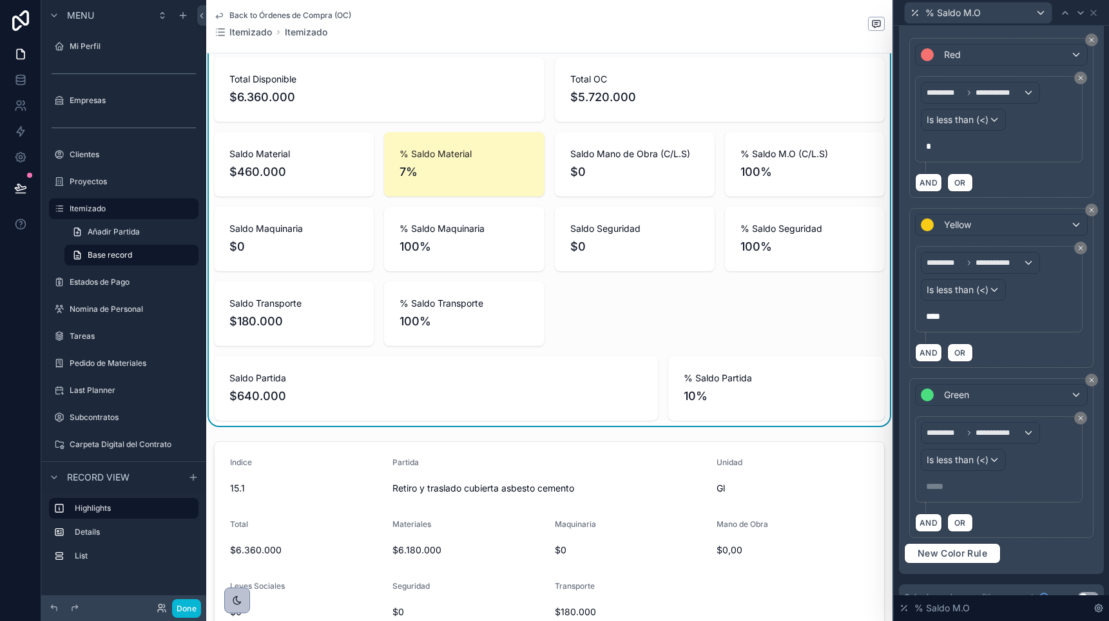
scroll to position [253, 0]
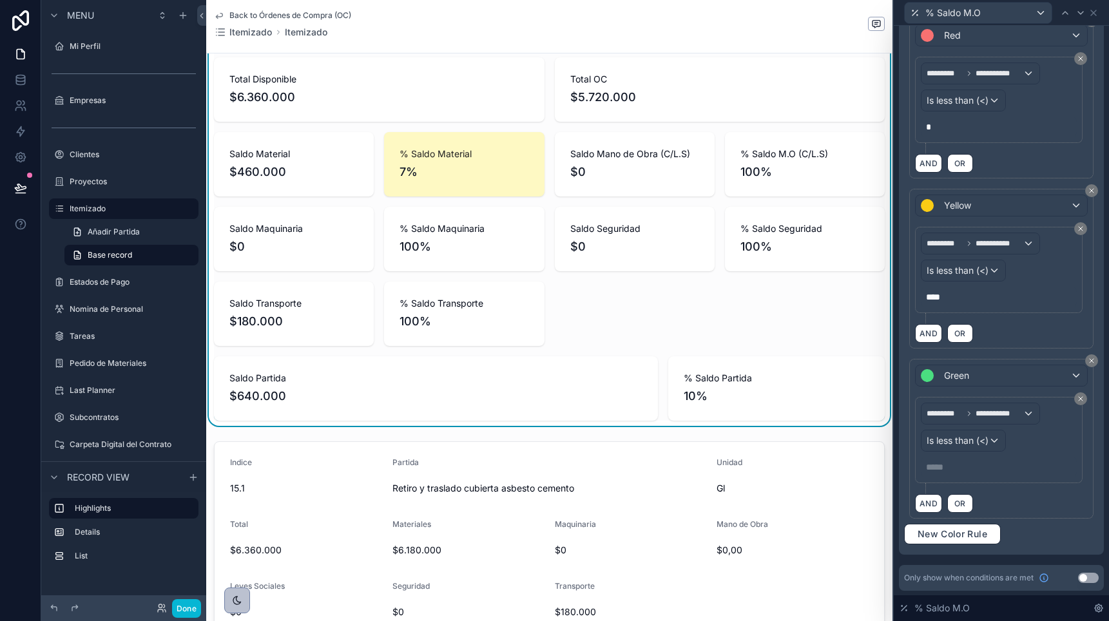
click at [936, 466] on p "***** ﻿" at bounding box center [1000, 467] width 148 height 13
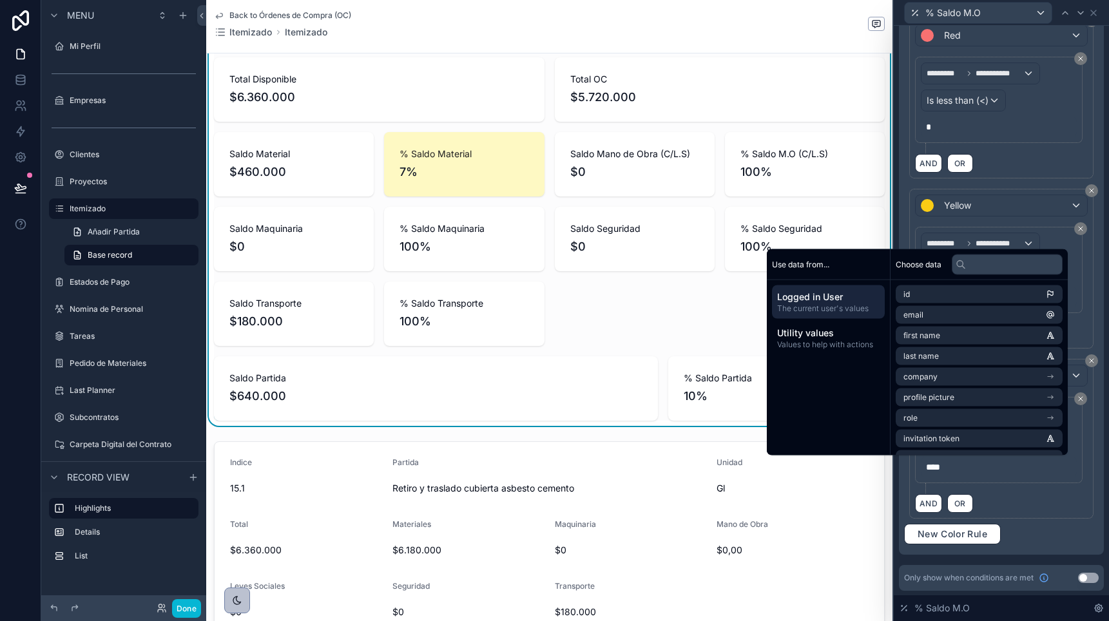
click at [1005, 494] on div "AND OR" at bounding box center [1001, 503] width 173 height 19
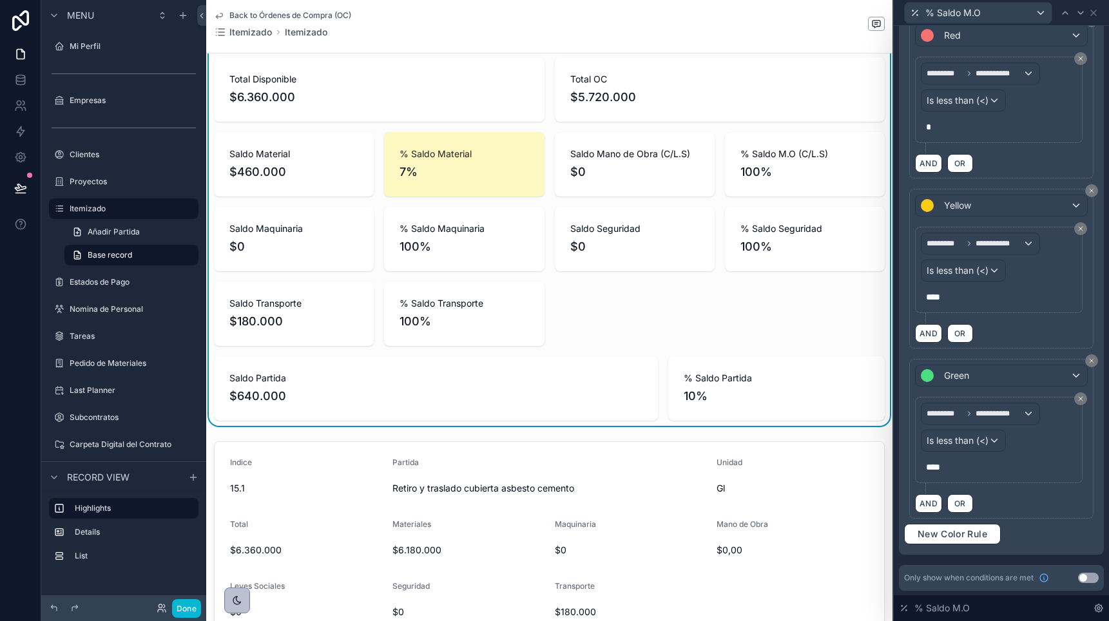
click at [965, 465] on p "****" at bounding box center [1000, 467] width 148 height 13
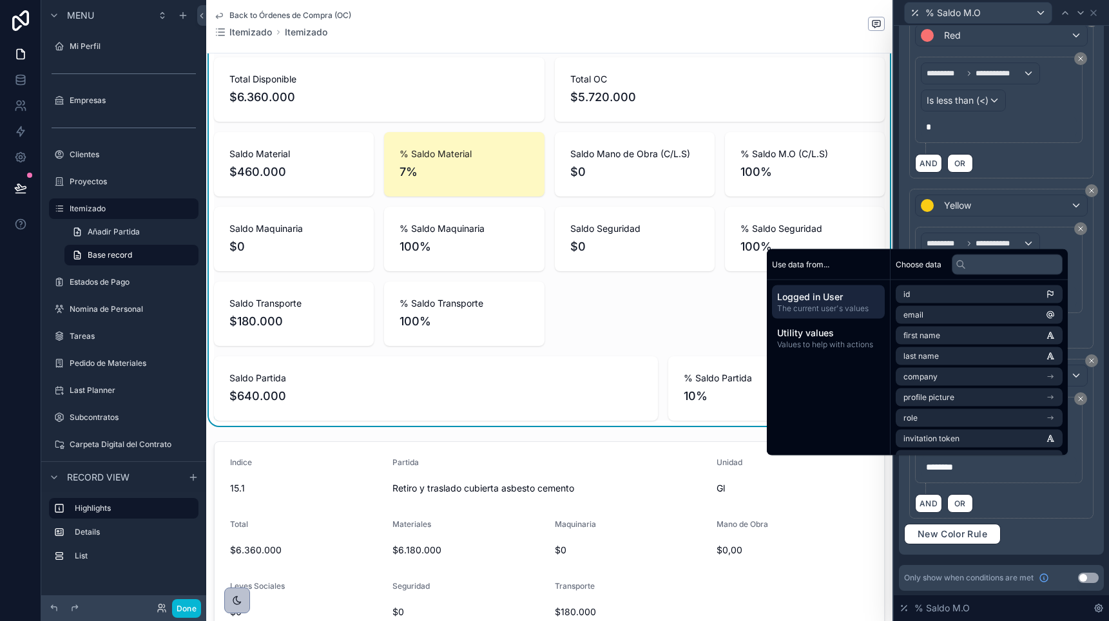
click at [1016, 504] on div "AND OR" at bounding box center [1001, 503] width 173 height 19
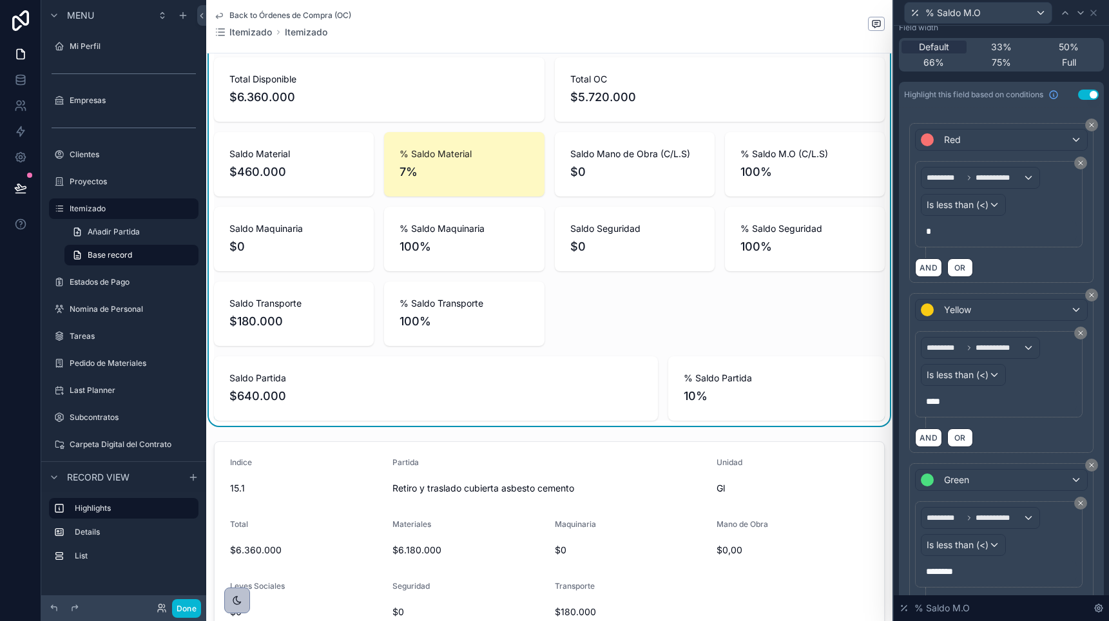
scroll to position [101, 0]
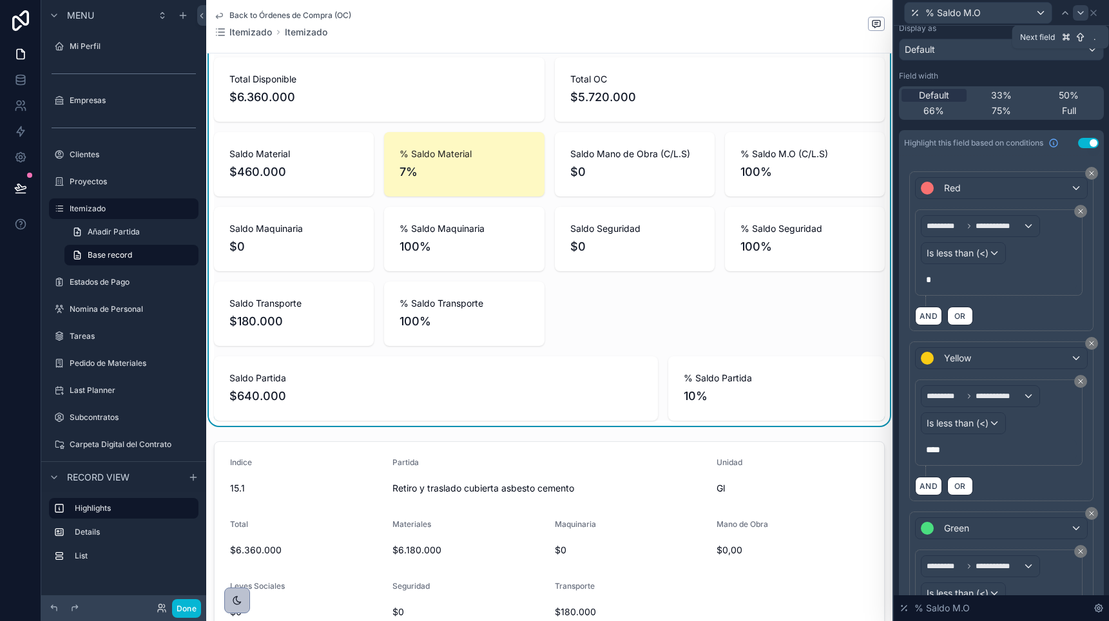
click at [1078, 12] on icon at bounding box center [1081, 13] width 10 height 10
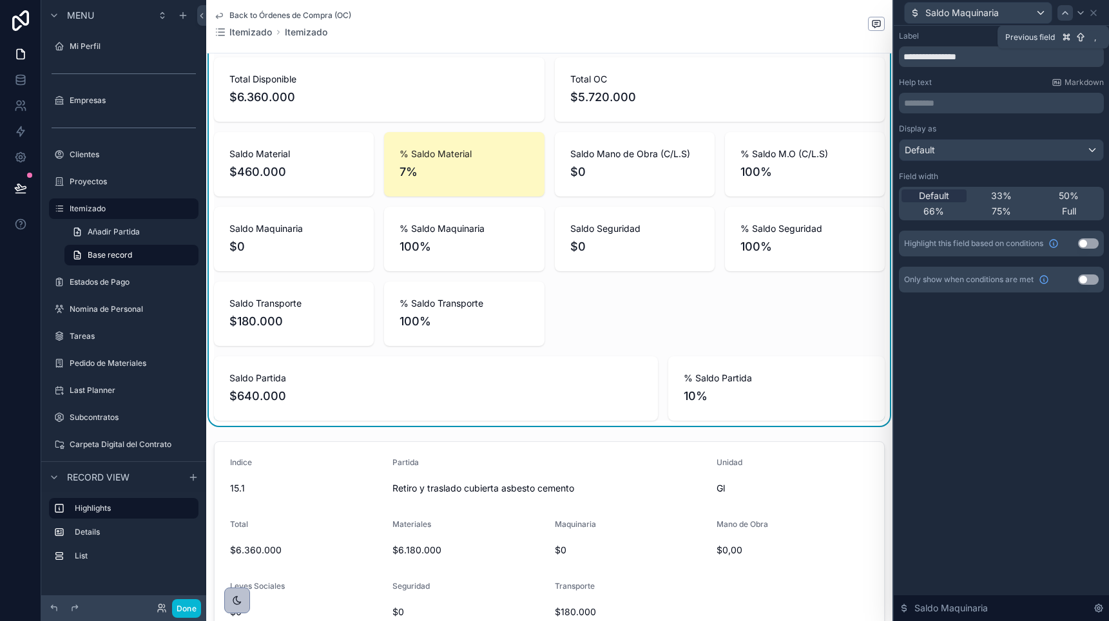
click at [1068, 14] on icon at bounding box center [1065, 13] width 10 height 10
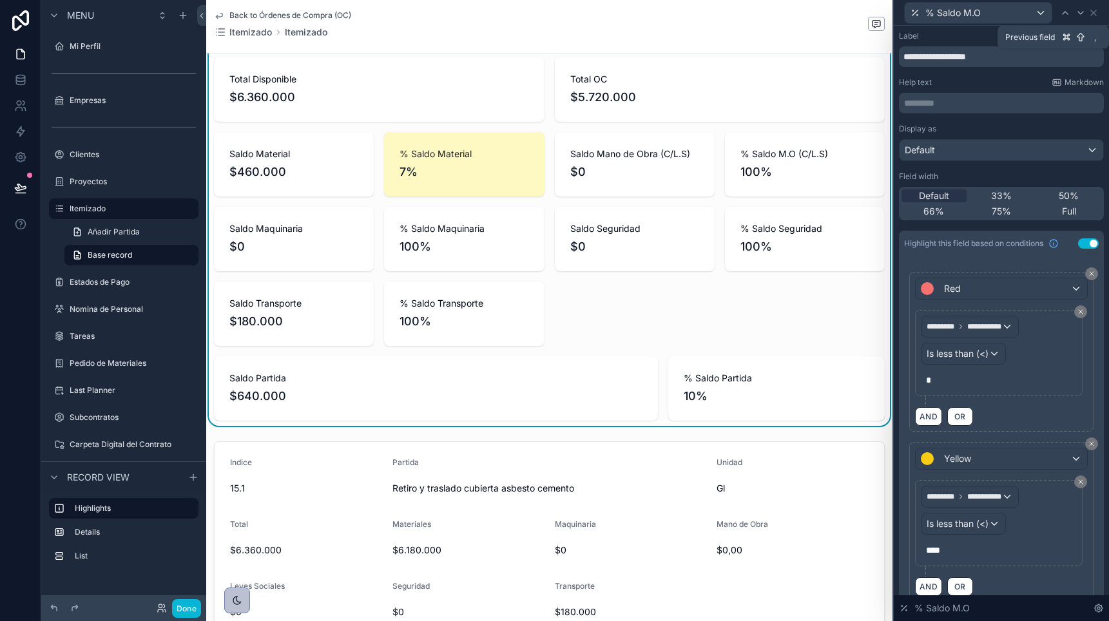
click at [1068, 14] on icon at bounding box center [1065, 13] width 10 height 10
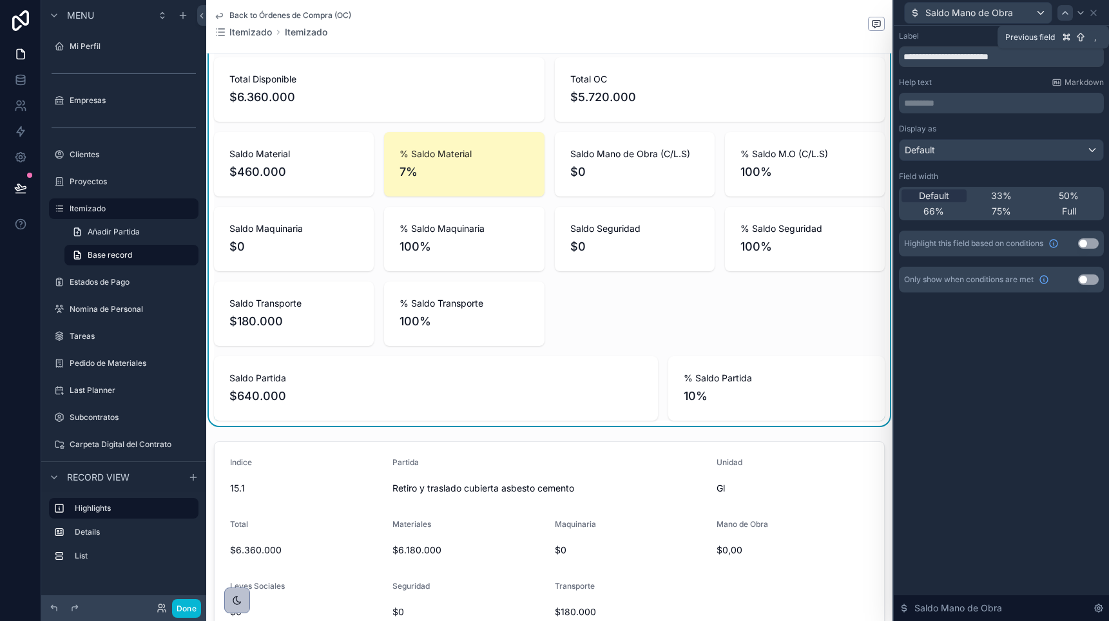
click at [1066, 14] on icon at bounding box center [1065, 13] width 10 height 10
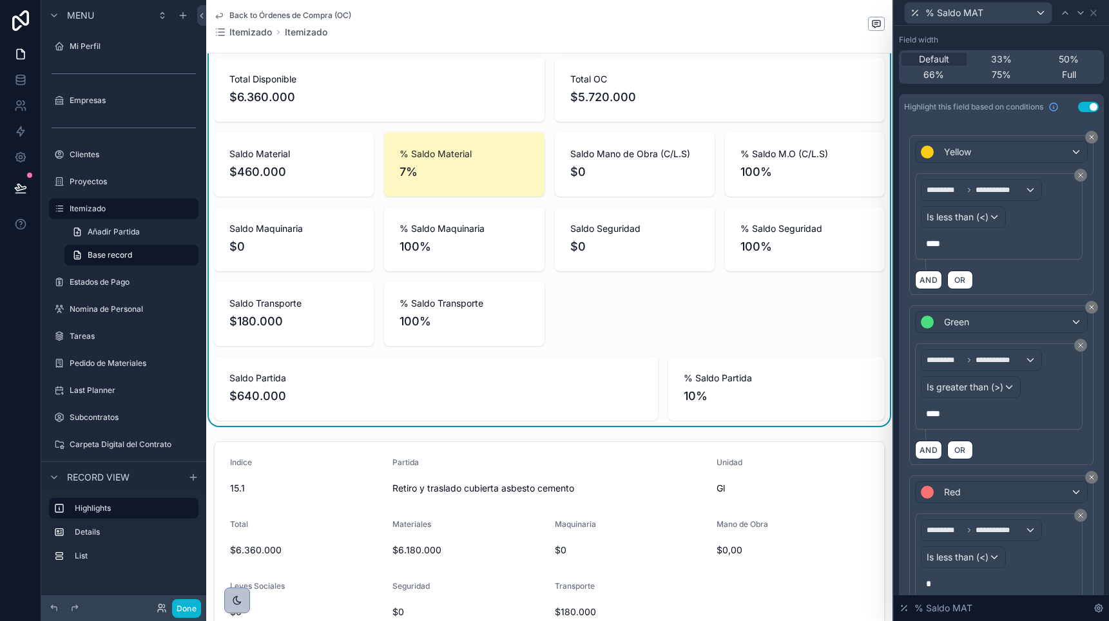
scroll to position [253, 0]
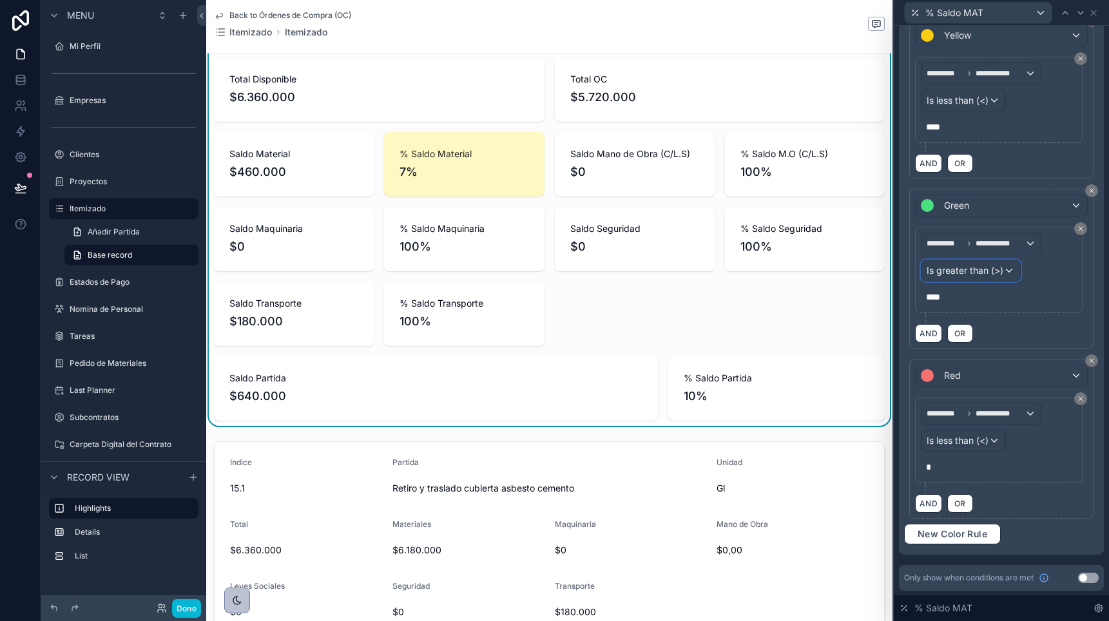
click at [939, 270] on span "Is greater than (>)" at bounding box center [965, 270] width 77 height 13
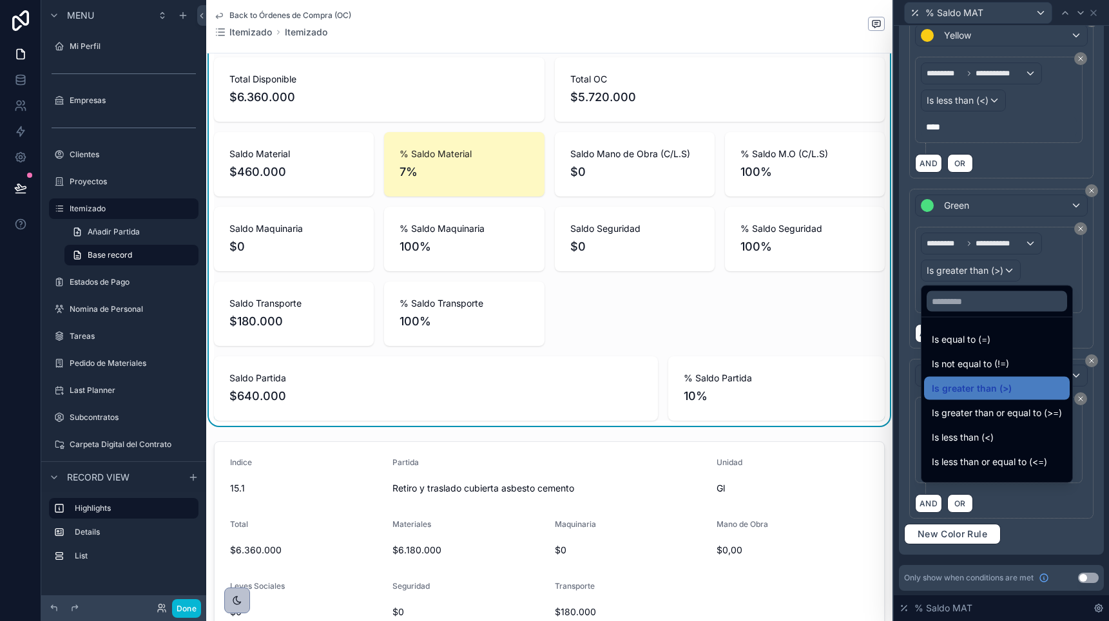
click at [961, 440] on span "Is less than (<)" at bounding box center [963, 437] width 62 height 15
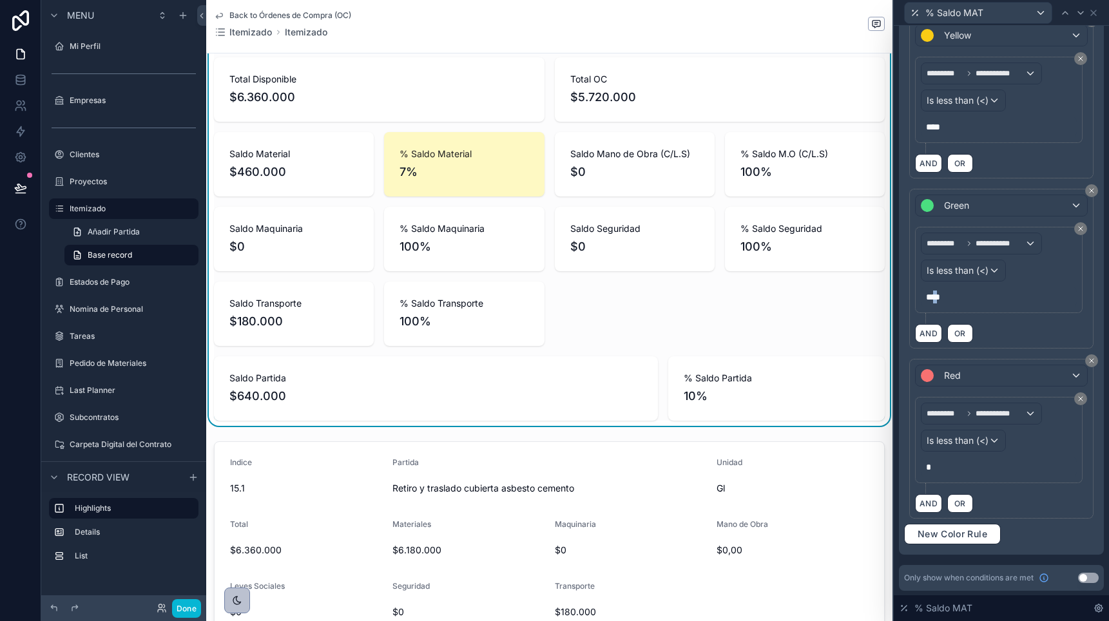
drag, startPoint x: 934, startPoint y: 300, endPoint x: 971, endPoint y: 300, distance: 36.1
click at [967, 300] on p "****" at bounding box center [1000, 297] width 148 height 13
click at [997, 311] on div "**********" at bounding box center [999, 270] width 168 height 86
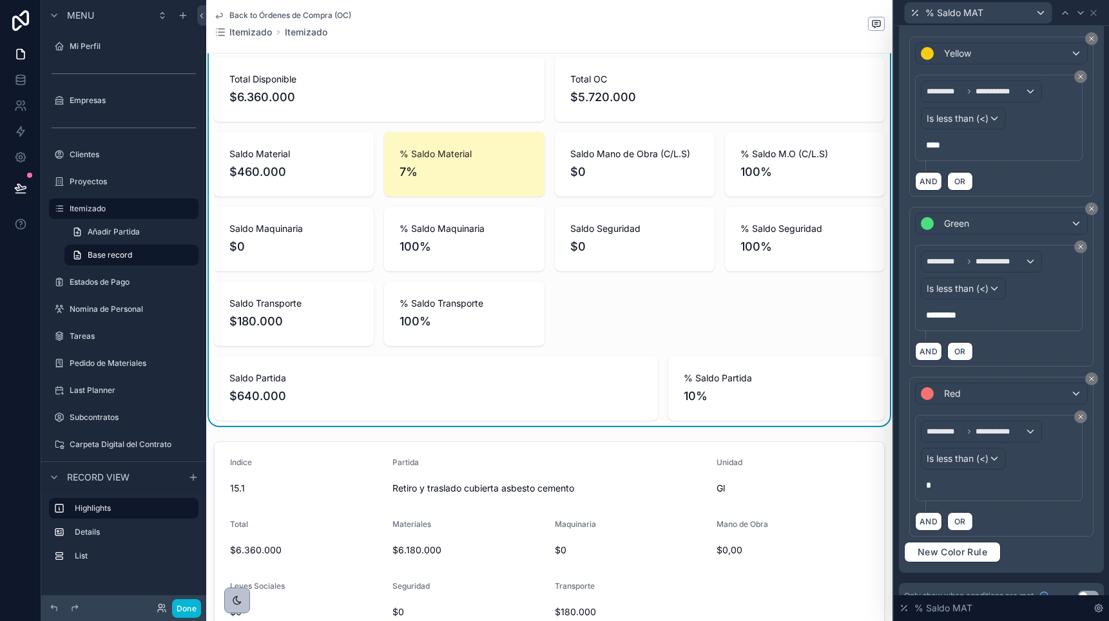
scroll to position [0, 0]
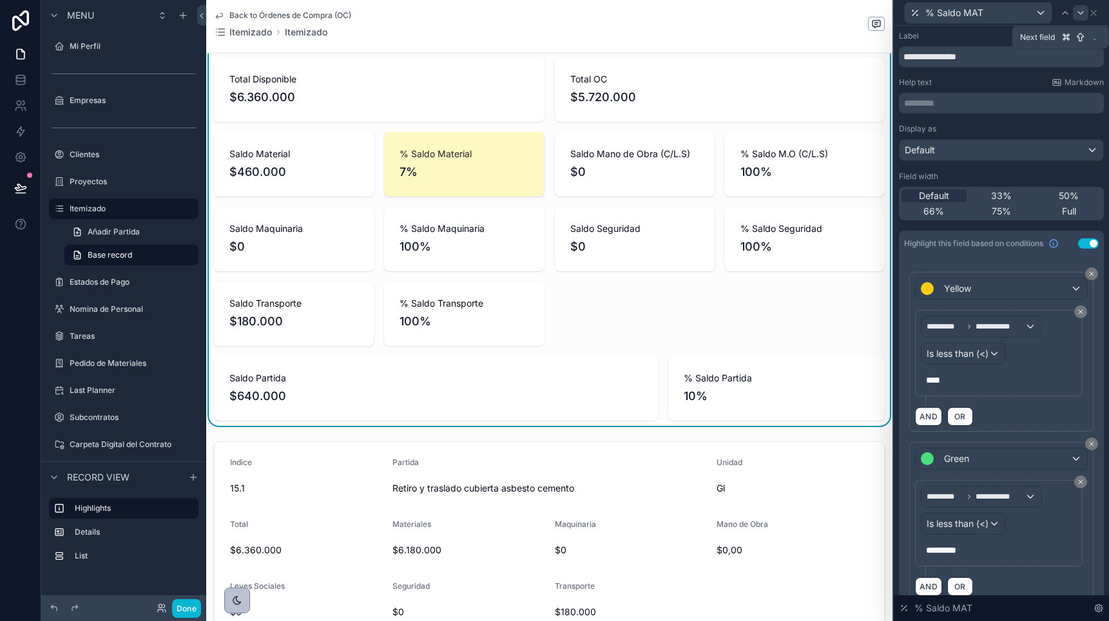
click at [1079, 13] on icon at bounding box center [1080, 13] width 5 height 3
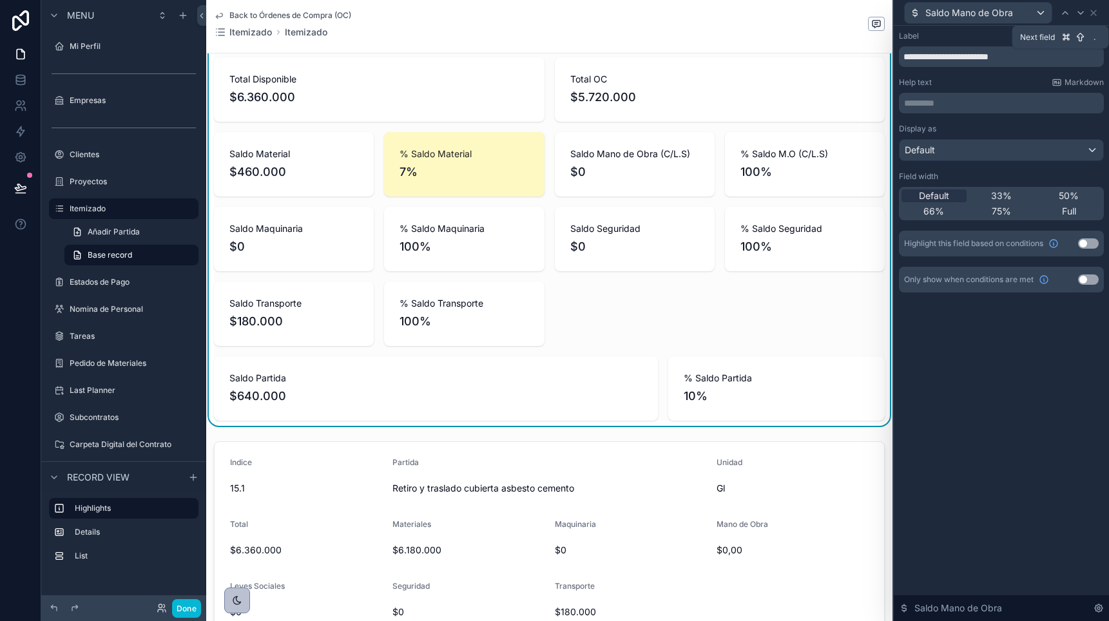
click at [1079, 13] on icon at bounding box center [1080, 13] width 5 height 3
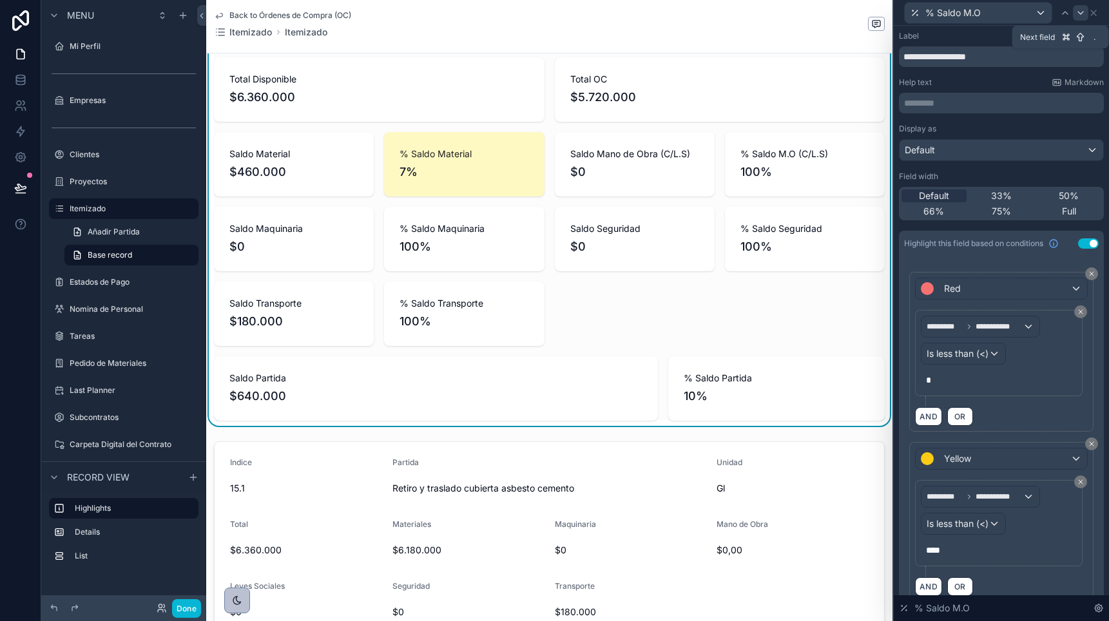
click at [1079, 13] on icon at bounding box center [1081, 13] width 10 height 10
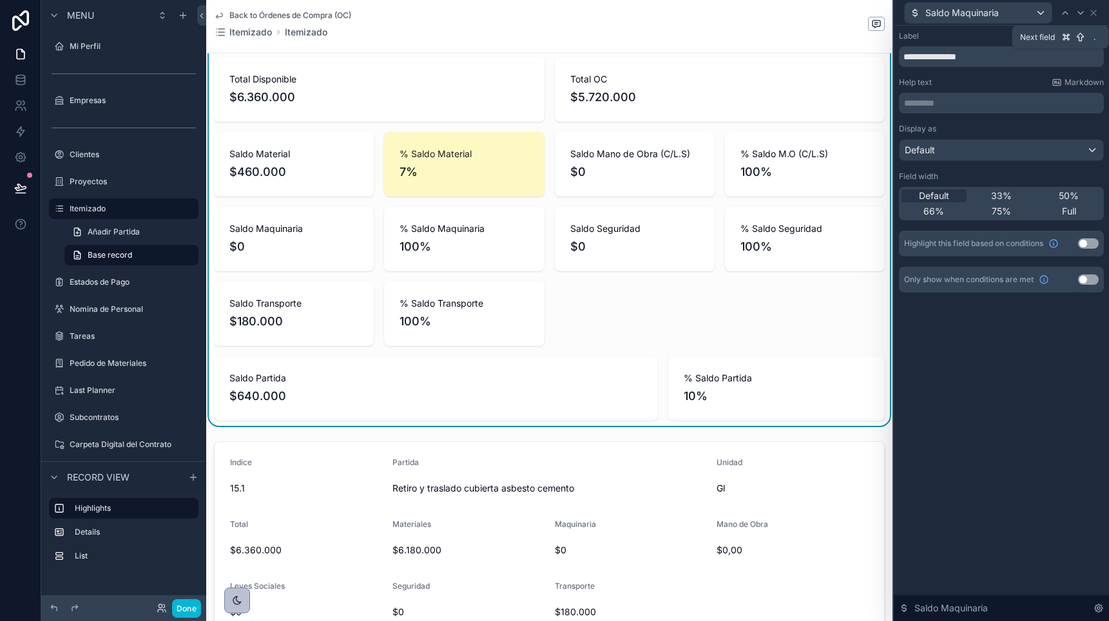
click at [1079, 13] on icon at bounding box center [1081, 13] width 10 height 10
